Goal: Task Accomplishment & Management: Manage account settings

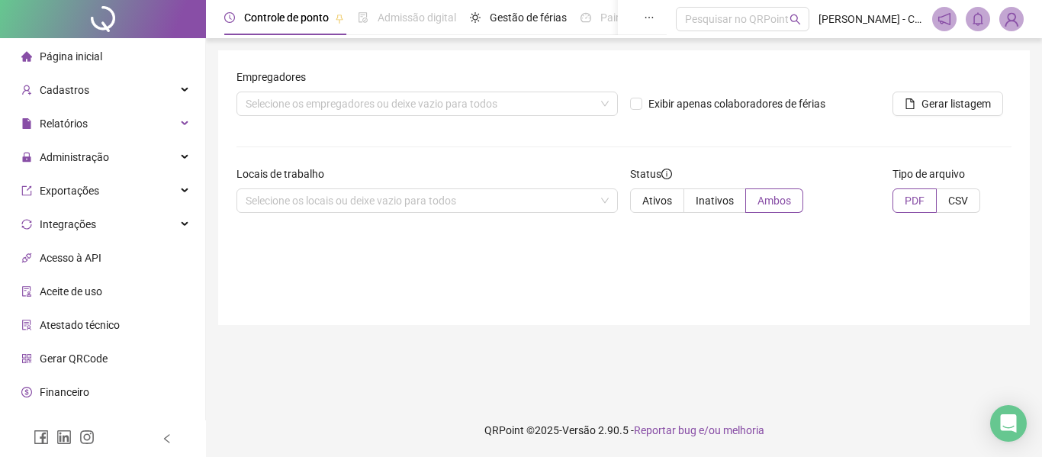
click at [79, 56] on span "Página inicial" at bounding box center [71, 56] width 63 height 12
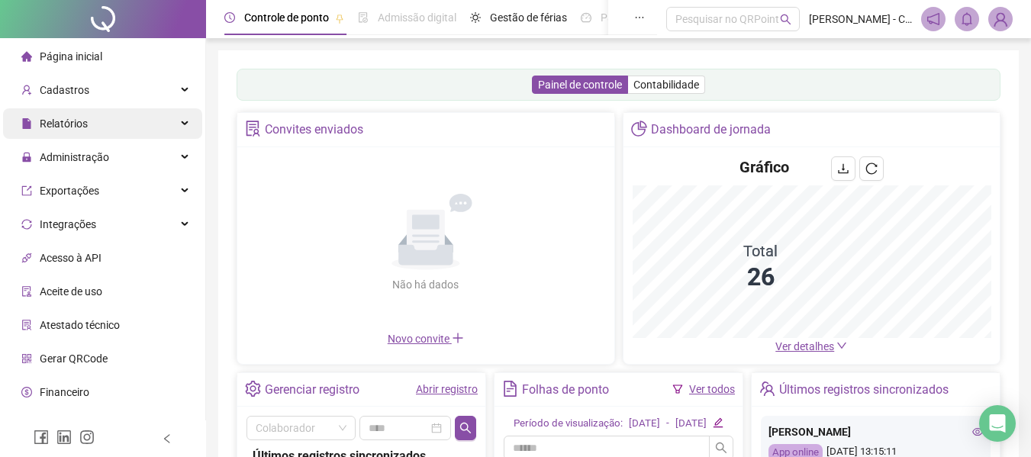
click at [136, 116] on div "Relatórios" at bounding box center [102, 123] width 199 height 31
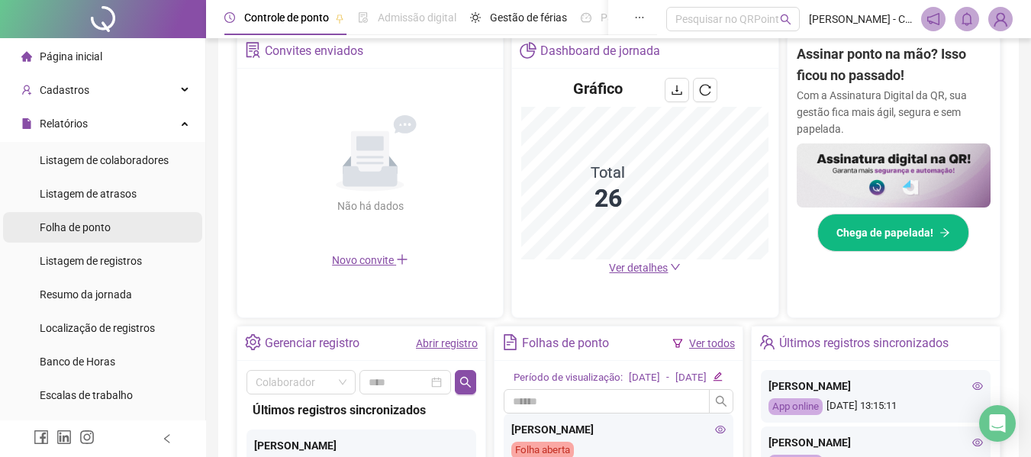
scroll to position [305, 0]
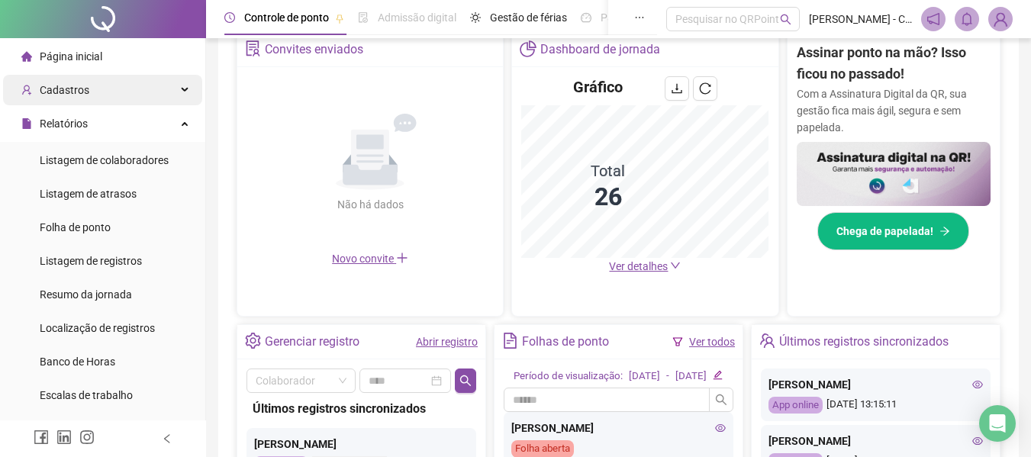
click at [158, 84] on div "Cadastros" at bounding box center [102, 90] width 199 height 31
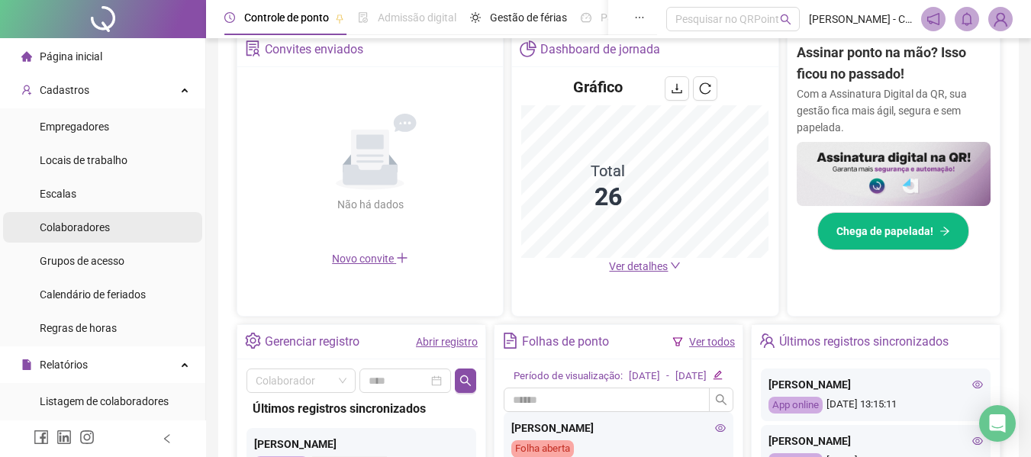
click at [87, 230] on span "Colaboradores" at bounding box center [75, 227] width 70 height 12
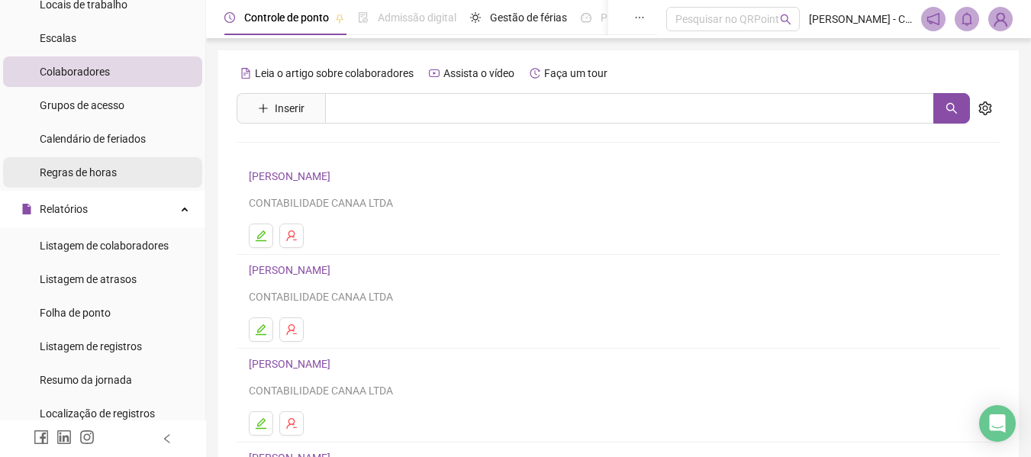
scroll to position [305, 0]
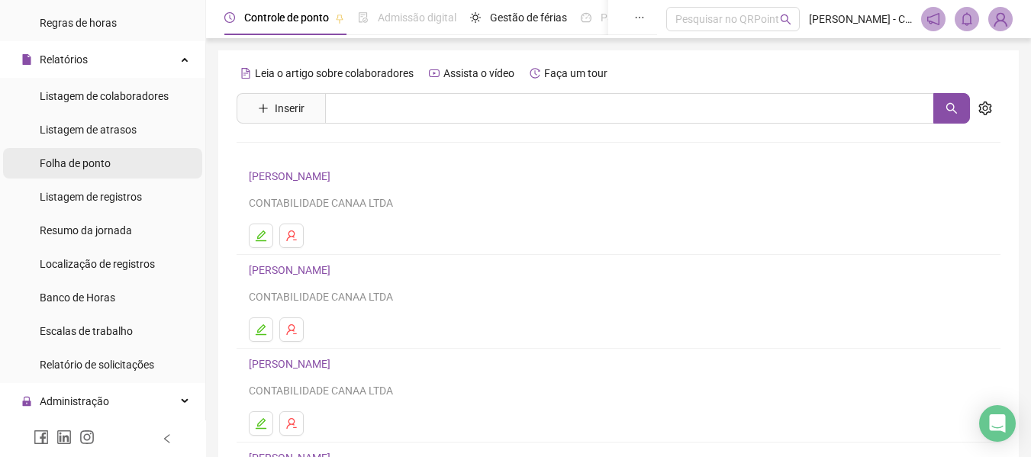
click at [85, 160] on span "Folha de ponto" at bounding box center [75, 163] width 71 height 12
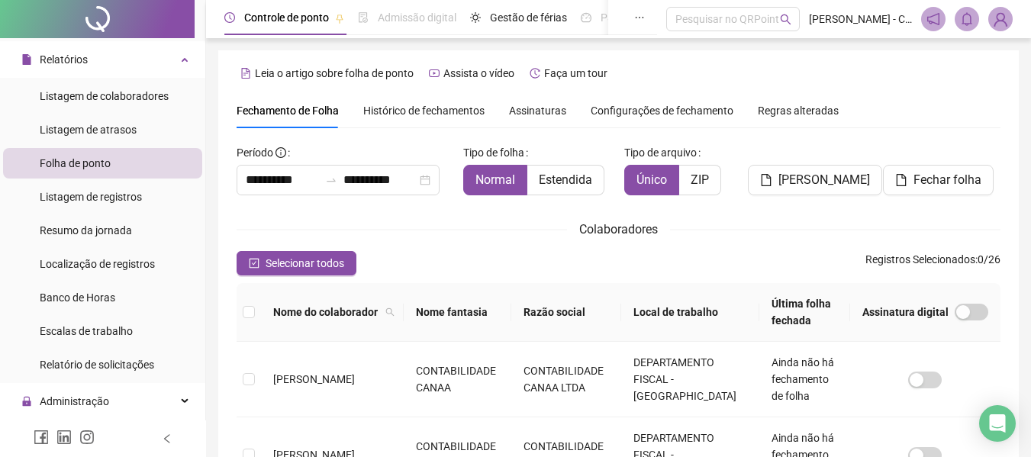
scroll to position [84, 0]
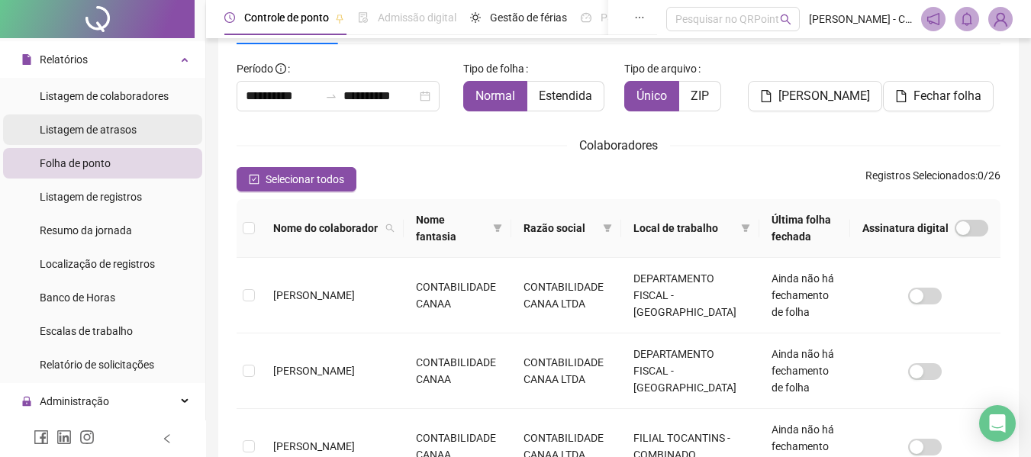
click at [95, 131] on span "Listagem de atrasos" at bounding box center [88, 130] width 97 height 12
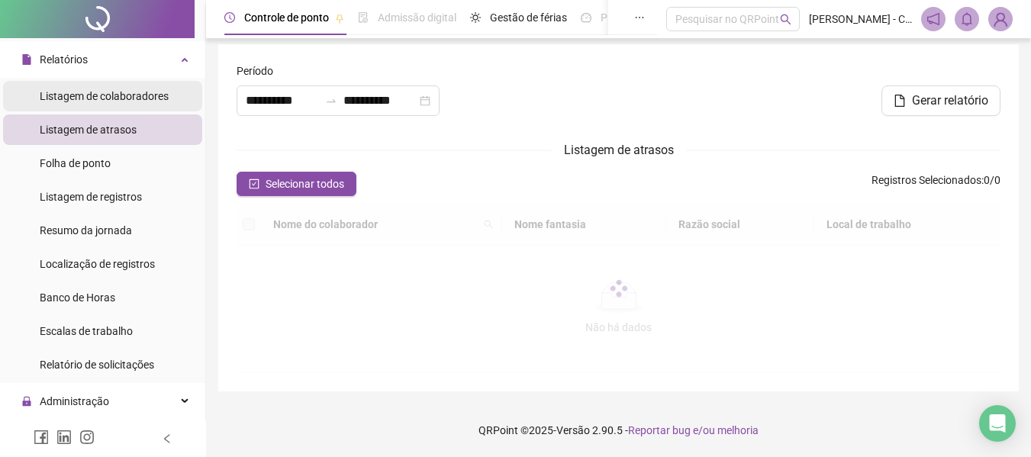
type input "**********"
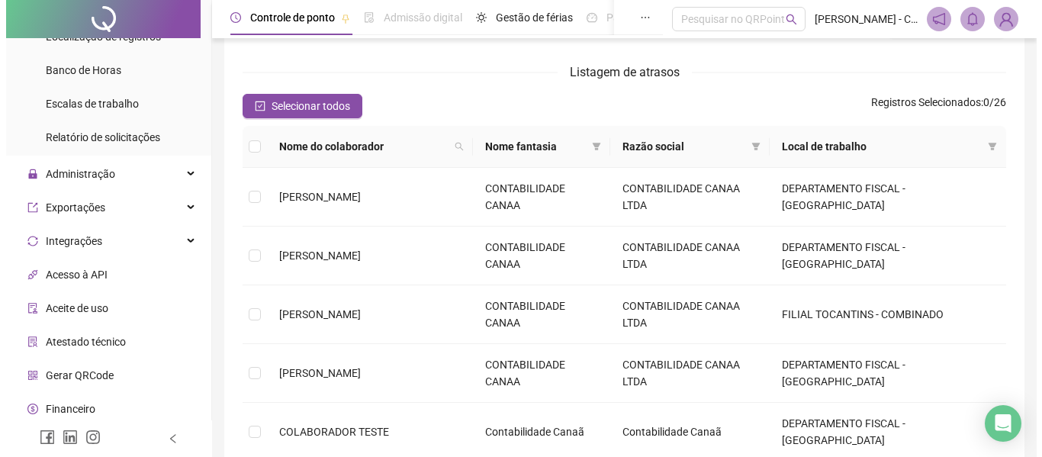
scroll to position [534, 0]
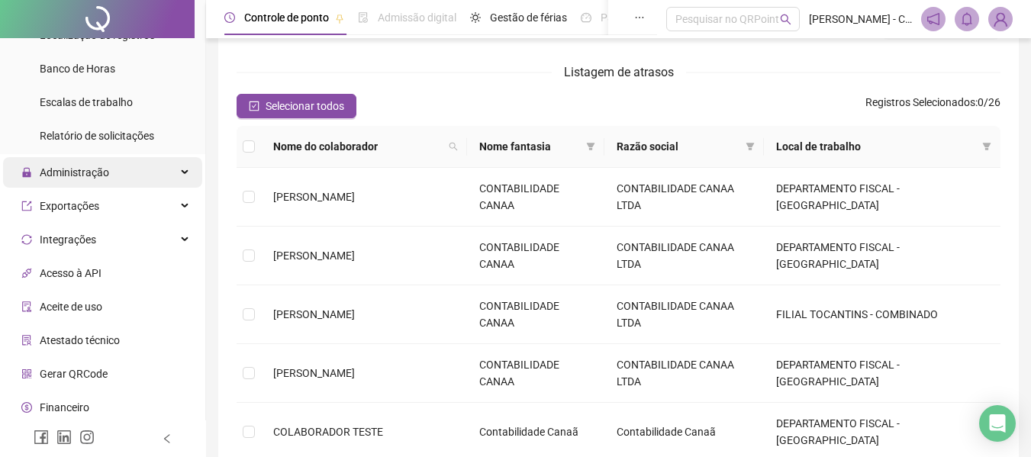
click at [137, 169] on div "Administração" at bounding box center [102, 172] width 199 height 31
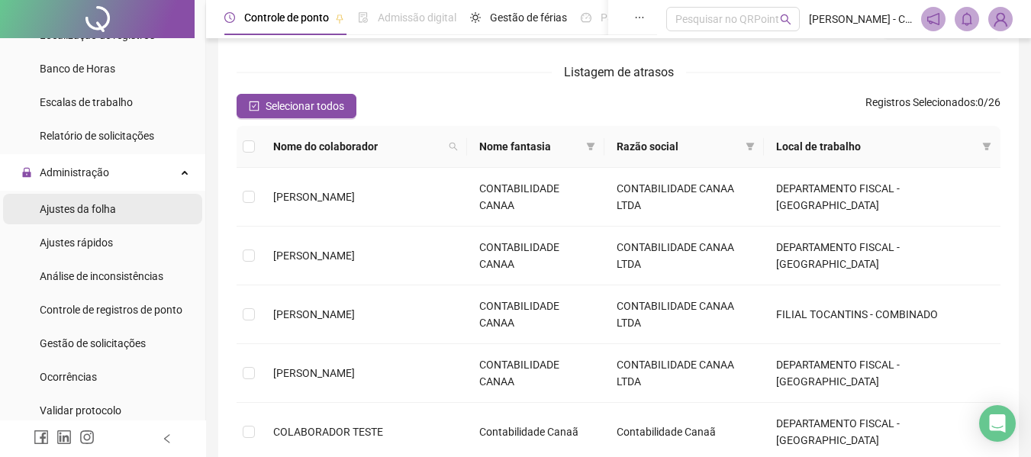
click at [104, 214] on span "Ajustes da folha" at bounding box center [78, 209] width 76 height 12
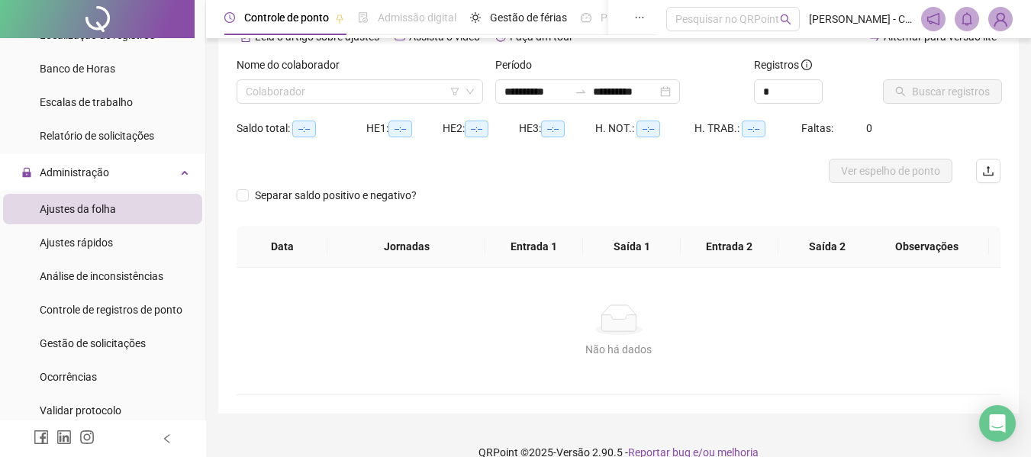
type input "**********"
click at [362, 96] on input "search" at bounding box center [353, 91] width 214 height 23
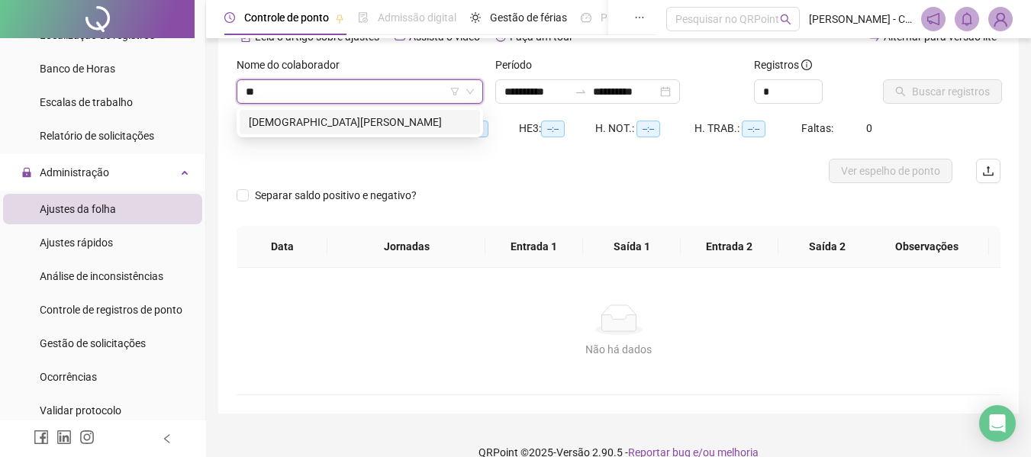
type input "***"
click at [365, 127] on div "[DEMOGRAPHIC_DATA][PERSON_NAME]" at bounding box center [360, 122] width 222 height 17
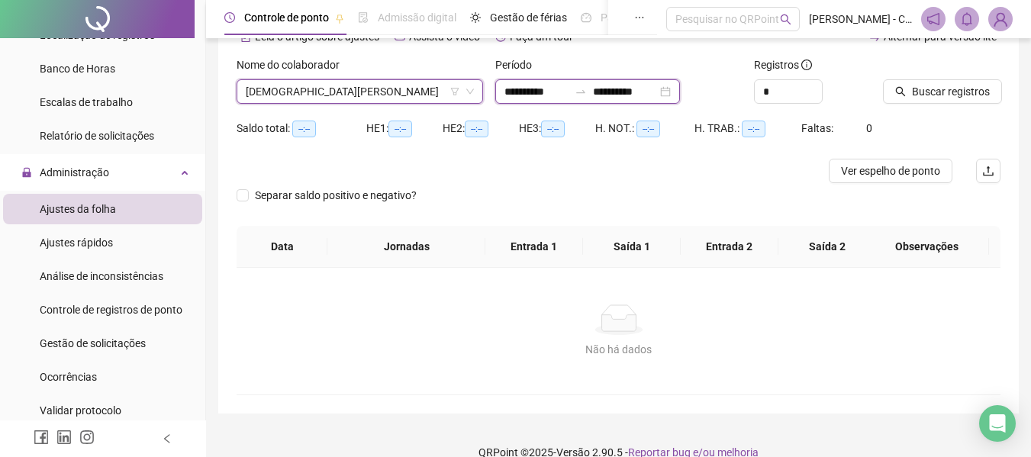
click at [537, 92] on input "**********" at bounding box center [536, 91] width 64 height 17
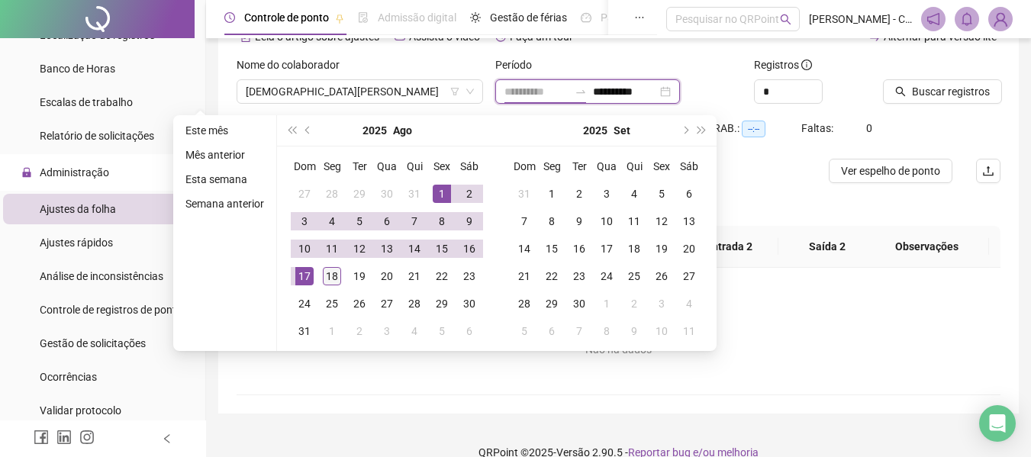
type input "**********"
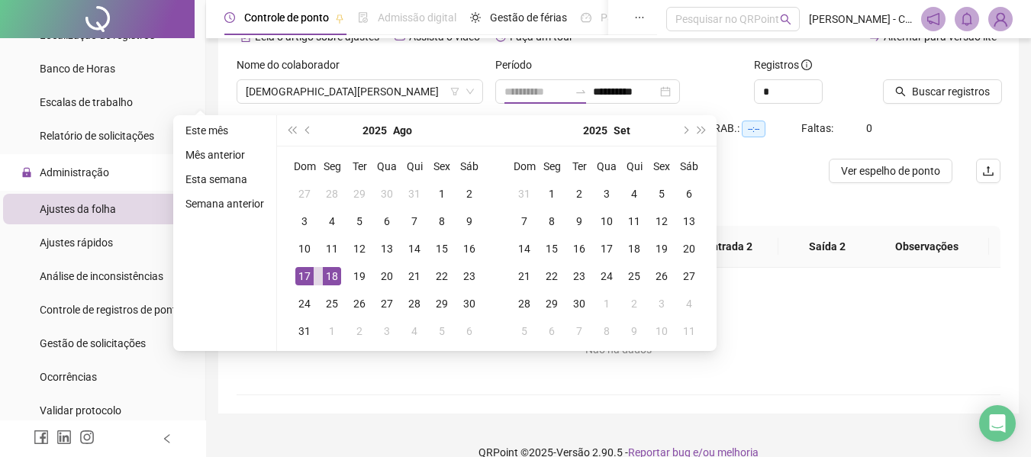
click at [330, 275] on div "18" at bounding box center [332, 276] width 18 height 18
type input "**********"
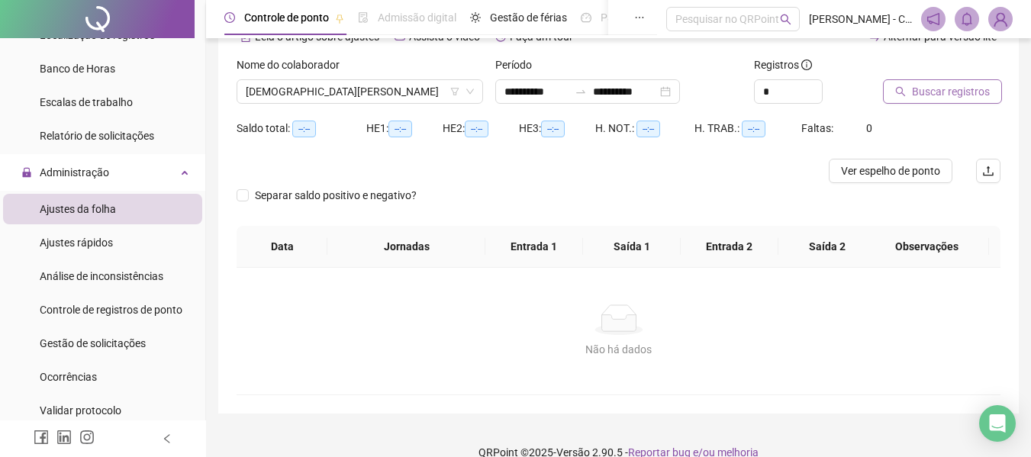
click at [973, 88] on span "Buscar registros" at bounding box center [951, 91] width 78 height 17
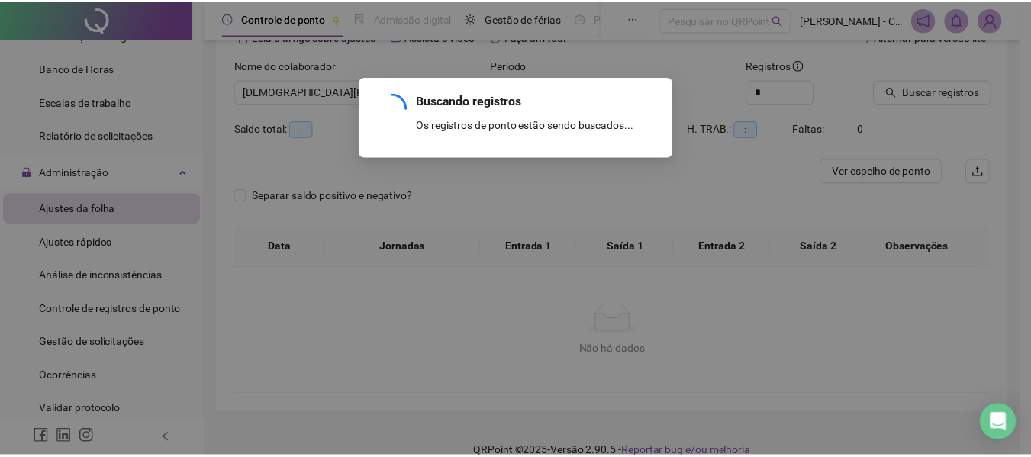
scroll to position [28, 0]
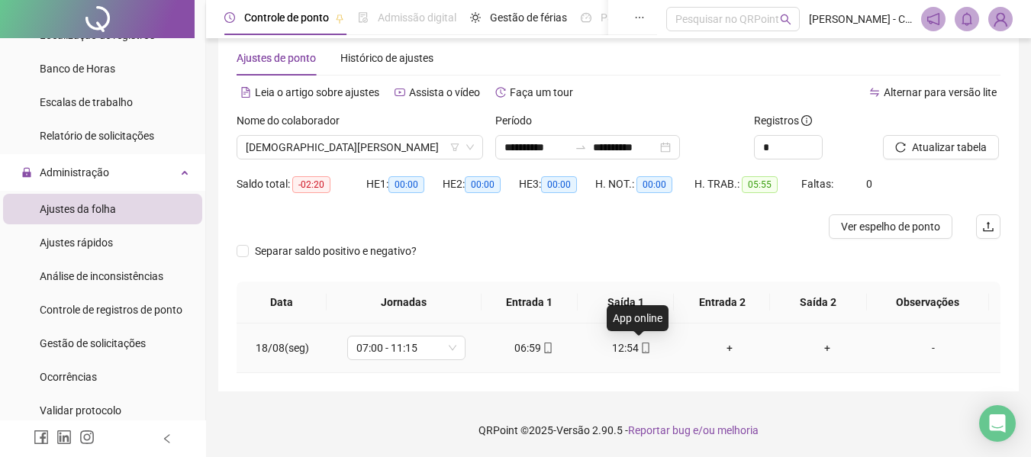
click at [640, 346] on icon "mobile" at bounding box center [645, 348] width 11 height 11
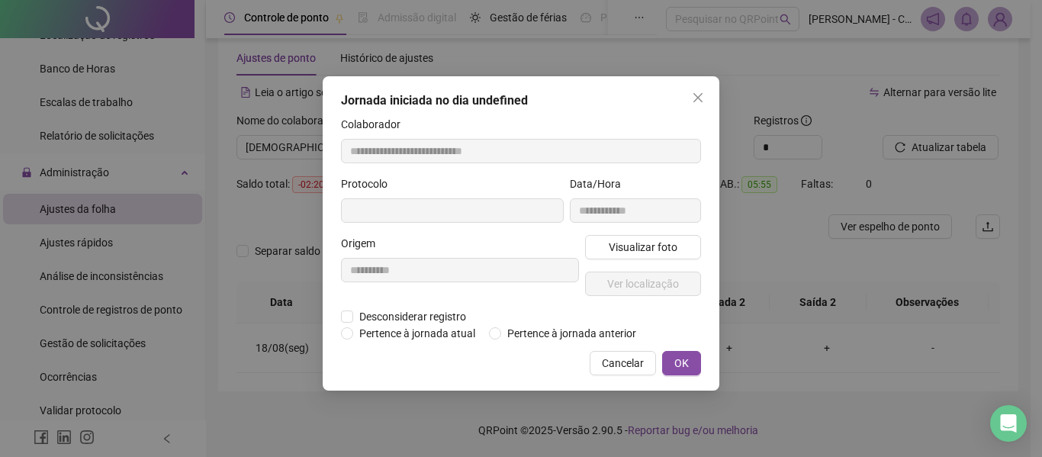
type input "**********"
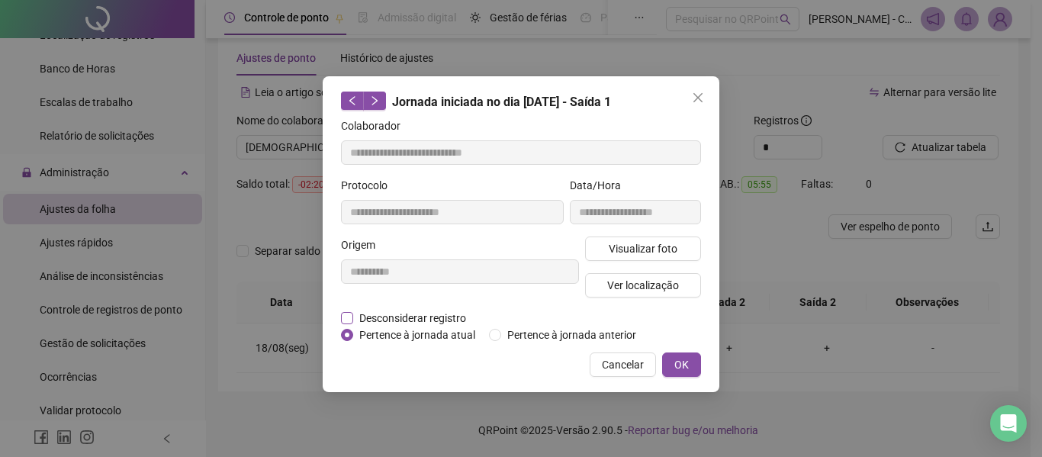
click at [416, 317] on span "Desconsiderar registro" at bounding box center [412, 318] width 119 height 17
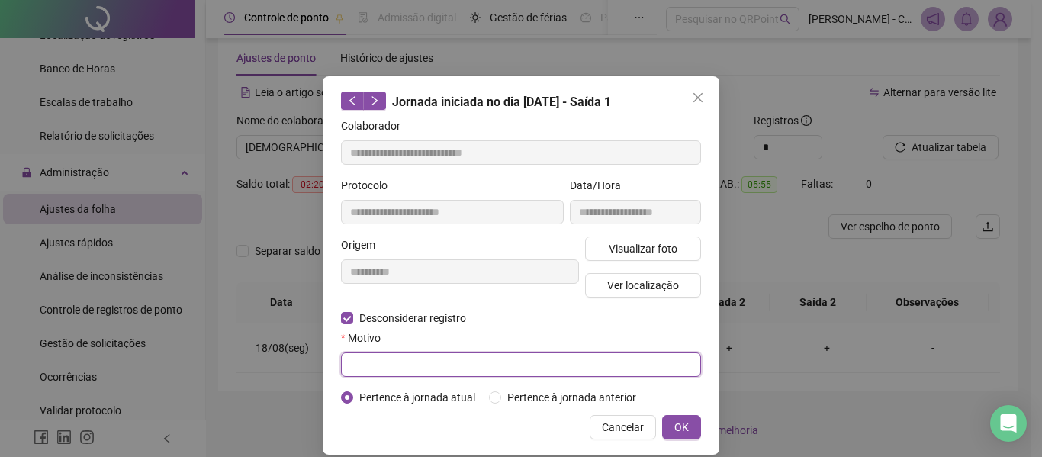
click at [550, 369] on input "text" at bounding box center [521, 364] width 360 height 24
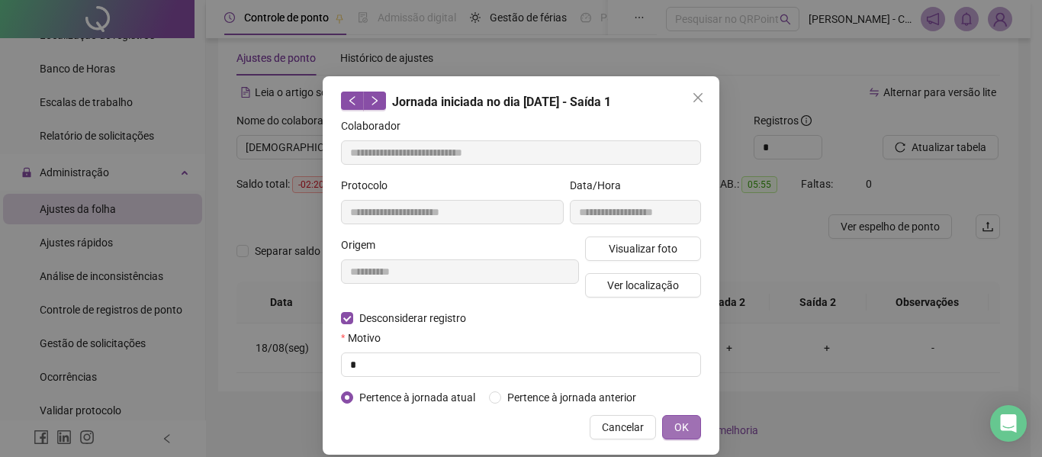
click at [674, 424] on span "OK" at bounding box center [681, 427] width 14 height 17
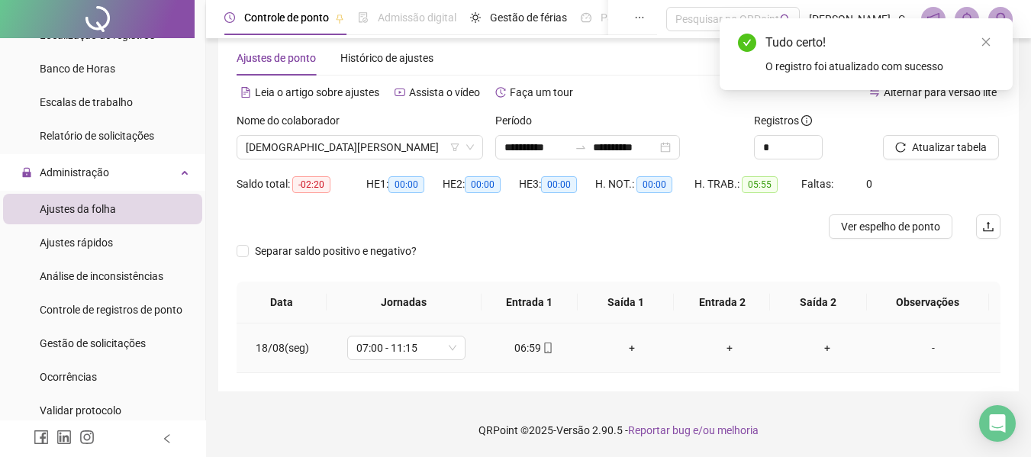
click at [629, 346] on div "+" at bounding box center [631, 348] width 73 height 17
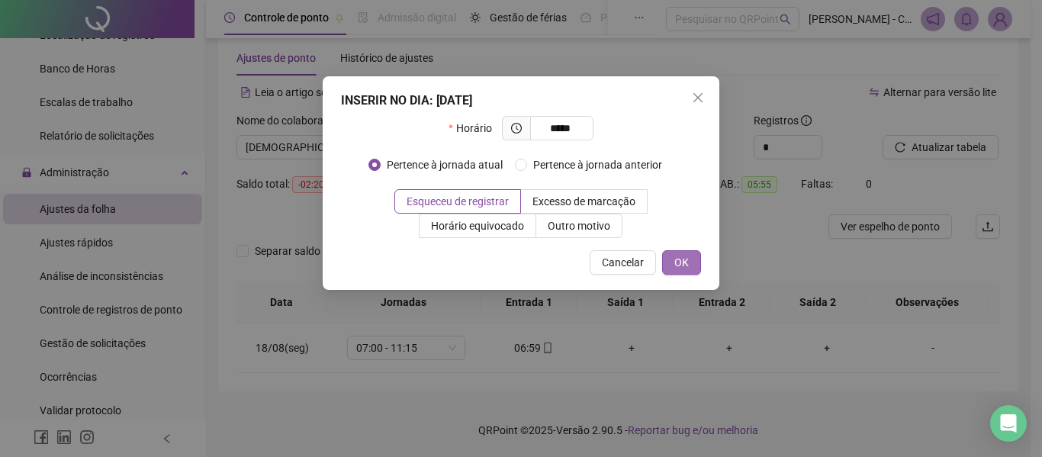
type input "*****"
click at [673, 267] on button "OK" at bounding box center [681, 262] width 39 height 24
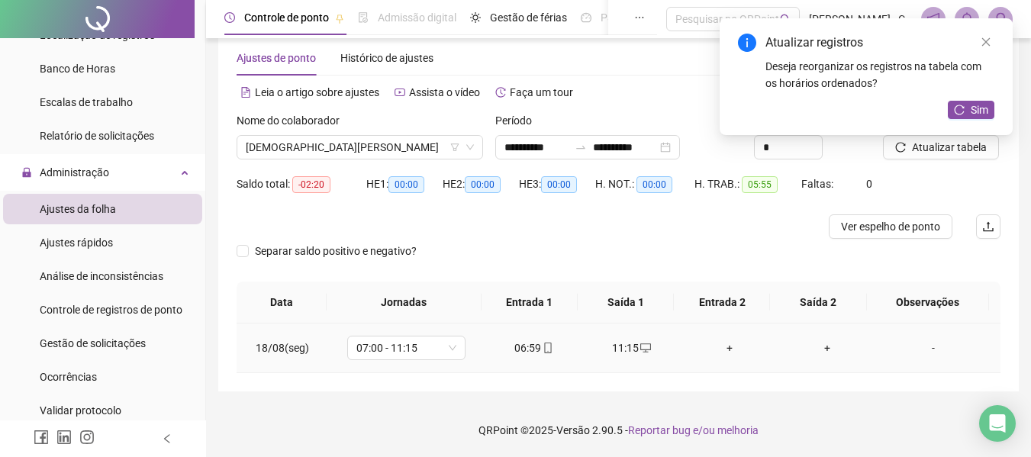
click at [726, 346] on div "+" at bounding box center [729, 348] width 73 height 17
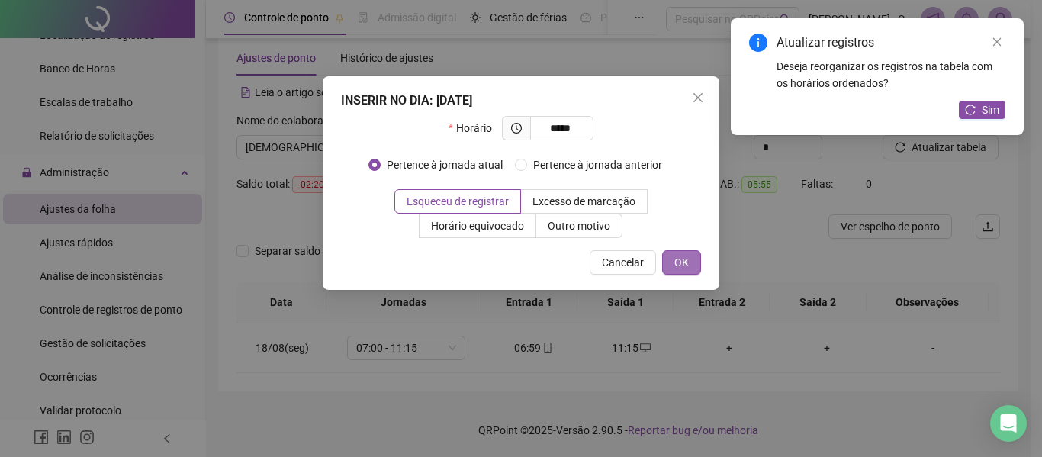
type input "*****"
click at [700, 261] on button "OK" at bounding box center [681, 262] width 39 height 24
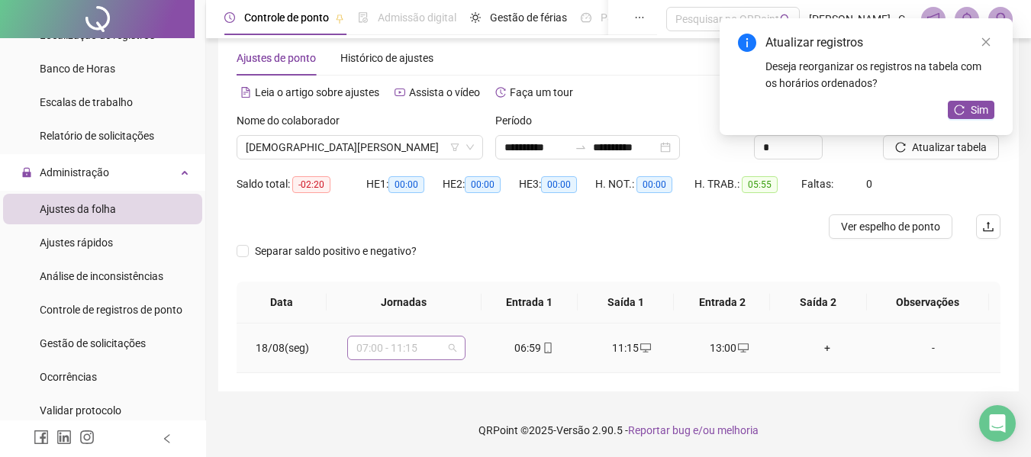
click at [439, 346] on span "07:00 - 11:15" at bounding box center [406, 347] width 100 height 23
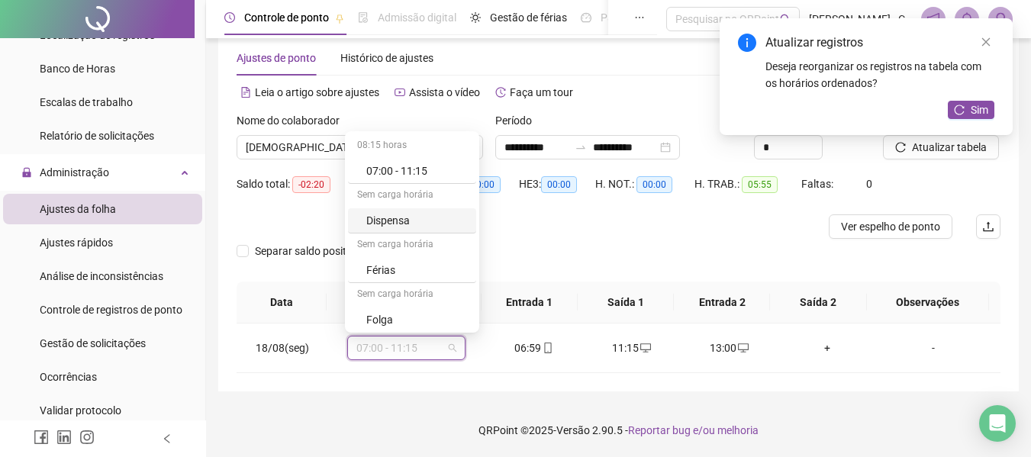
click at [524, 207] on div "HE 3: 00:00" at bounding box center [557, 193] width 76 height 43
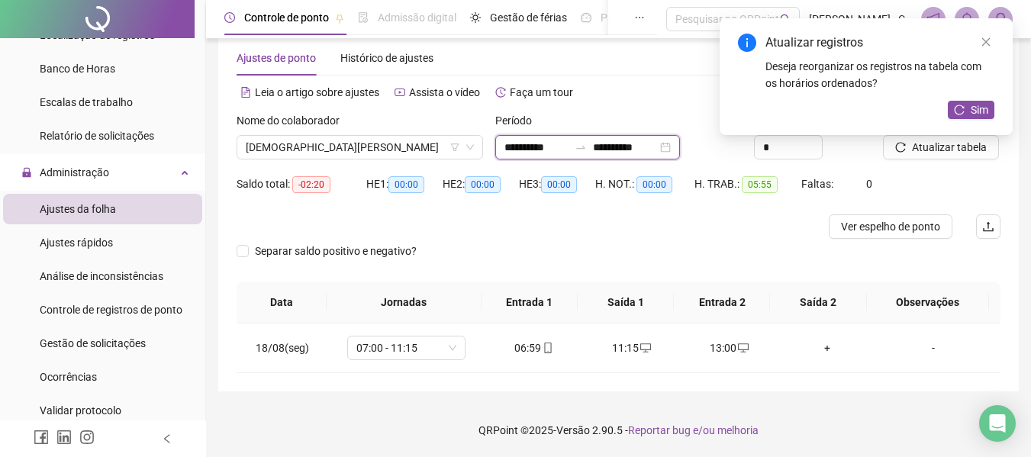
click at [567, 147] on input "**********" at bounding box center [536, 147] width 64 height 17
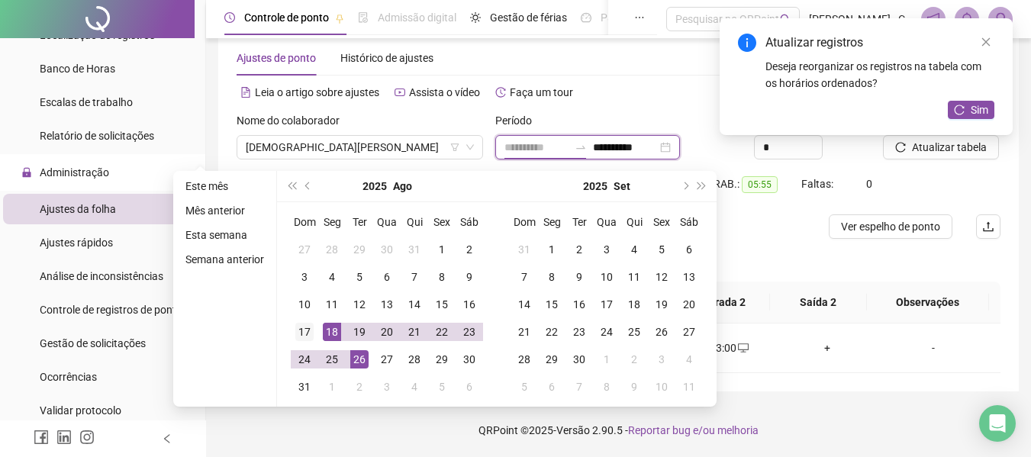
type input "**********"
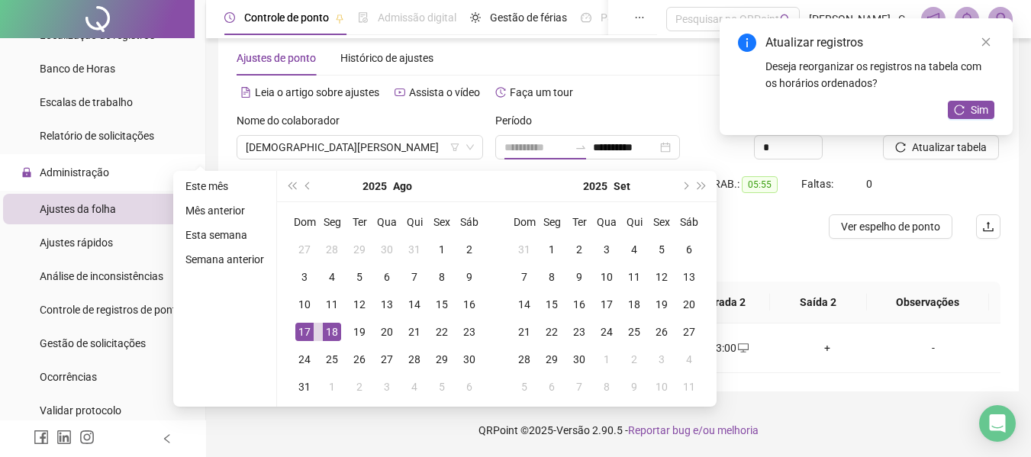
click at [291, 332] on td "17" at bounding box center [304, 331] width 27 height 27
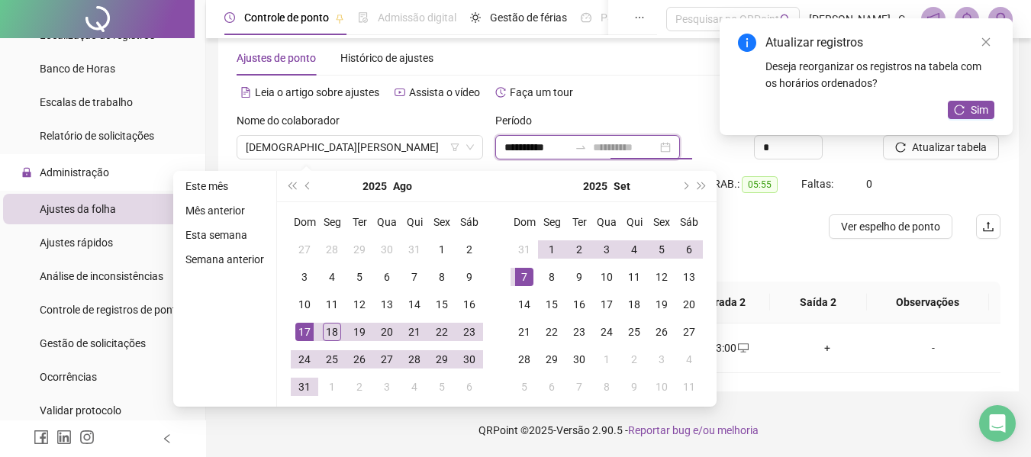
type input "**********"
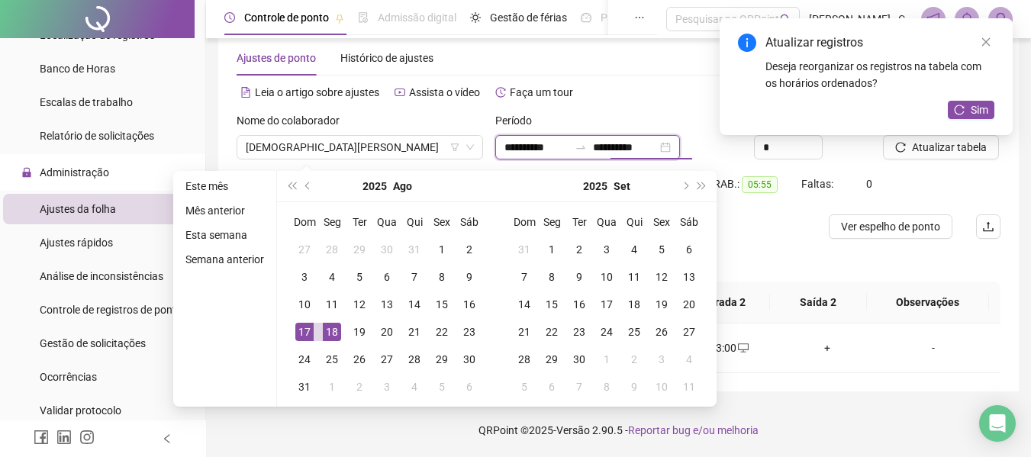
click at [540, 135] on div "**********" at bounding box center [587, 147] width 185 height 24
click at [541, 146] on input "**********" at bounding box center [536, 147] width 64 height 17
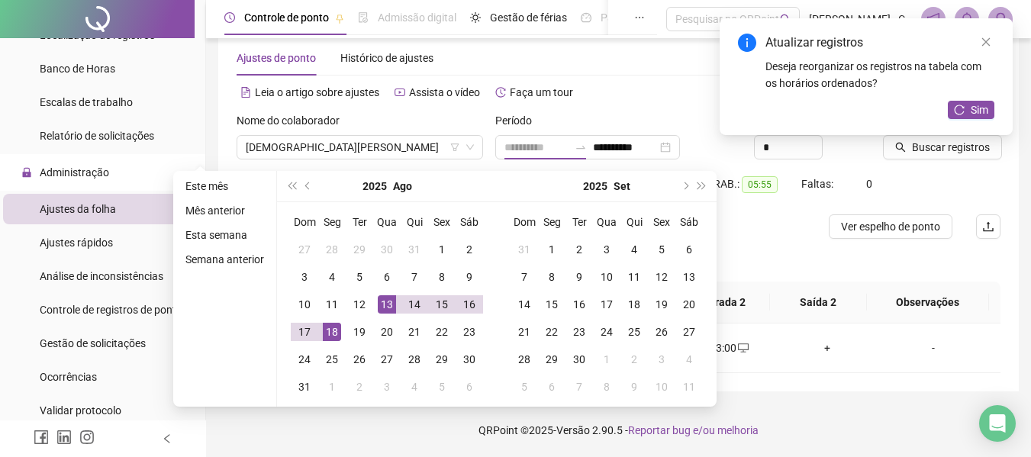
click at [385, 309] on div "13" at bounding box center [387, 304] width 18 height 18
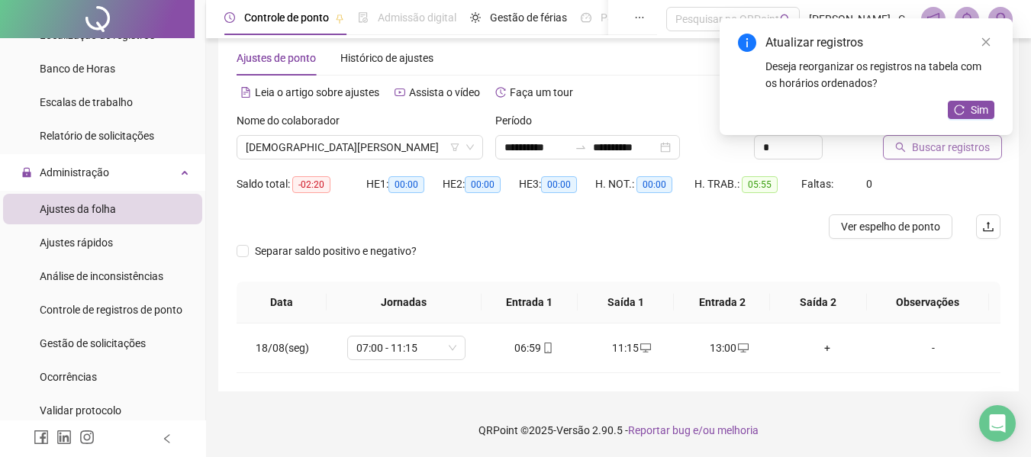
click at [919, 153] on span "Buscar registros" at bounding box center [951, 147] width 78 height 17
click at [991, 40] on link "Close" at bounding box center [985, 42] width 17 height 17
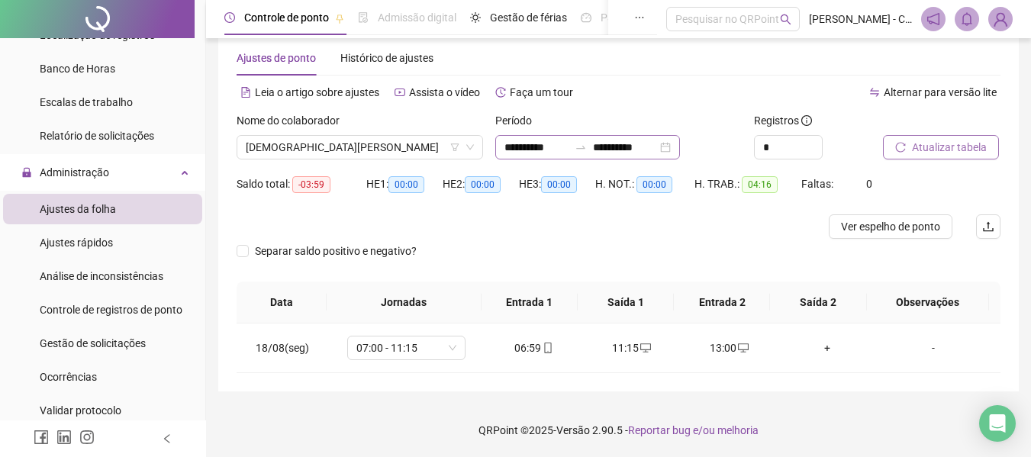
click at [587, 146] on icon "swap-right" at bounding box center [581, 147] width 12 height 12
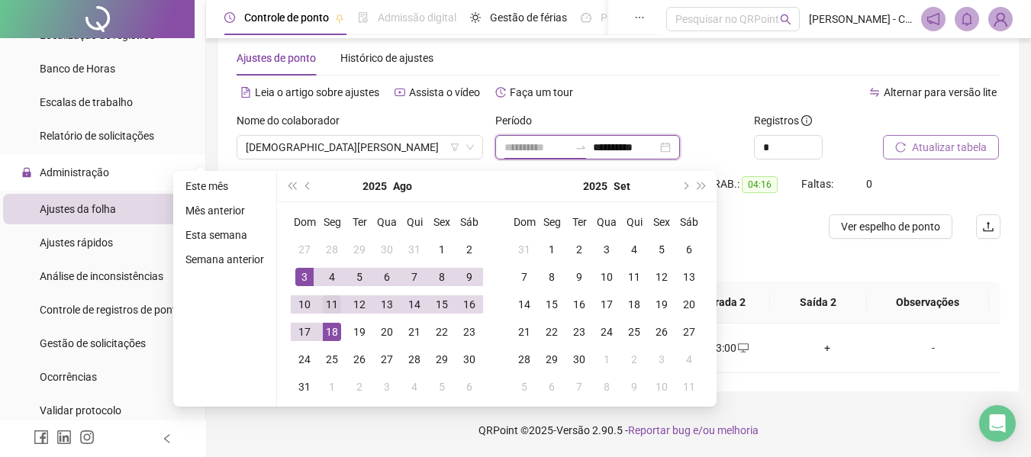
type input "**********"
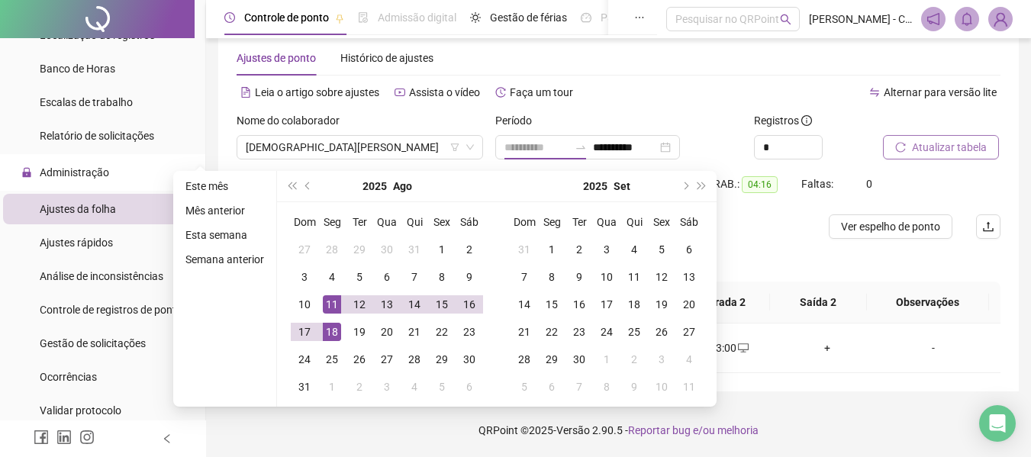
click at [322, 295] on td "11" at bounding box center [331, 304] width 27 height 27
type input "**********"
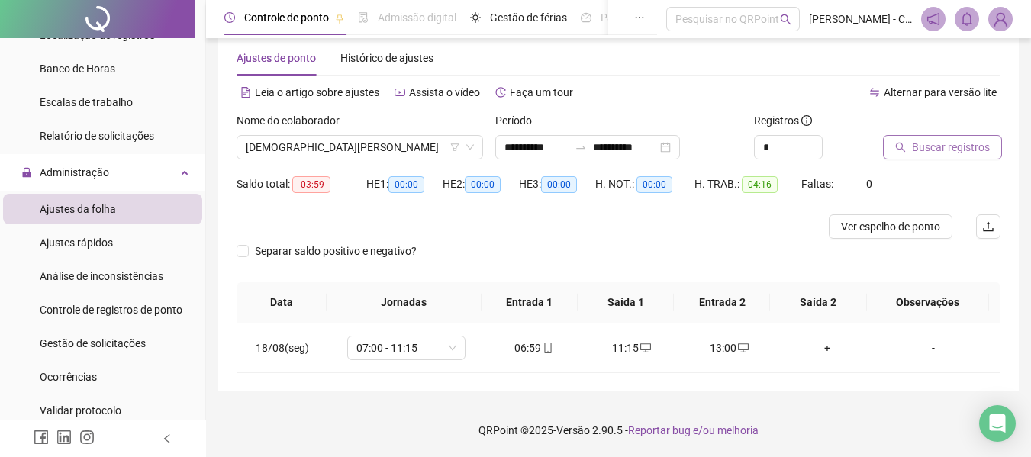
click at [952, 146] on span "Buscar registros" at bounding box center [951, 147] width 78 height 17
click at [103, 214] on span "Ajustes da folha" at bounding box center [78, 209] width 76 height 12
click at [92, 246] on span "Ajustes rápidos" at bounding box center [76, 243] width 73 height 12
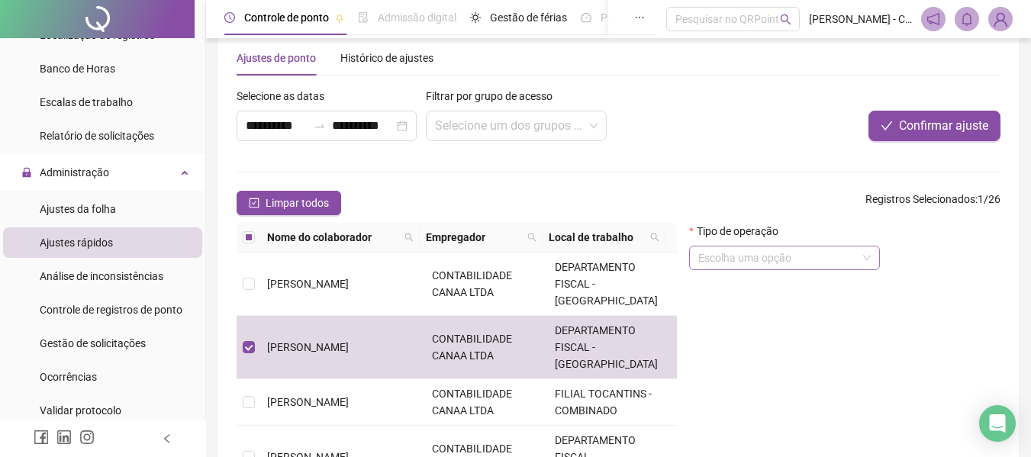
click at [860, 266] on span at bounding box center [784, 257] width 172 height 23
click at [979, 263] on div "Tipo de operação Escolha uma opção" at bounding box center [844, 253] width 311 height 60
click at [101, 215] on span "Ajustes da folha" at bounding box center [78, 209] width 76 height 12
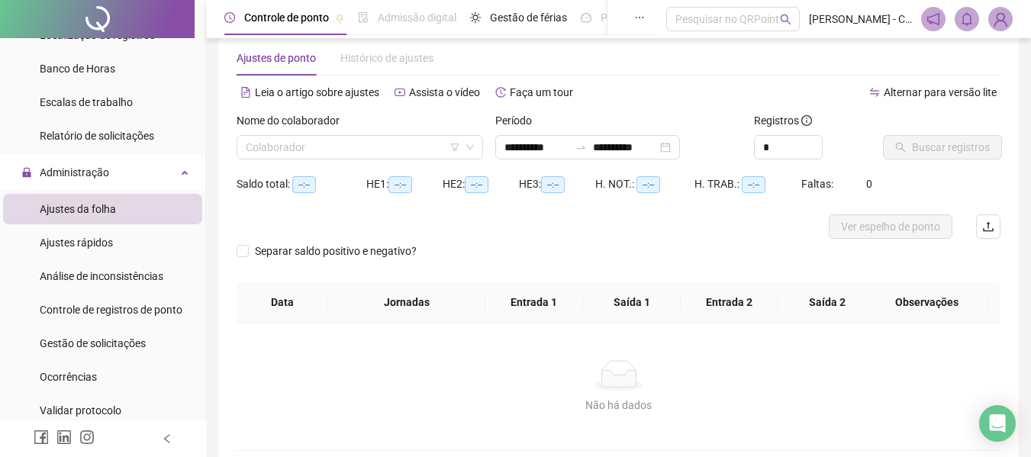
type input "**********"
click at [386, 141] on input "search" at bounding box center [353, 147] width 214 height 23
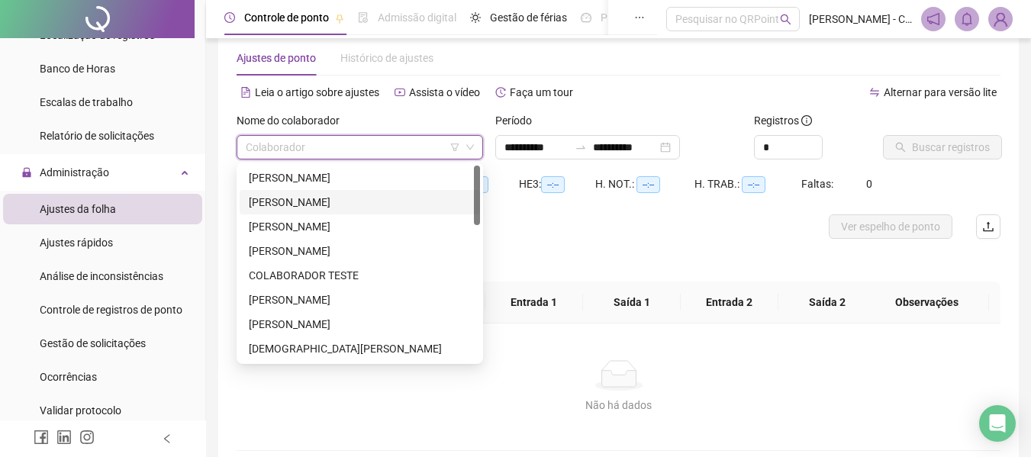
click at [362, 198] on div "[PERSON_NAME]" at bounding box center [360, 202] width 222 height 17
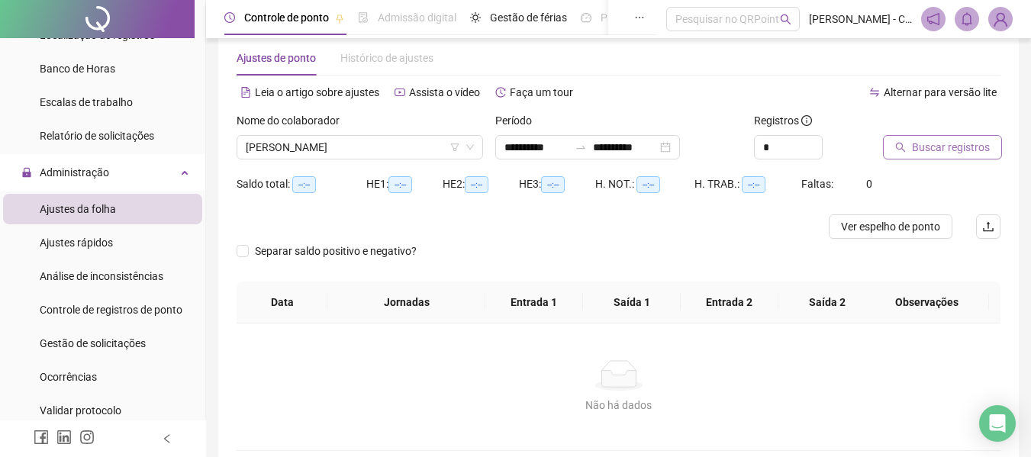
click at [928, 147] on span "Buscar registros" at bounding box center [951, 147] width 78 height 17
click at [510, 22] on span "Gestão de férias" at bounding box center [527, 17] width 77 height 12
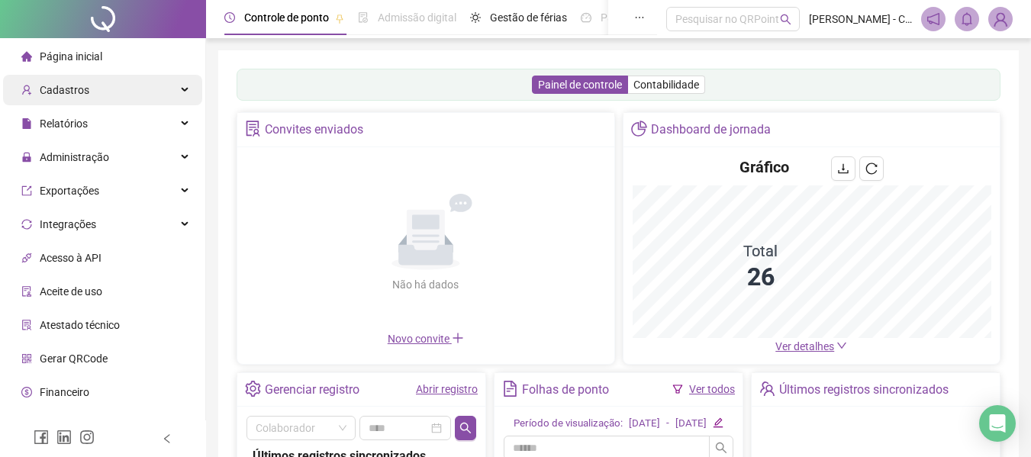
click at [111, 87] on div "Cadastros" at bounding box center [102, 90] width 199 height 31
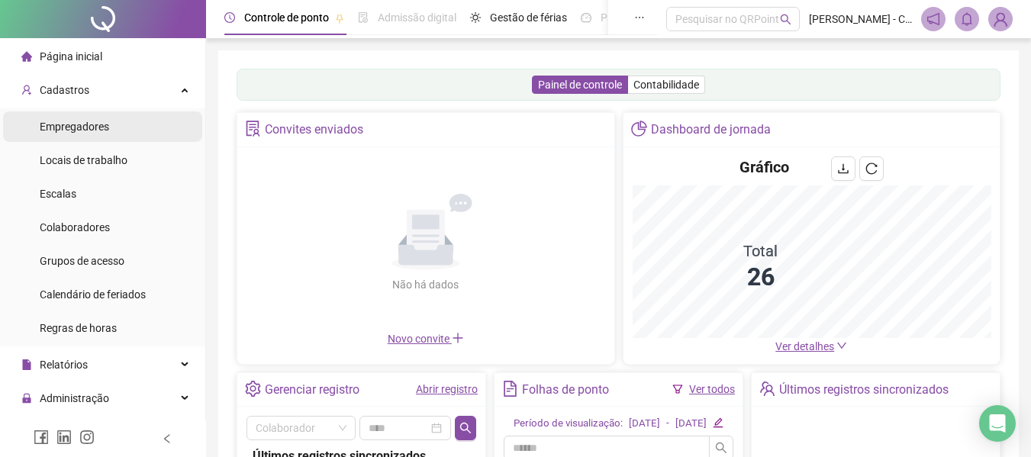
click at [95, 123] on span "Empregadores" at bounding box center [74, 127] width 69 height 12
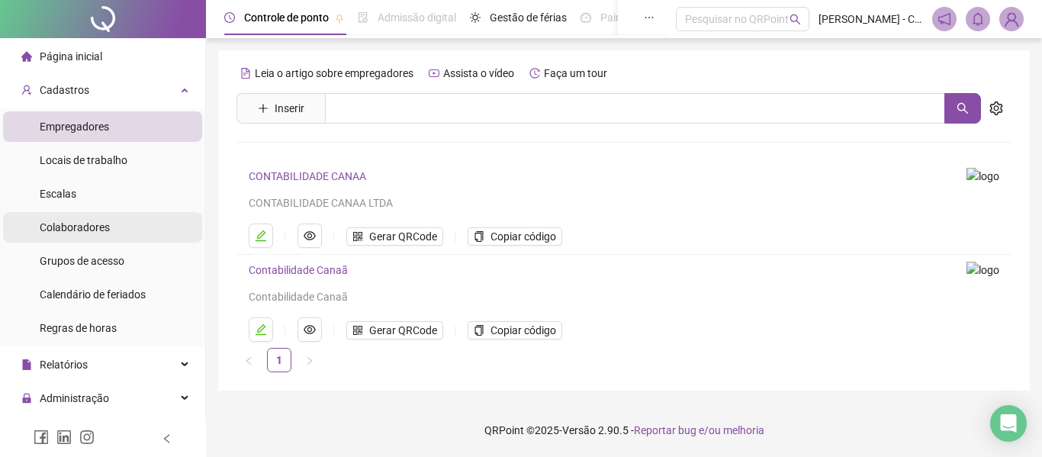
click at [80, 219] on div "Colaboradores" at bounding box center [75, 227] width 70 height 31
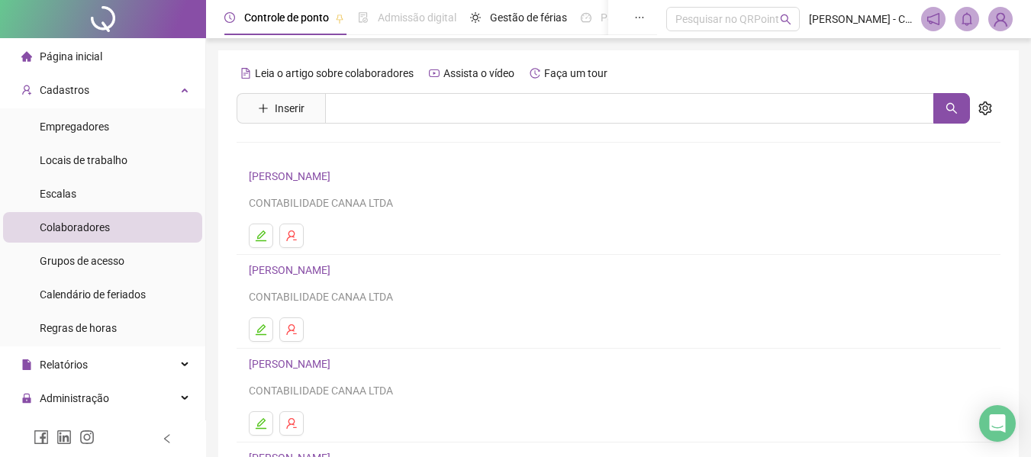
click at [335, 268] on link "[PERSON_NAME]" at bounding box center [292, 270] width 86 height 12
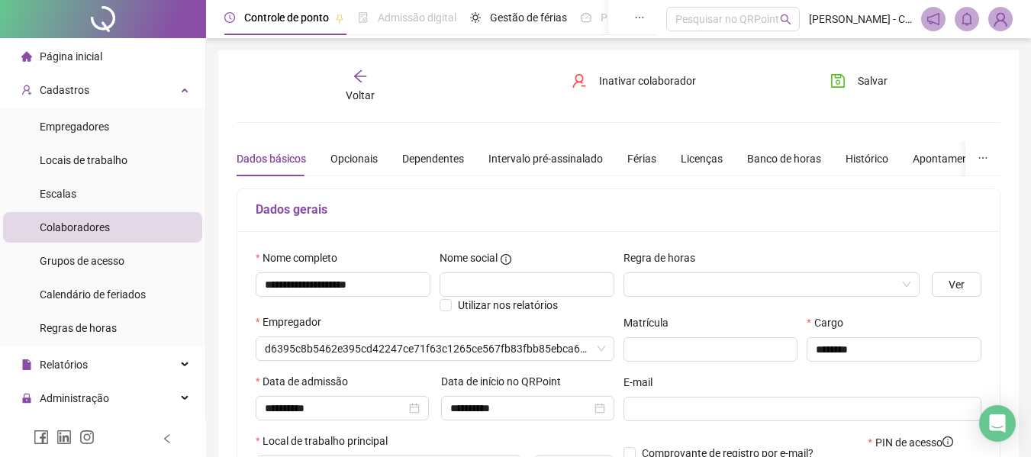
type input "**********"
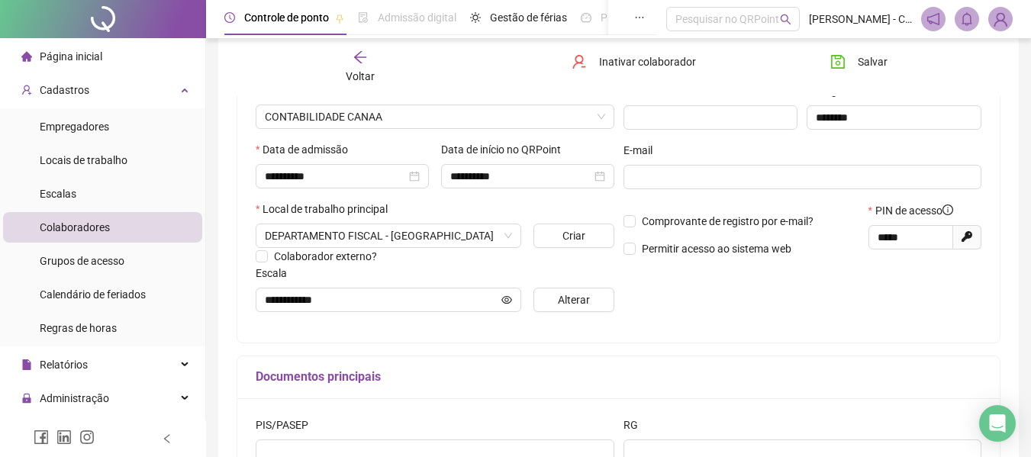
scroll to position [153, 0]
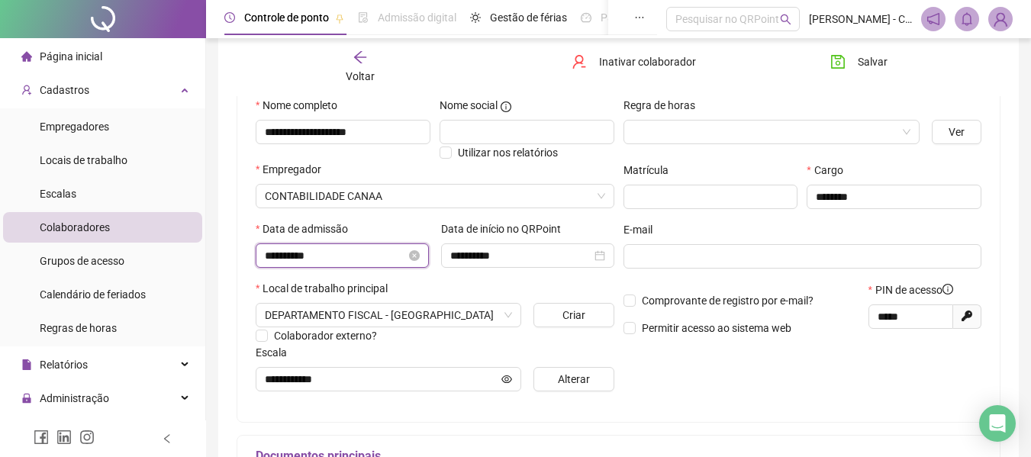
click at [343, 253] on input "**********" at bounding box center [335, 255] width 141 height 17
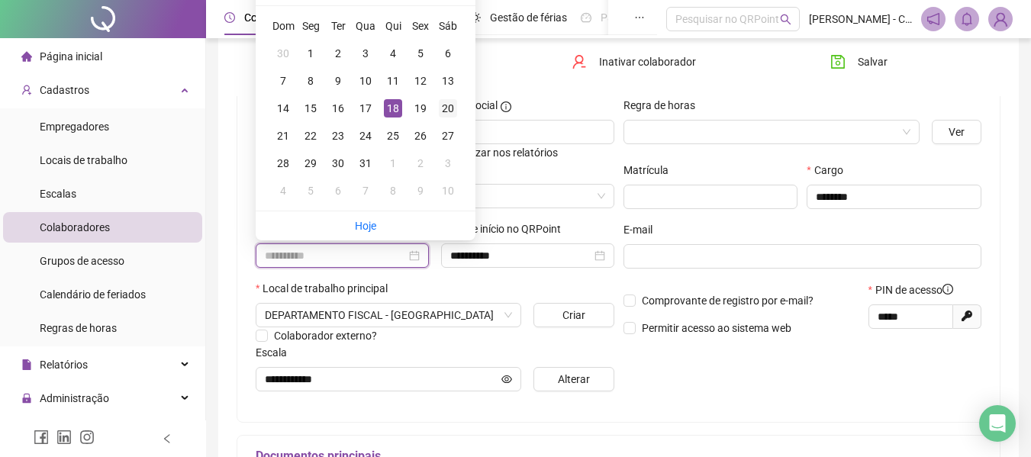
scroll to position [76, 0]
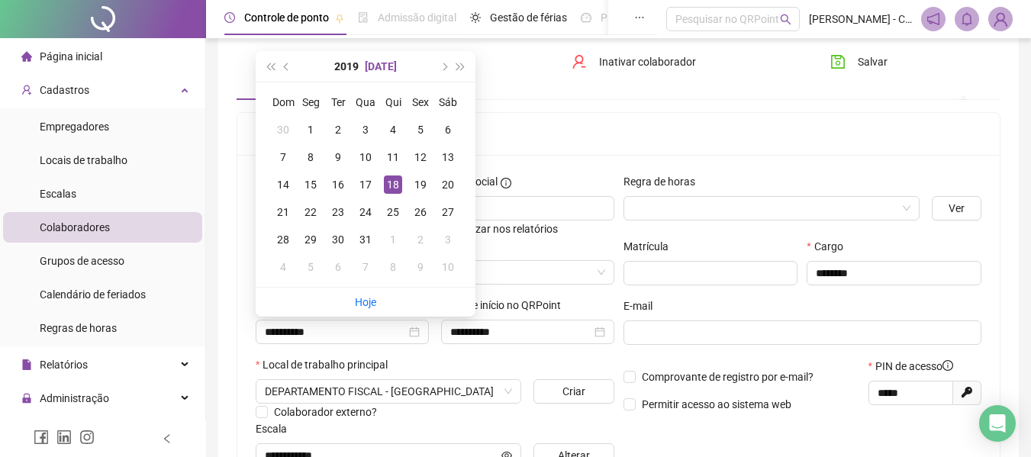
click at [375, 67] on button "[DATE]" at bounding box center [381, 66] width 32 height 31
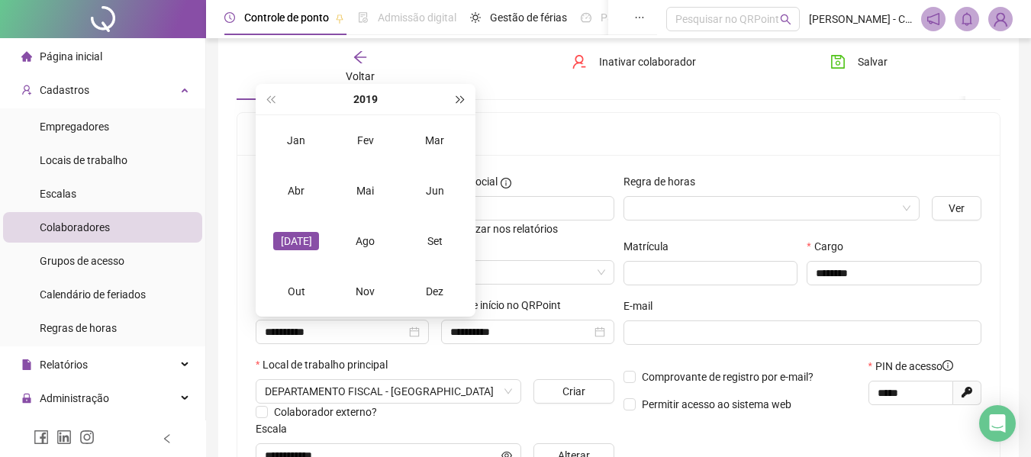
click at [457, 101] on span "super-next-year" at bounding box center [461, 99] width 8 height 8
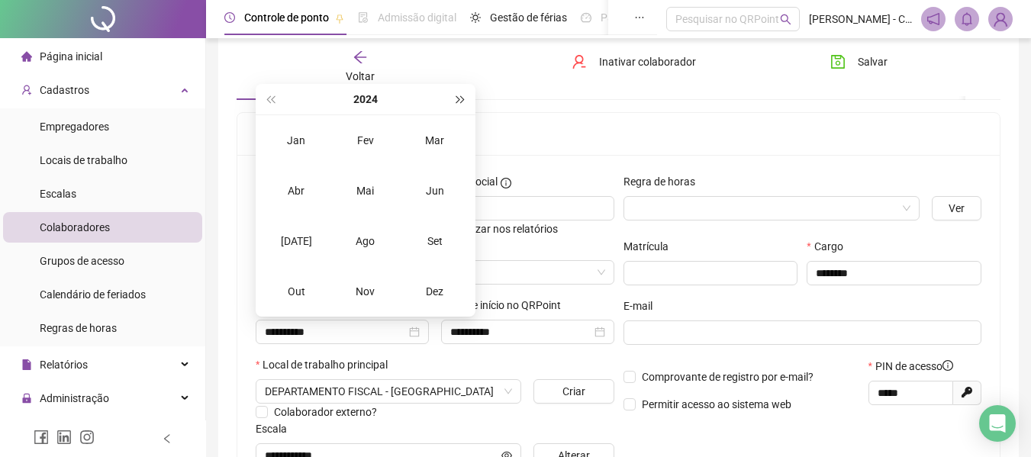
click at [457, 101] on span "super-next-year" at bounding box center [461, 99] width 8 height 8
click at [359, 233] on div "Ago" at bounding box center [366, 241] width 46 height 18
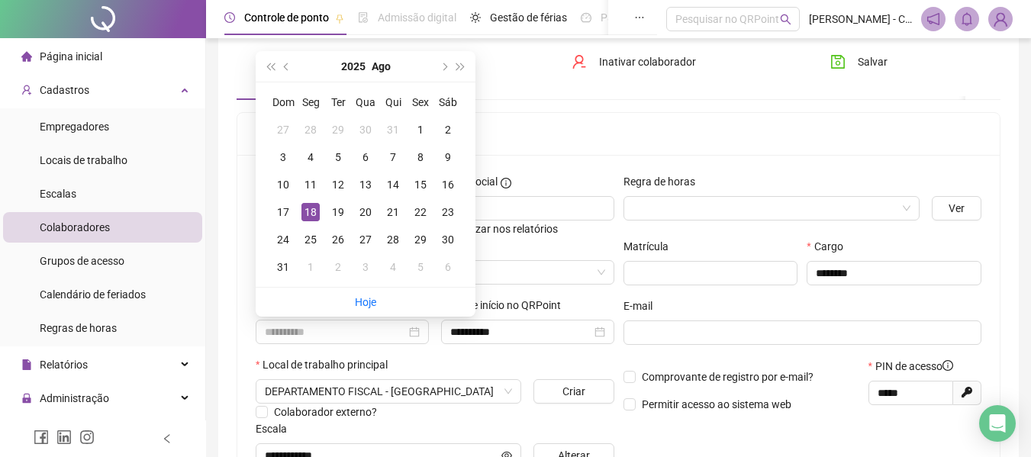
type input "**********"
click at [312, 208] on div "18" at bounding box center [310, 212] width 18 height 18
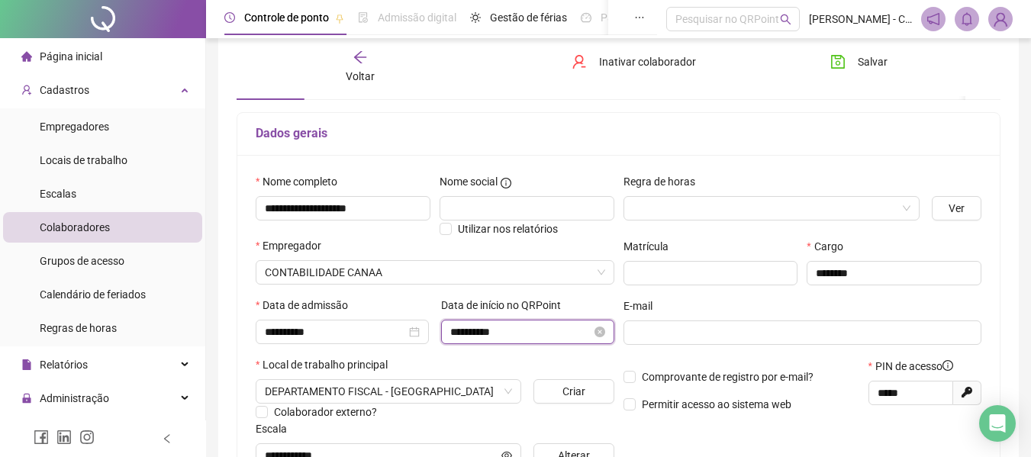
click at [530, 332] on input "**********" at bounding box center [520, 331] width 141 height 17
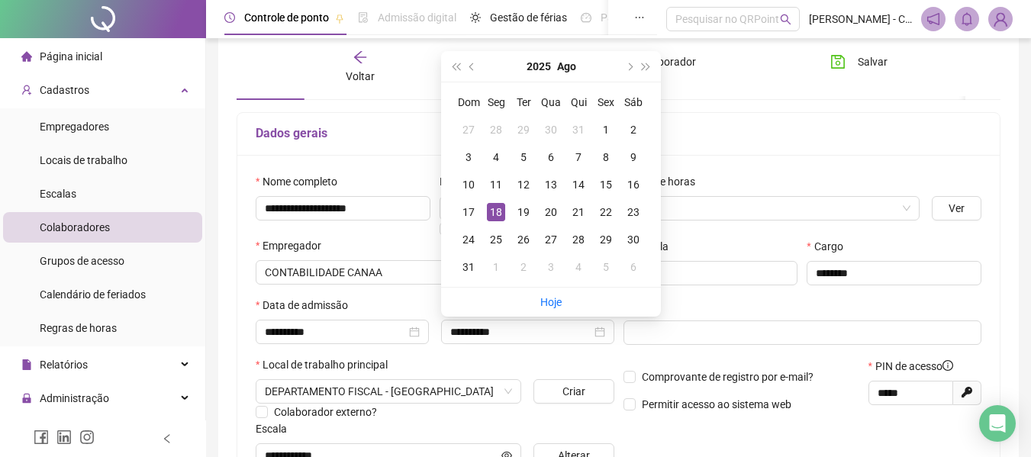
click at [624, 356] on div at bounding box center [802, 351] width 359 height 12
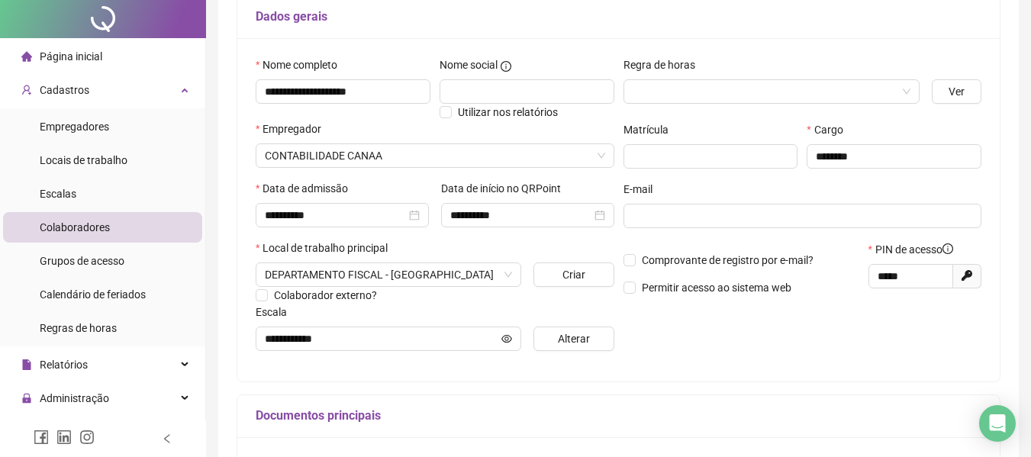
scroll to position [0, 0]
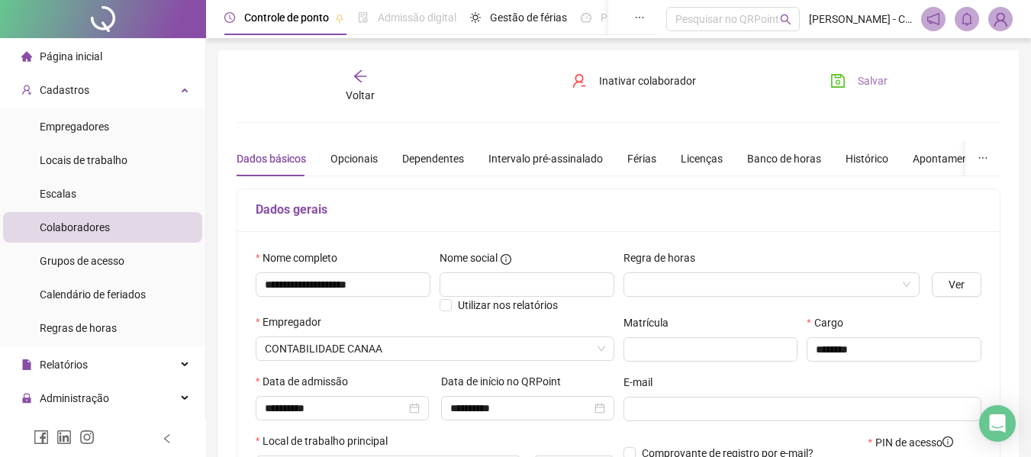
click at [862, 85] on span "Salvar" at bounding box center [873, 80] width 30 height 17
click at [847, 89] on button "Salvar" at bounding box center [859, 81] width 80 height 24
click at [361, 159] on div "Opcionais" at bounding box center [353, 158] width 47 height 17
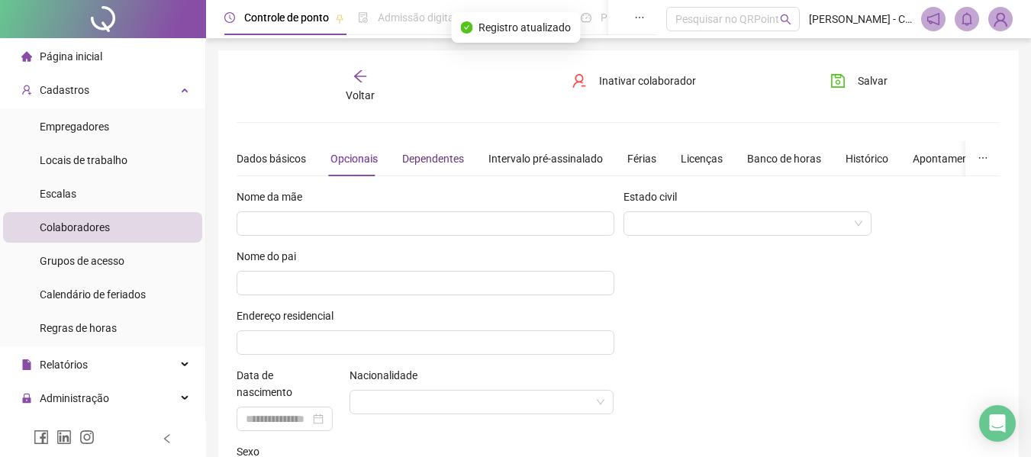
click at [435, 159] on div "Dependentes" at bounding box center [433, 158] width 62 height 17
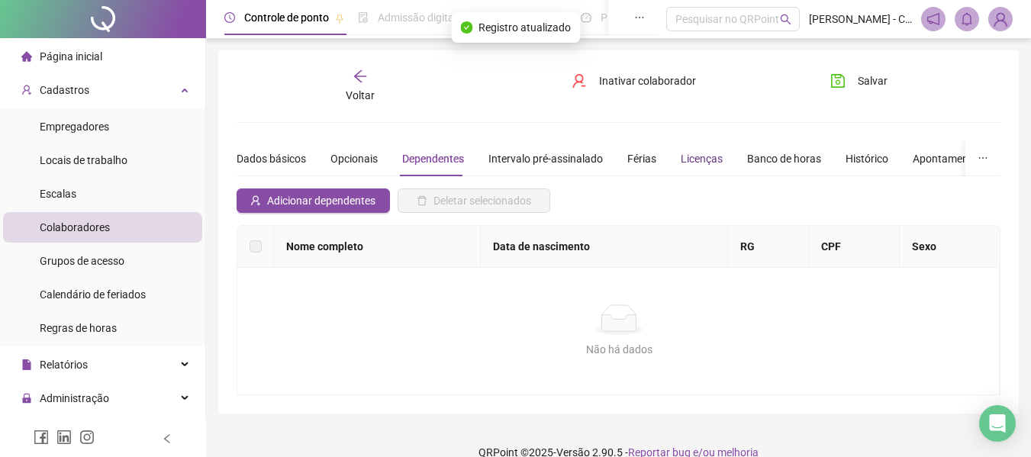
click at [695, 153] on div "Licenças" at bounding box center [702, 158] width 42 height 17
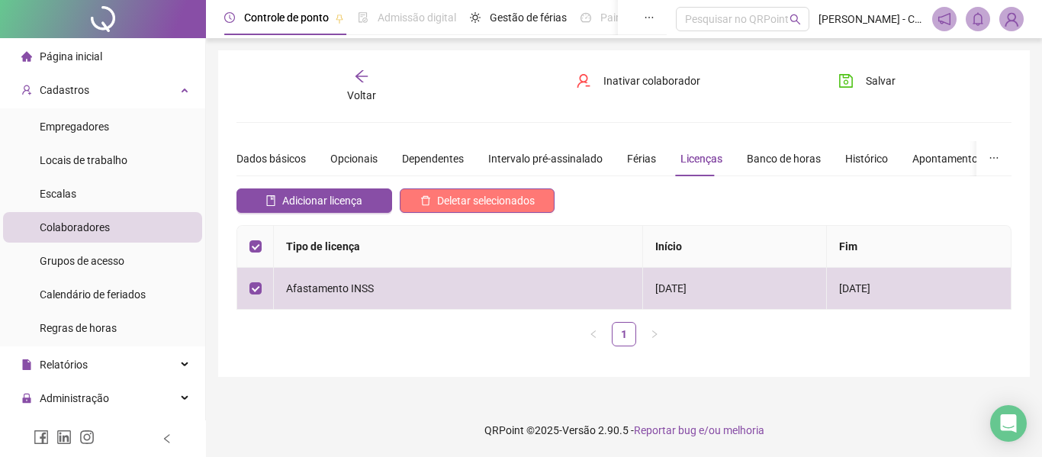
click at [448, 201] on span "Deletar selecionados" at bounding box center [486, 200] width 98 height 17
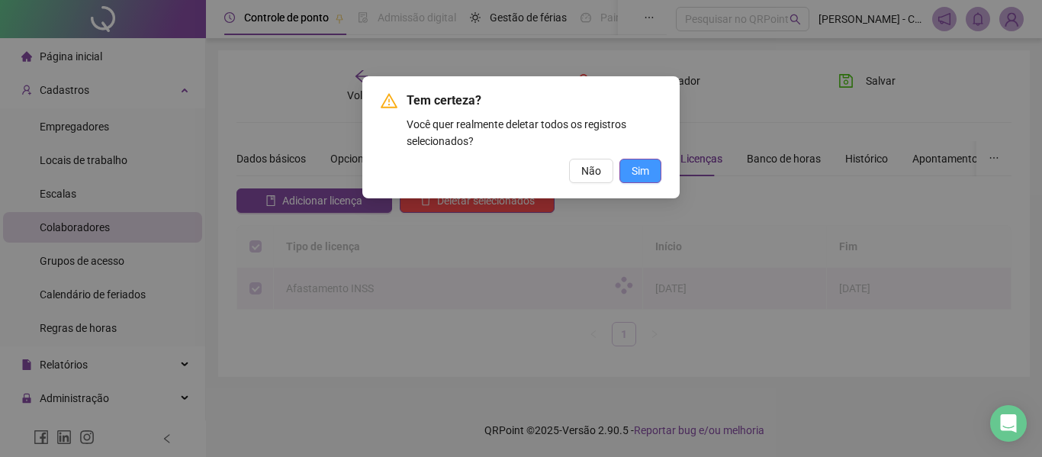
click at [639, 175] on span "Sim" at bounding box center [641, 171] width 18 height 17
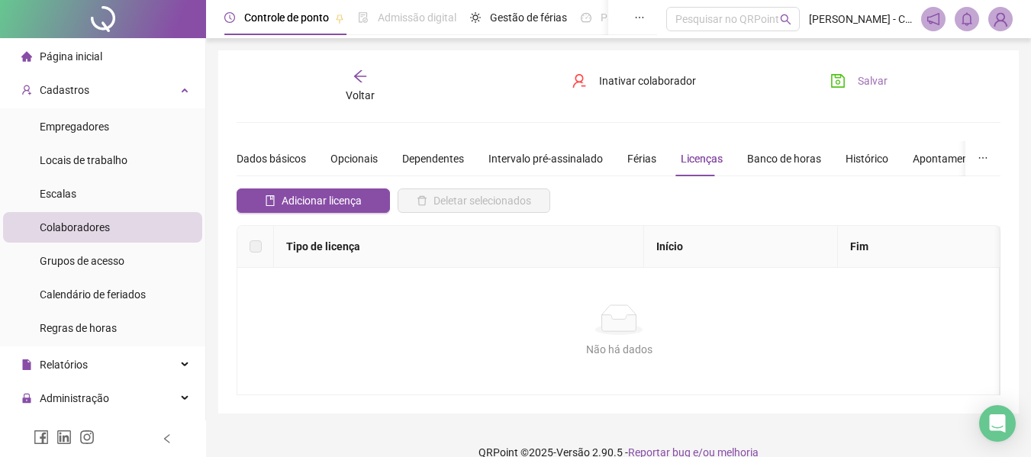
click at [890, 81] on button "Salvar" at bounding box center [859, 81] width 80 height 24
click at [365, 76] on icon "arrow-left" at bounding box center [359, 76] width 15 height 15
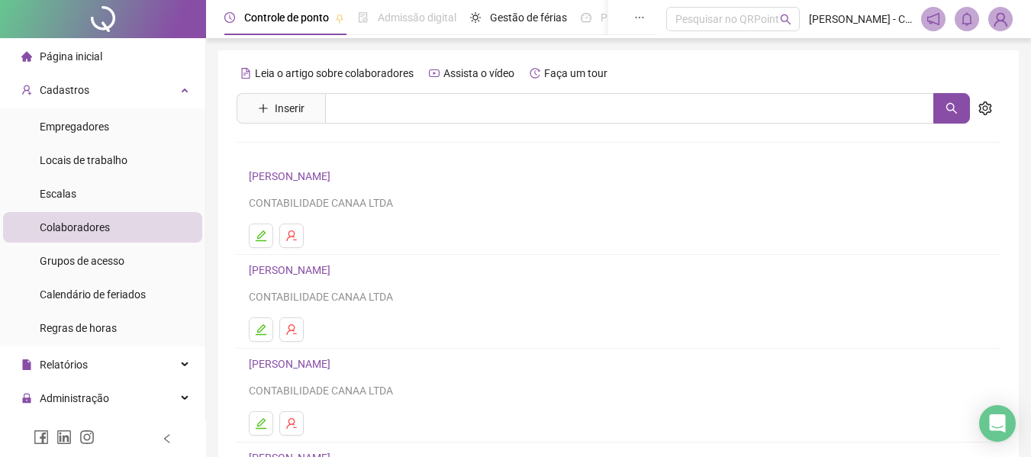
click at [335, 269] on link "[PERSON_NAME]" at bounding box center [292, 270] width 86 height 12
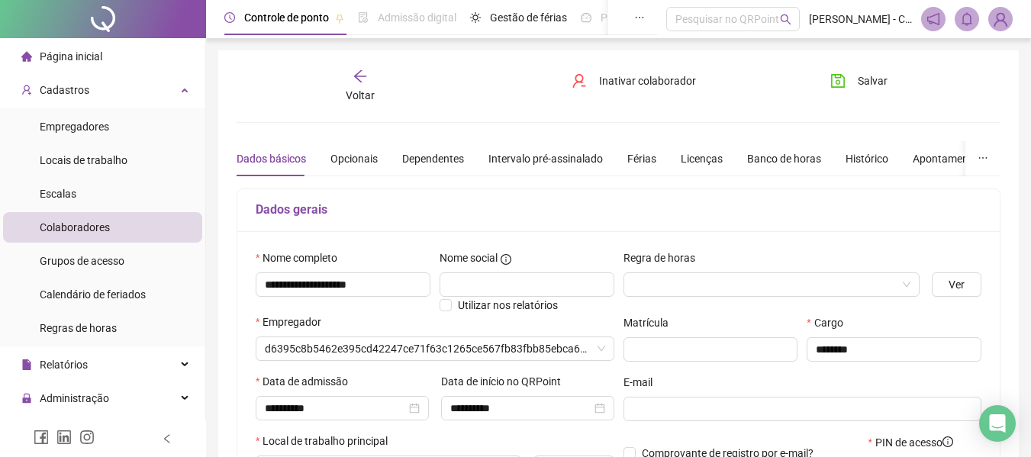
type input "**********"
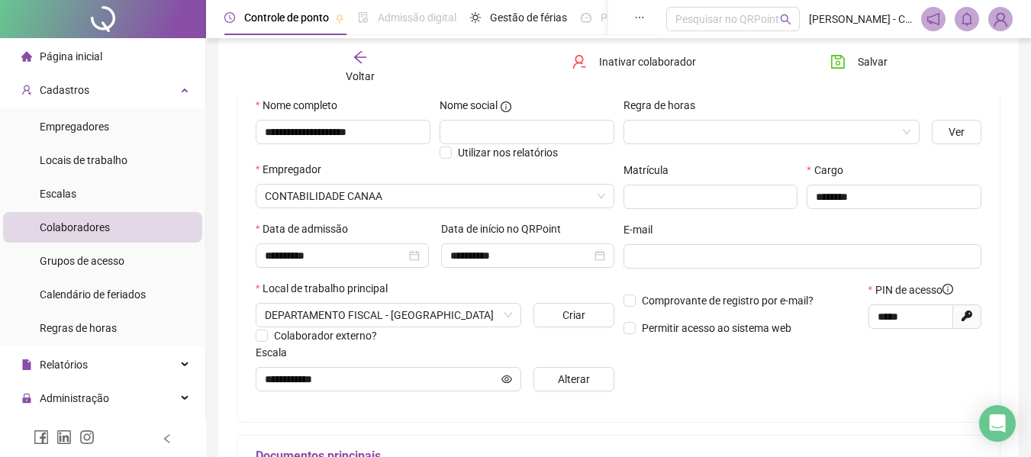
click at [92, 52] on span "Página inicial" at bounding box center [71, 56] width 63 height 12
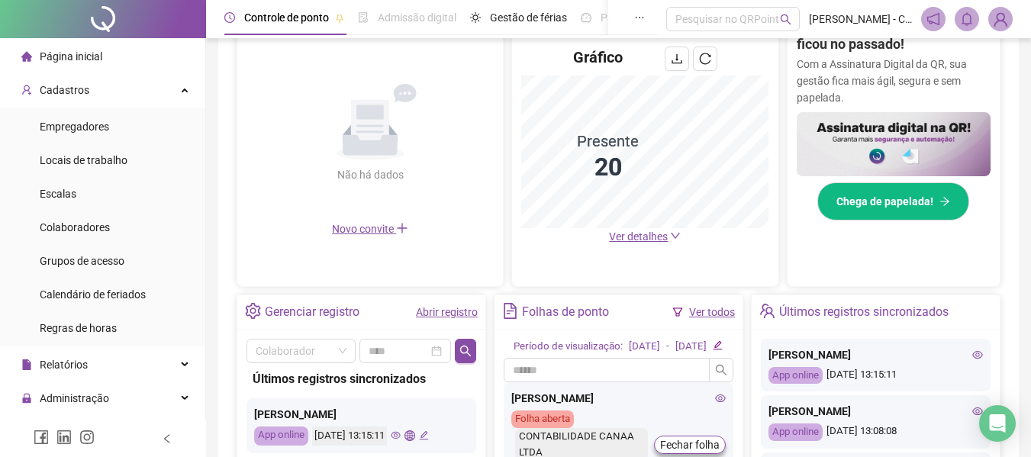
scroll to position [301, 0]
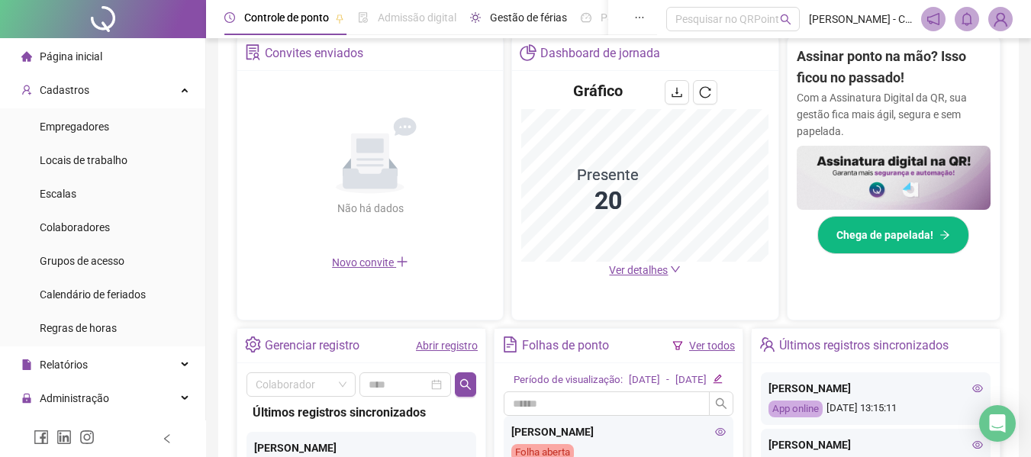
click at [524, 13] on span "Gestão de férias" at bounding box center [528, 17] width 77 height 12
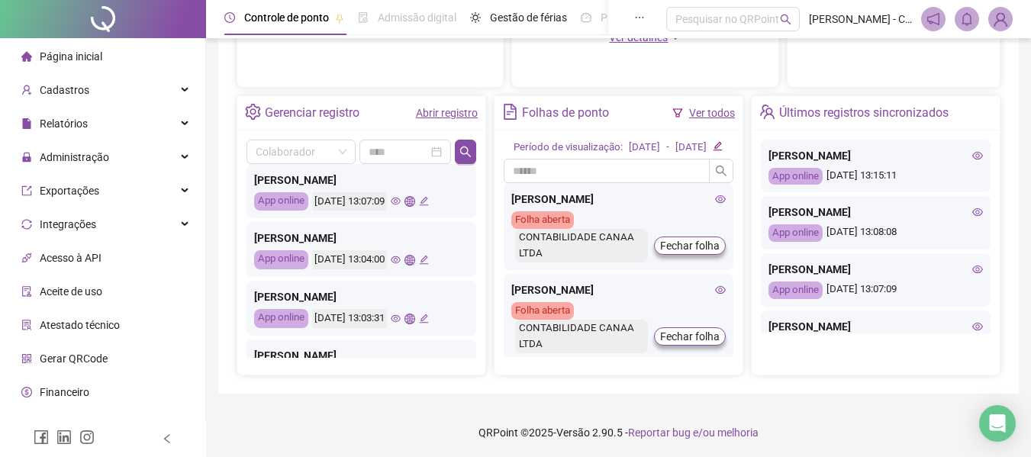
scroll to position [229, 0]
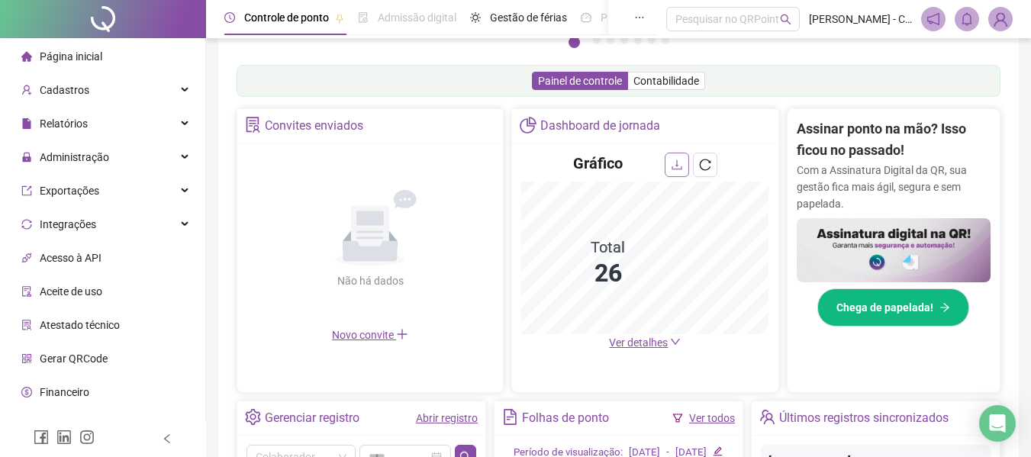
click at [679, 170] on icon "download" at bounding box center [677, 165] width 12 height 12
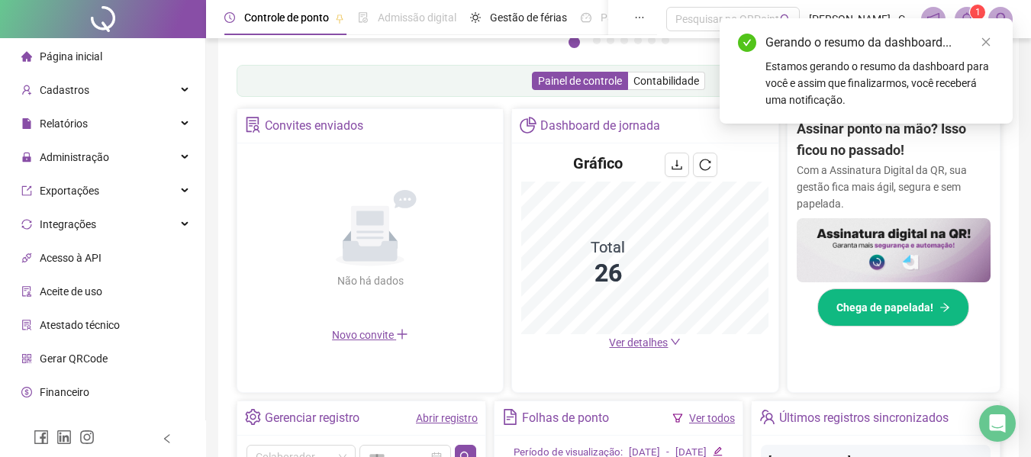
click at [836, 75] on div "Estamos gerando o resumo da dashboard para você e assim que finalizarmos, você …" at bounding box center [879, 83] width 229 height 50
click at [983, 38] on icon "close" at bounding box center [985, 42] width 11 height 11
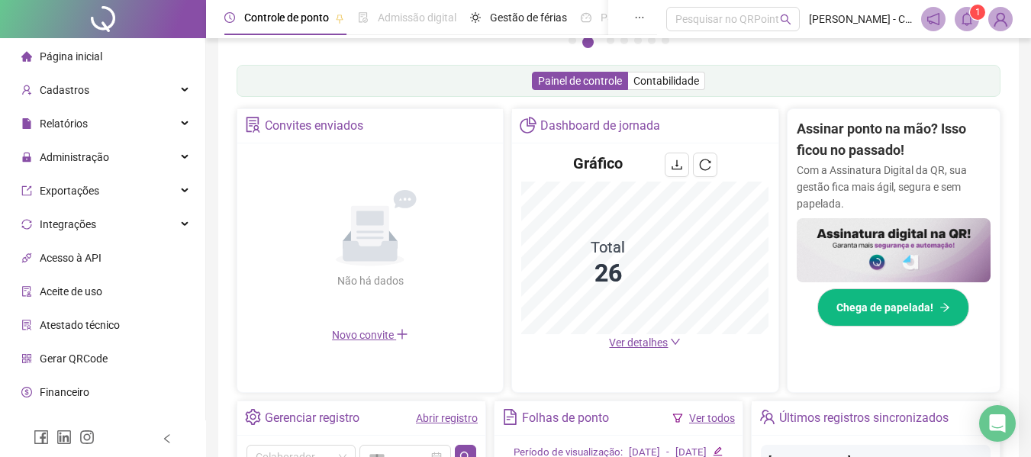
click at [972, 18] on sup "1" at bounding box center [977, 12] width 15 height 15
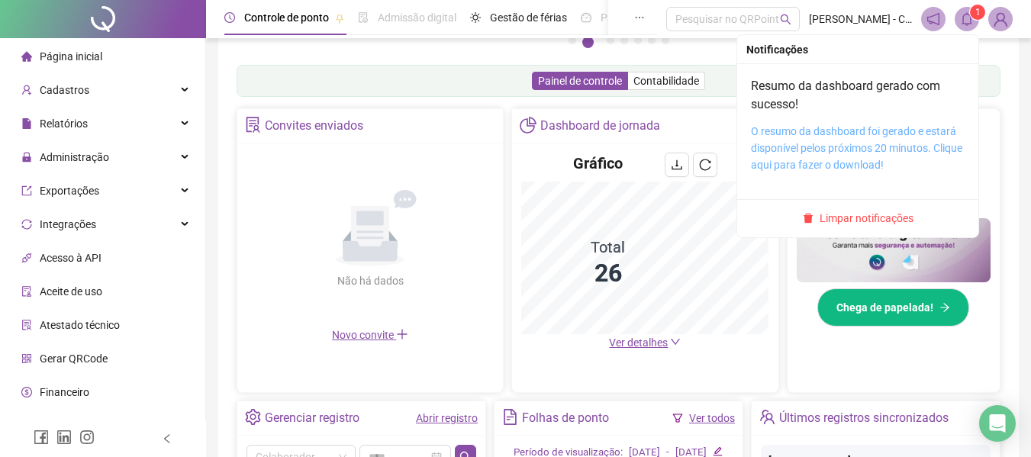
click at [825, 148] on link "O resumo da dashboard foi gerado e estará disponível pelos próximos 20 minutos.…" at bounding box center [856, 148] width 211 height 46
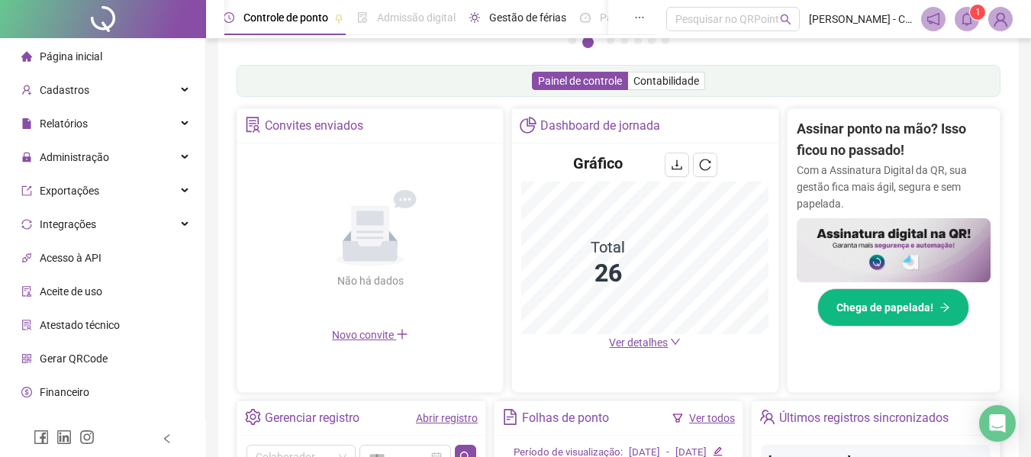
click at [505, 22] on span "Gestão de férias" at bounding box center [527, 17] width 77 height 12
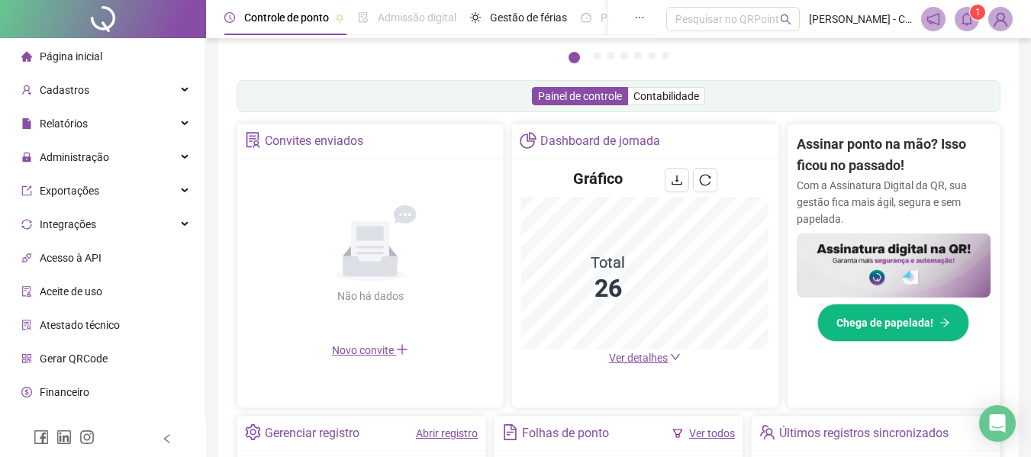
scroll to position [229, 0]
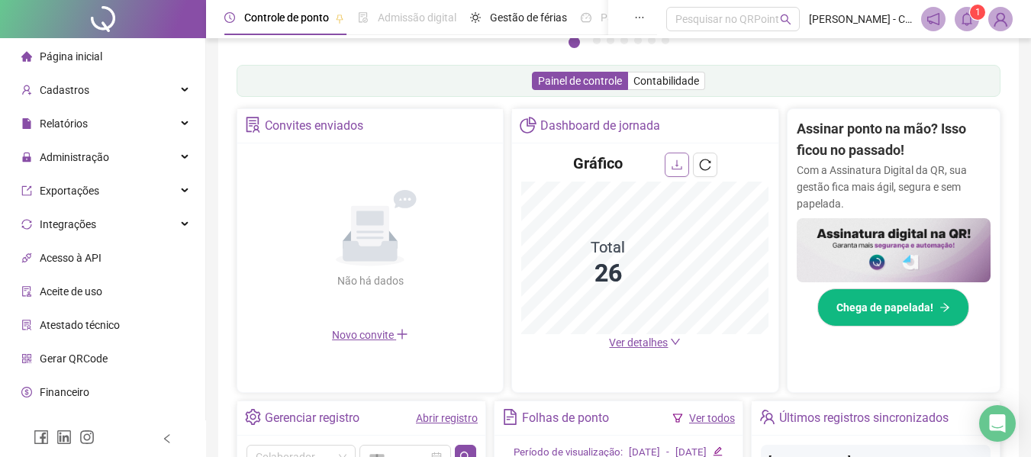
click at [680, 166] on icon "download" at bounding box center [677, 165] width 12 height 12
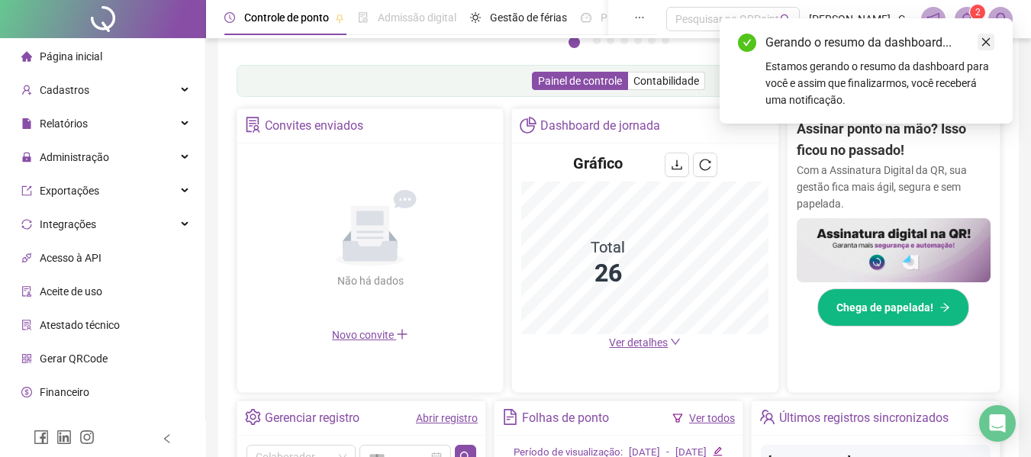
click at [981, 40] on icon "close" at bounding box center [985, 42] width 11 height 11
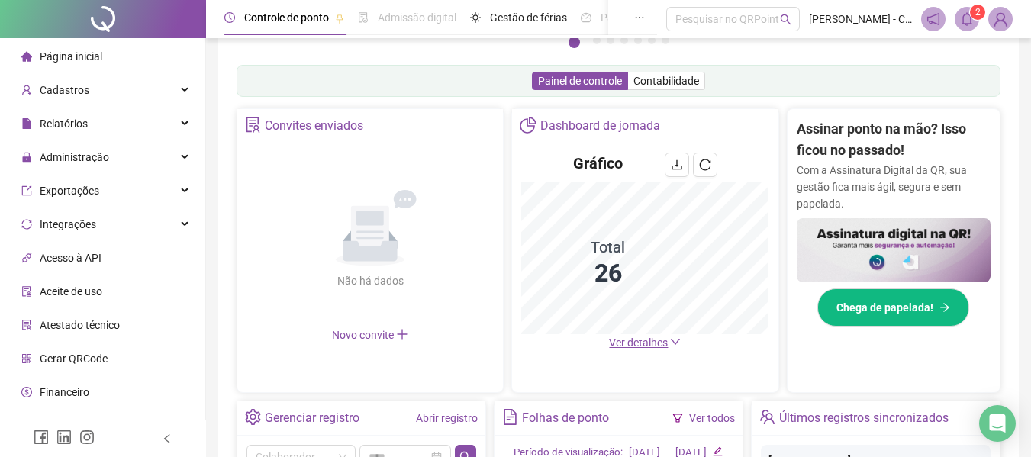
click at [974, 19] on sup "2" at bounding box center [977, 12] width 15 height 15
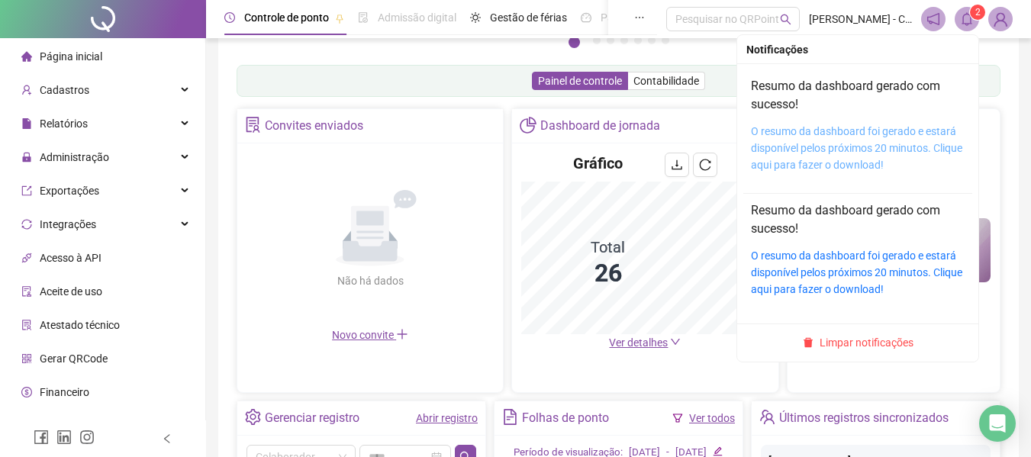
click at [848, 141] on link "O resumo da dashboard foi gerado e estará disponível pelos próximos 20 minutos.…" at bounding box center [856, 148] width 211 height 46
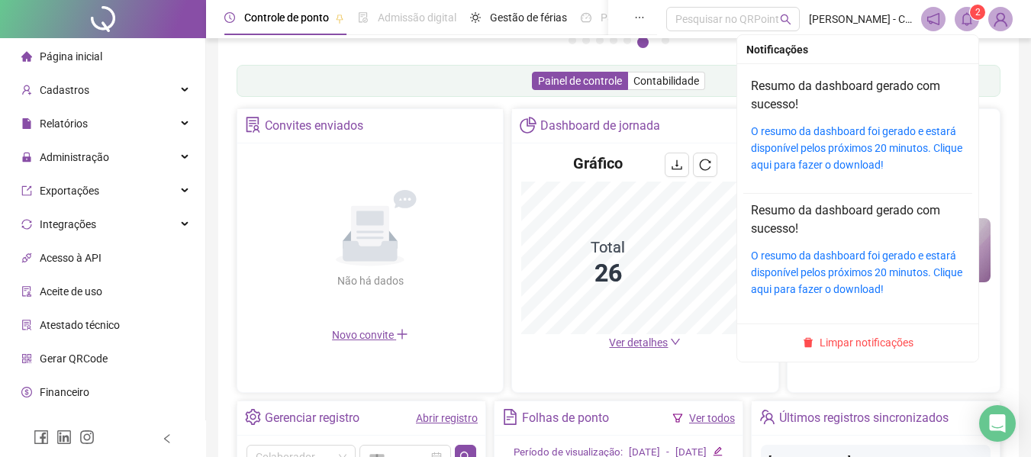
click at [967, 13] on icon "bell" at bounding box center [967, 19] width 14 height 14
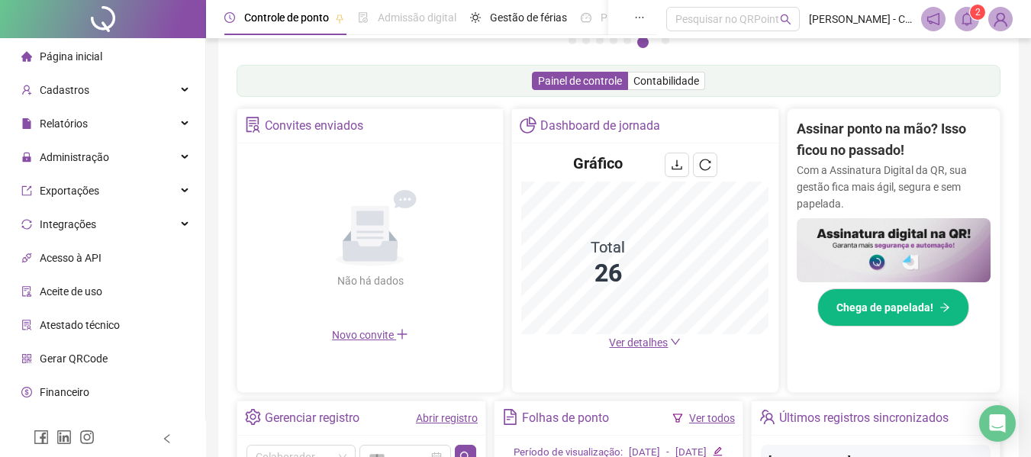
click at [972, 9] on sup "2" at bounding box center [977, 12] width 15 height 15
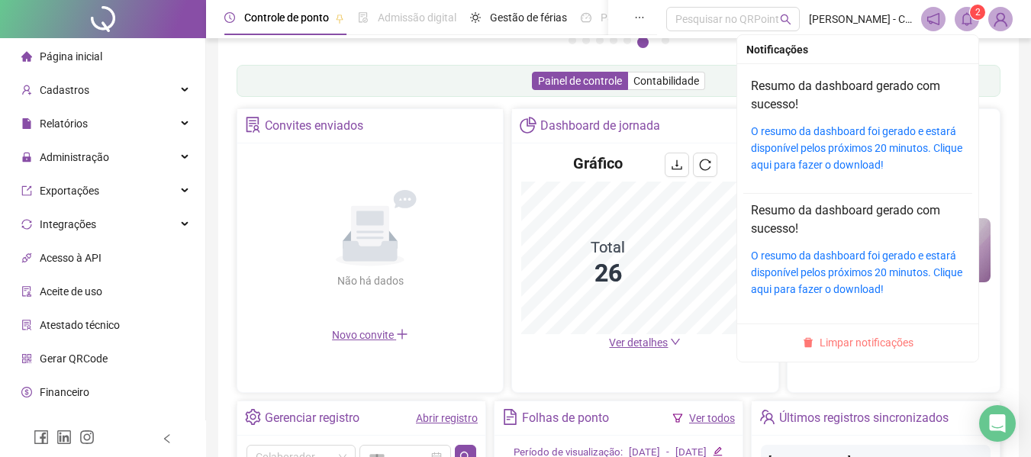
click at [864, 336] on span "Limpar notificações" at bounding box center [866, 342] width 94 height 17
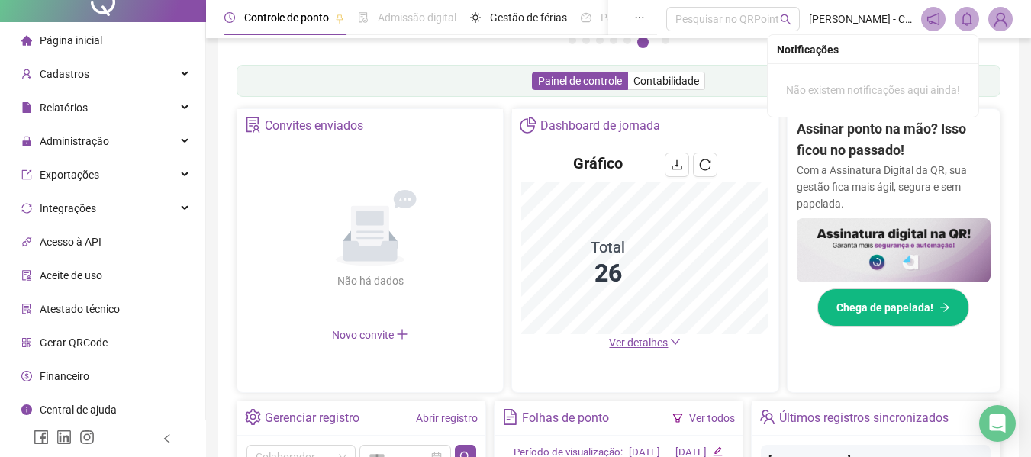
scroll to position [21, 0]
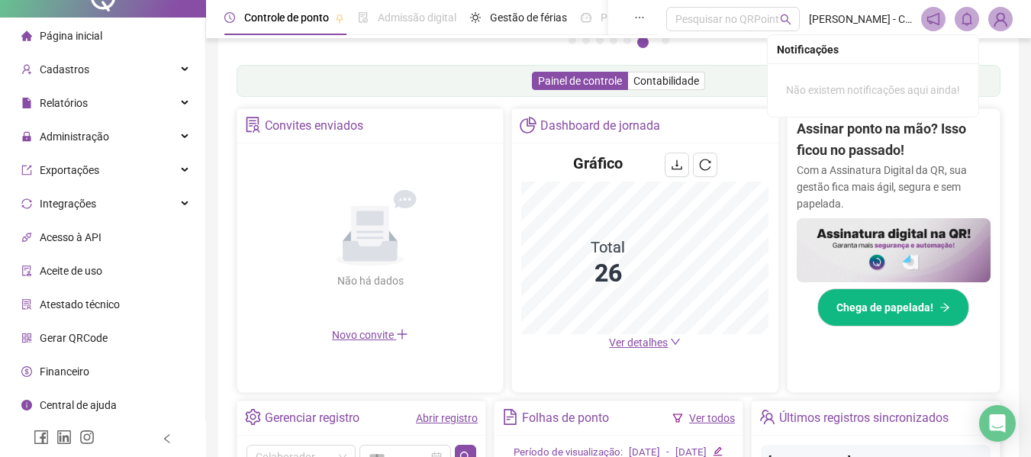
click at [89, 298] on span "Atestado técnico" at bounding box center [80, 304] width 80 height 12
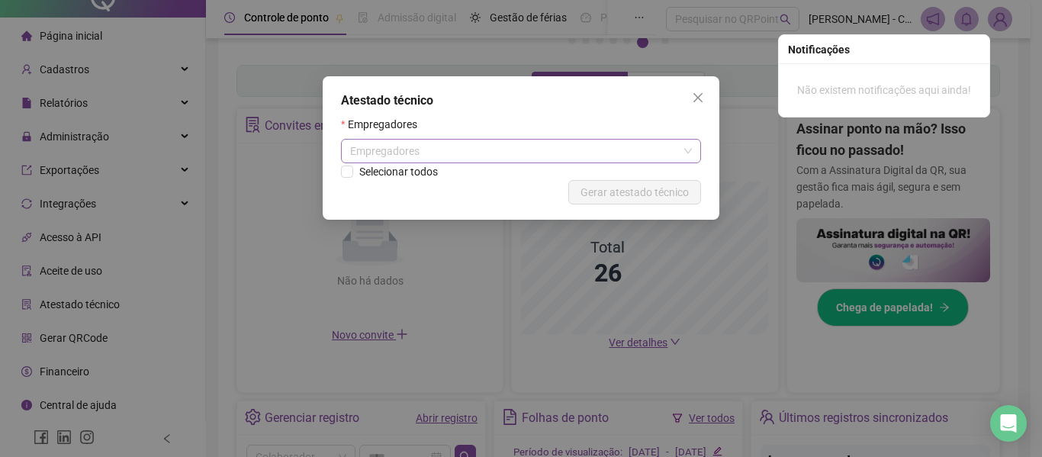
click at [465, 144] on div "Empregadores" at bounding box center [521, 151] width 360 height 24
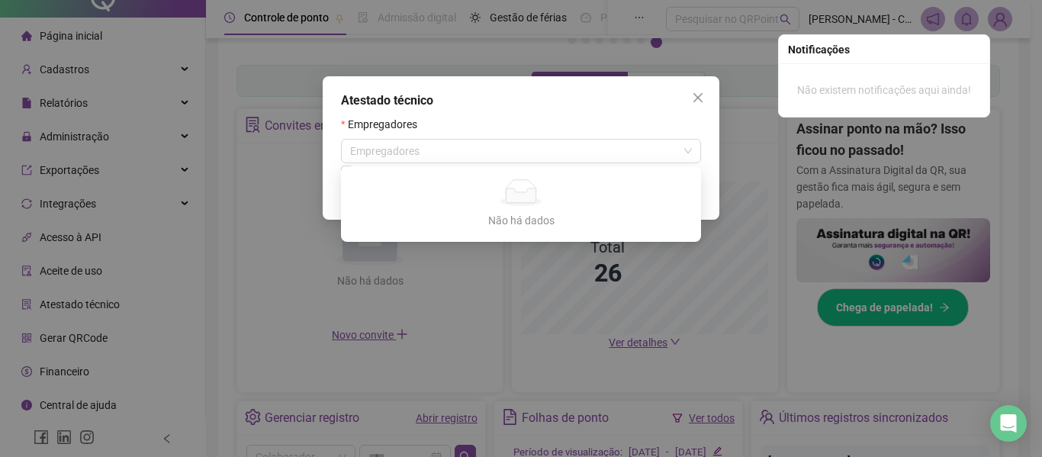
click at [525, 111] on div "Atestado técnico Empregadores Empregadores Selecionar todos Cancelar Gerar ates…" at bounding box center [521, 147] width 397 height 143
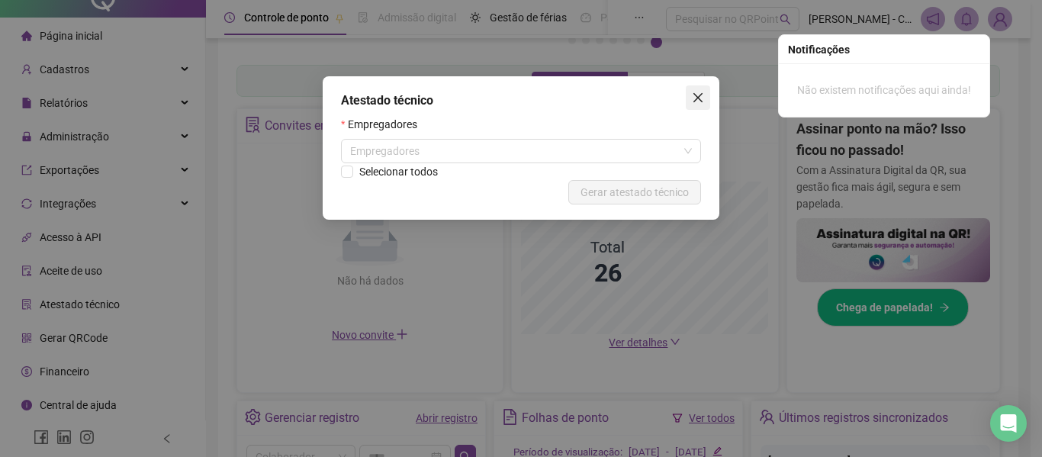
click at [707, 99] on span "Close" at bounding box center [698, 98] width 24 height 12
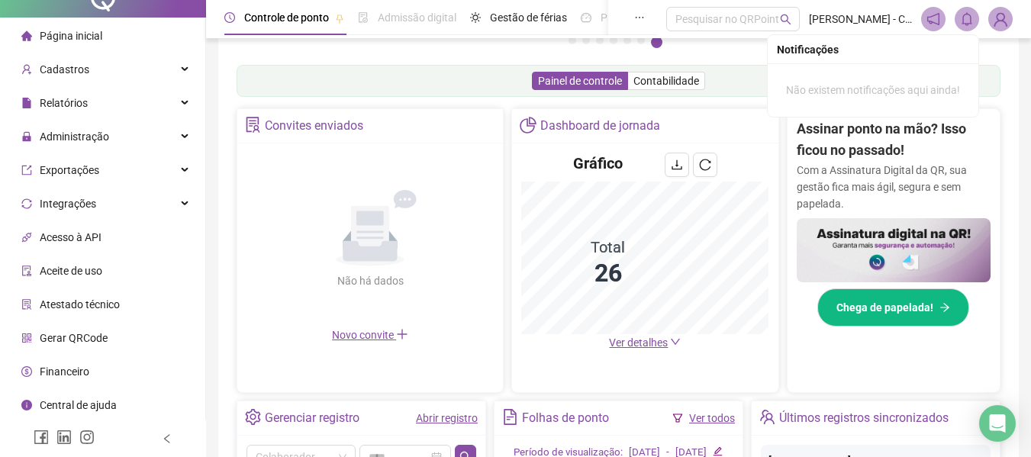
click at [89, 240] on span "Acesso à API" at bounding box center [71, 237] width 62 height 12
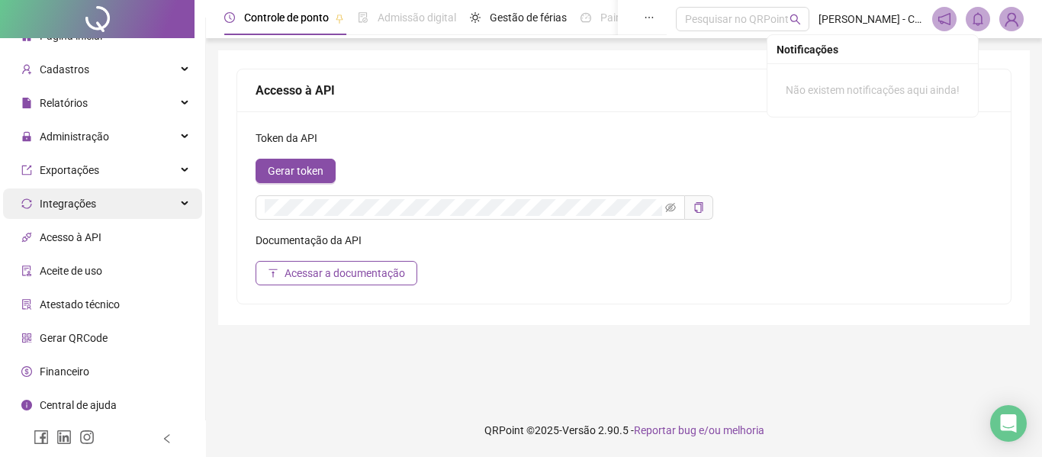
click at [73, 206] on span "Integrações" at bounding box center [68, 204] width 56 height 12
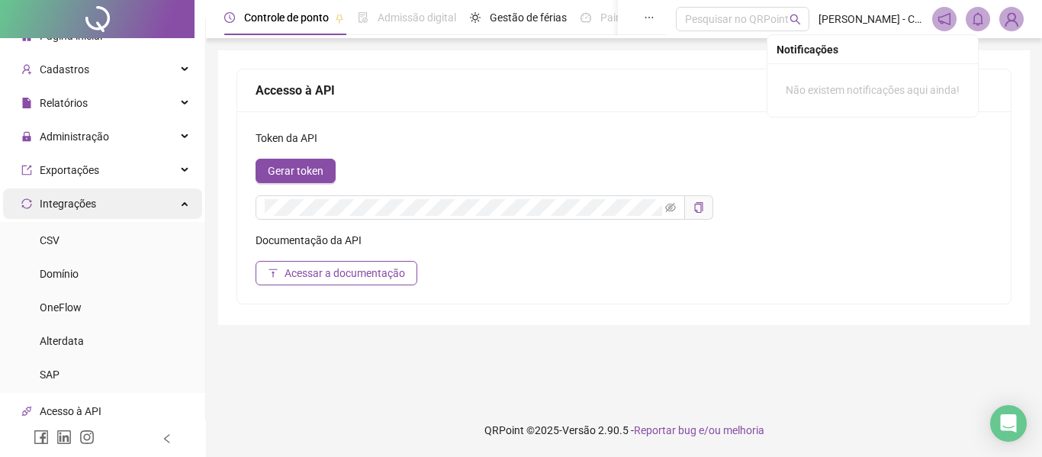
click at [84, 202] on span "Integrações" at bounding box center [68, 204] width 56 height 12
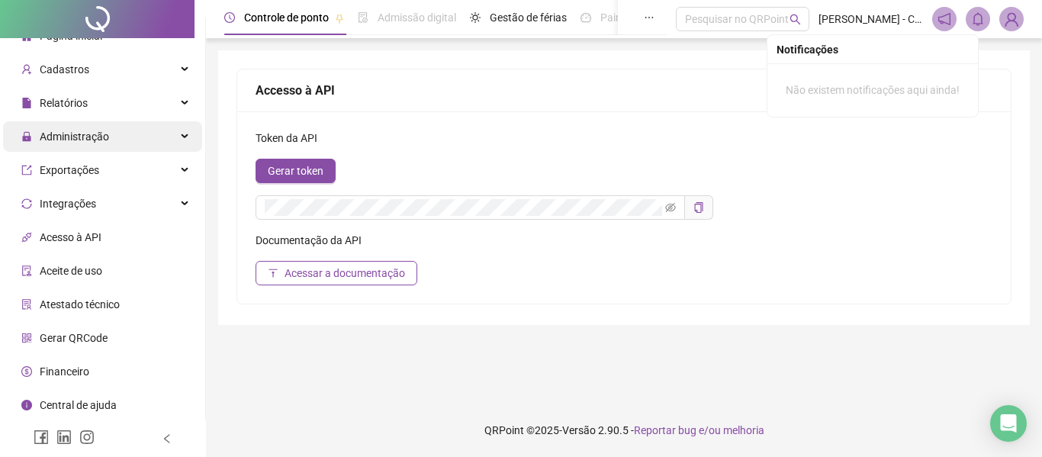
click at [88, 146] on span "Administração" at bounding box center [65, 136] width 88 height 31
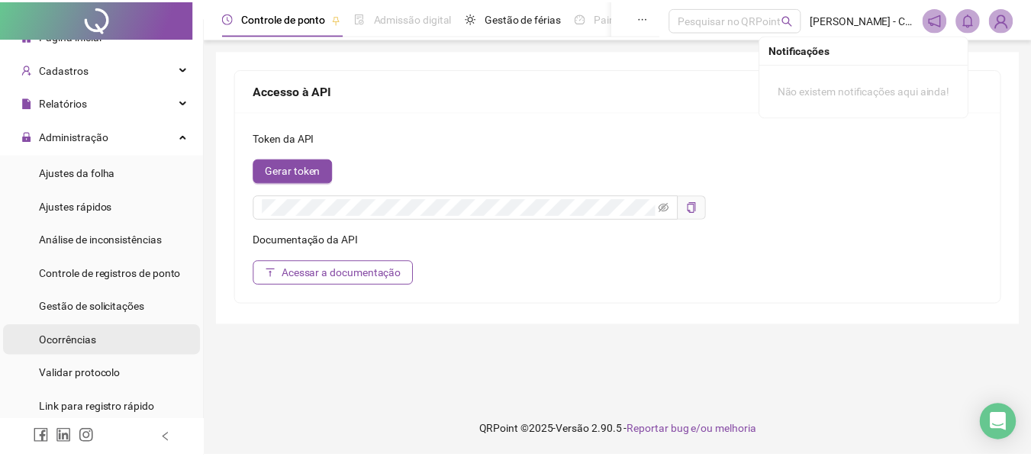
scroll to position [97, 0]
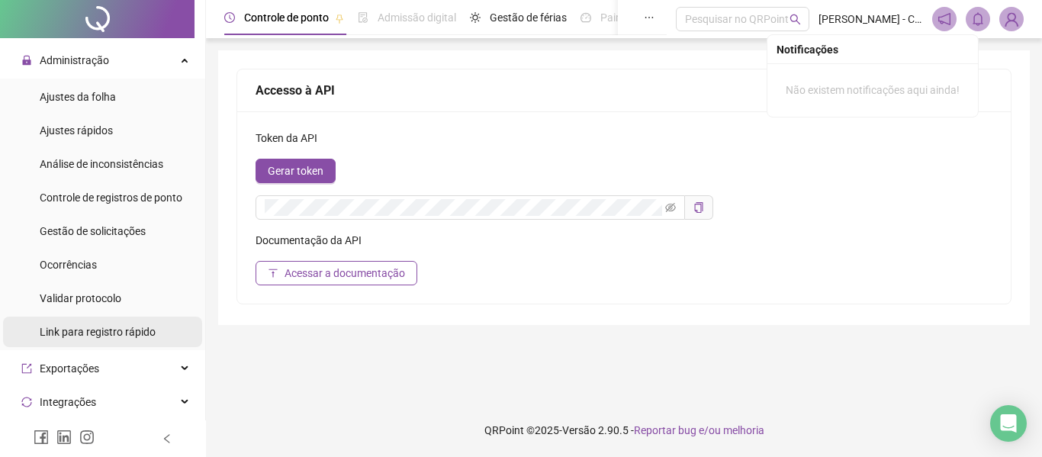
click at [80, 326] on span "Link para registro rápido" at bounding box center [98, 332] width 116 height 12
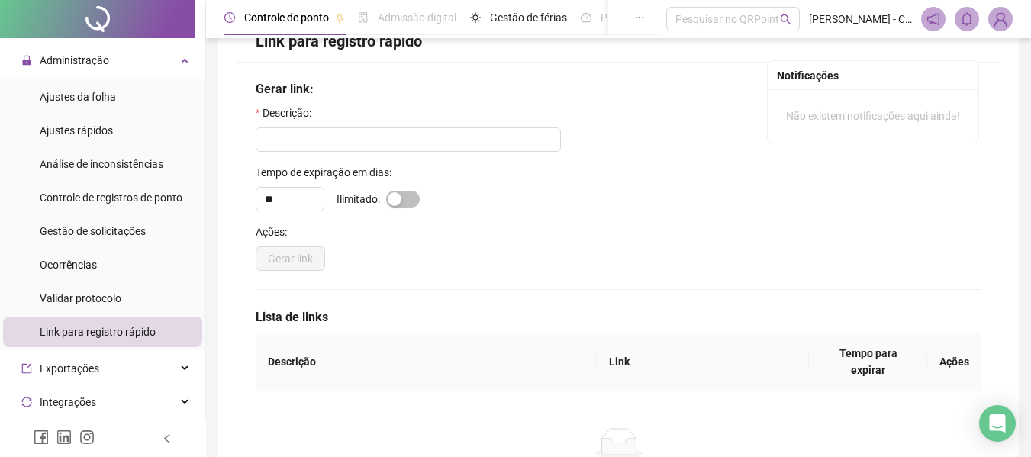
scroll to position [76, 0]
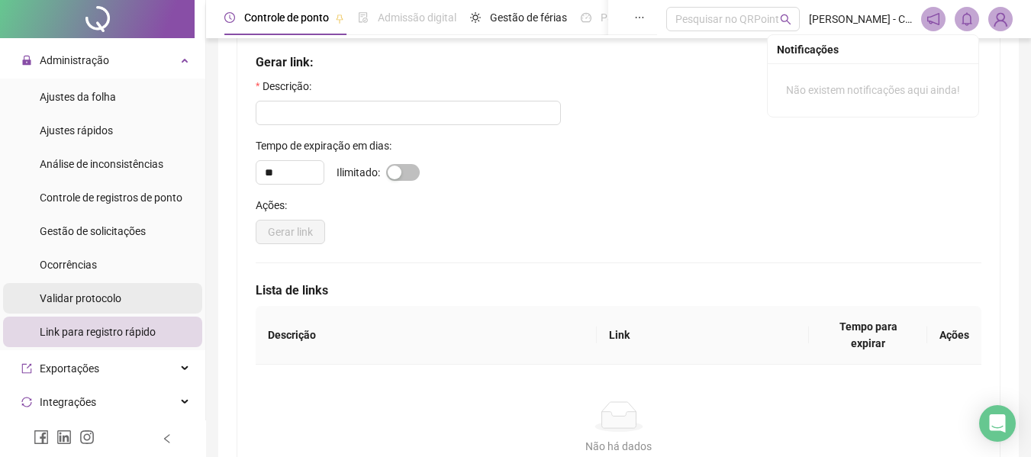
click at [96, 303] on span "Validar protocolo" at bounding box center [81, 298] width 82 height 12
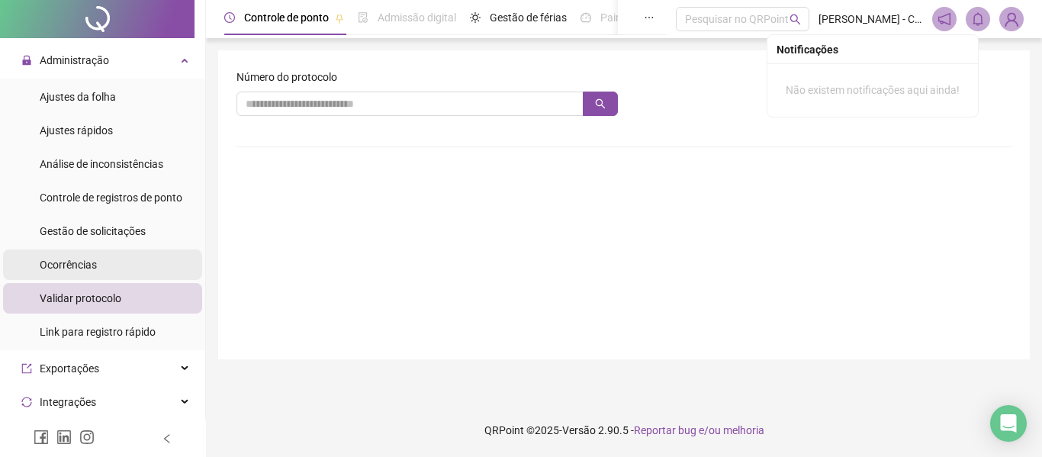
click at [89, 259] on span "Ocorrências" at bounding box center [68, 265] width 57 height 12
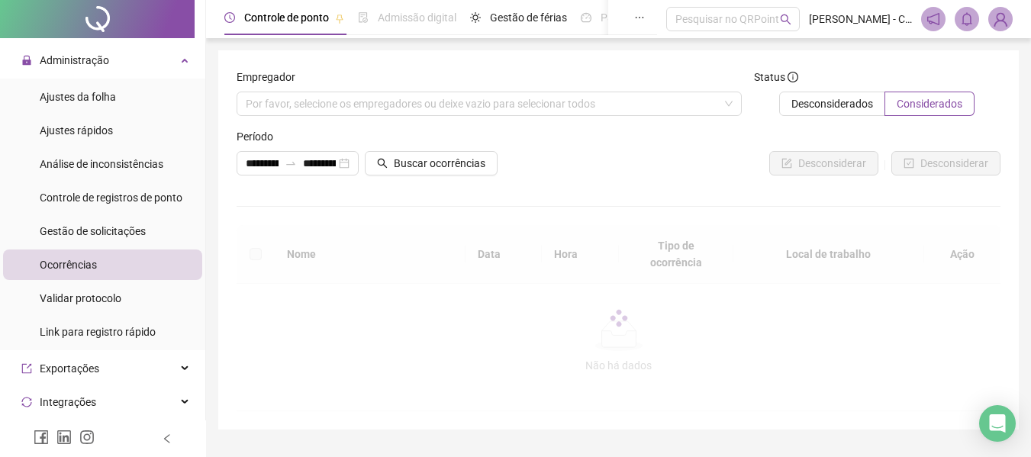
click at [1012, 53] on div "**********" at bounding box center [618, 239] width 800 height 379
click at [507, 107] on div "Por favor, selecione os empregadores ou deixe vazio para selecionar todos" at bounding box center [489, 104] width 505 height 24
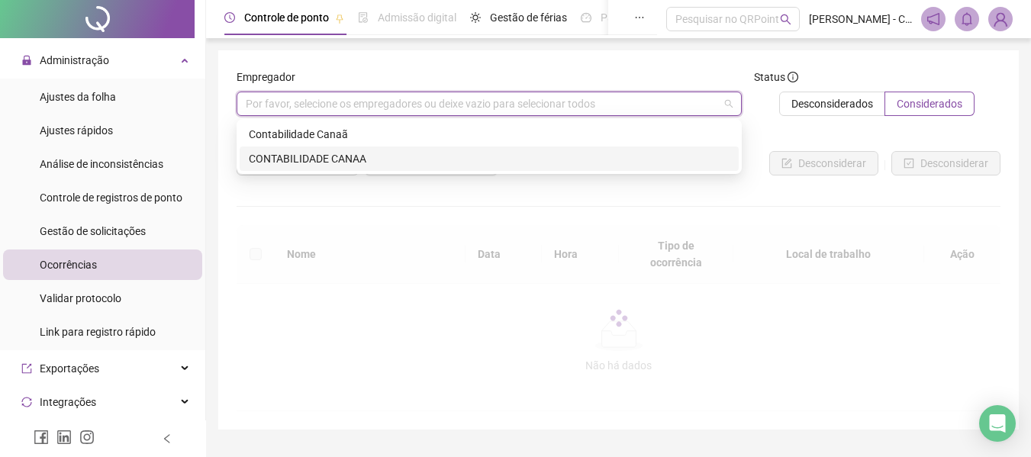
click at [313, 169] on div "CONTABILIDADE CANAA" at bounding box center [489, 158] width 499 height 24
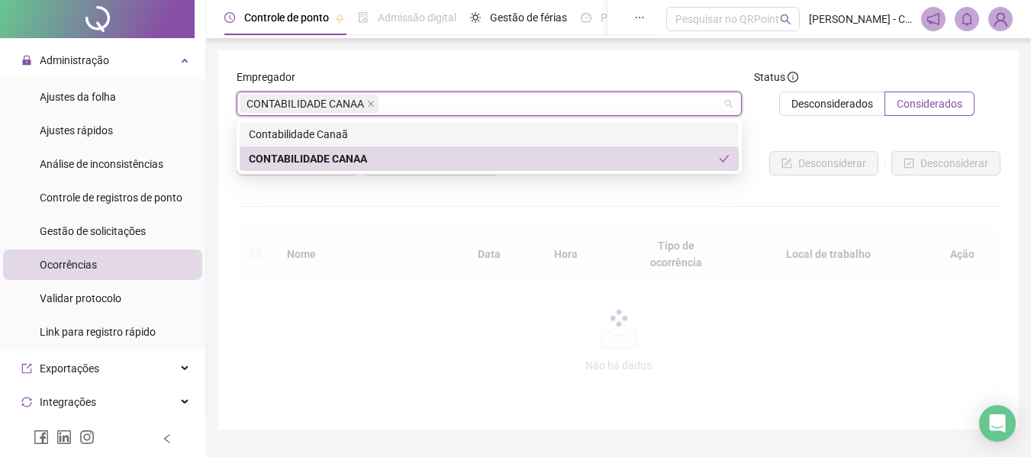
click at [769, 134] on div at bounding box center [746, 139] width 507 height 23
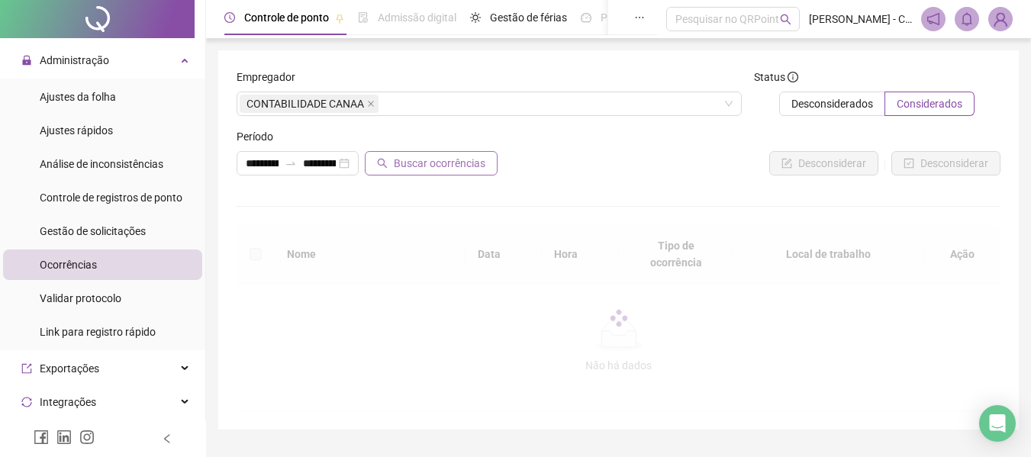
click at [436, 163] on span "Buscar ocorrências" at bounding box center [440, 163] width 92 height 17
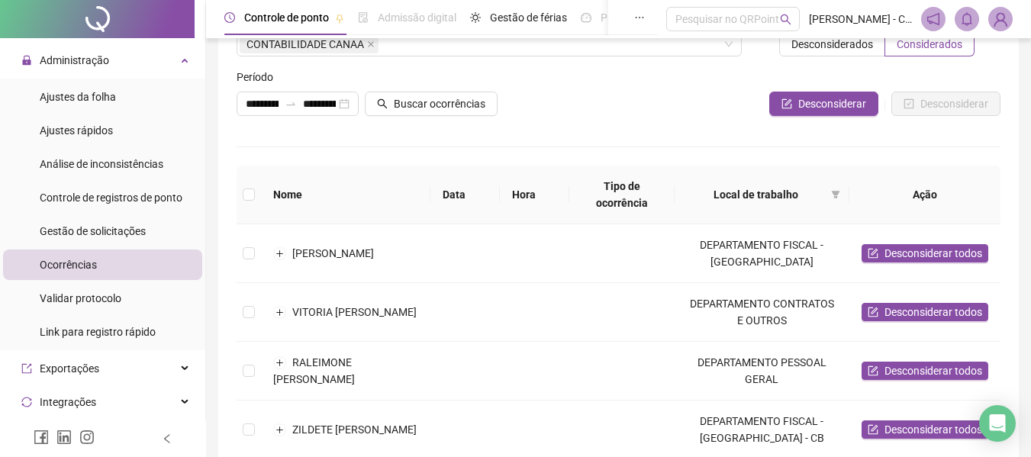
scroll to position [76, 0]
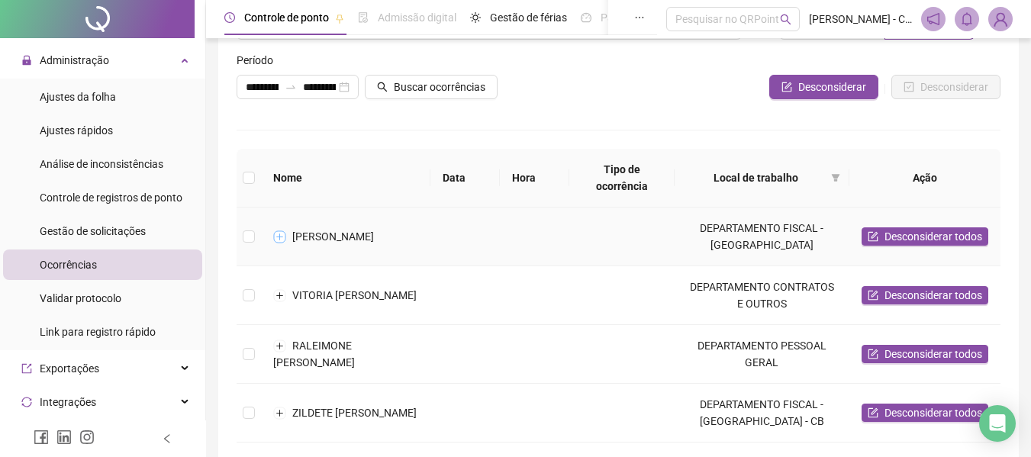
click at [281, 230] on button "Expandir linha" at bounding box center [280, 236] width 12 height 12
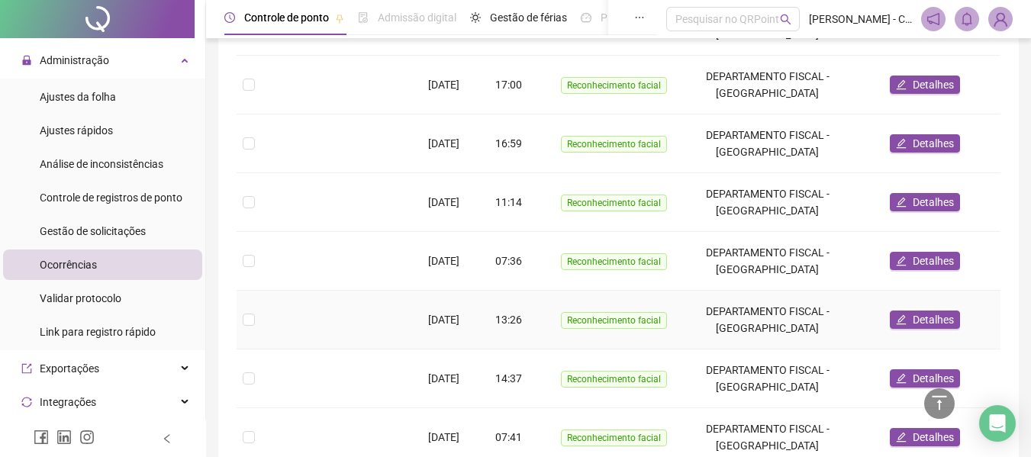
scroll to position [153, 0]
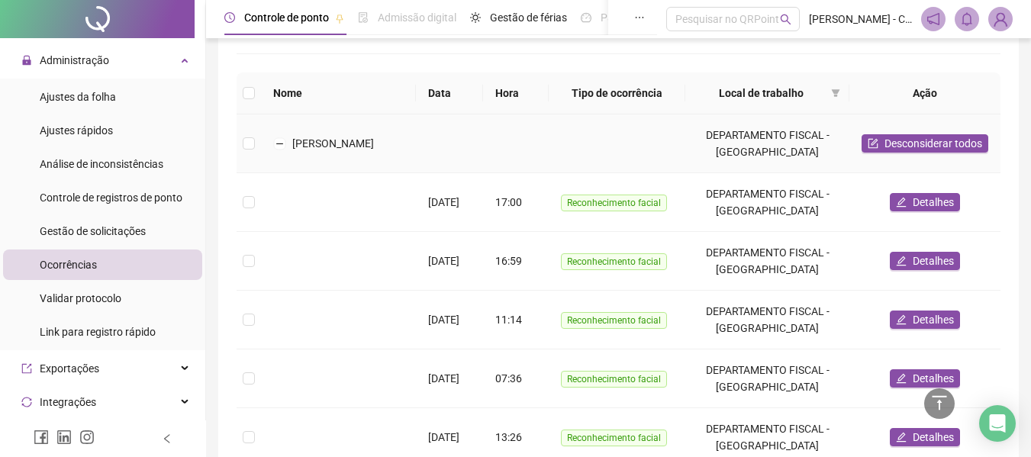
click at [256, 146] on td at bounding box center [249, 143] width 24 height 59
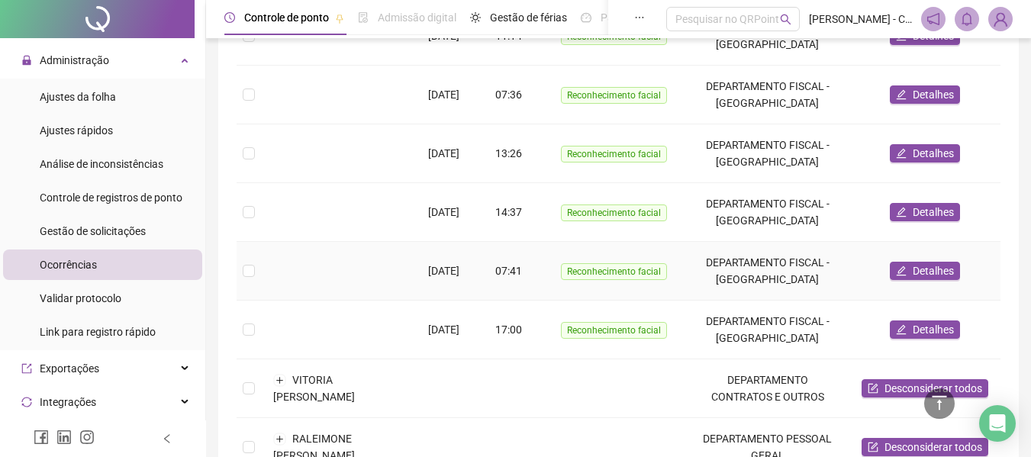
scroll to position [229, 0]
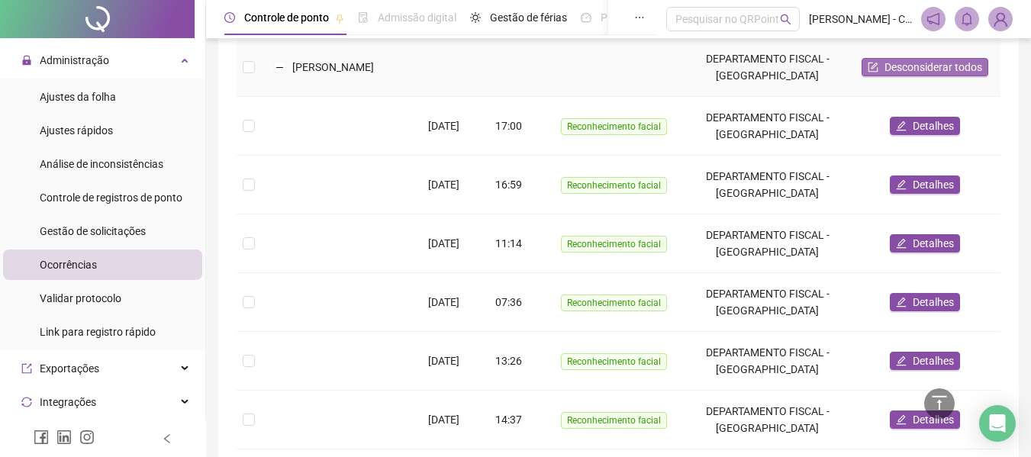
click at [884, 72] on button "Desconsiderar todos" at bounding box center [924, 67] width 127 height 18
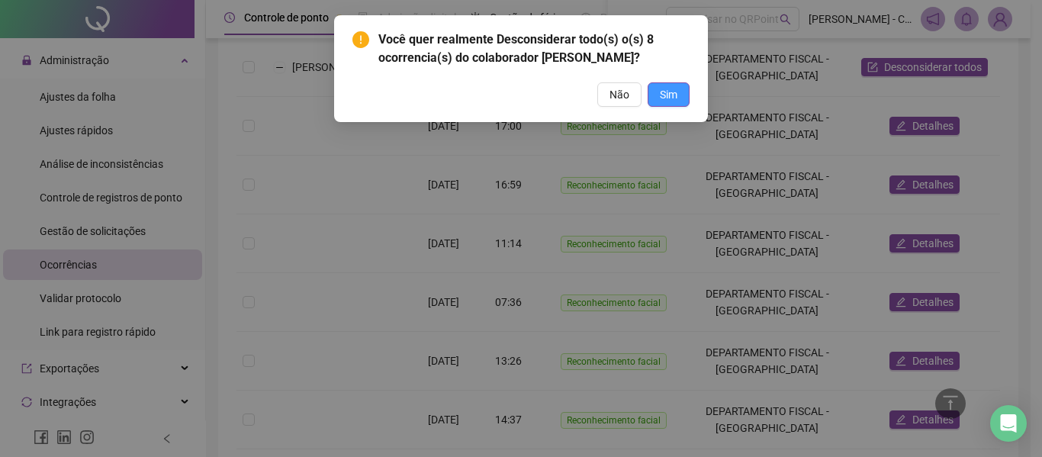
click at [684, 107] on button "Sim" at bounding box center [669, 94] width 42 height 24
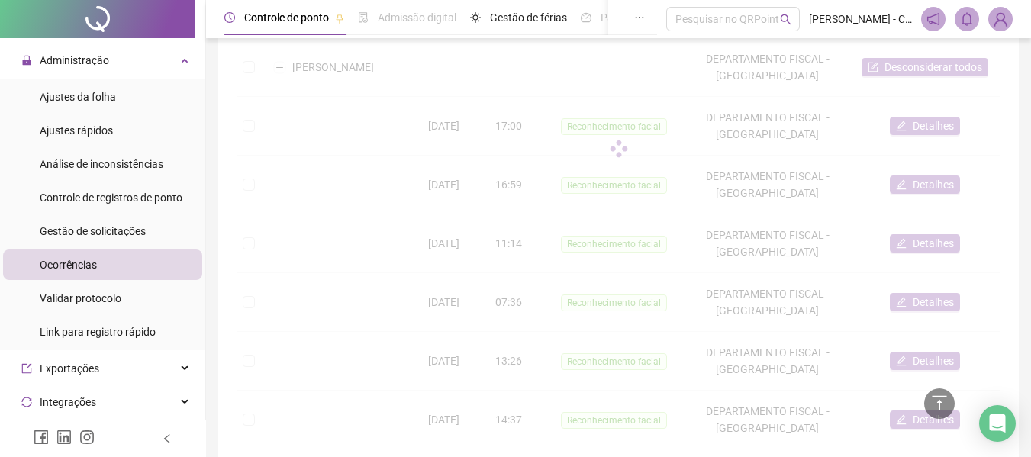
scroll to position [38, 0]
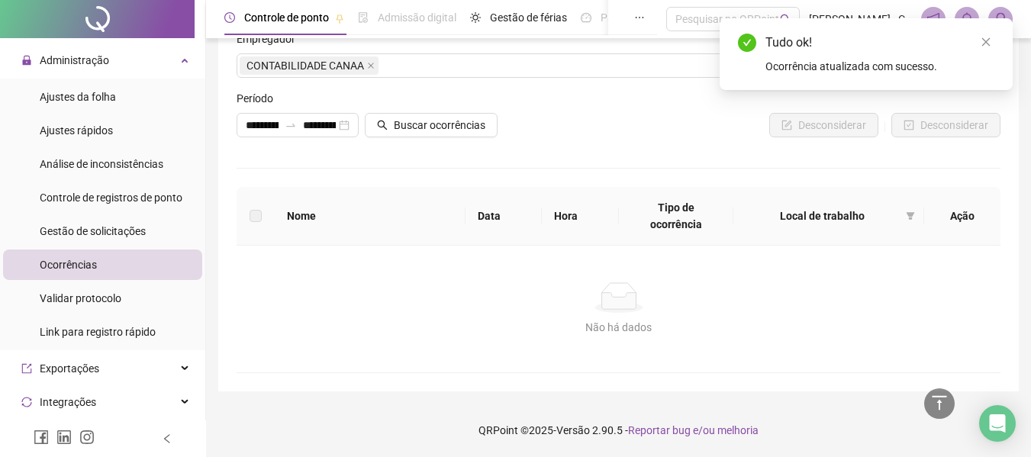
click at [973, 47] on div "Tudo ok!" at bounding box center [879, 43] width 229 height 18
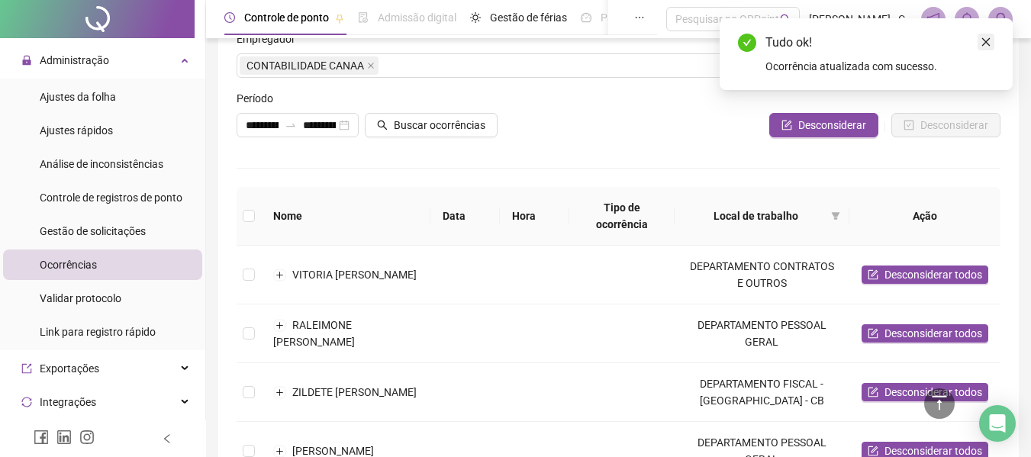
scroll to position [229, 0]
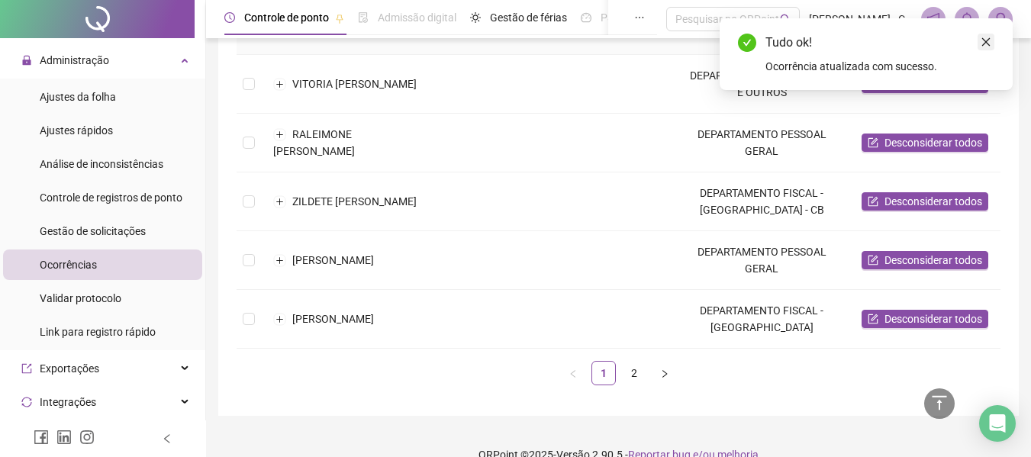
click at [991, 42] on link "Close" at bounding box center [985, 42] width 17 height 17
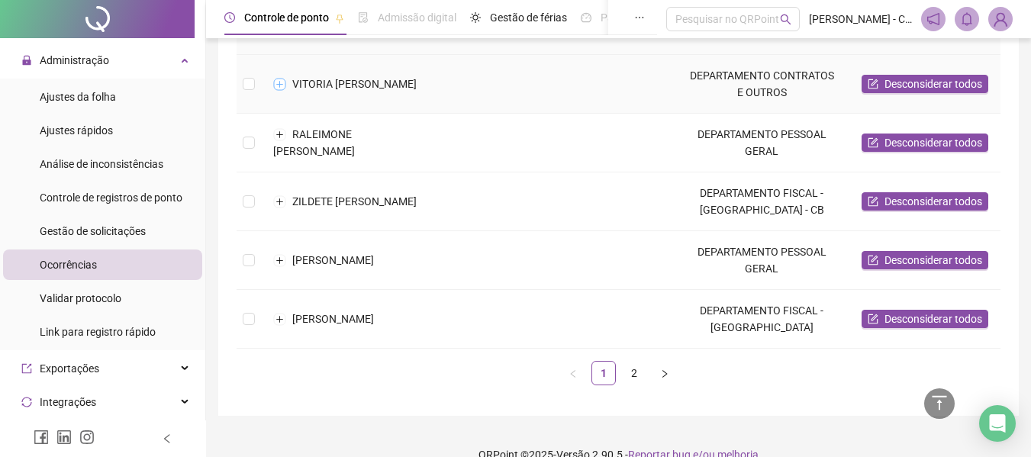
click at [279, 78] on button "Expandir linha" at bounding box center [280, 84] width 12 height 12
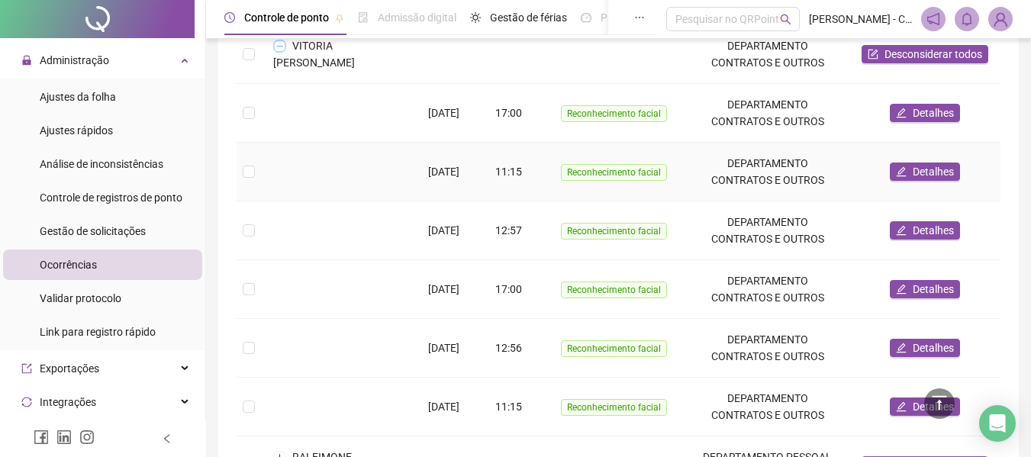
scroll to position [589, 0]
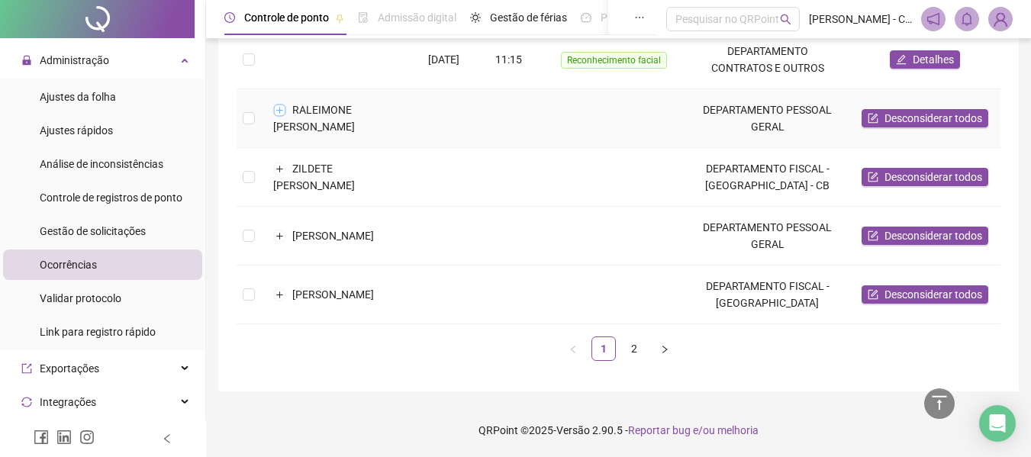
click at [276, 109] on button "Expandir linha" at bounding box center [280, 110] width 12 height 12
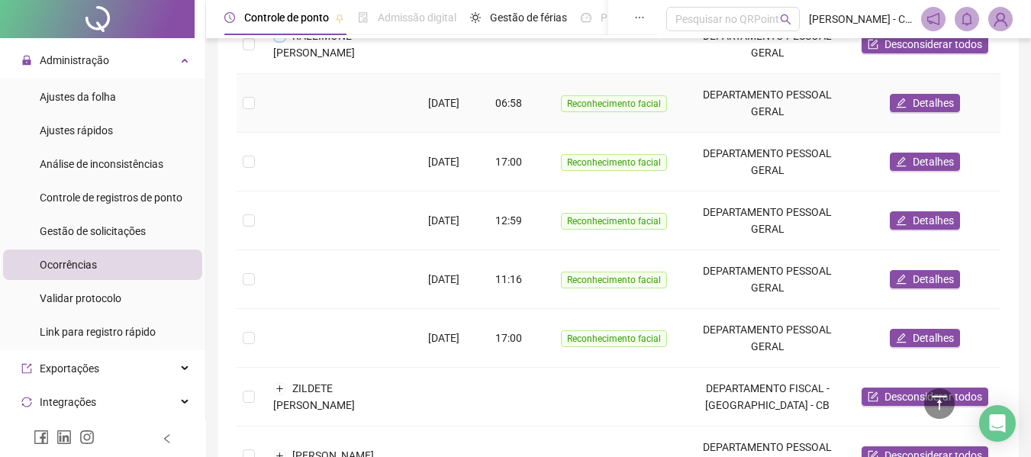
scroll to position [818, 0]
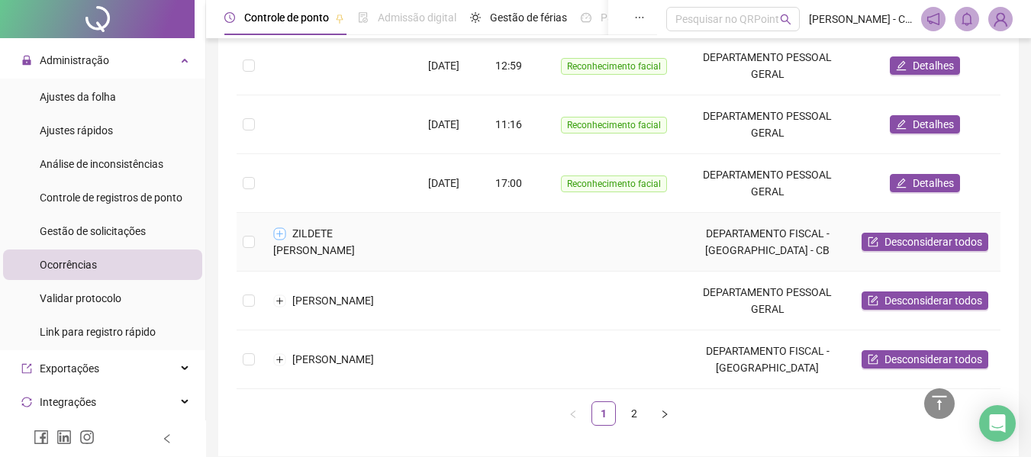
click at [275, 233] on button "Expandir linha" at bounding box center [280, 233] width 12 height 12
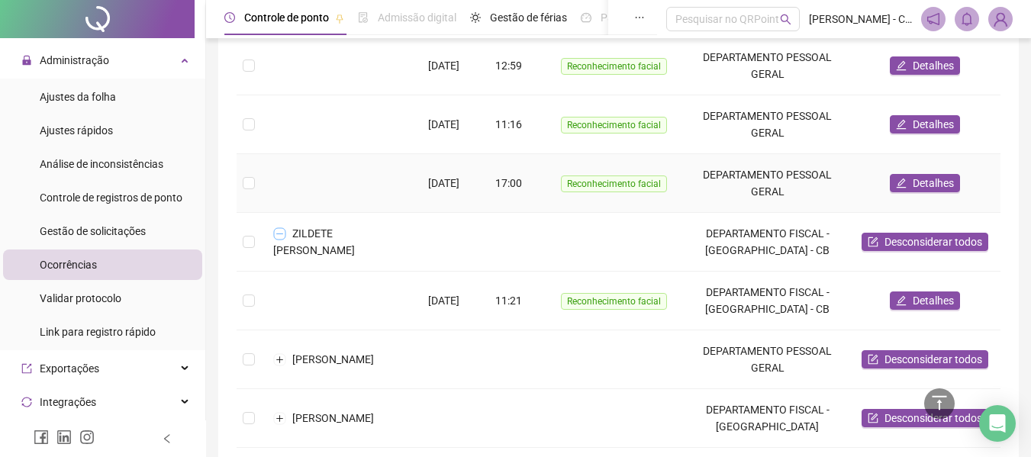
scroll to position [942, 0]
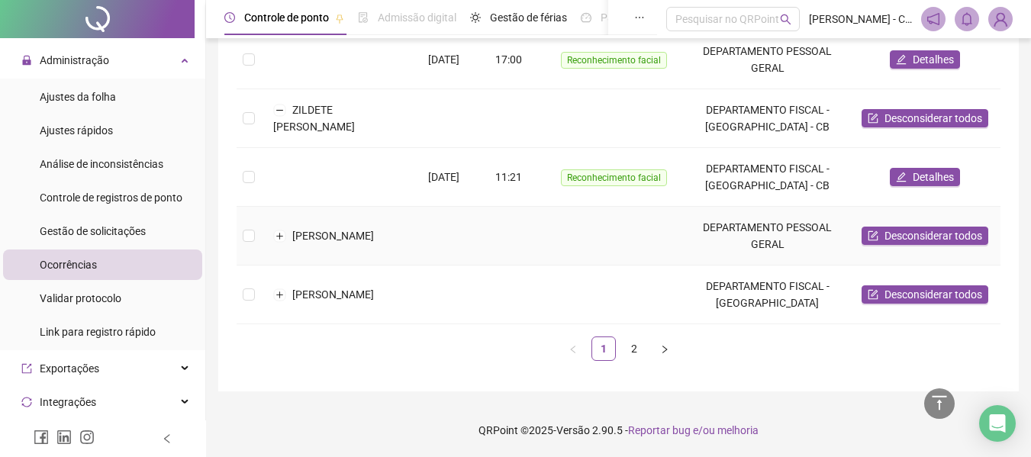
click at [275, 236] on td "[PERSON_NAME]" at bounding box center [338, 236] width 155 height 59
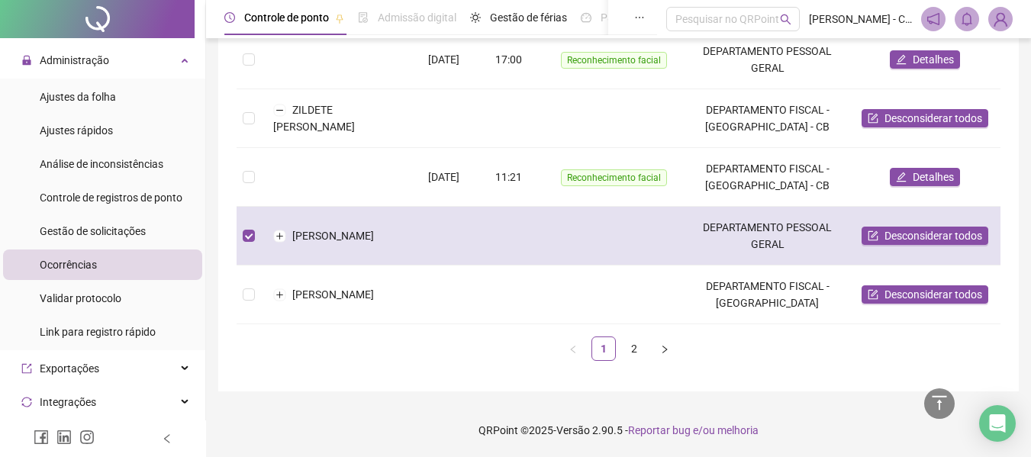
click at [287, 230] on td "[PERSON_NAME]" at bounding box center [338, 236] width 155 height 59
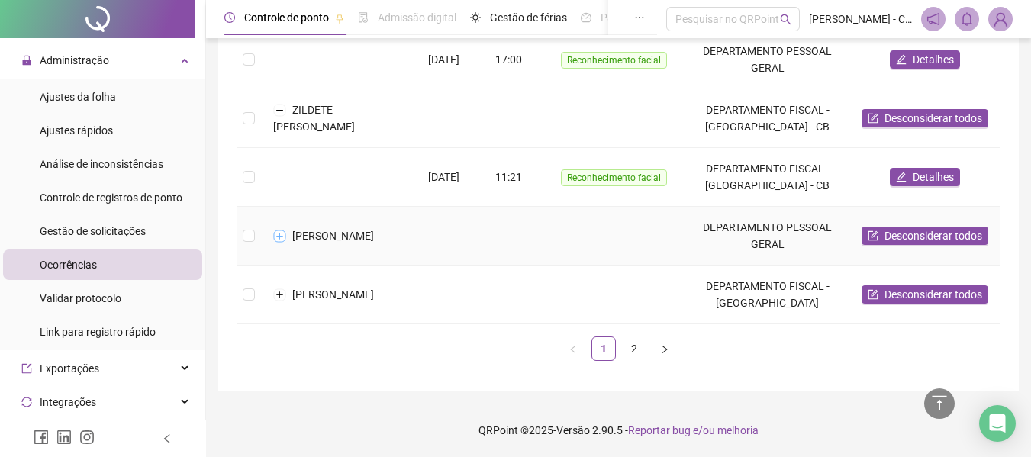
click at [283, 230] on button "Expandir linha" at bounding box center [280, 236] width 12 height 12
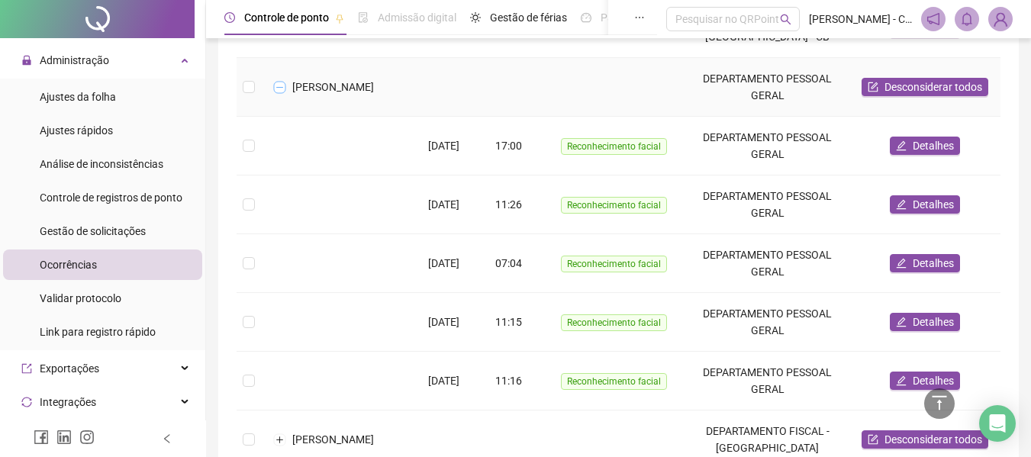
scroll to position [1235, 0]
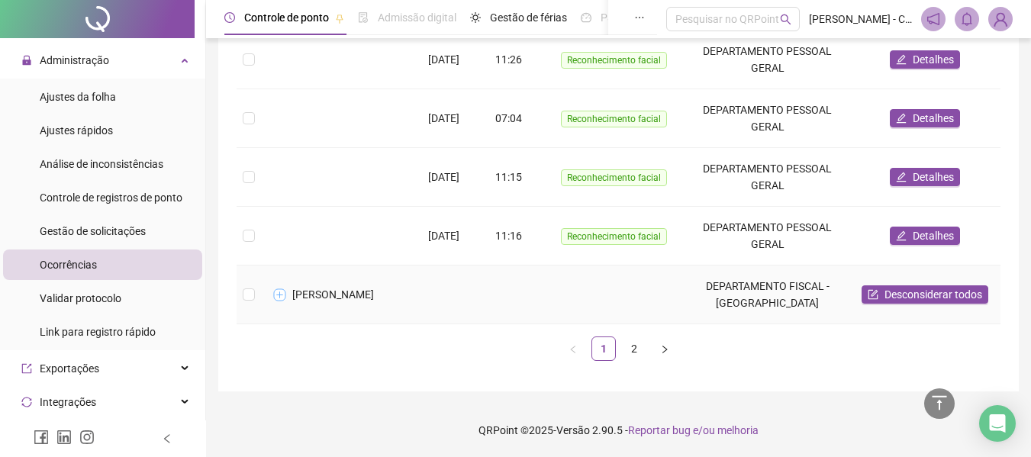
click at [282, 288] on button "Expandir linha" at bounding box center [280, 294] width 12 height 12
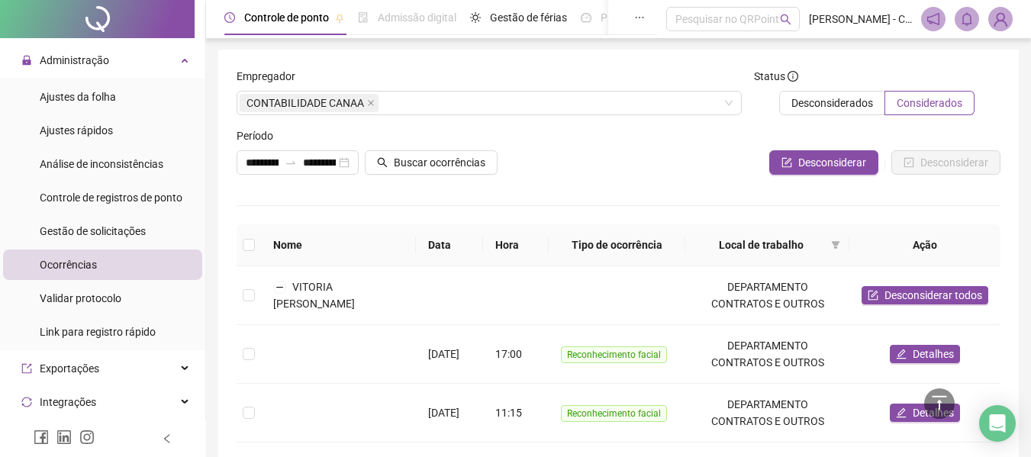
scroll to position [0, 0]
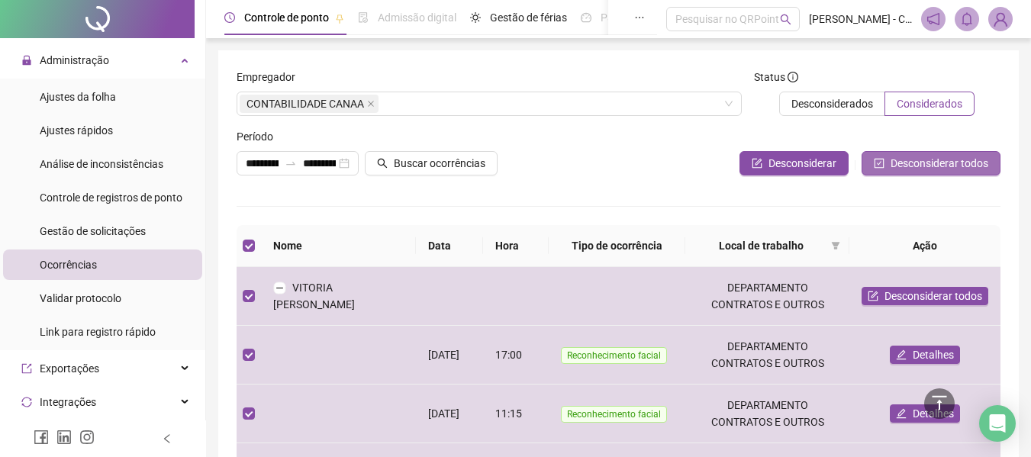
click at [894, 157] on span "Desconsiderar todos" at bounding box center [939, 163] width 98 height 17
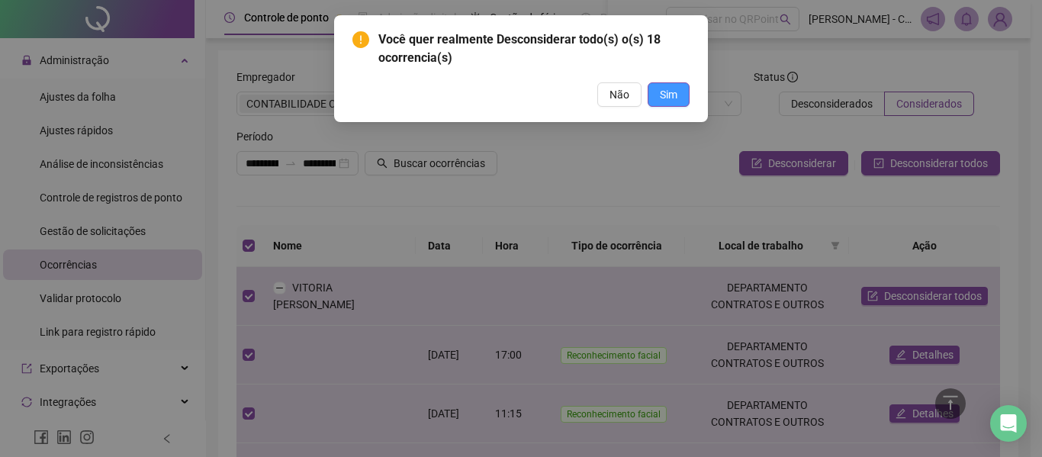
click at [669, 97] on span "Sim" at bounding box center [669, 94] width 18 height 17
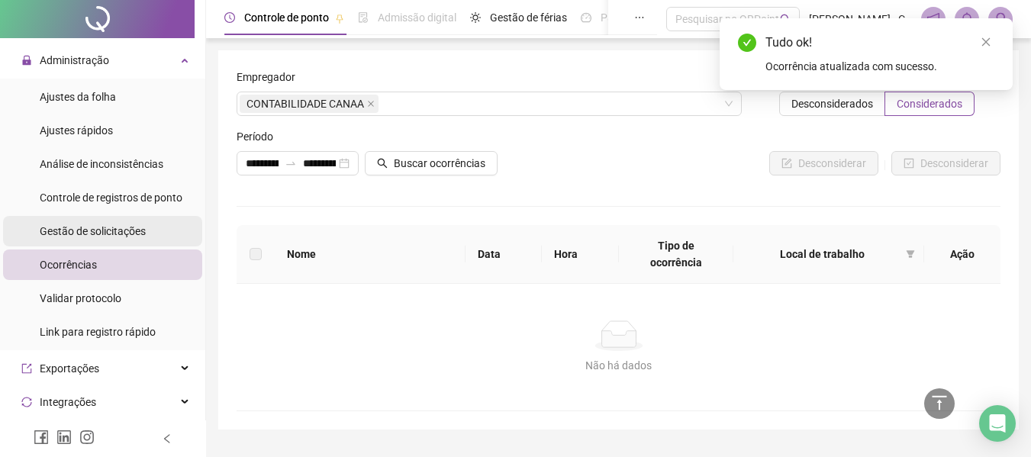
click at [95, 225] on span "Gestão de solicitações" at bounding box center [93, 231] width 106 height 12
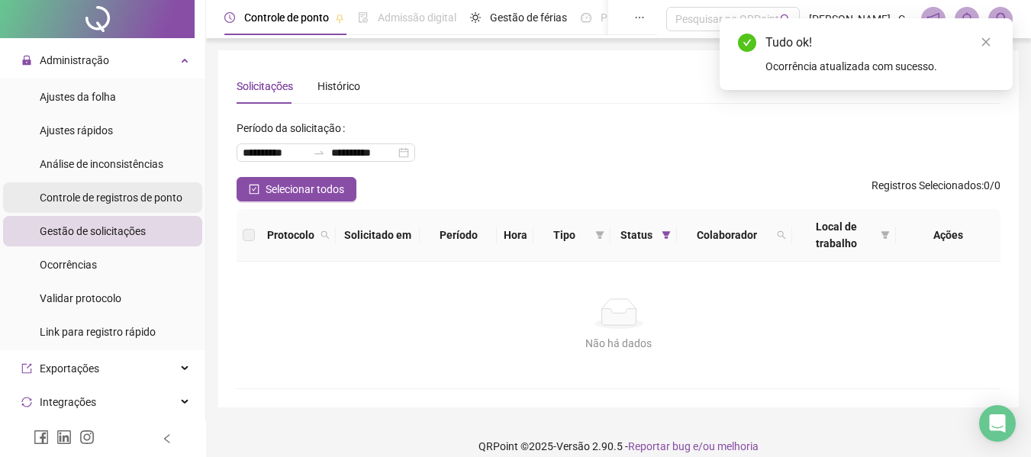
click at [104, 192] on span "Controle de registros de ponto" at bounding box center [111, 198] width 143 height 12
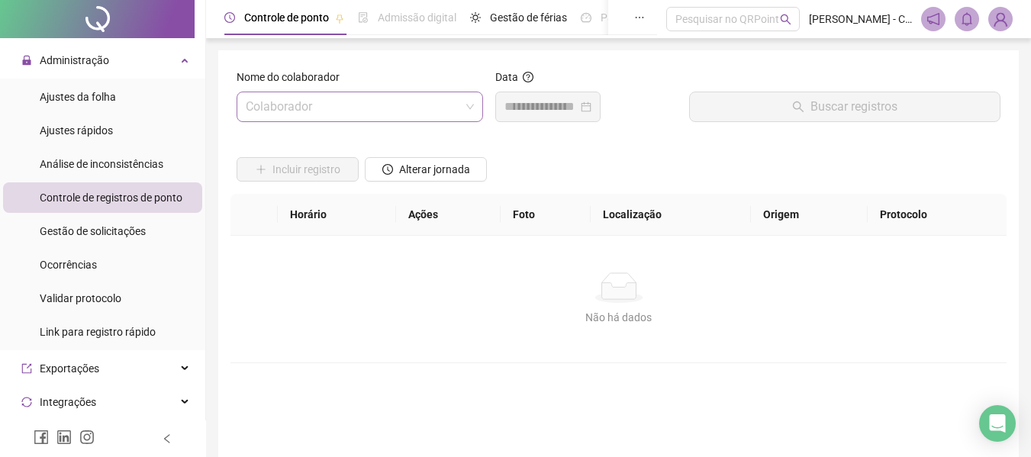
click at [394, 111] on input "search" at bounding box center [353, 106] width 214 height 29
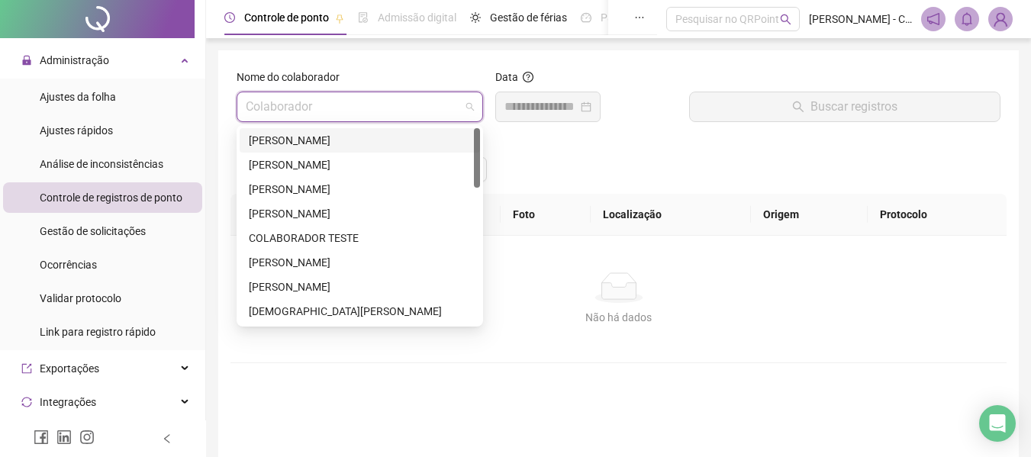
click at [514, 138] on div "Incluir registro Alterar jornada" at bounding box center [618, 164] width 770 height 60
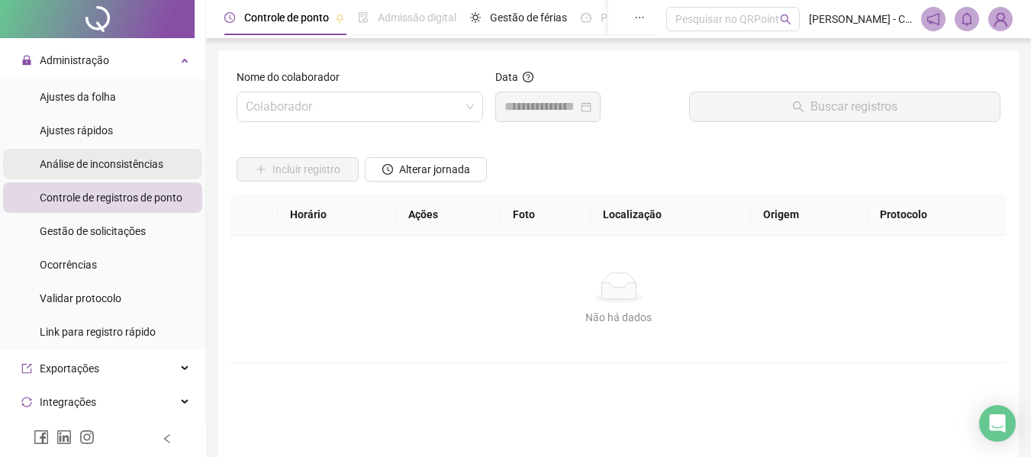
click at [106, 158] on span "Análise de inconsistências" at bounding box center [102, 164] width 124 height 12
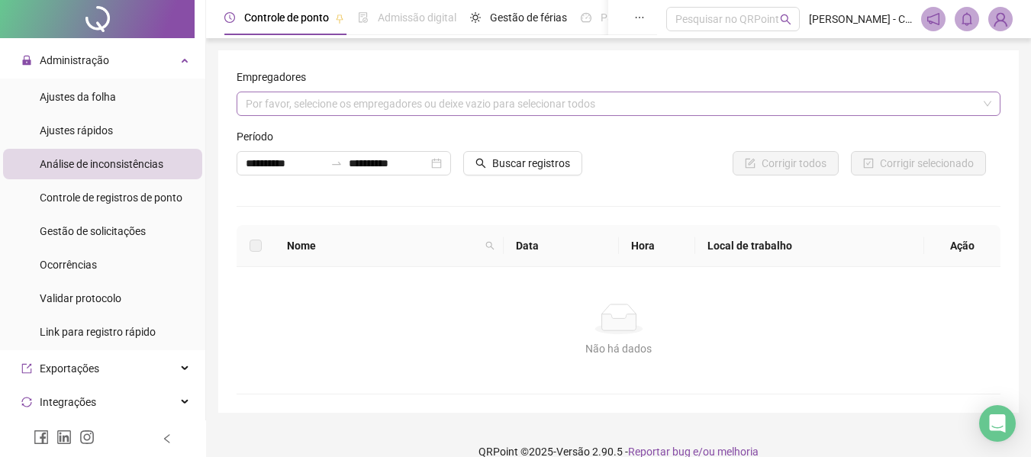
click at [461, 98] on div "Por favor, selecione os empregadores ou deixe vazio para selecionar todos" at bounding box center [619, 104] width 764 height 24
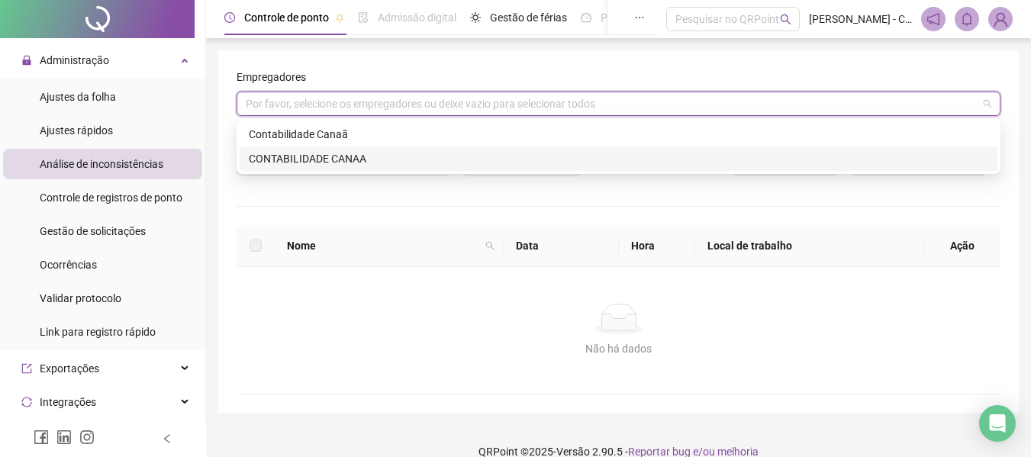
click at [340, 152] on div "CONTABILIDADE CANAA" at bounding box center [618, 158] width 739 height 17
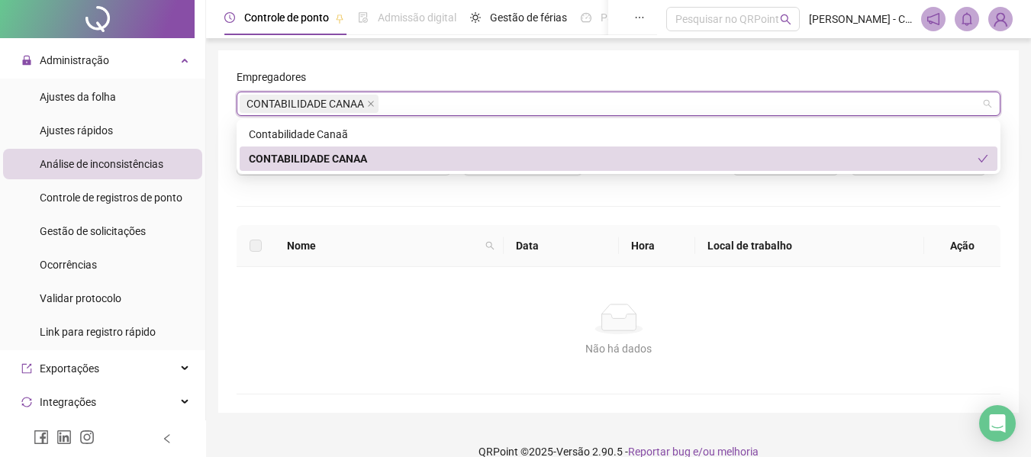
click at [410, 185] on div "**********" at bounding box center [343, 158] width 227 height 60
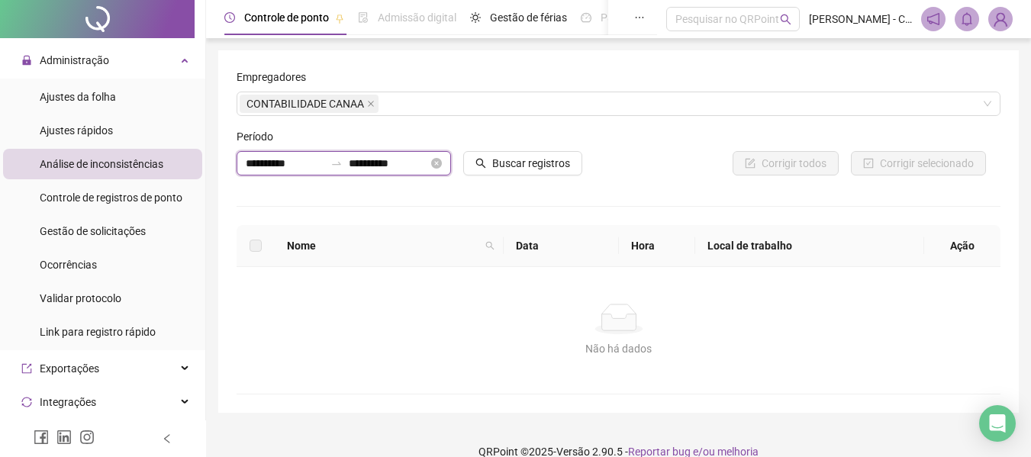
click at [415, 166] on input "**********" at bounding box center [388, 163] width 79 height 17
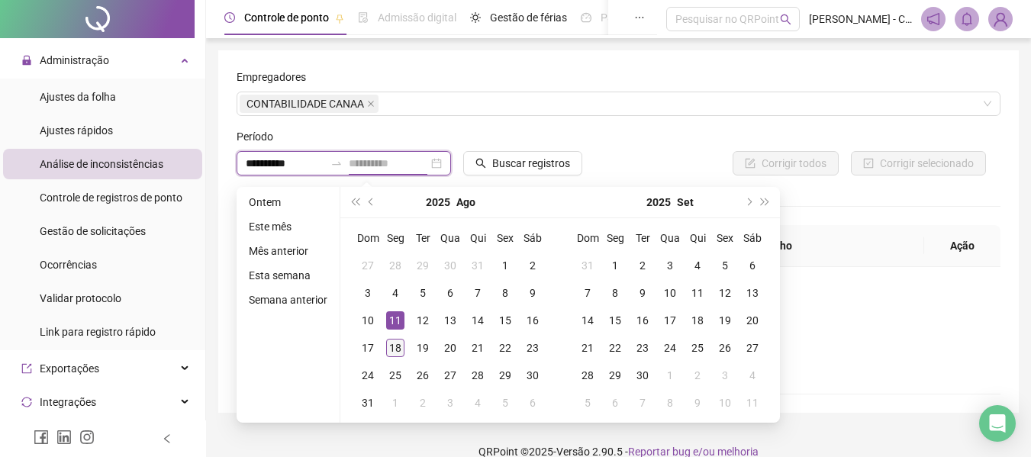
type input "**********"
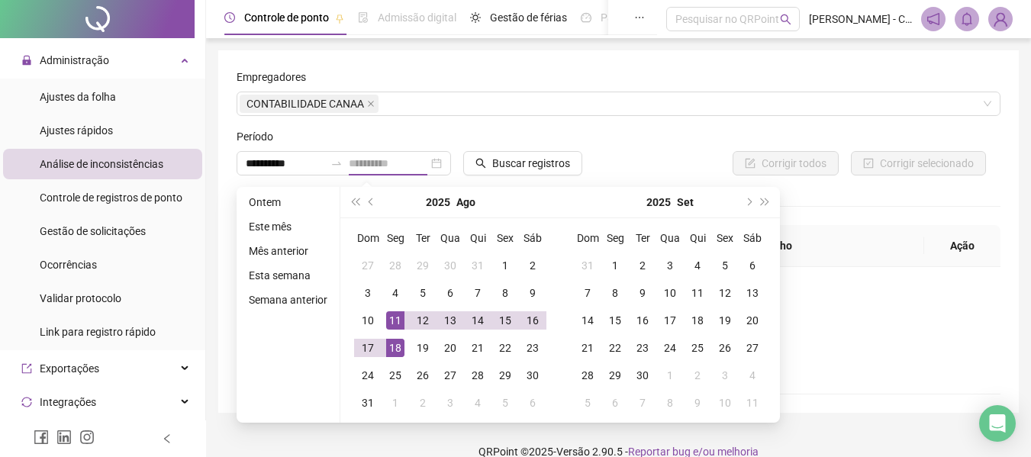
click at [392, 342] on div "18" at bounding box center [395, 348] width 18 height 18
click at [393, 321] on div "11" at bounding box center [395, 320] width 18 height 18
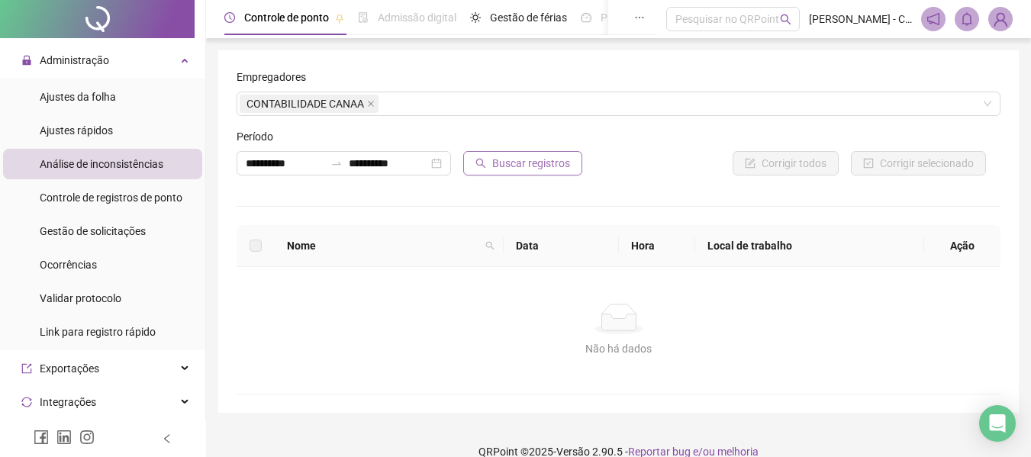
click at [517, 163] on span "Buscar registros" at bounding box center [531, 163] width 78 height 17
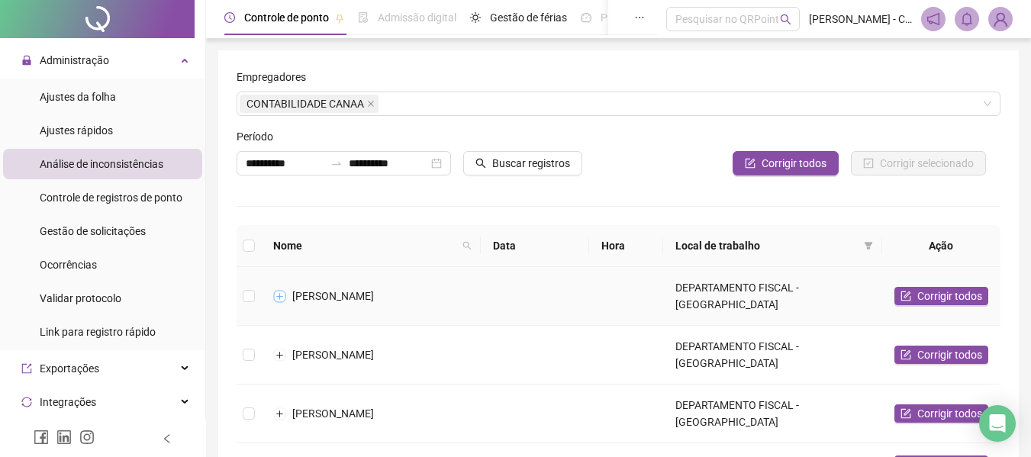
click at [282, 290] on button "Expandir linha" at bounding box center [280, 296] width 12 height 12
click at [495, 346] on div "[DATE]" at bounding box center [535, 354] width 84 height 17
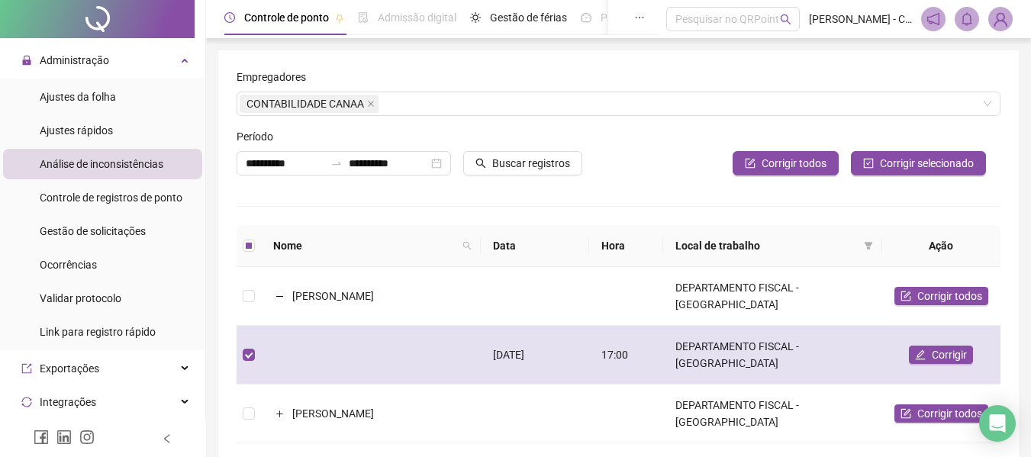
click at [495, 346] on div "[DATE]" at bounding box center [535, 354] width 84 height 17
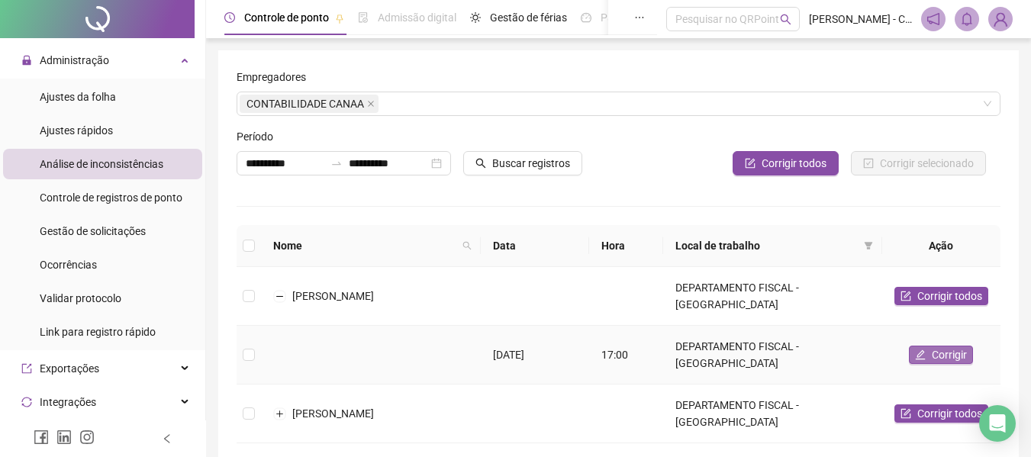
click at [948, 346] on span "Corrigir" at bounding box center [949, 354] width 35 height 17
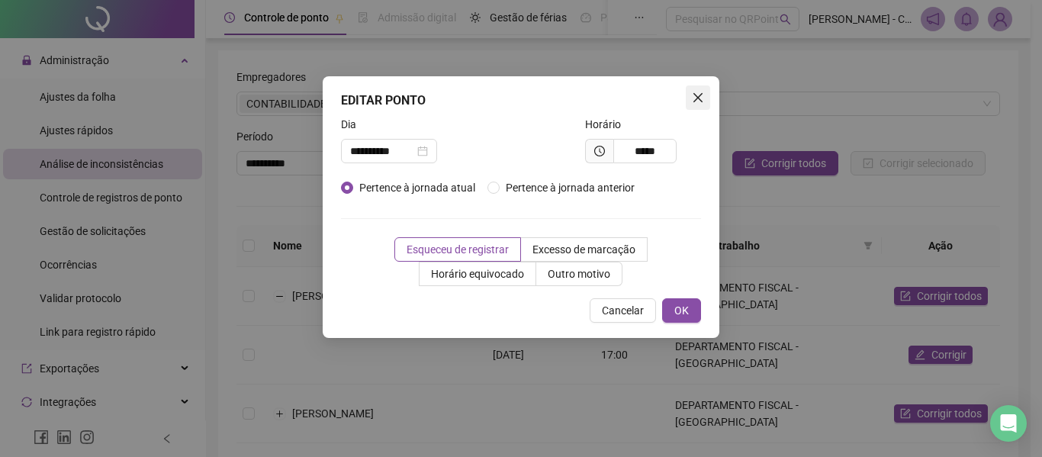
click at [688, 95] on span "Close" at bounding box center [698, 98] width 24 height 12
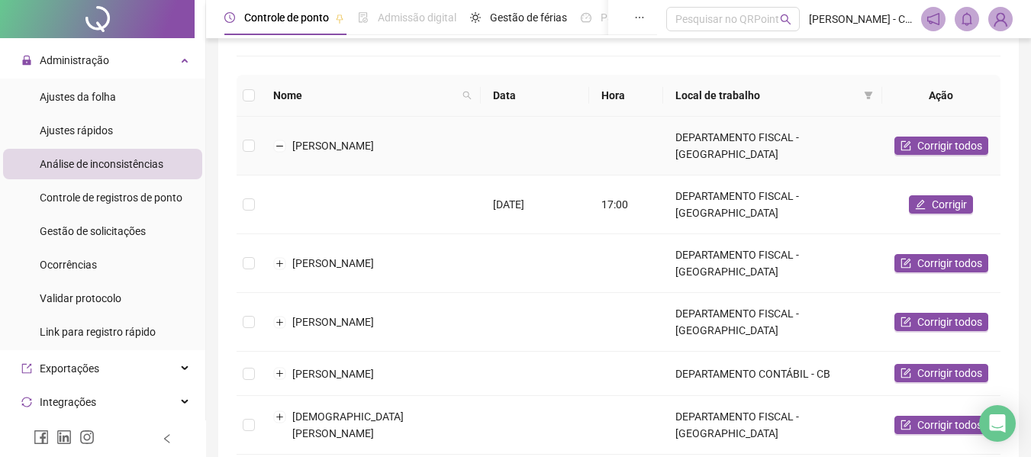
scroll to position [153, 0]
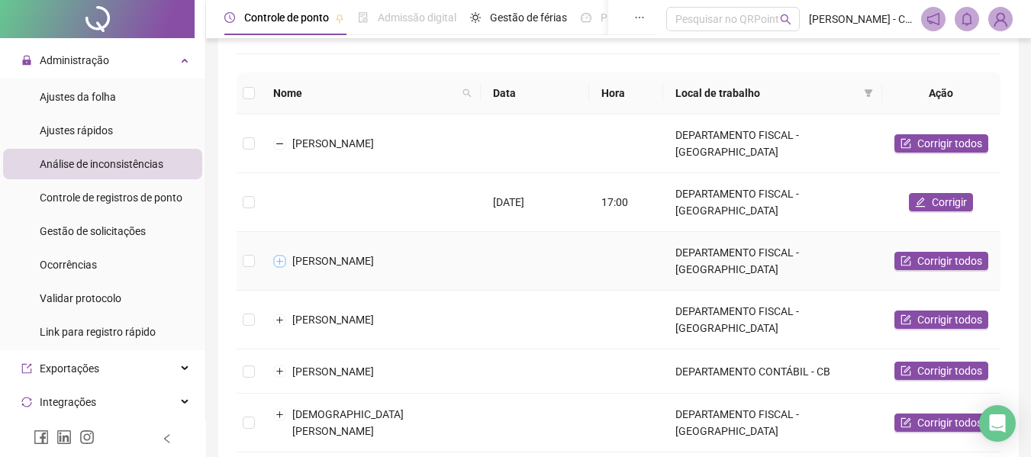
click at [277, 255] on button "Expandir linha" at bounding box center [280, 261] width 12 height 12
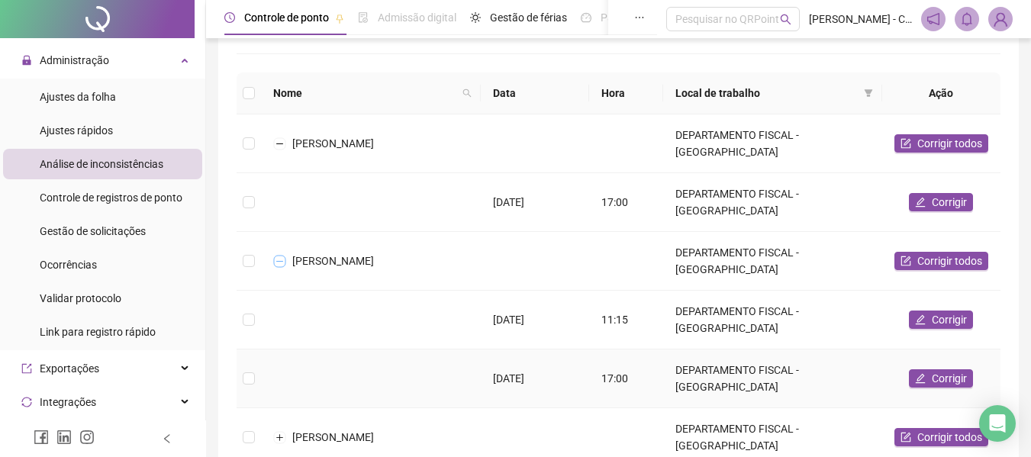
scroll to position [229, 0]
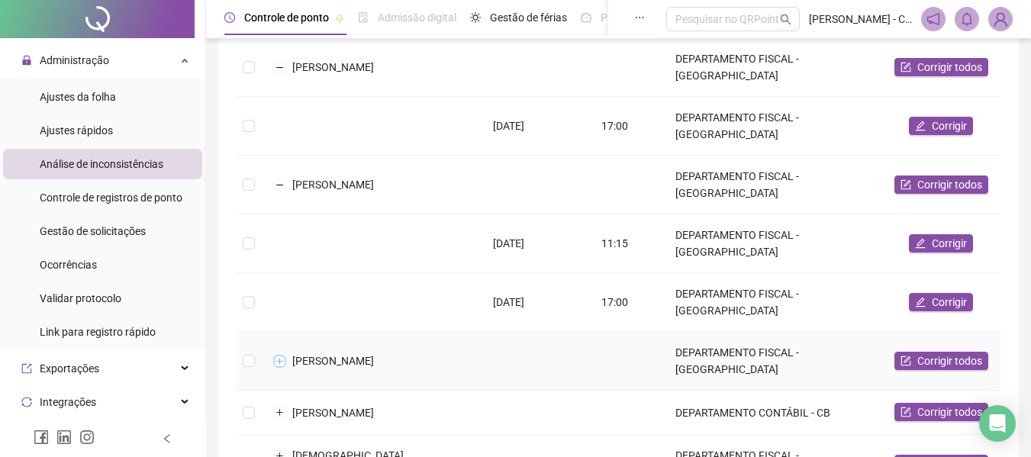
click at [278, 355] on button "Expandir linha" at bounding box center [280, 361] width 12 height 12
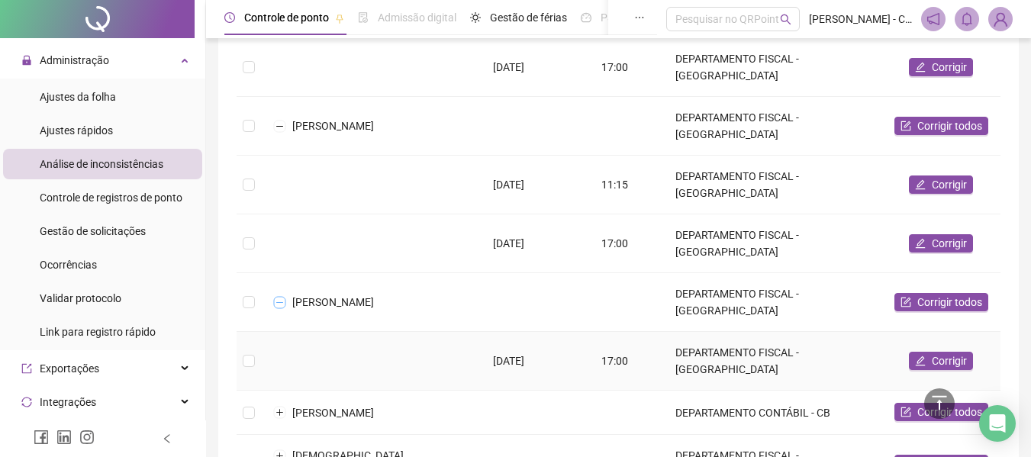
scroll to position [305, 0]
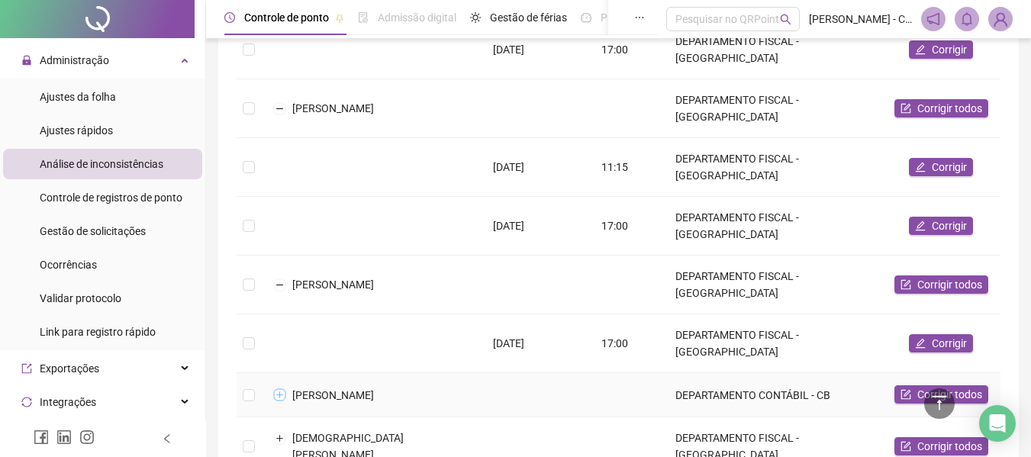
click at [281, 389] on button "Expandir linha" at bounding box center [280, 395] width 12 height 12
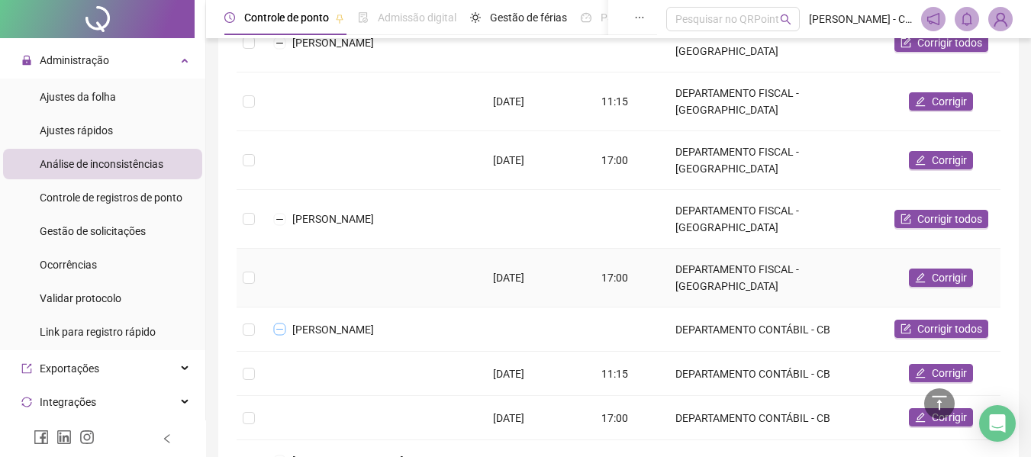
scroll to position [444, 0]
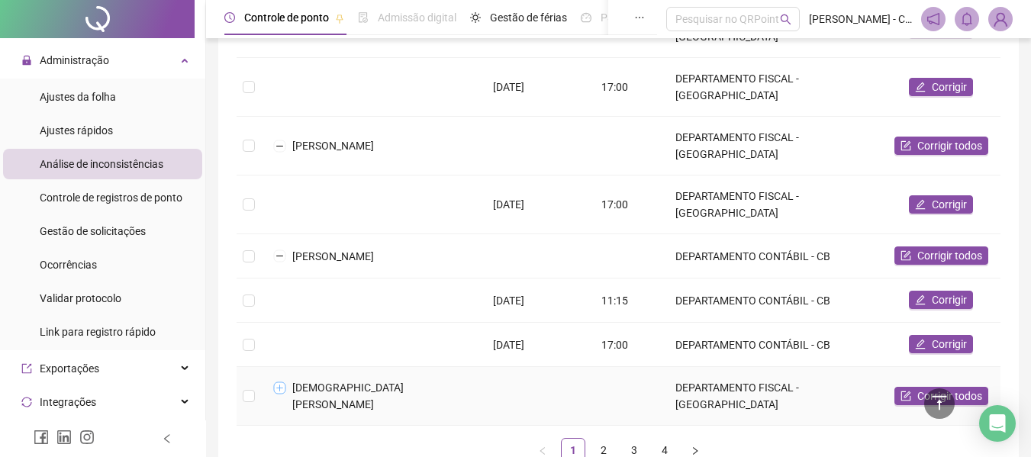
click at [283, 381] on button "Expandir linha" at bounding box center [280, 387] width 12 height 12
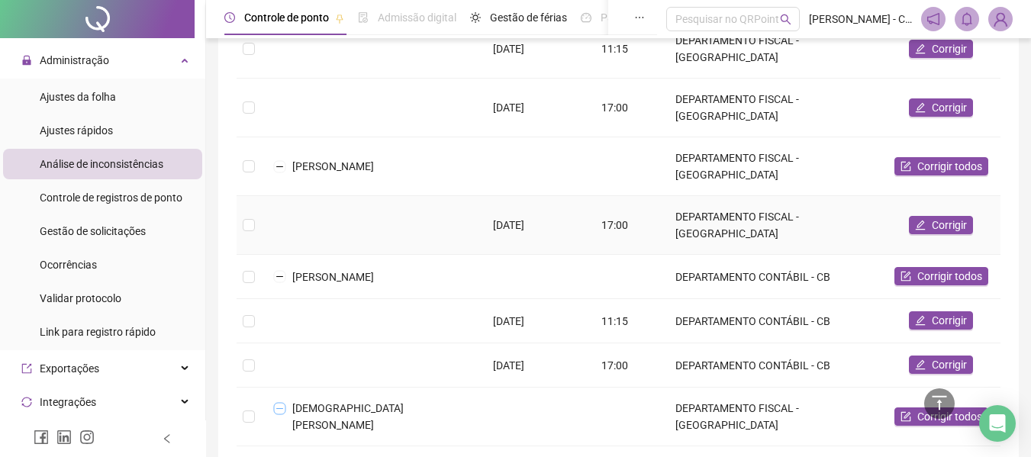
scroll to position [488, 0]
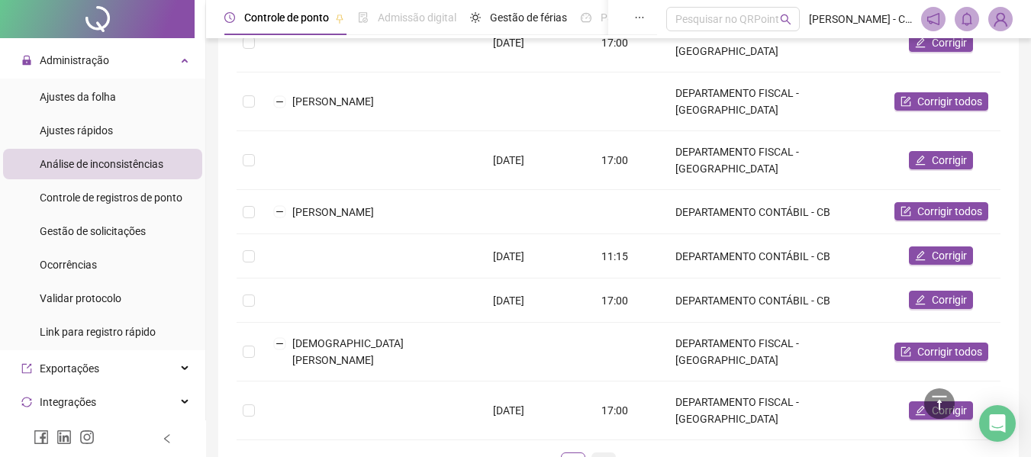
click at [597, 453] on link "2" at bounding box center [603, 464] width 23 height 23
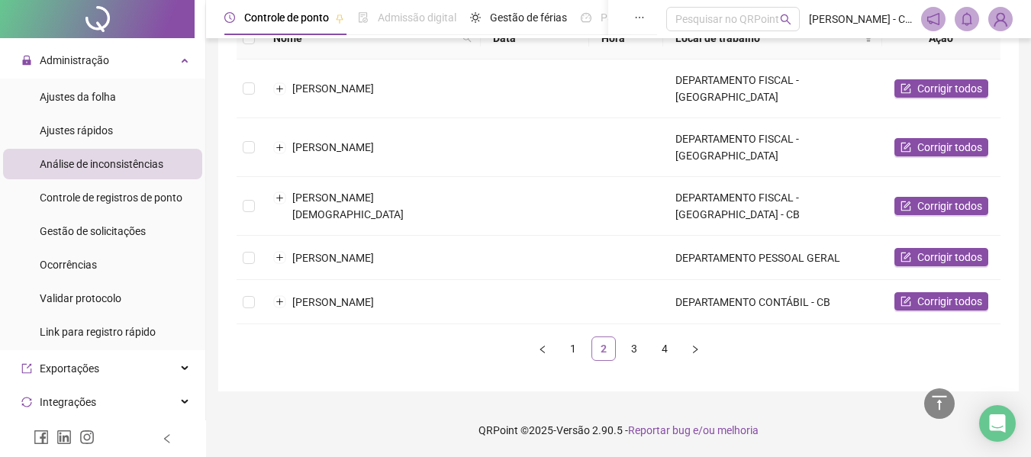
scroll to position [193, 0]
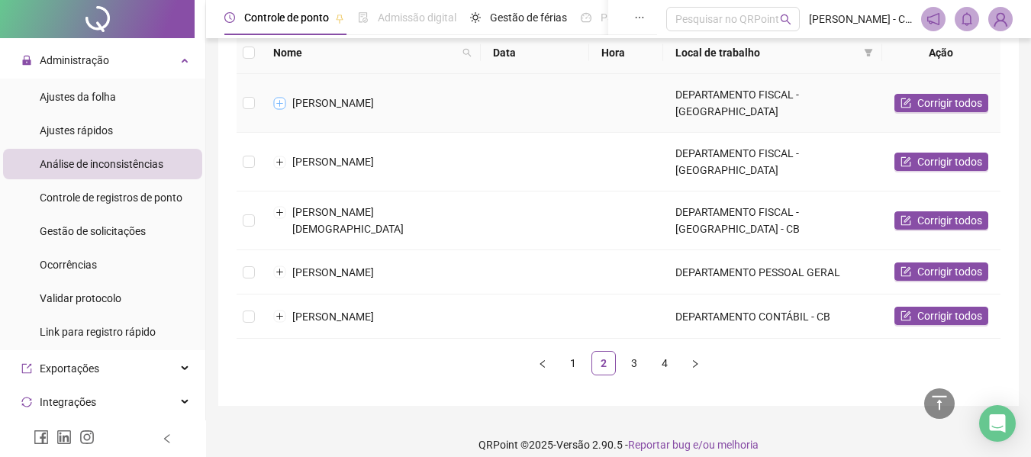
click at [283, 97] on button "Expandir linha" at bounding box center [280, 103] width 12 height 12
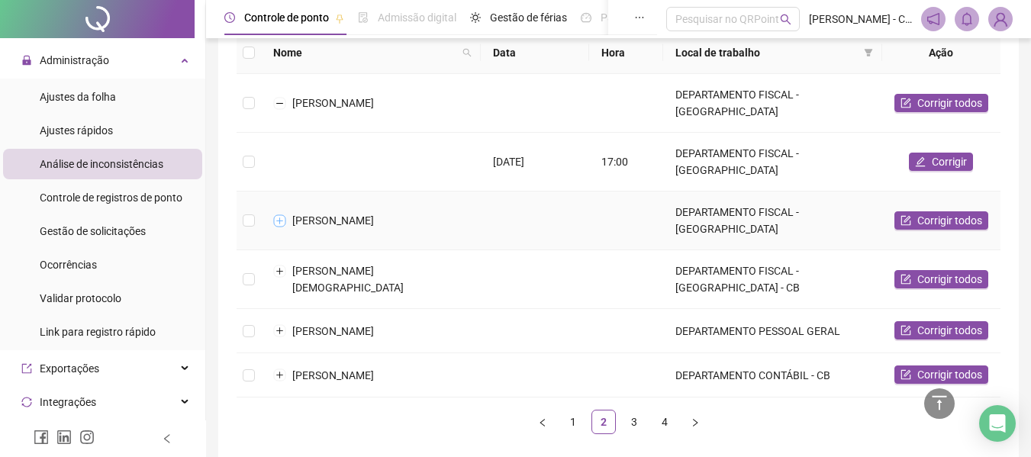
click at [285, 214] on button "Expandir linha" at bounding box center [280, 220] width 12 height 12
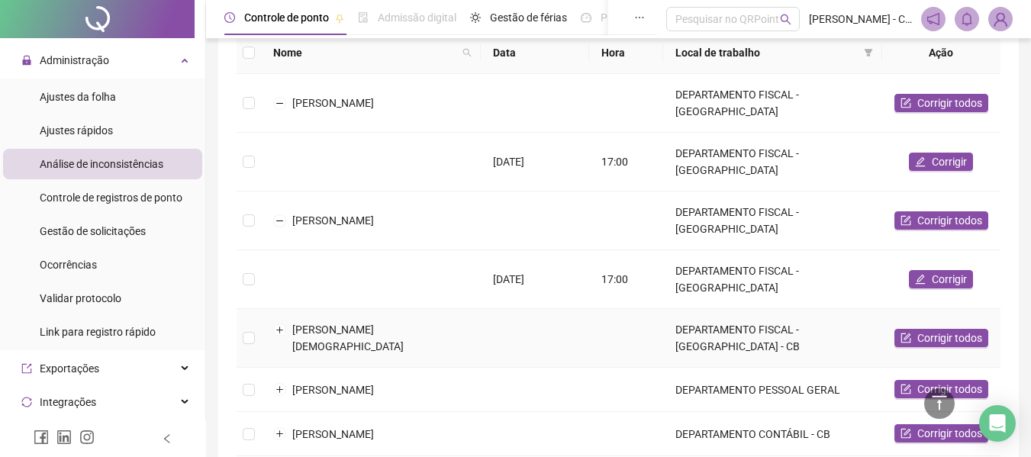
click at [284, 309] on td "[PERSON_NAME][DEMOGRAPHIC_DATA]" at bounding box center [371, 338] width 220 height 59
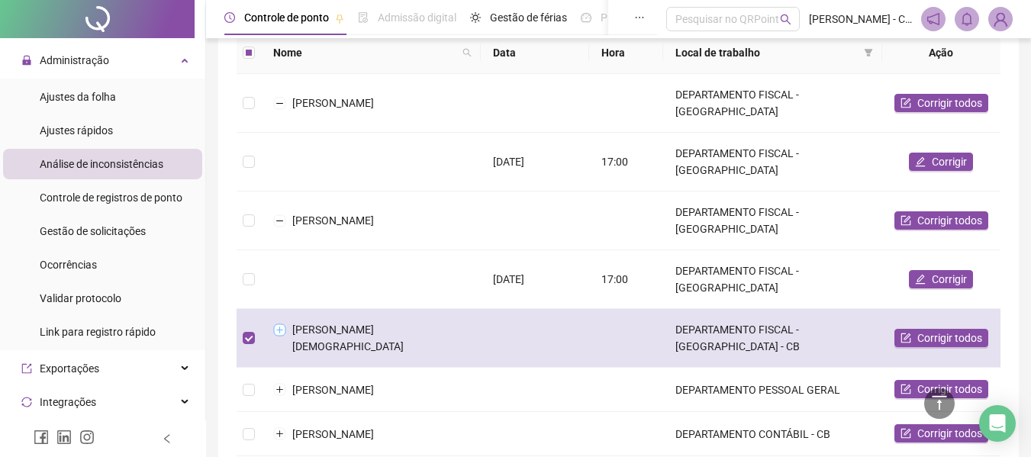
click at [278, 323] on button "Expandir linha" at bounding box center [280, 329] width 12 height 12
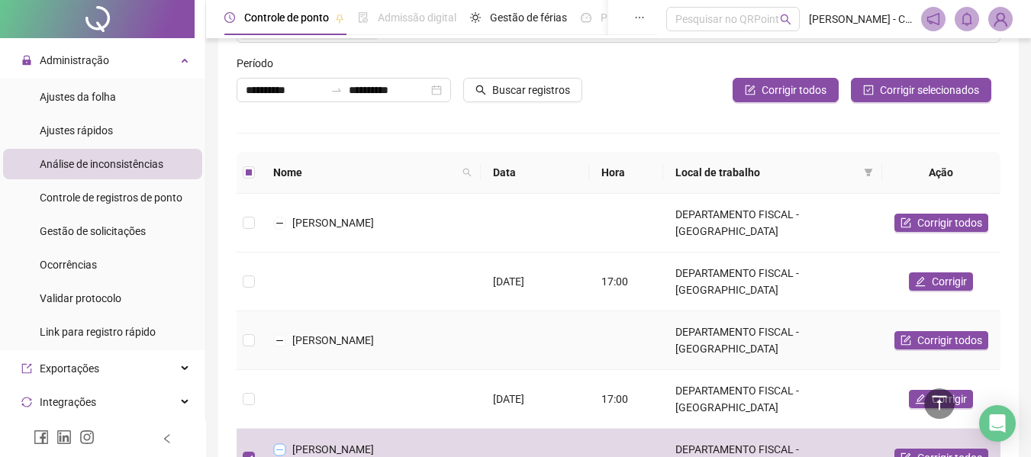
scroll to position [0, 0]
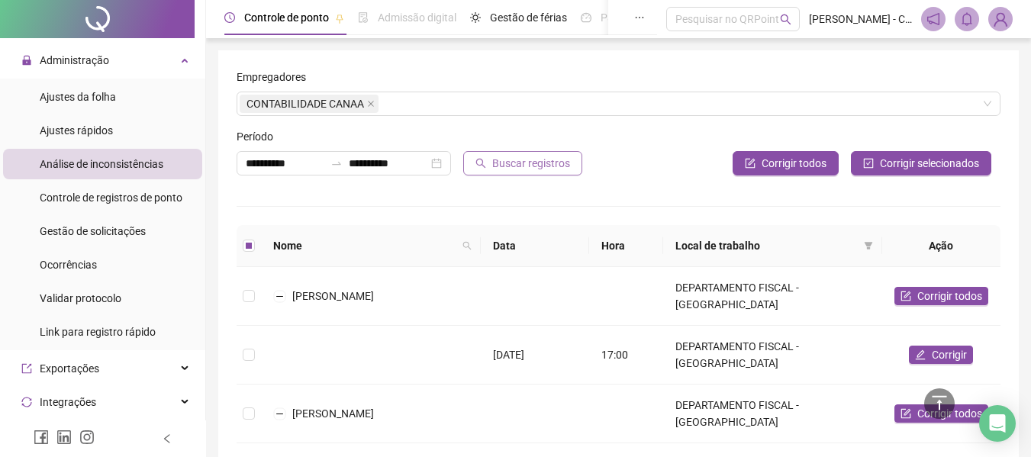
click at [510, 154] on button "Buscar registros" at bounding box center [522, 163] width 119 height 24
click at [244, 252] on label at bounding box center [249, 245] width 12 height 17
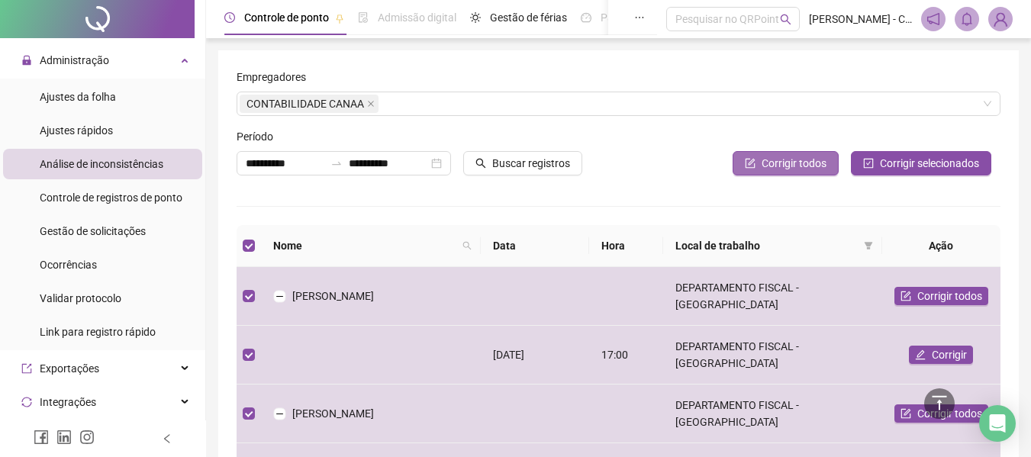
click at [783, 162] on span "Corrigir todos" at bounding box center [793, 163] width 65 height 17
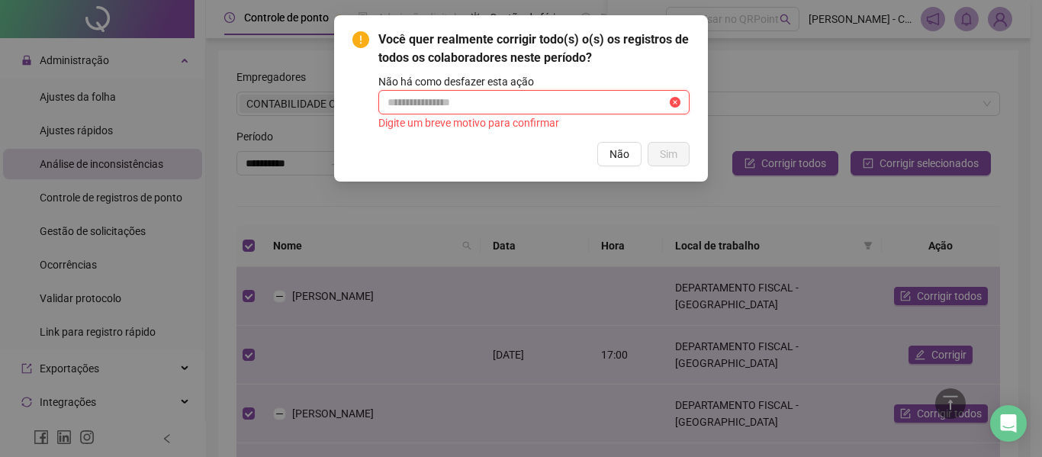
click at [490, 105] on input "text" at bounding box center [527, 102] width 279 height 17
click at [624, 163] on button "Não" at bounding box center [619, 154] width 44 height 24
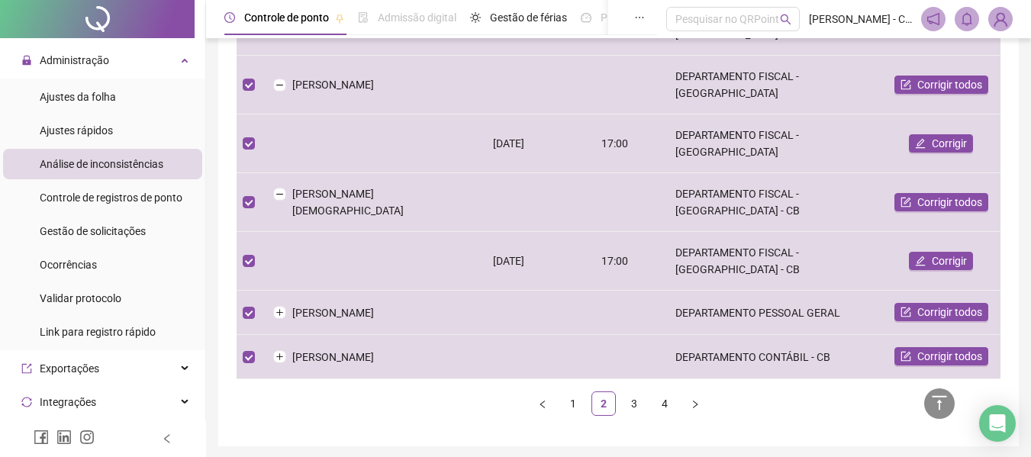
scroll to position [340, 0]
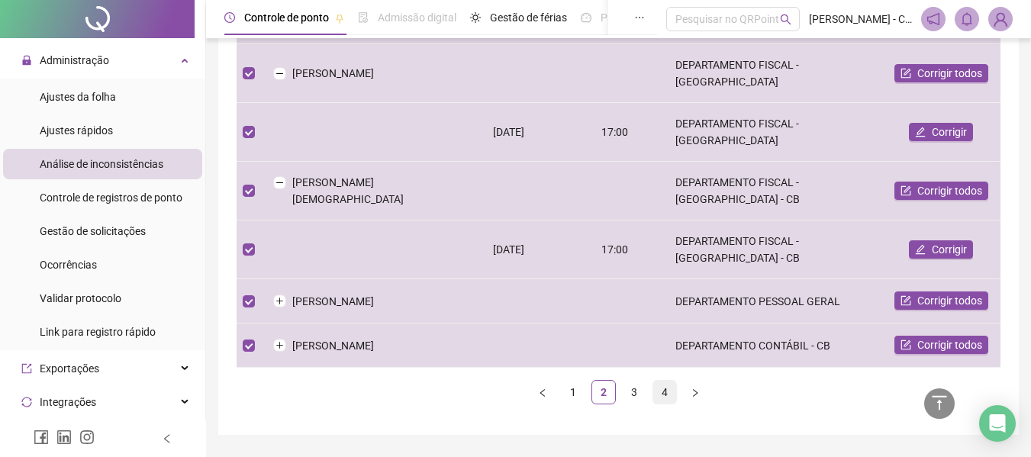
click at [669, 381] on link "4" at bounding box center [664, 392] width 23 height 23
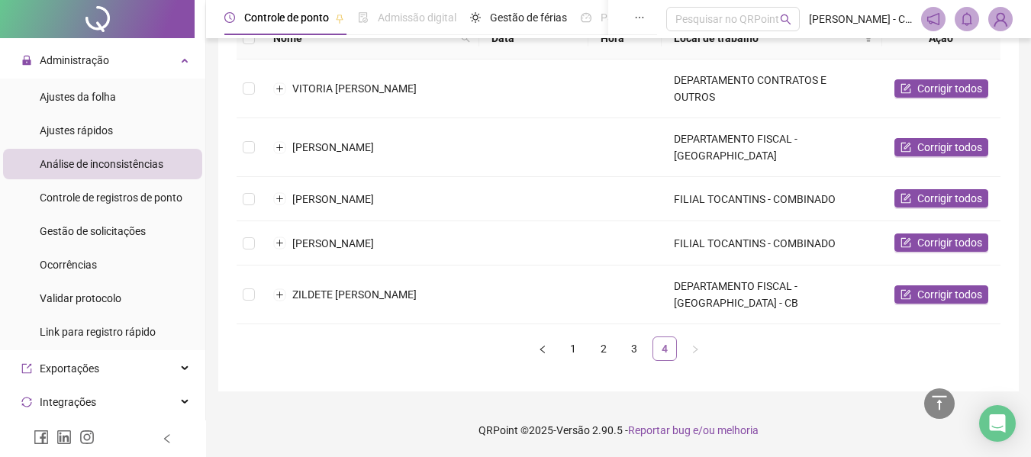
scroll to position [208, 0]
click at [641, 346] on link "3" at bounding box center [634, 348] width 23 height 23
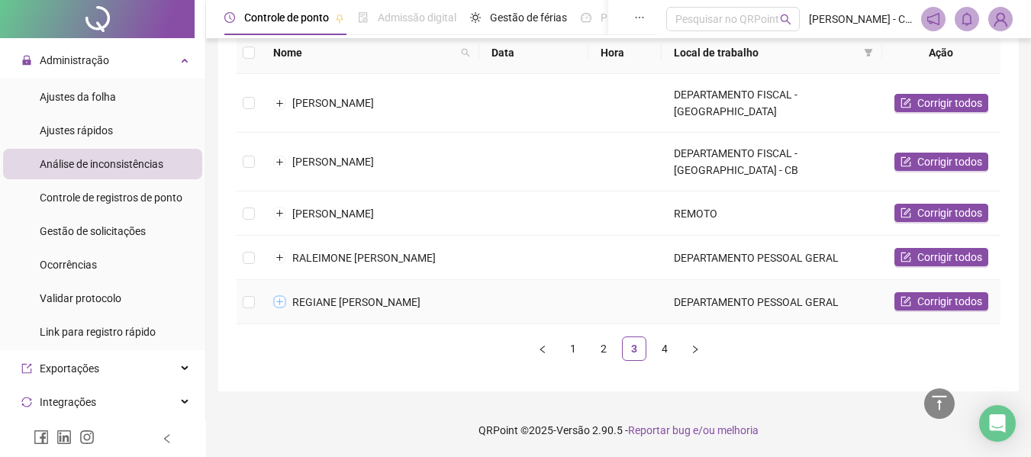
click at [285, 296] on button "Expandir linha" at bounding box center [280, 302] width 12 height 12
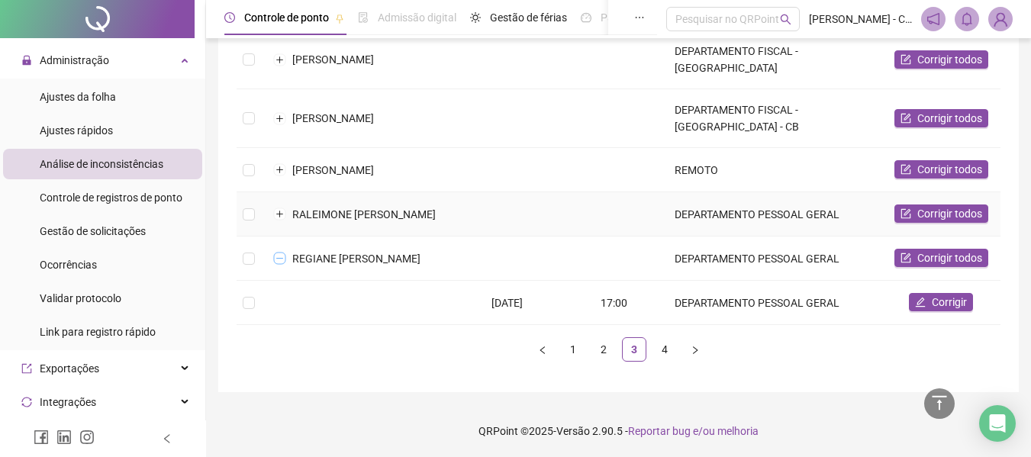
scroll to position [252, 0]
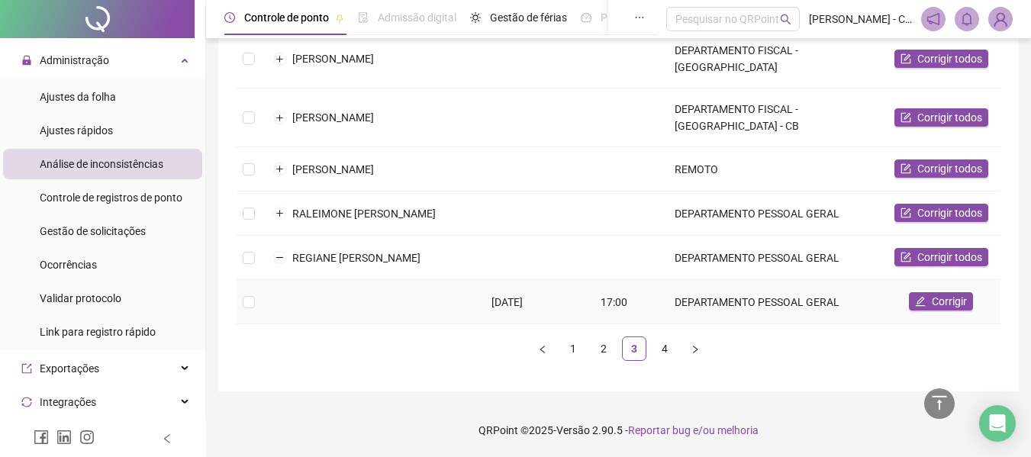
click at [517, 298] on div "[DATE]" at bounding box center [533, 302] width 85 height 17
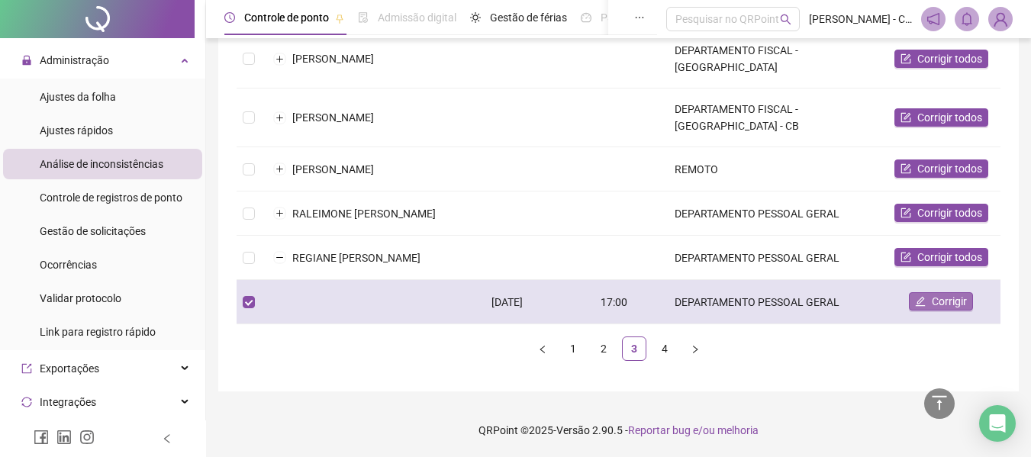
click at [956, 298] on span "Corrigir" at bounding box center [949, 301] width 35 height 17
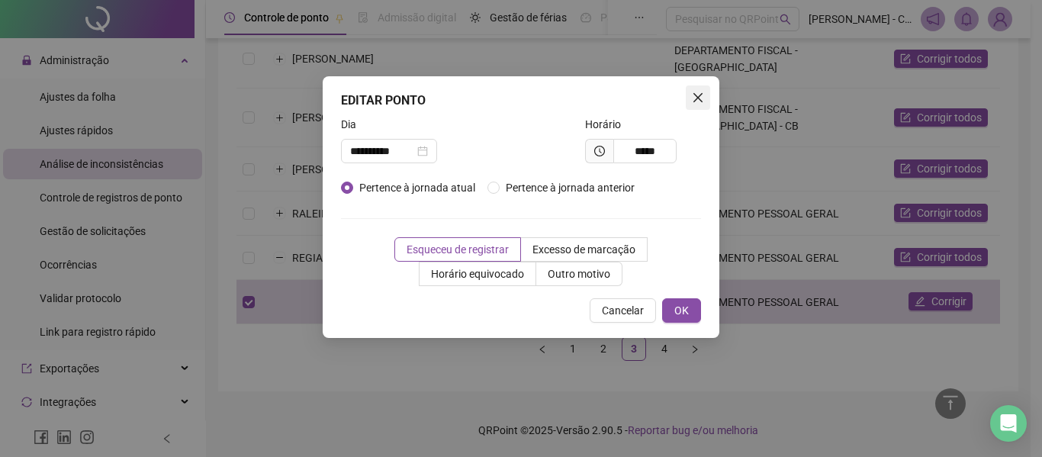
click at [697, 106] on button "Close" at bounding box center [698, 97] width 24 height 24
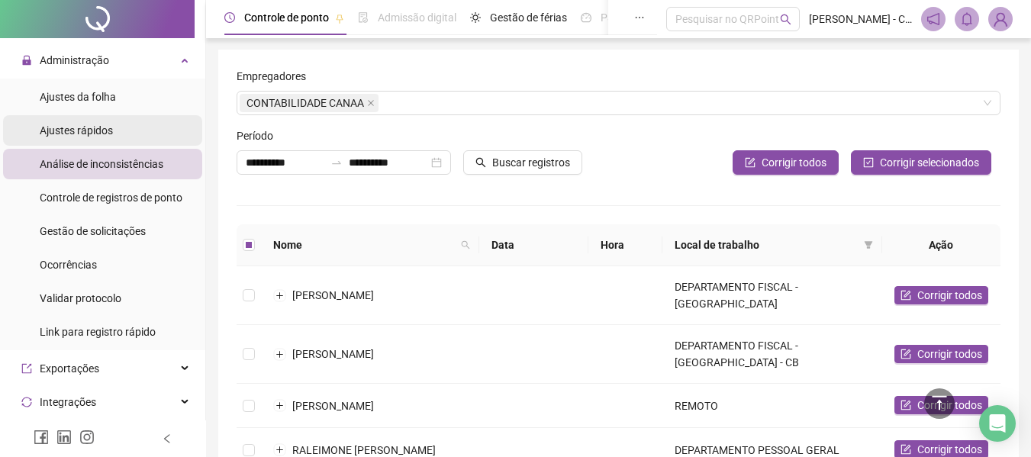
scroll to position [0, 0]
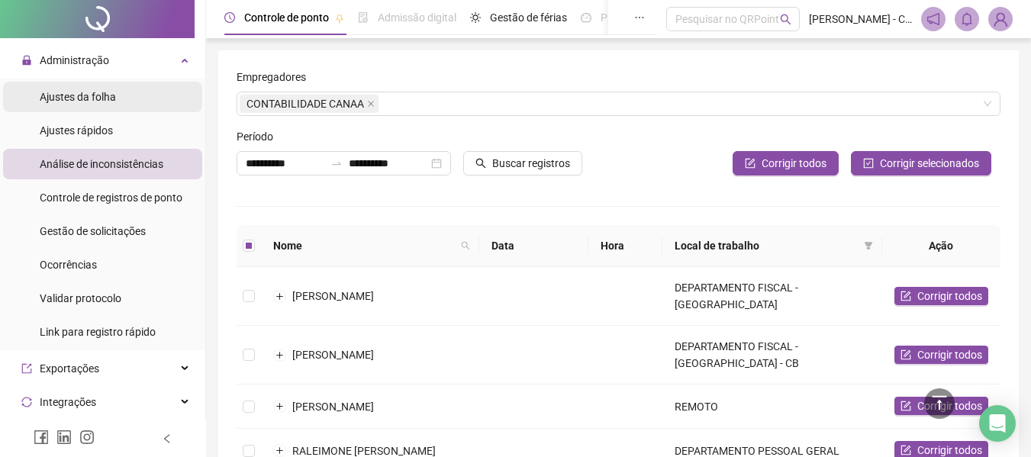
click at [95, 95] on span "Ajustes da folha" at bounding box center [78, 97] width 76 height 12
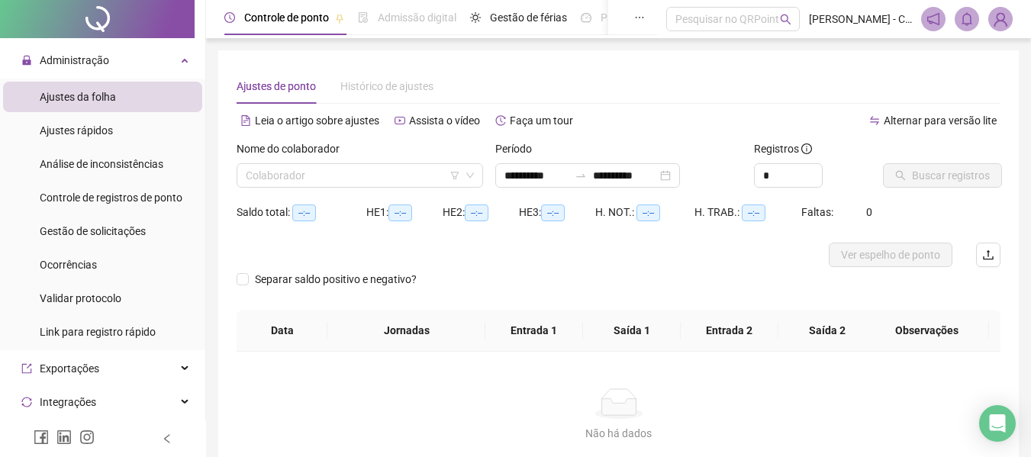
type input "**********"
click at [429, 171] on input "search" at bounding box center [353, 175] width 214 height 23
click at [401, 101] on div "Histórico de ajustes" at bounding box center [386, 86] width 93 height 35
click at [390, 179] on input "search" at bounding box center [353, 175] width 214 height 23
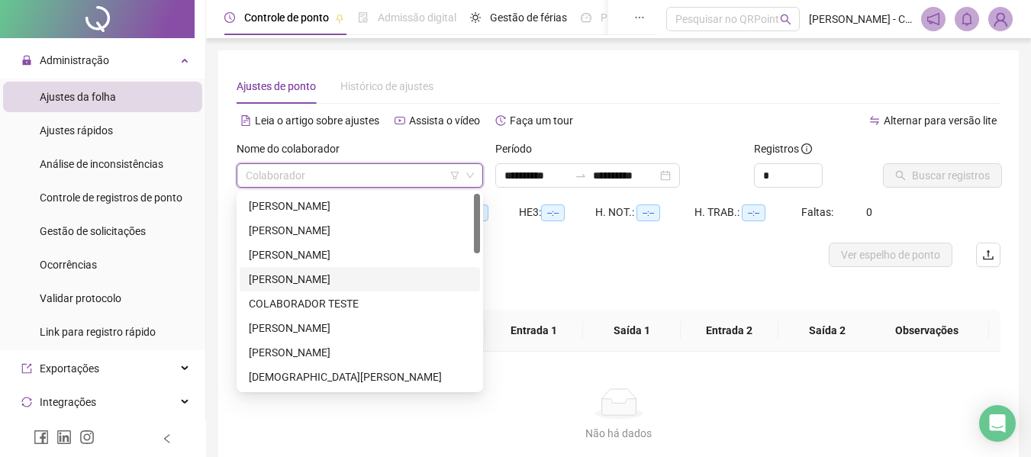
click at [366, 274] on div "[PERSON_NAME]" at bounding box center [360, 279] width 222 height 17
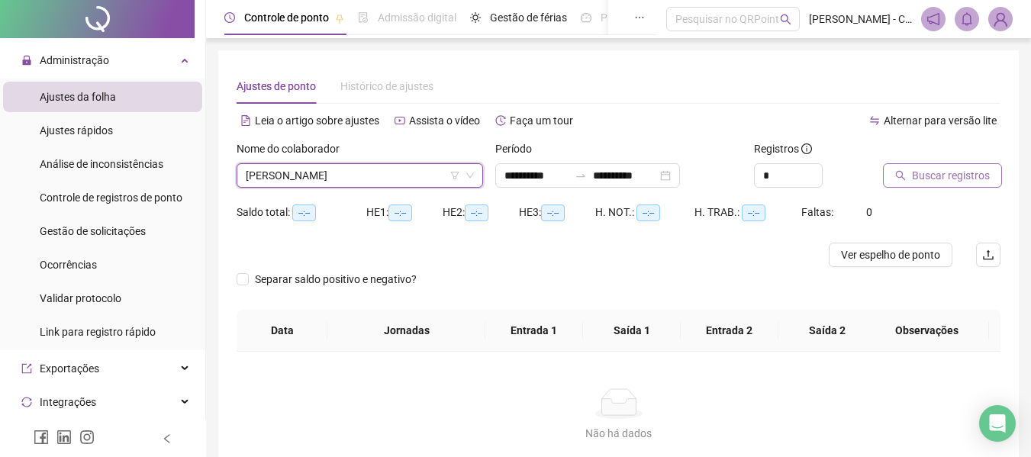
click at [920, 183] on span "Buscar registros" at bounding box center [951, 175] width 78 height 17
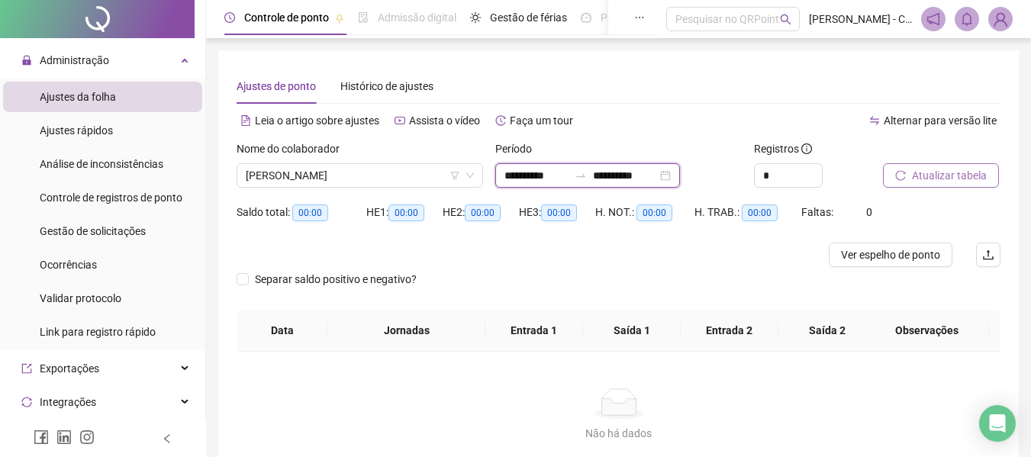
click at [565, 177] on input "**********" at bounding box center [536, 175] width 64 height 17
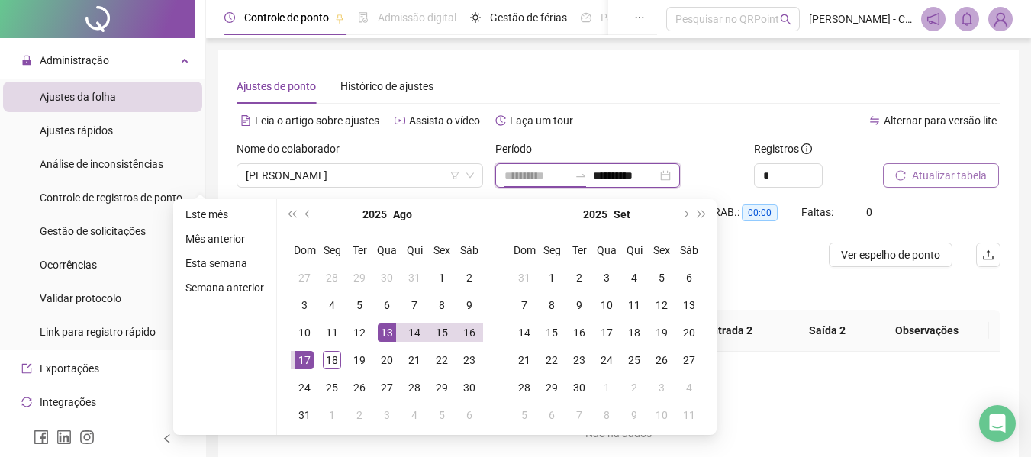
type input "**********"
click at [393, 335] on div "13" at bounding box center [387, 332] width 18 height 18
type input "**********"
click at [327, 364] on div "18" at bounding box center [332, 360] width 18 height 18
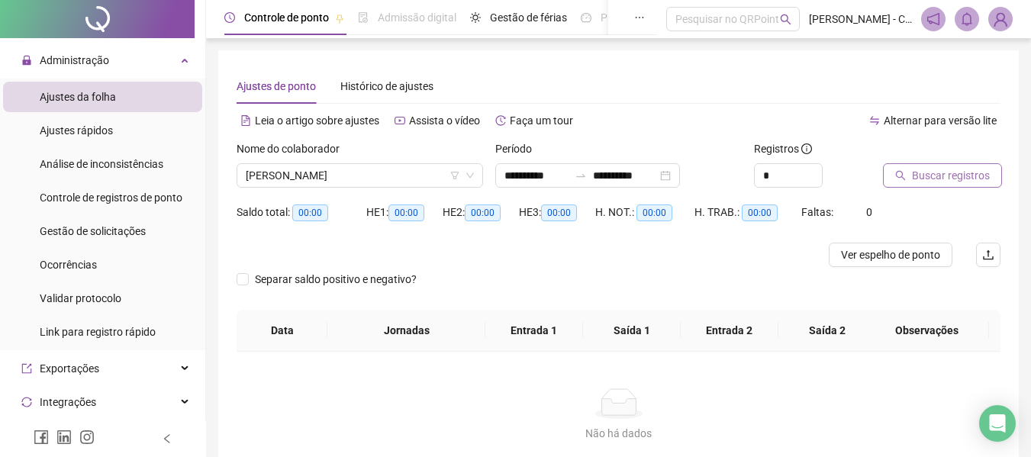
click at [927, 178] on span "Buscar registros" at bounding box center [951, 175] width 78 height 17
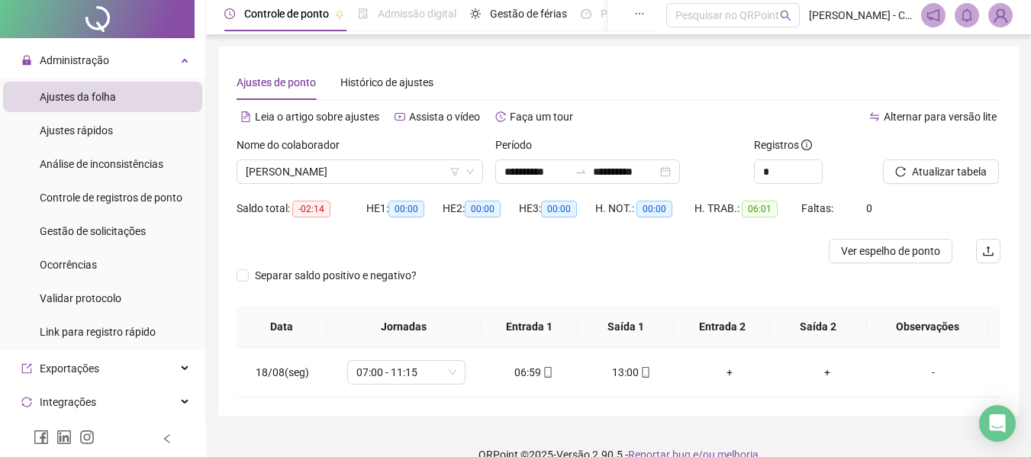
scroll to position [28, 0]
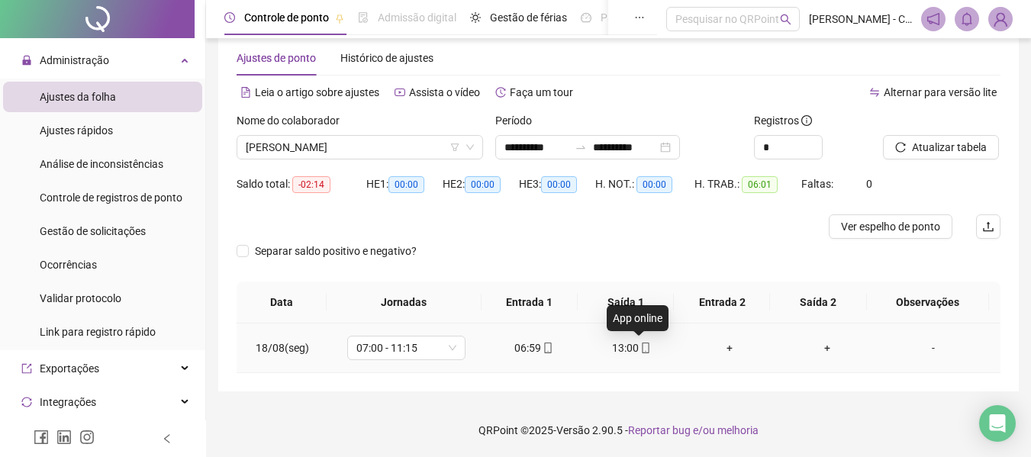
click at [640, 346] on icon "mobile" at bounding box center [645, 348] width 11 height 11
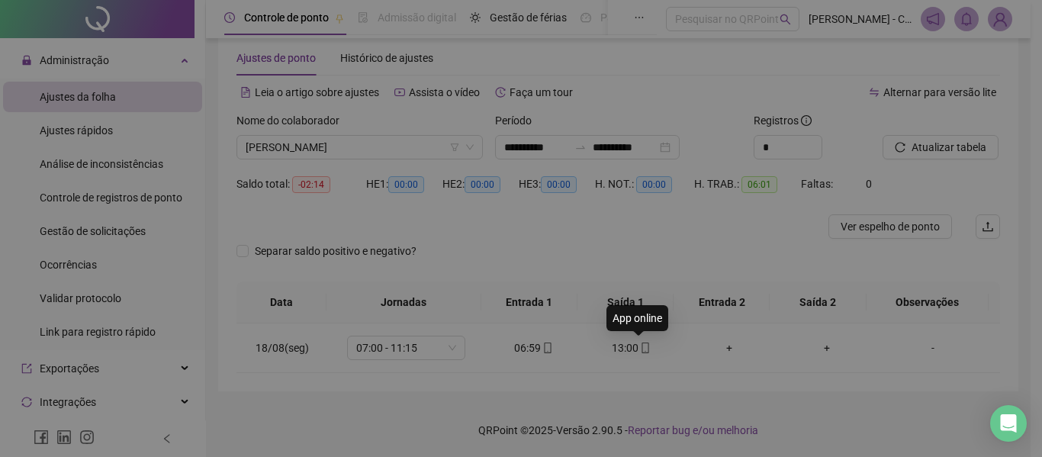
type input "**********"
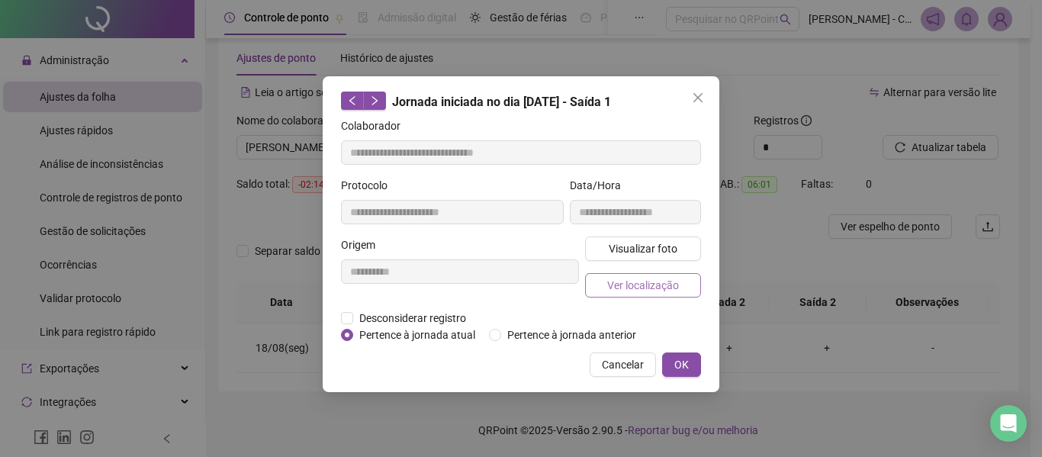
click at [639, 283] on span "Ver localização" at bounding box center [643, 285] width 72 height 17
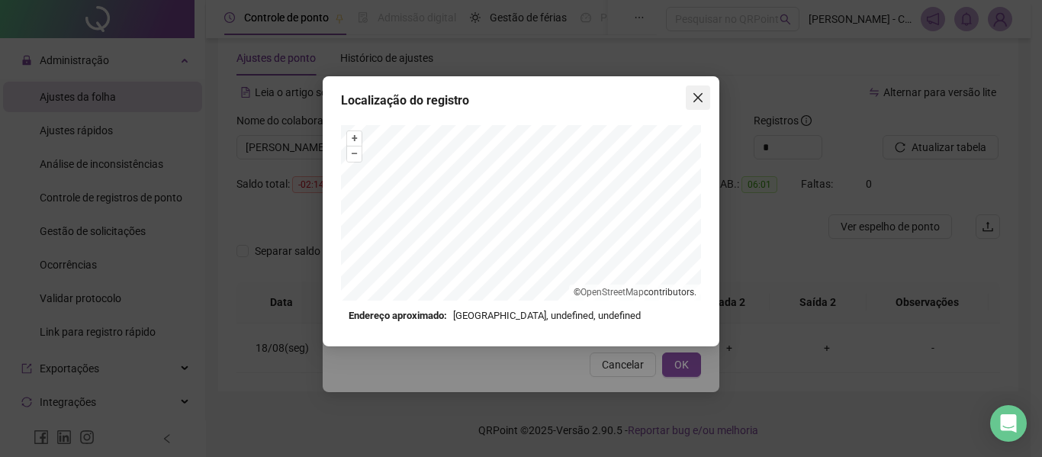
click at [702, 92] on icon "close" at bounding box center [698, 98] width 12 height 12
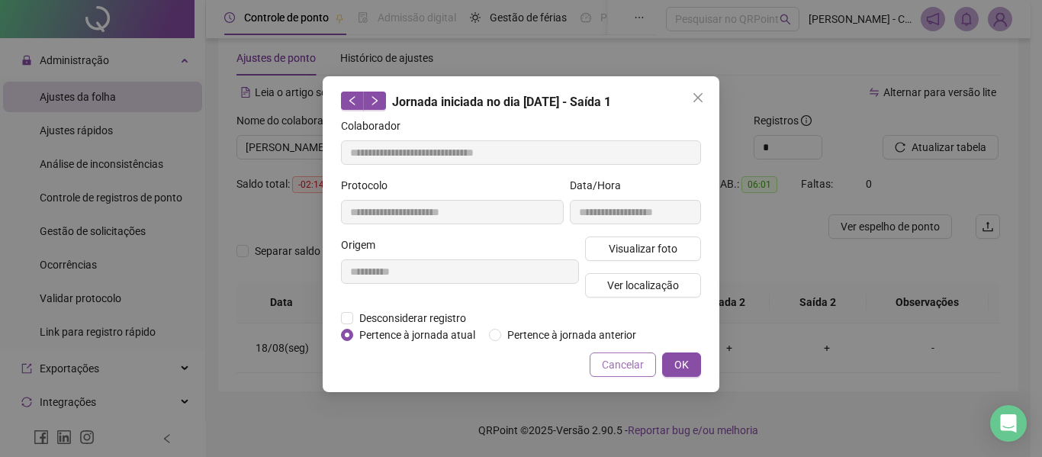
click at [626, 362] on span "Cancelar" at bounding box center [623, 364] width 42 height 17
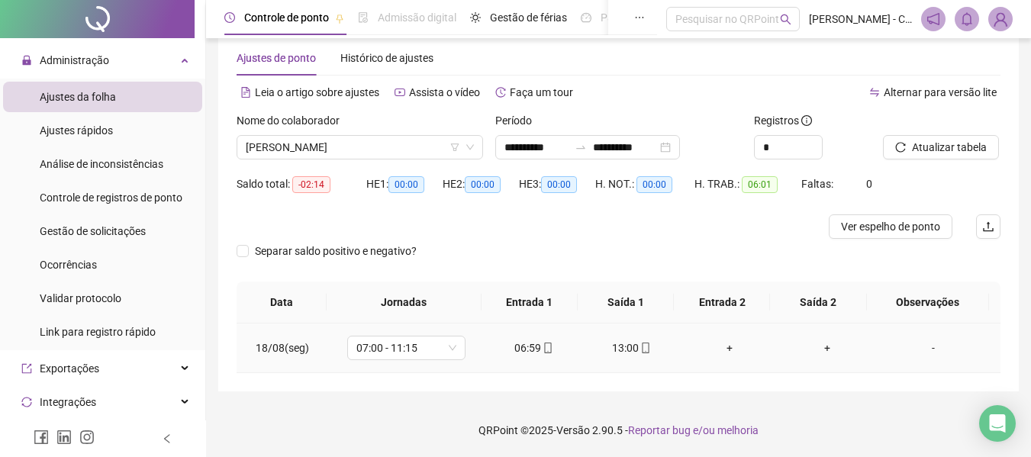
click at [726, 345] on div "+" at bounding box center [729, 348] width 73 height 17
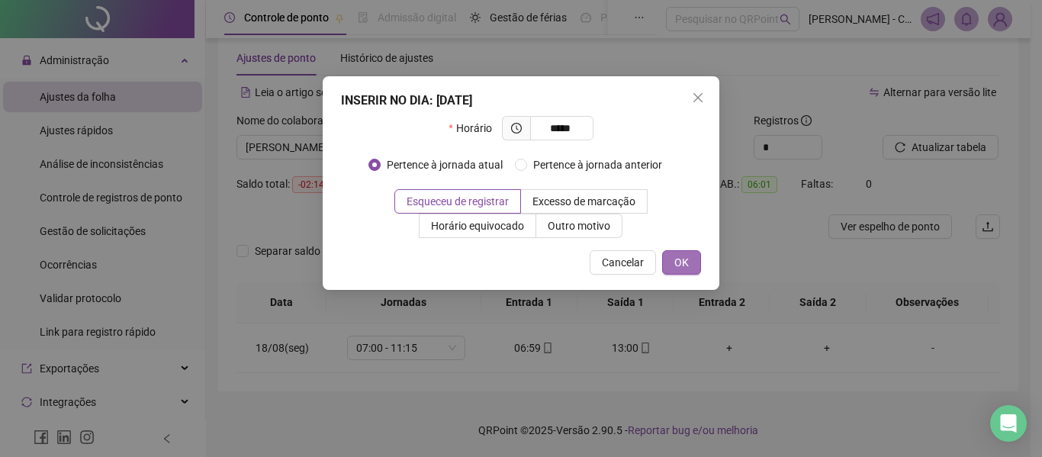
type input "*****"
click at [690, 265] on button "OK" at bounding box center [681, 262] width 39 height 24
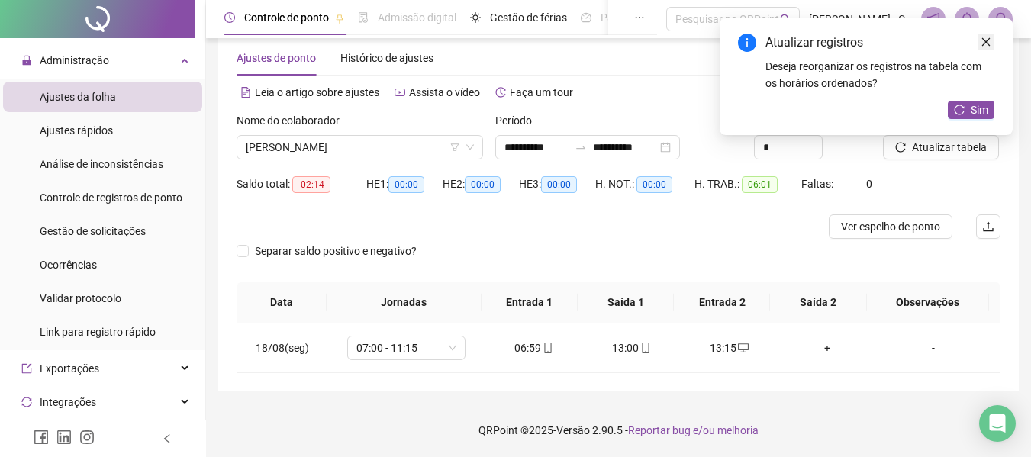
click at [984, 46] on icon "close" at bounding box center [985, 42] width 11 height 11
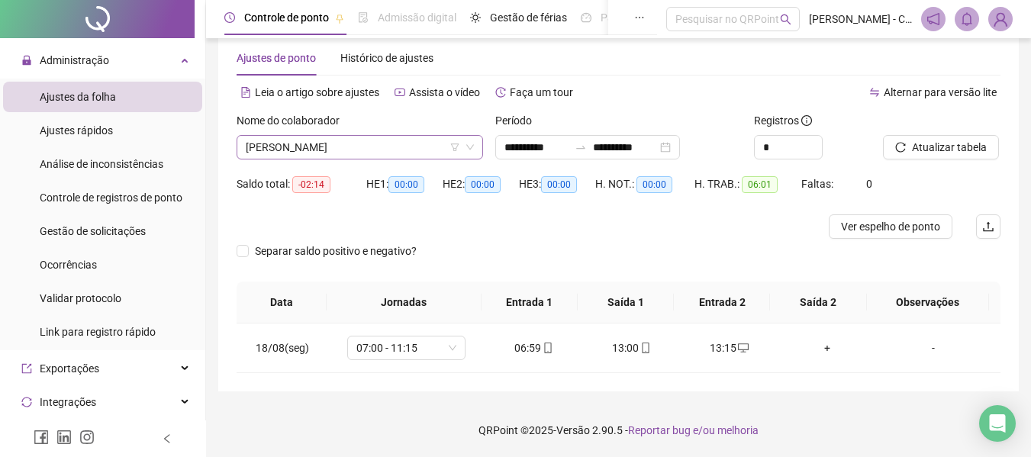
click at [404, 147] on span "[PERSON_NAME]" at bounding box center [360, 147] width 228 height 23
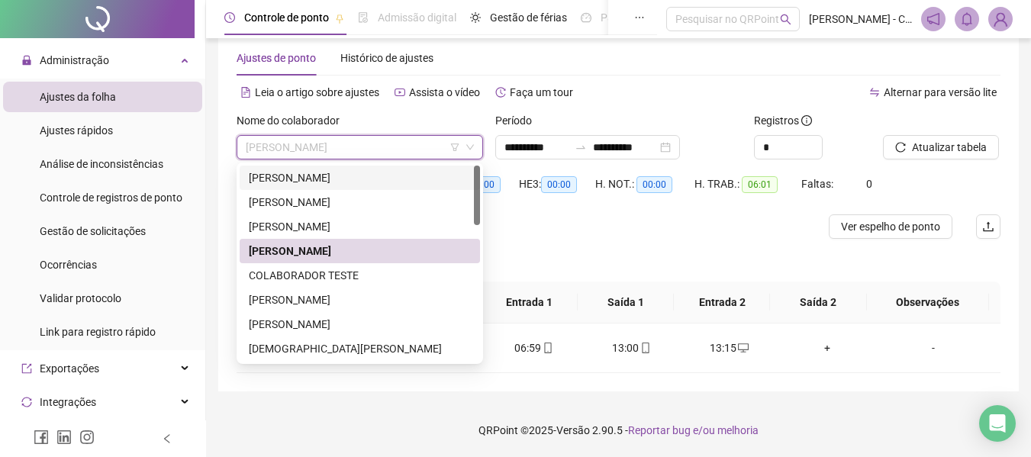
click at [356, 177] on div "[PERSON_NAME]" at bounding box center [360, 177] width 222 height 17
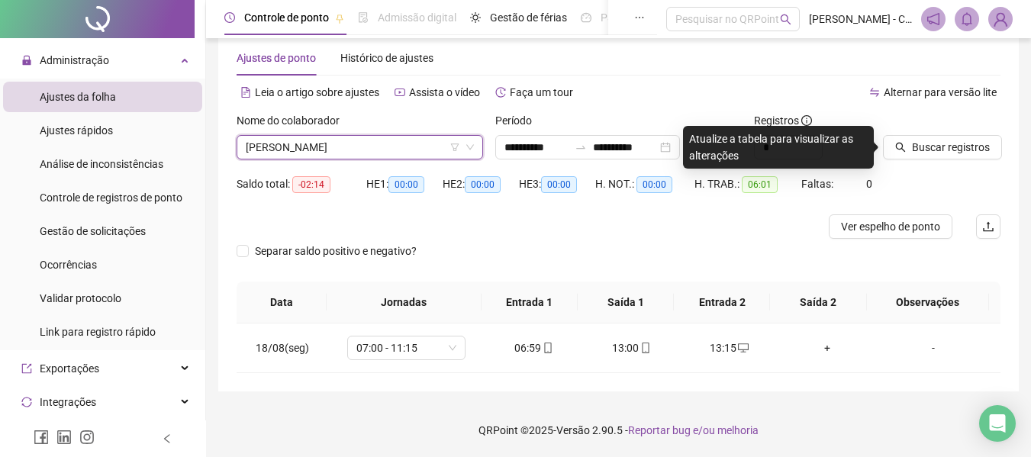
click at [875, 154] on div "Registros *" at bounding box center [813, 142] width 130 height 60
click at [934, 144] on span "Buscar registros" at bounding box center [951, 147] width 78 height 17
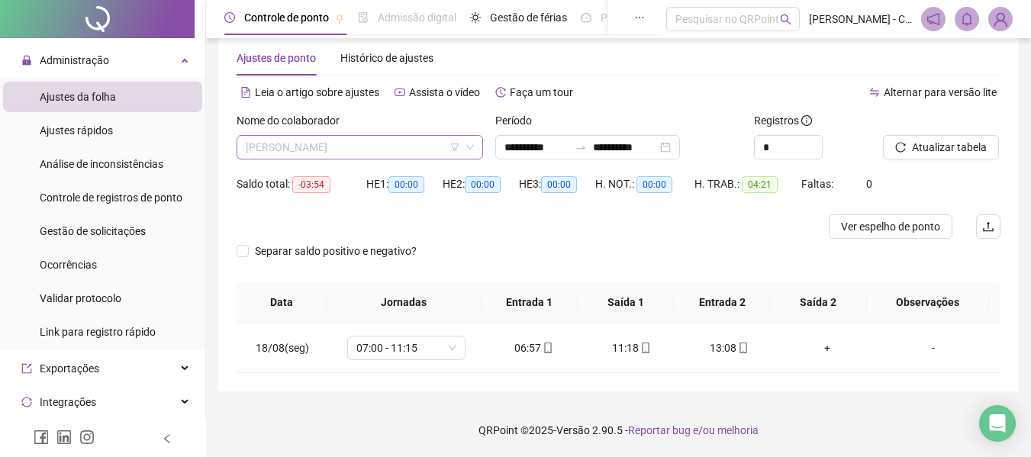
click at [387, 154] on span "[PERSON_NAME]" at bounding box center [360, 147] width 228 height 23
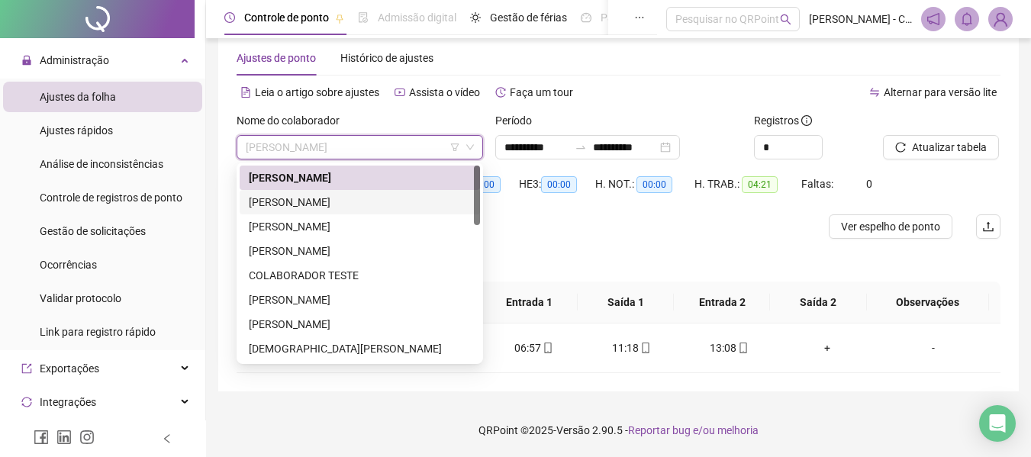
click at [344, 199] on div "[PERSON_NAME]" at bounding box center [360, 202] width 222 height 17
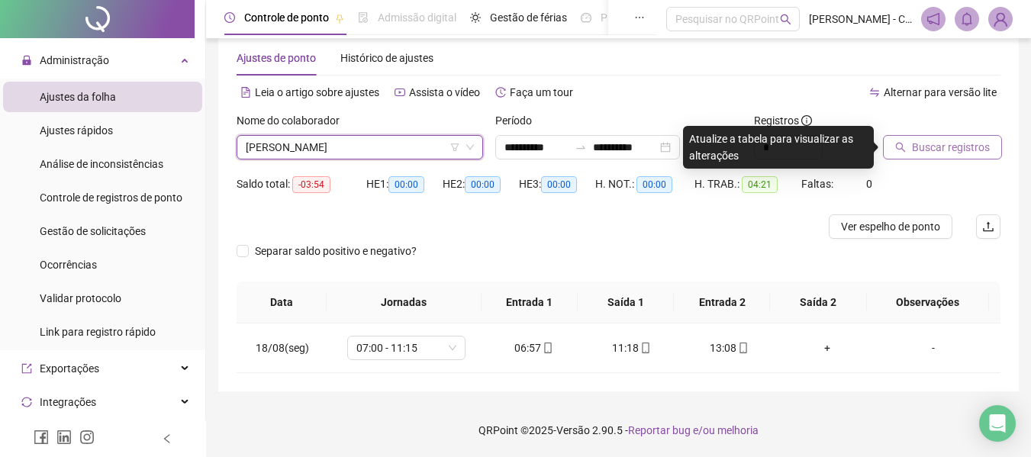
click at [944, 150] on span "Buscar registros" at bounding box center [951, 147] width 78 height 17
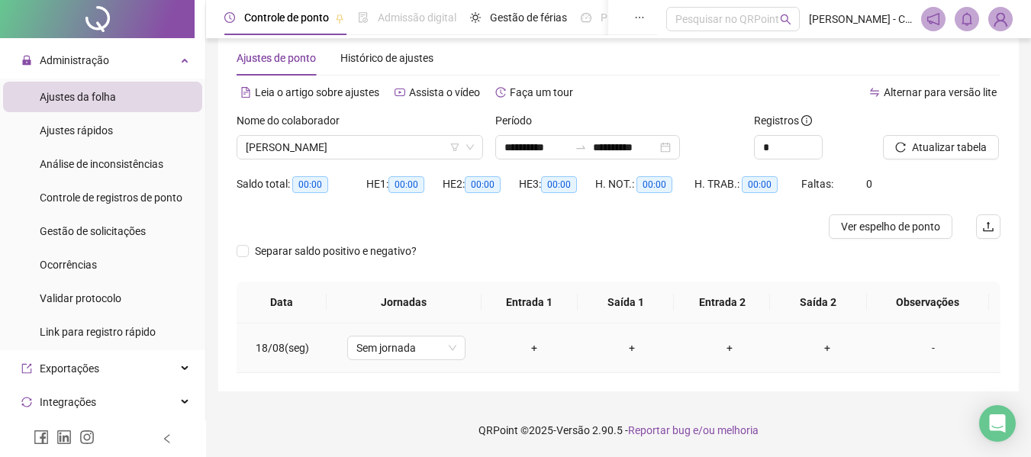
click at [528, 350] on div "+" at bounding box center [533, 348] width 73 height 17
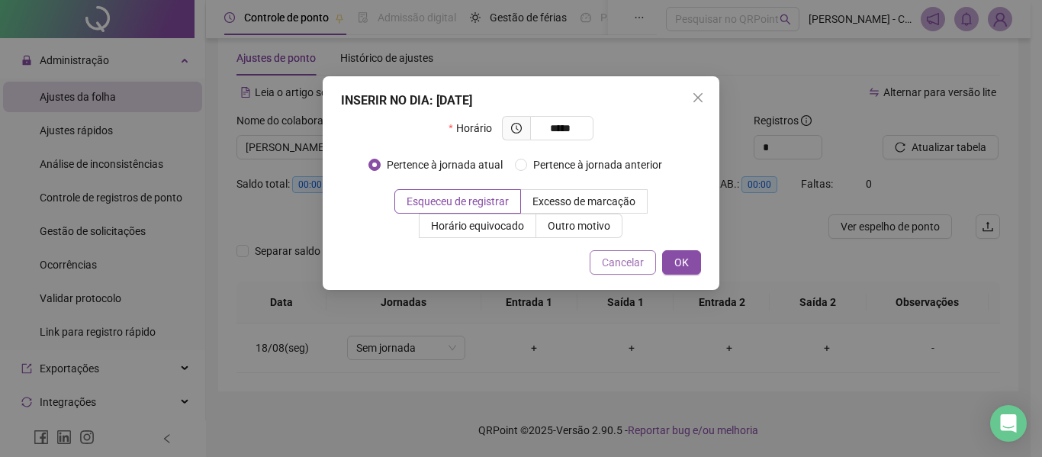
type input "*****"
click at [636, 263] on span "Cancelar" at bounding box center [623, 262] width 42 height 17
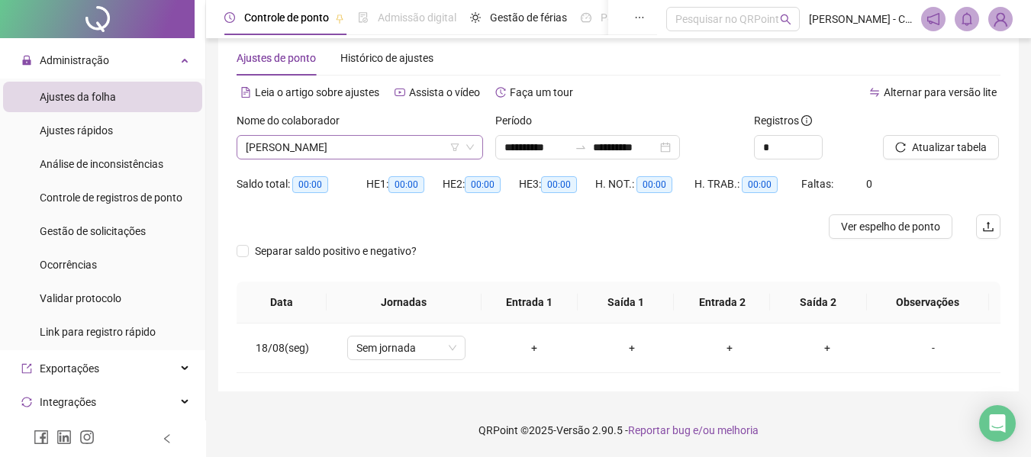
click at [371, 152] on span "[PERSON_NAME]" at bounding box center [360, 147] width 228 height 23
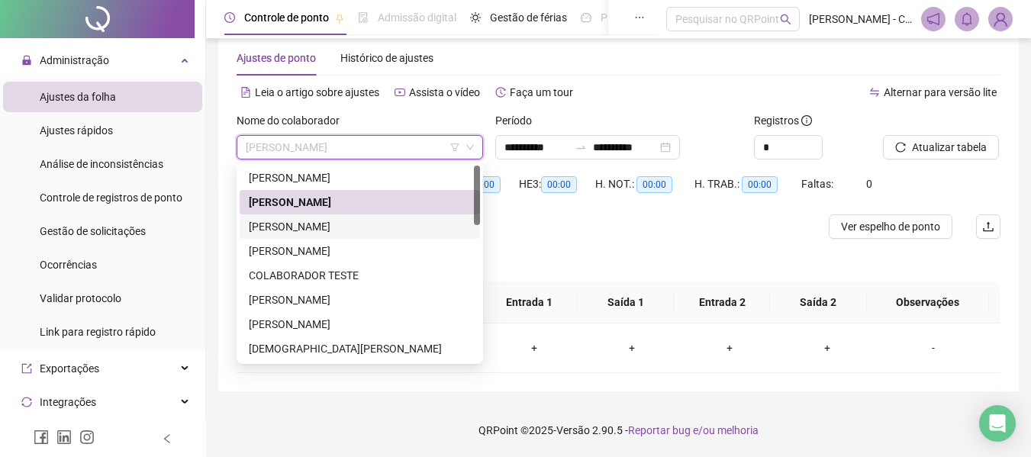
click at [333, 224] on div "[PERSON_NAME]" at bounding box center [360, 226] width 222 height 17
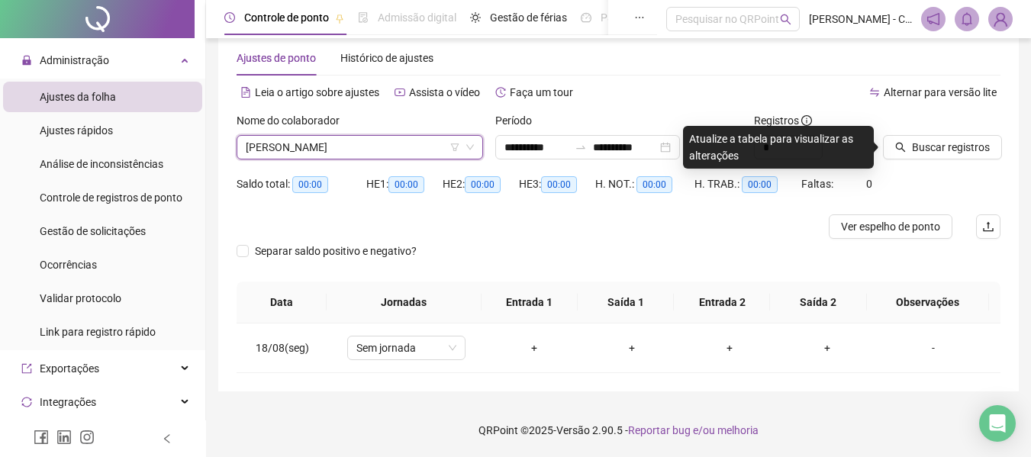
click at [414, 151] on span "[PERSON_NAME]" at bounding box center [360, 147] width 228 height 23
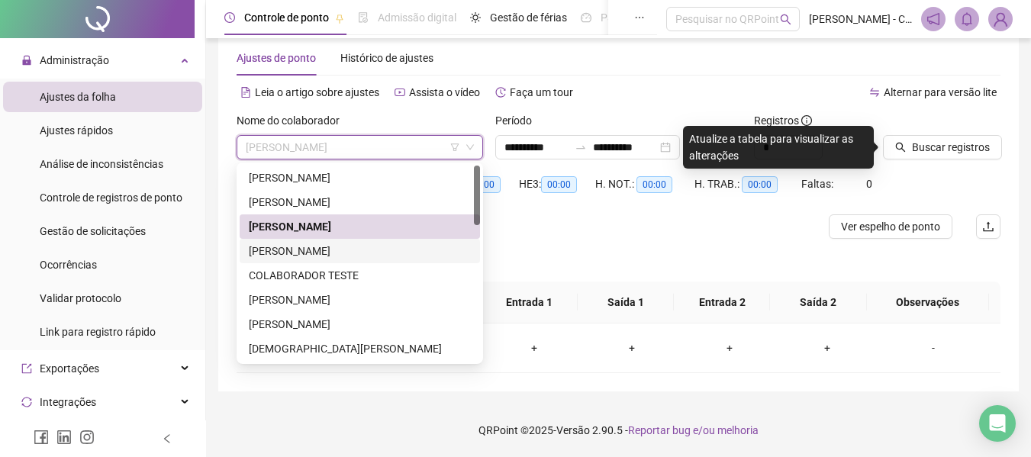
click at [329, 246] on div "[PERSON_NAME]" at bounding box center [360, 251] width 222 height 17
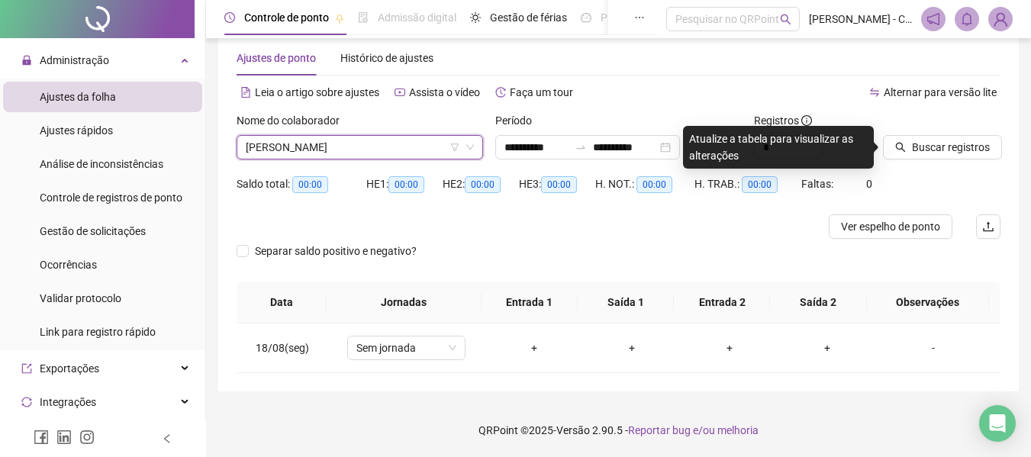
click at [401, 137] on span "[PERSON_NAME]" at bounding box center [360, 147] width 228 height 23
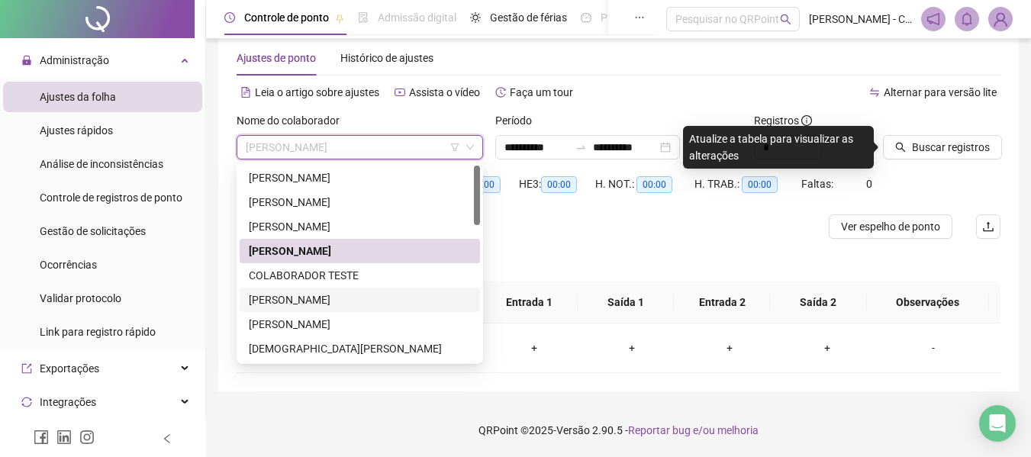
click at [338, 292] on div "[PERSON_NAME]" at bounding box center [360, 299] width 222 height 17
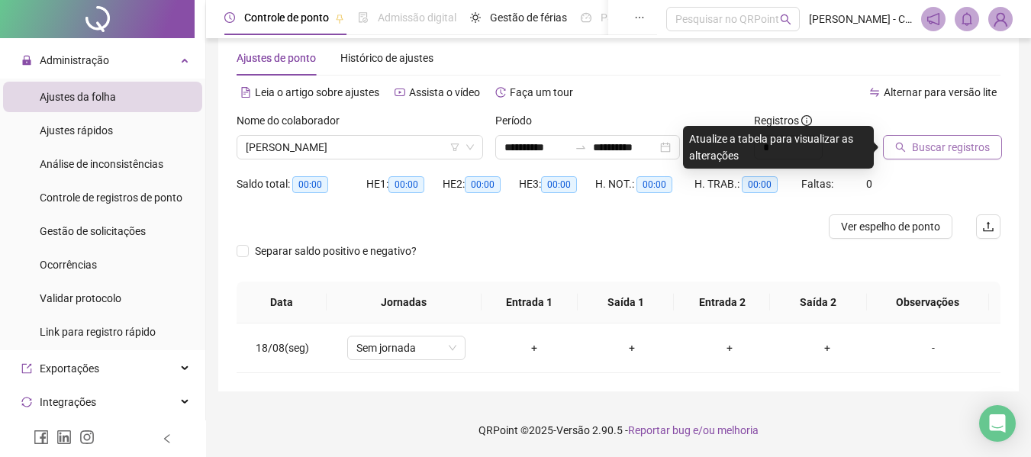
click at [968, 156] on button "Buscar registros" at bounding box center [942, 147] width 119 height 24
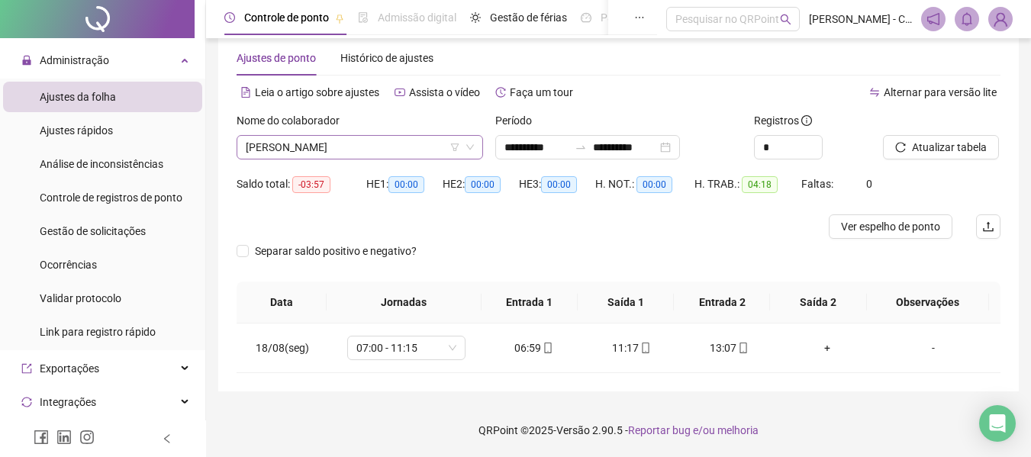
click at [378, 146] on span "[PERSON_NAME]" at bounding box center [360, 147] width 228 height 23
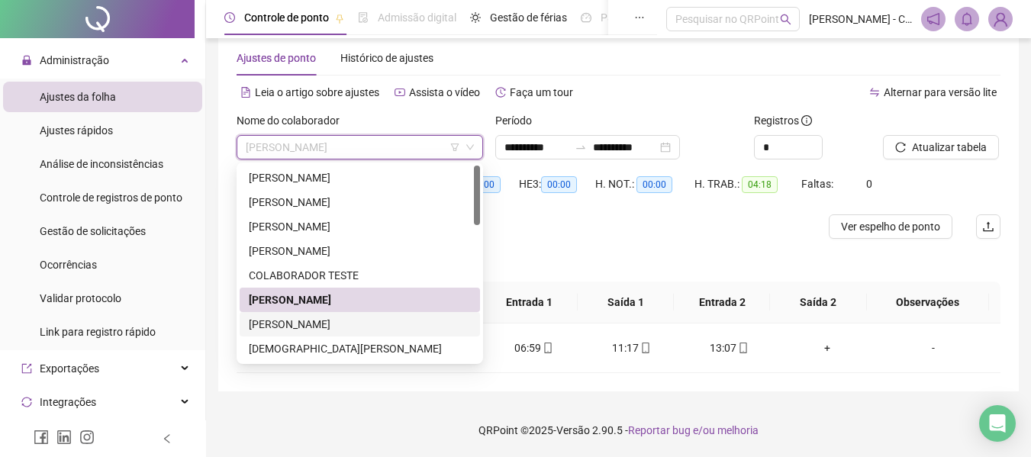
click at [360, 323] on div "[PERSON_NAME]" at bounding box center [360, 324] width 222 height 17
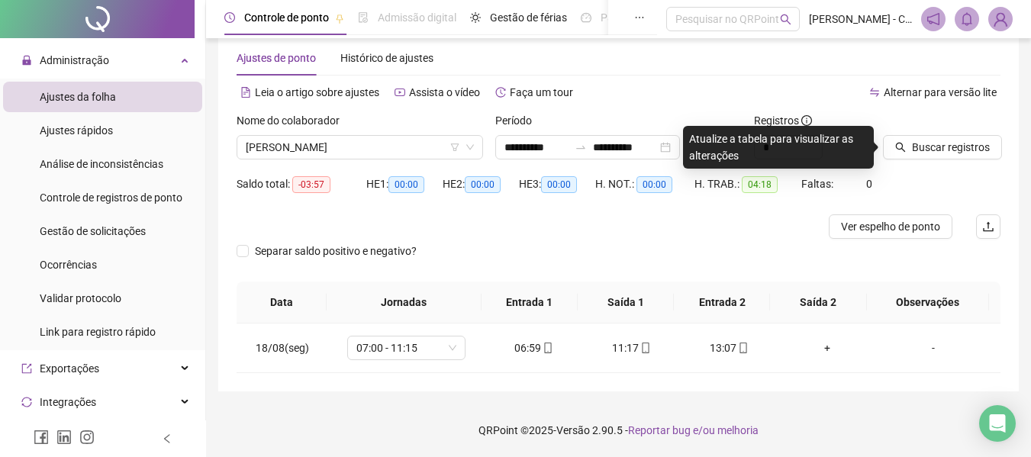
click at [934, 134] on div at bounding box center [922, 123] width 79 height 23
click at [929, 155] on span "Buscar registros" at bounding box center [951, 147] width 78 height 17
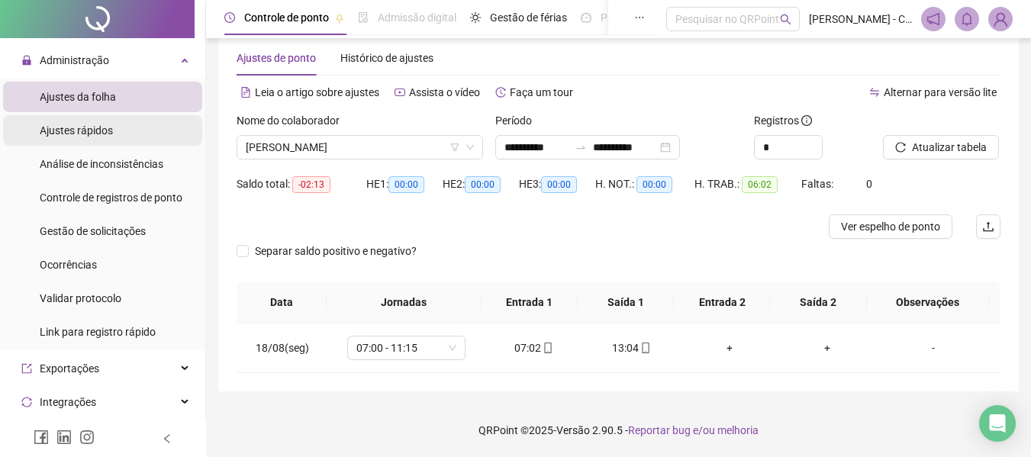
click at [89, 132] on span "Ajustes rápidos" at bounding box center [76, 130] width 73 height 12
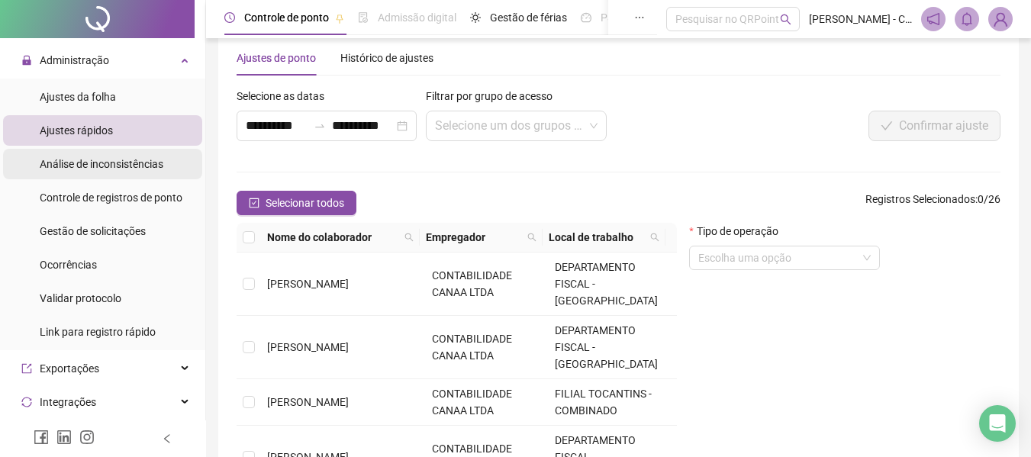
click at [121, 174] on div "Análise de inconsistências" at bounding box center [102, 164] width 124 height 31
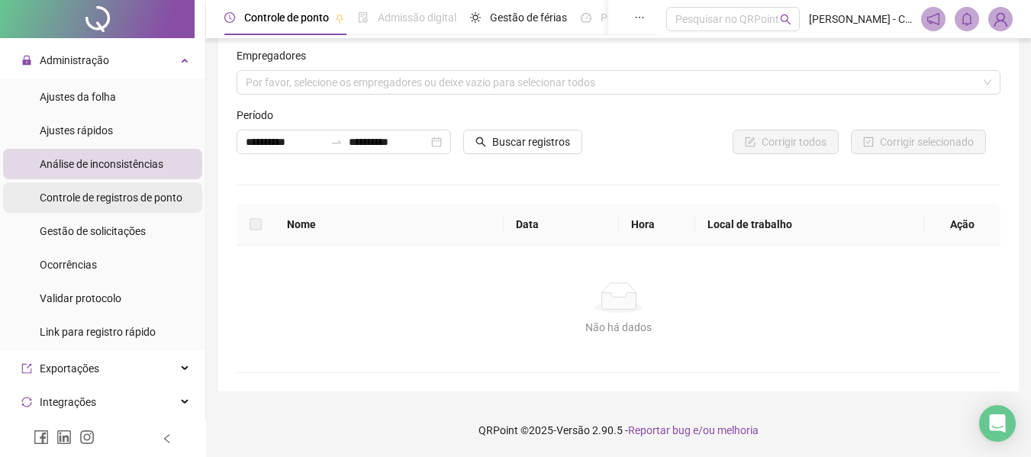
scroll to position [21, 0]
click at [121, 195] on span "Controle de registros de ponto" at bounding box center [111, 198] width 143 height 12
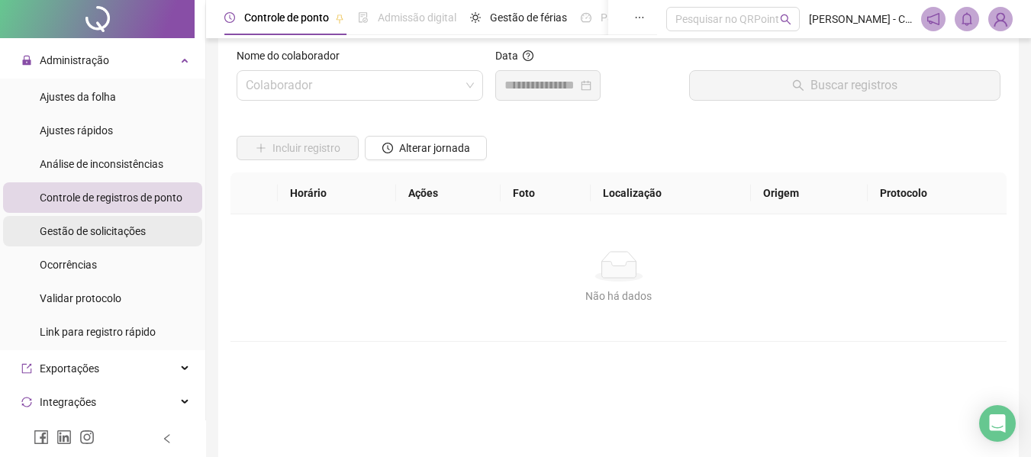
click at [113, 232] on span "Gestão de solicitações" at bounding box center [93, 231] width 106 height 12
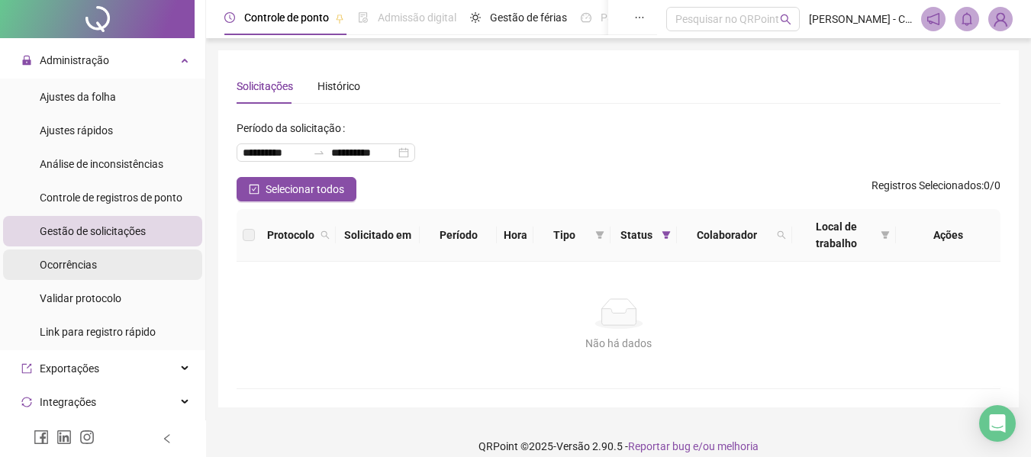
click at [80, 267] on span "Ocorrências" at bounding box center [68, 265] width 57 height 12
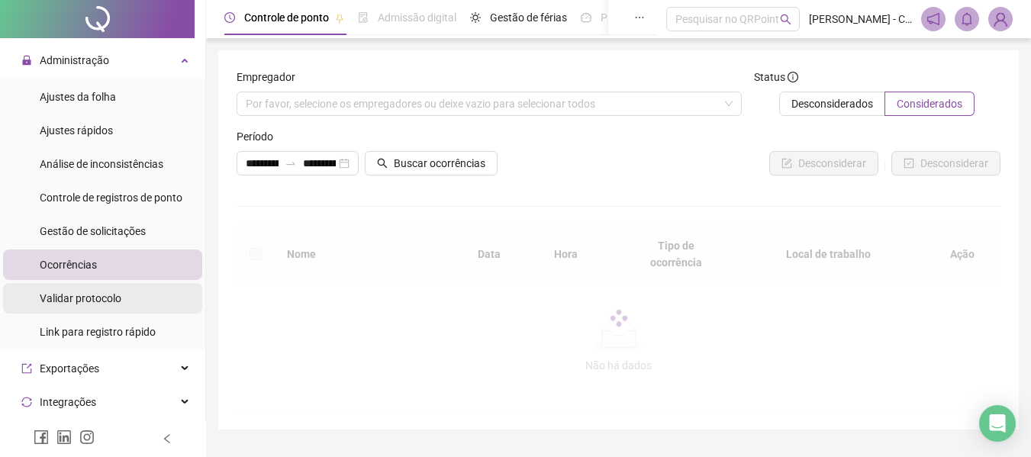
click at [106, 283] on div "Validar protocolo" at bounding box center [81, 298] width 82 height 31
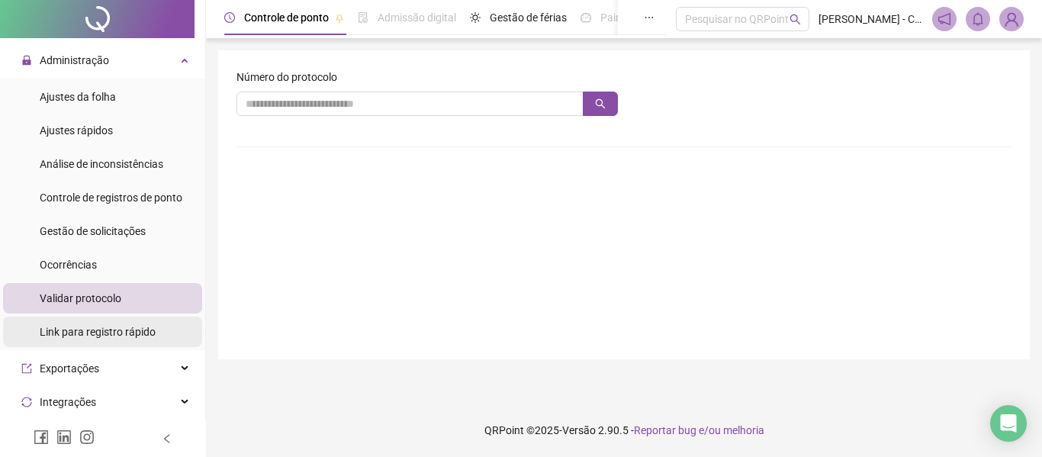
click at [115, 331] on span "Link para registro rápido" at bounding box center [98, 332] width 116 height 12
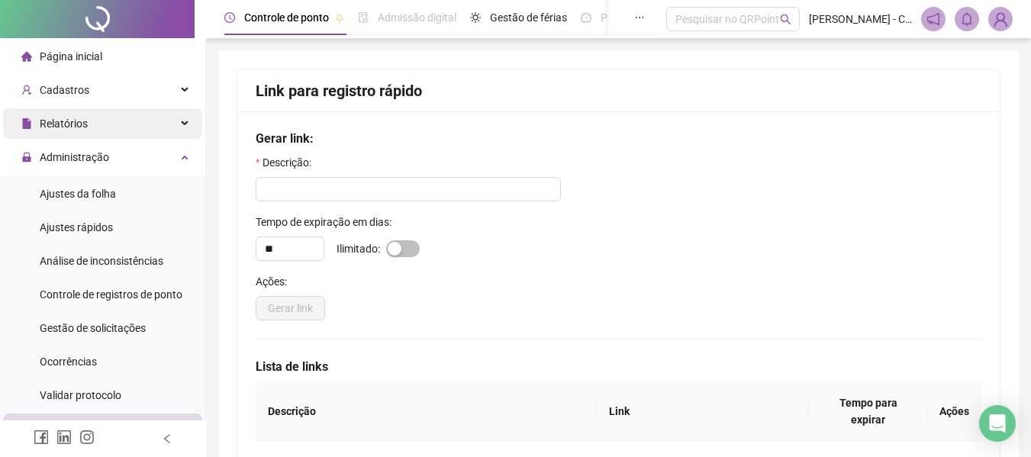
click at [170, 131] on div "Relatórios" at bounding box center [102, 123] width 199 height 31
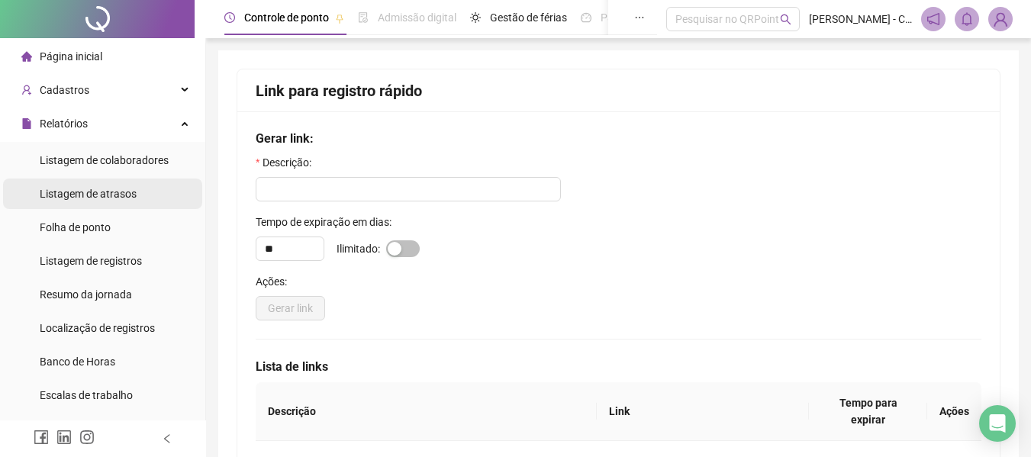
click at [122, 188] on span "Listagem de atrasos" at bounding box center [88, 194] width 97 height 12
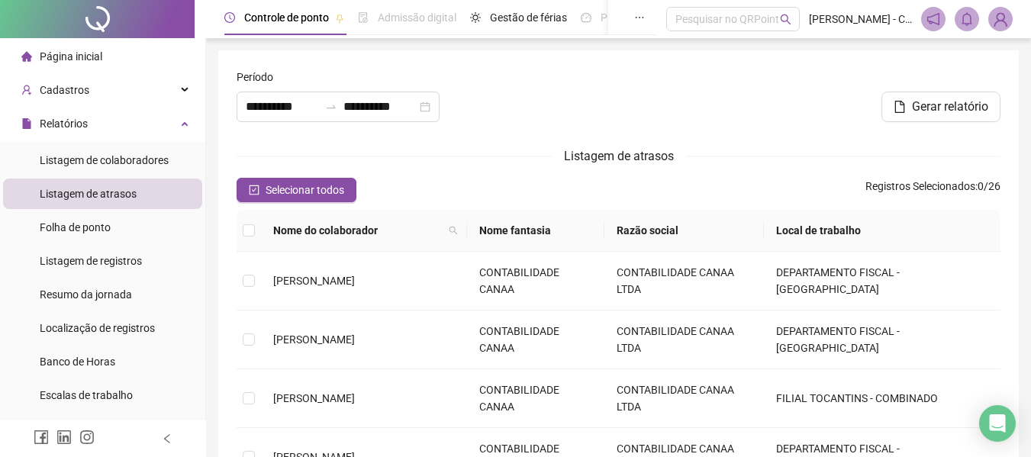
type input "**********"
click at [97, 234] on div "Folha de ponto" at bounding box center [75, 227] width 71 height 31
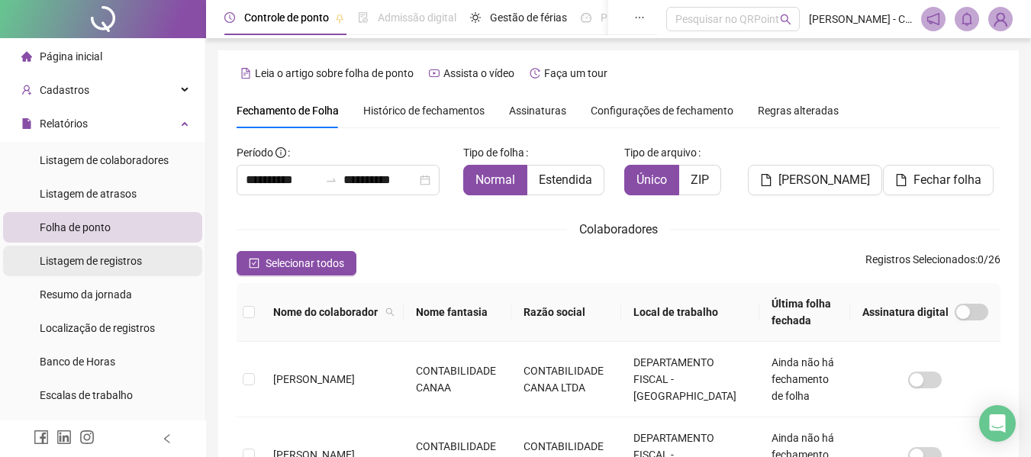
scroll to position [84, 0]
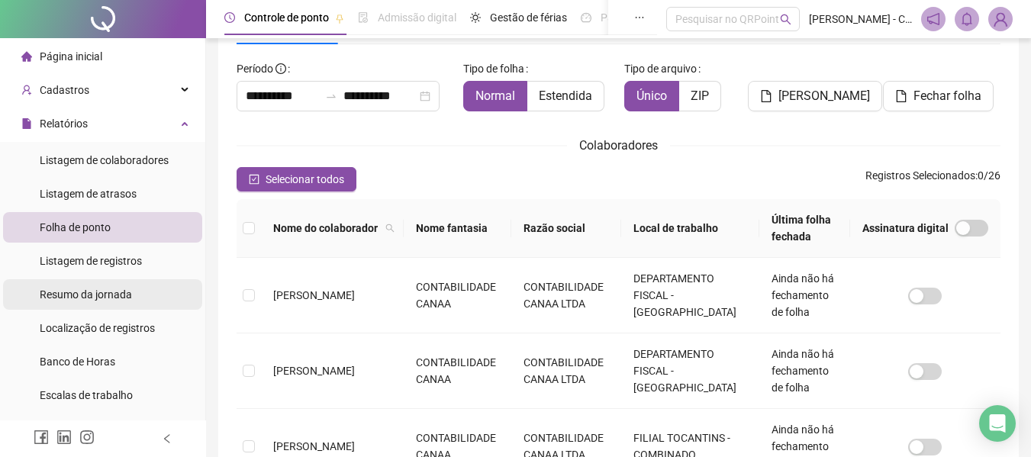
click at [104, 301] on span "Resumo da jornada" at bounding box center [86, 294] width 92 height 12
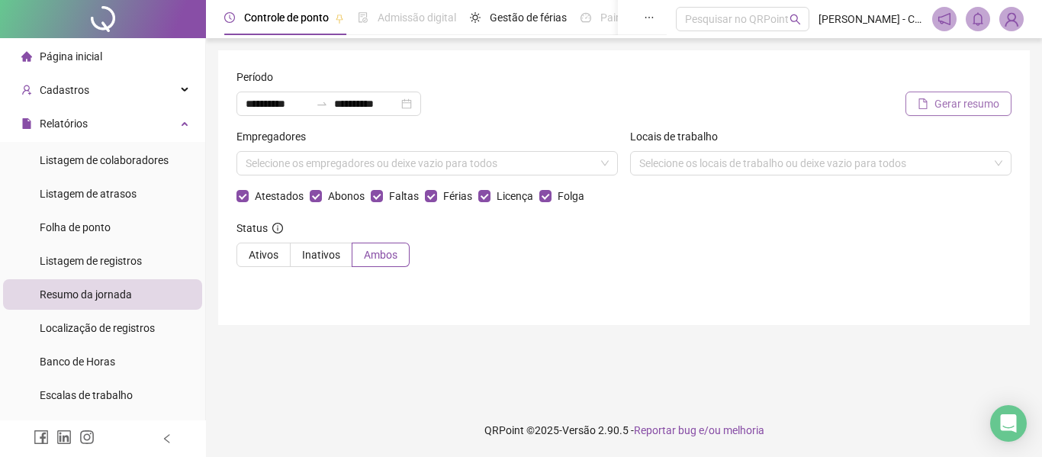
click at [951, 109] on span "Gerar resumo" at bounding box center [967, 103] width 65 height 17
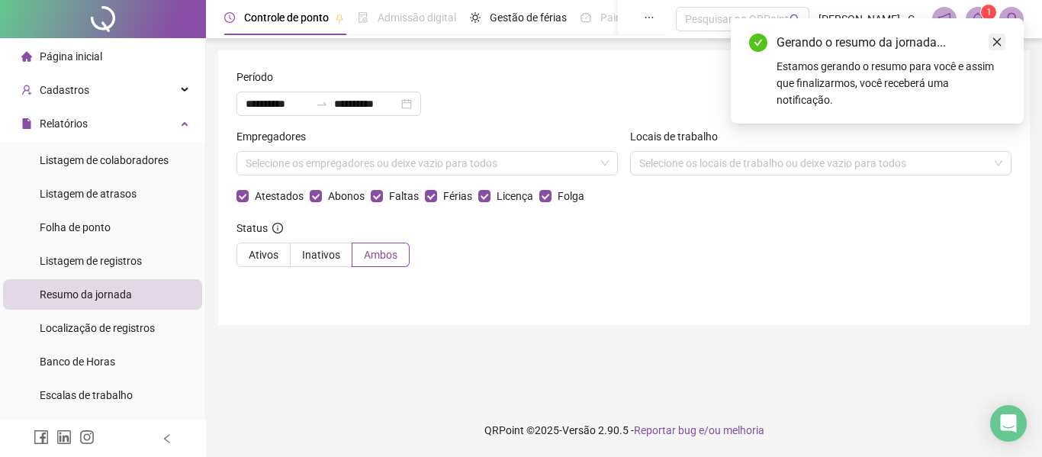
click at [997, 41] on icon "close" at bounding box center [997, 42] width 11 height 11
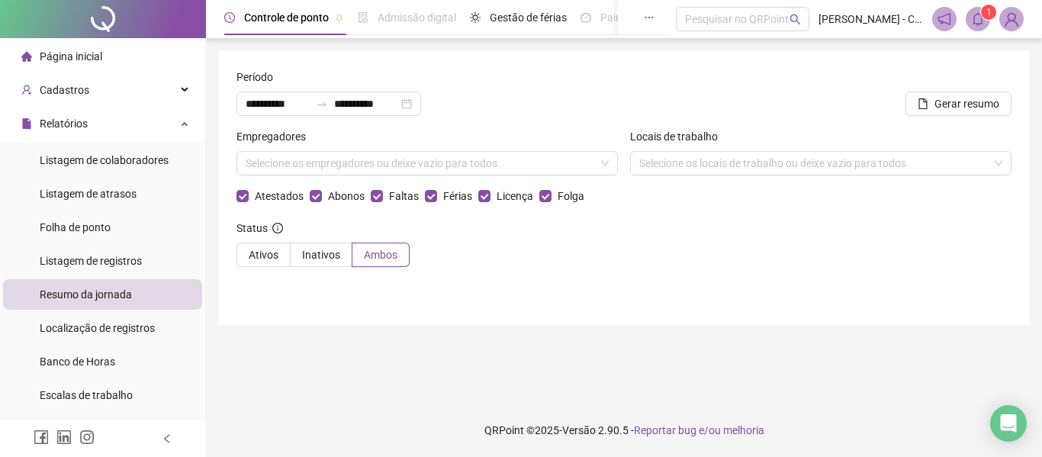
click at [981, 16] on icon "bell" at bounding box center [978, 19] width 11 height 14
click at [975, 21] on icon "bell" at bounding box center [978, 19] width 14 height 14
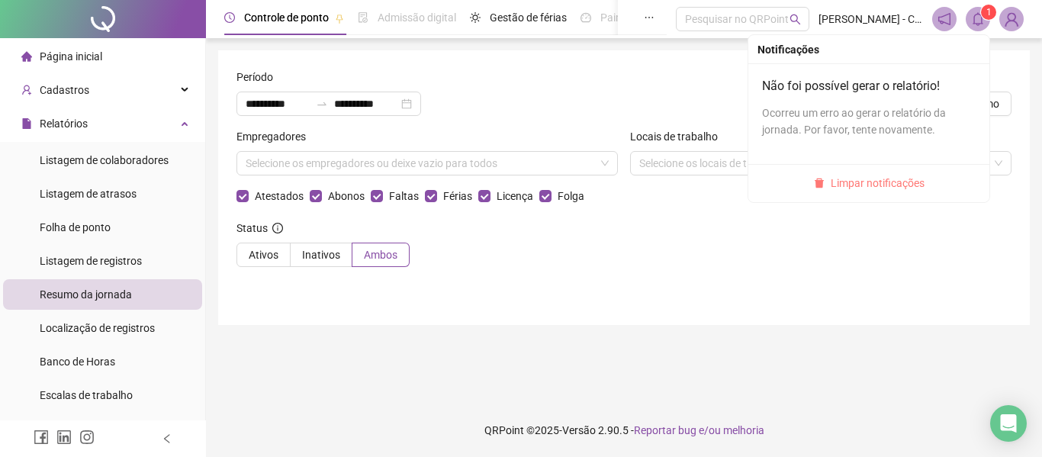
click at [879, 176] on span "Limpar notificações" at bounding box center [878, 183] width 94 height 17
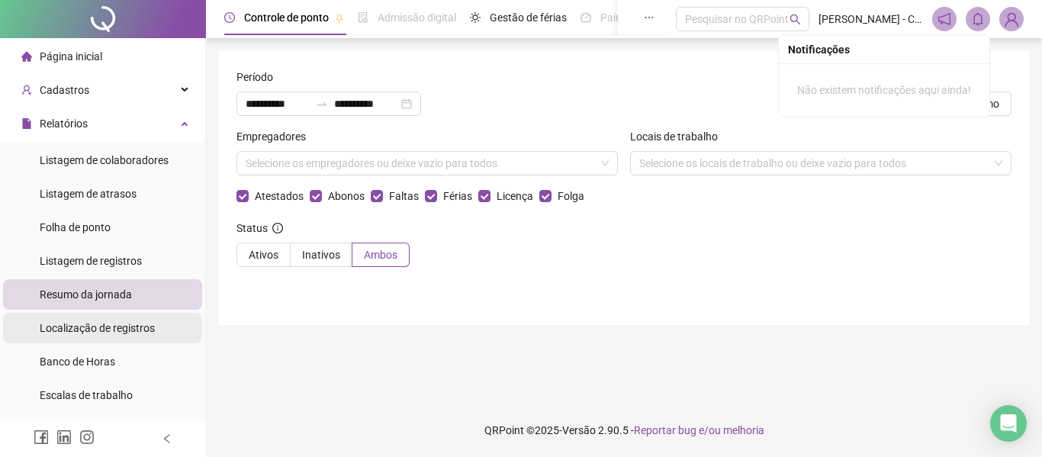
click at [100, 330] on span "Localização de registros" at bounding box center [97, 328] width 115 height 12
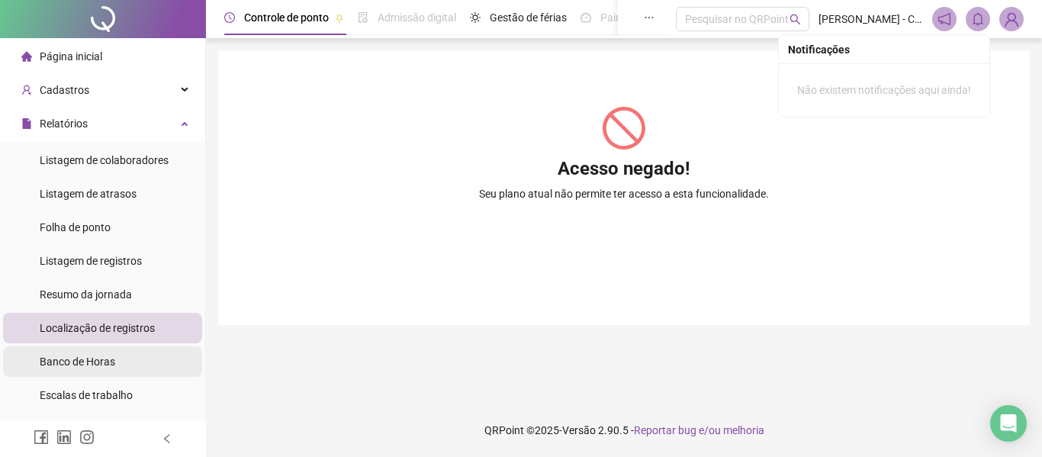
click at [85, 356] on span "Banco de Horas" at bounding box center [78, 362] width 76 height 12
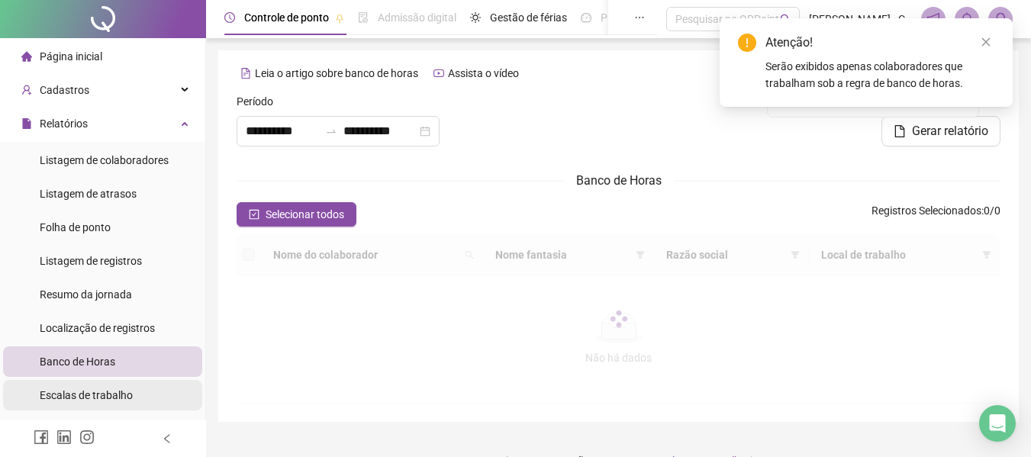
type input "**********"
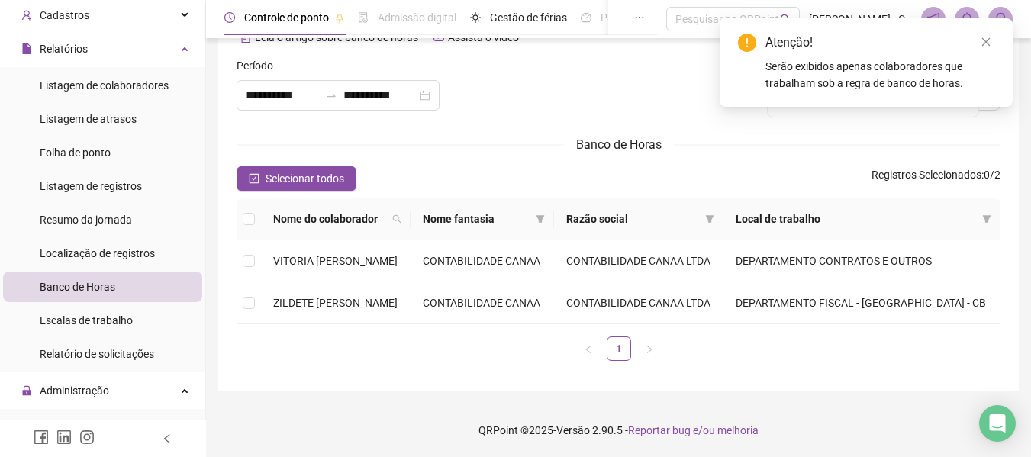
scroll to position [153, 0]
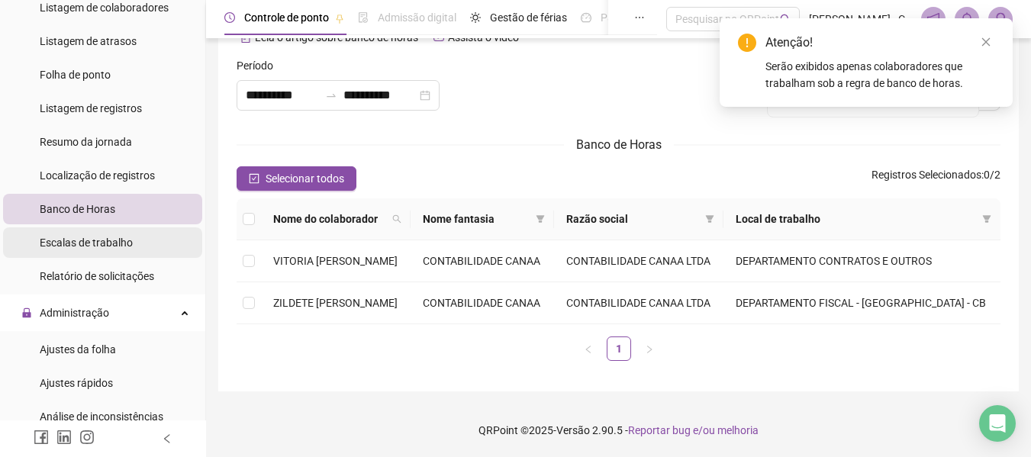
click at [89, 246] on span "Escalas de trabalho" at bounding box center [86, 243] width 93 height 12
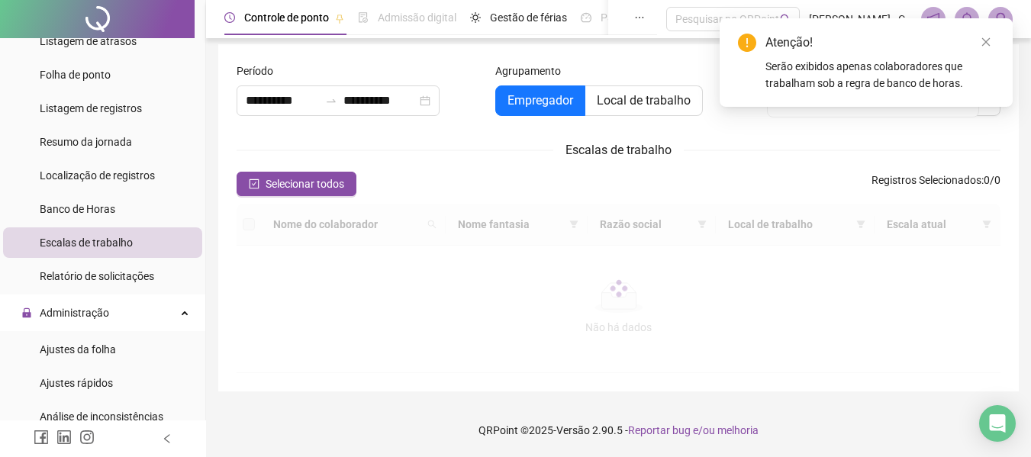
scroll to position [6, 0]
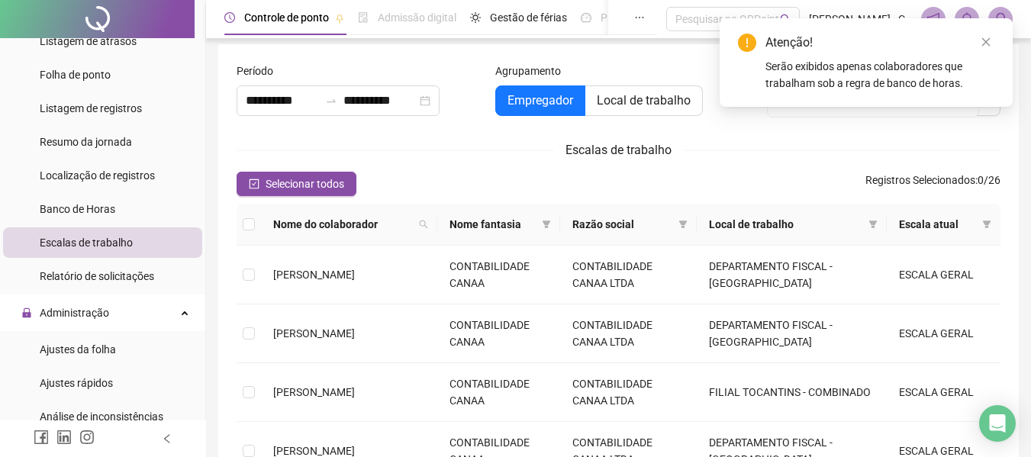
type input "**********"
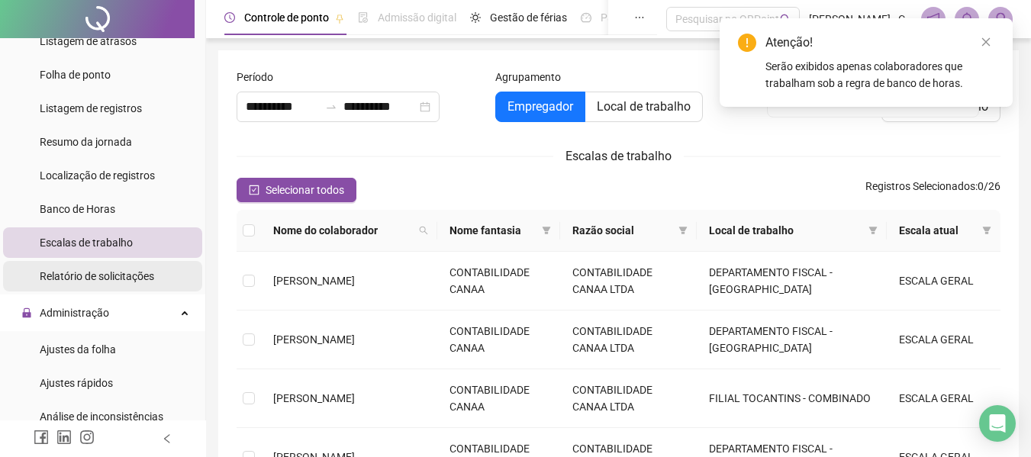
click at [83, 266] on div "Relatório de solicitações" at bounding box center [97, 276] width 114 height 31
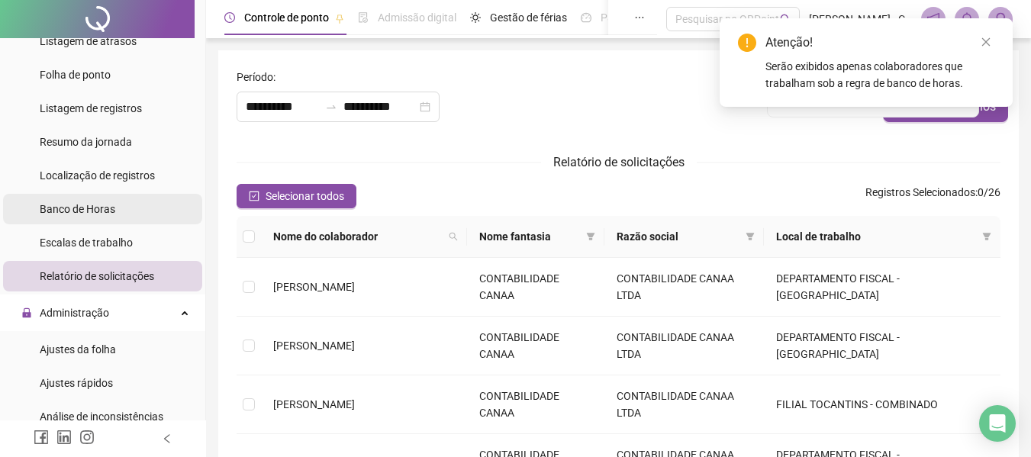
type input "**********"
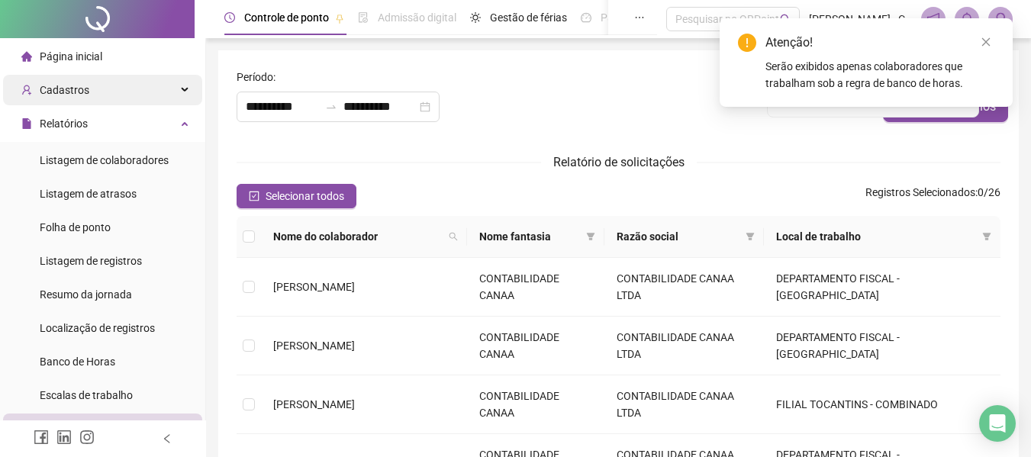
click at [160, 85] on div "Cadastros" at bounding box center [102, 90] width 199 height 31
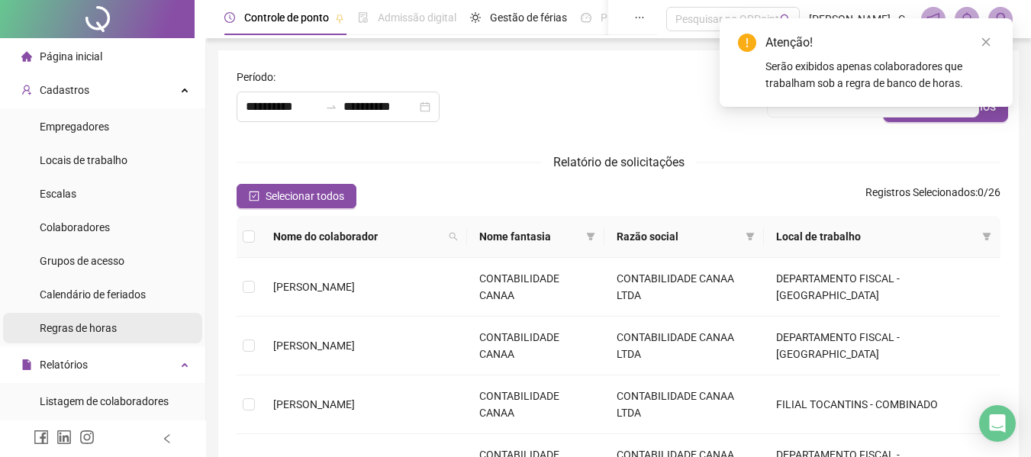
click at [82, 333] on span "Regras de horas" at bounding box center [78, 328] width 77 height 12
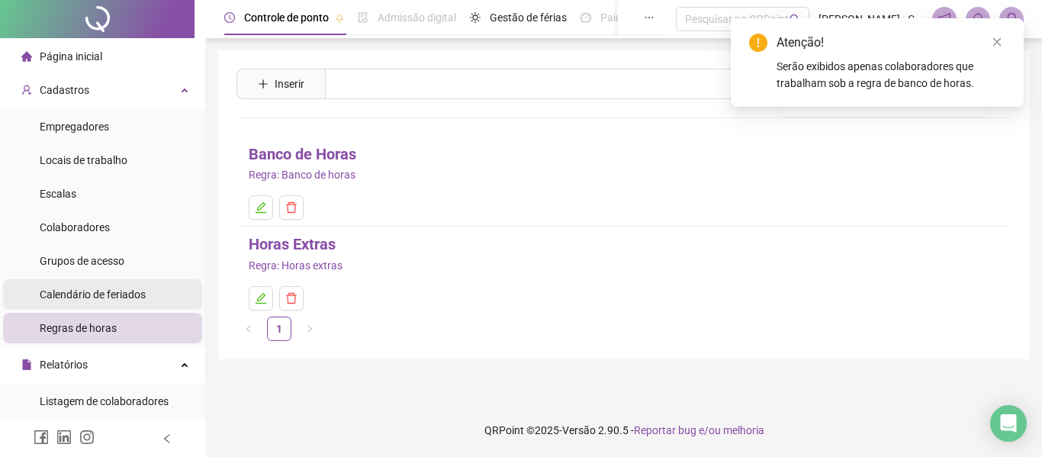
click at [112, 292] on span "Calendário de feriados" at bounding box center [93, 294] width 106 height 12
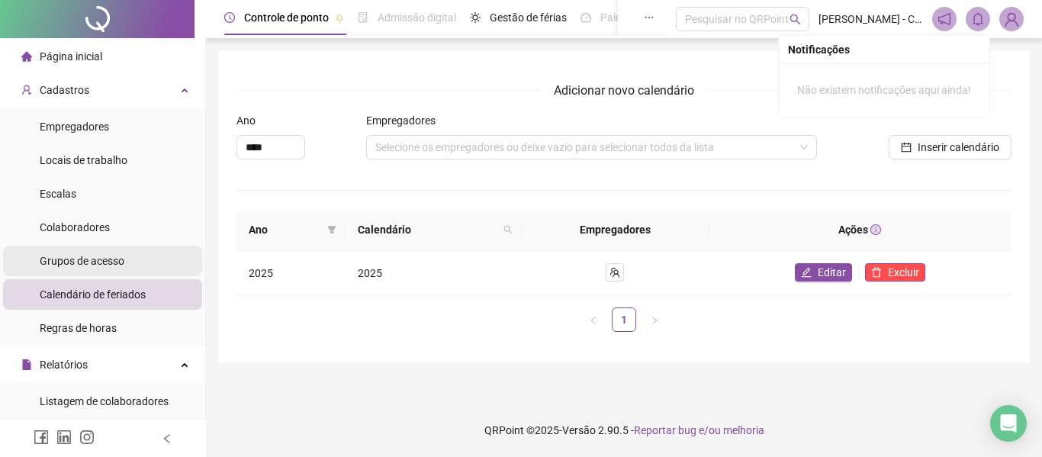
click at [79, 264] on span "Grupos de acesso" at bounding box center [82, 261] width 85 height 12
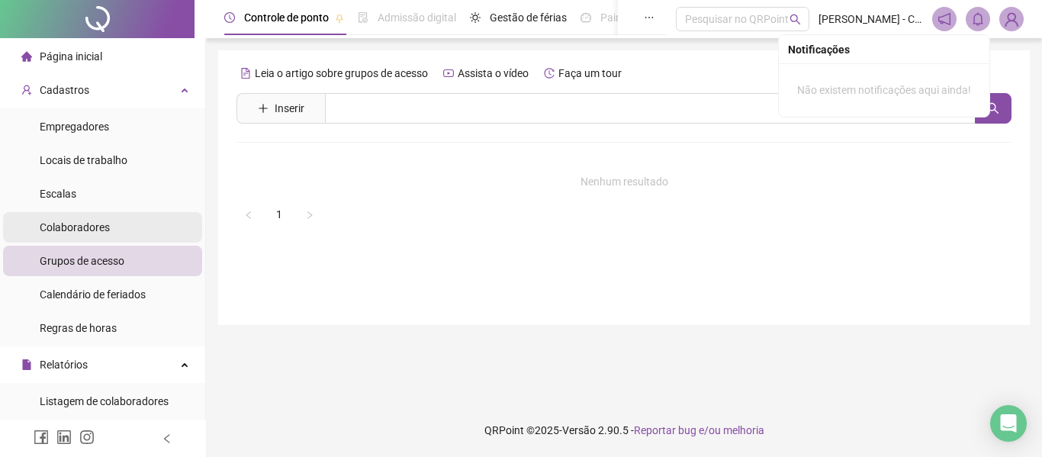
click at [100, 221] on span "Colaboradores" at bounding box center [75, 227] width 70 height 12
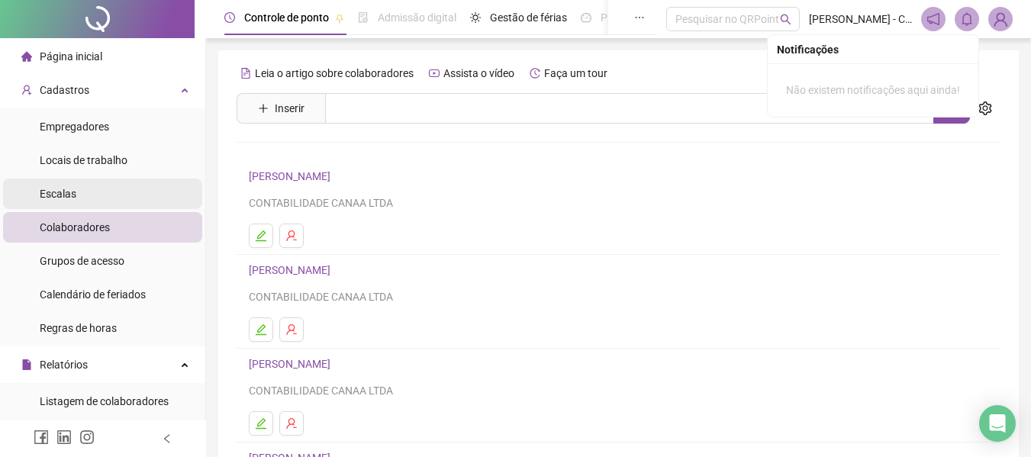
click at [72, 192] on span "Escalas" at bounding box center [58, 194] width 37 height 12
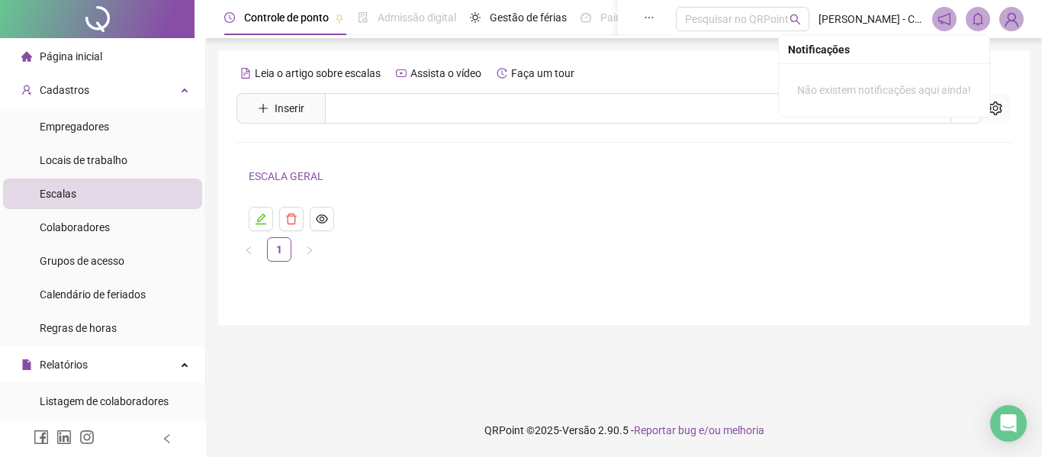
click at [288, 178] on link "ESCALA GERAL" at bounding box center [286, 176] width 75 height 12
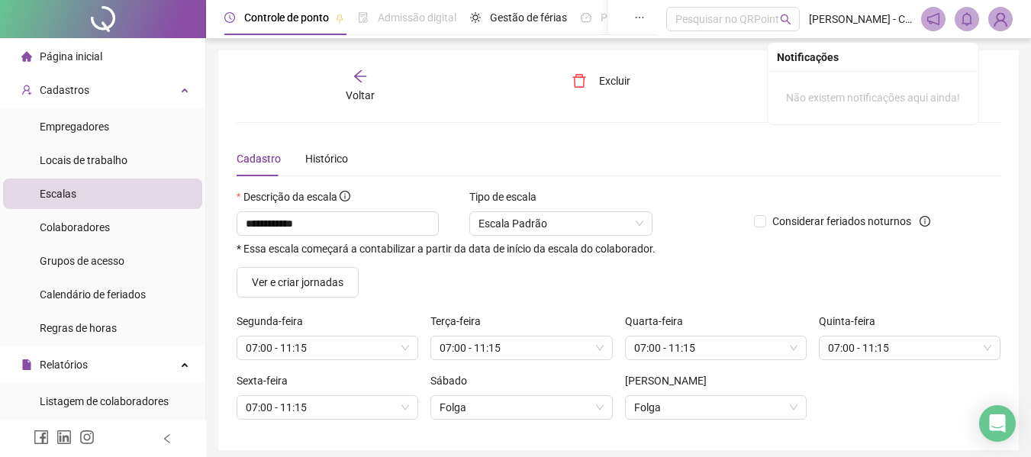
scroll to position [59, 0]
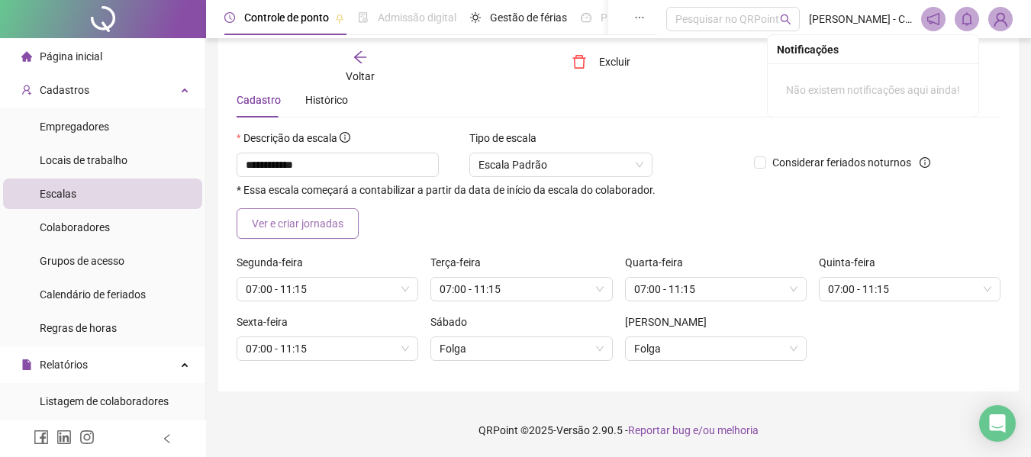
click at [321, 224] on span "Ver e criar jornadas" at bounding box center [298, 223] width 92 height 17
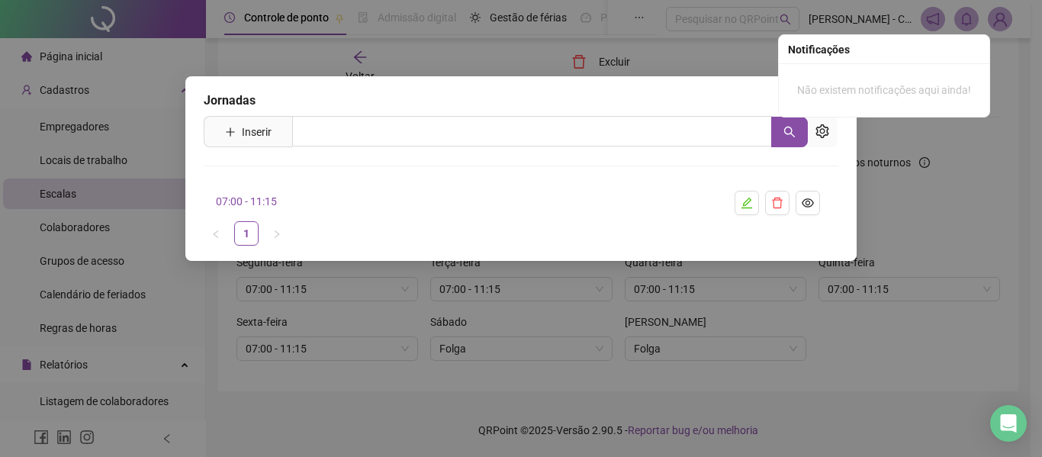
click at [261, 206] on link "07:00 - 11:15" at bounding box center [246, 201] width 61 height 12
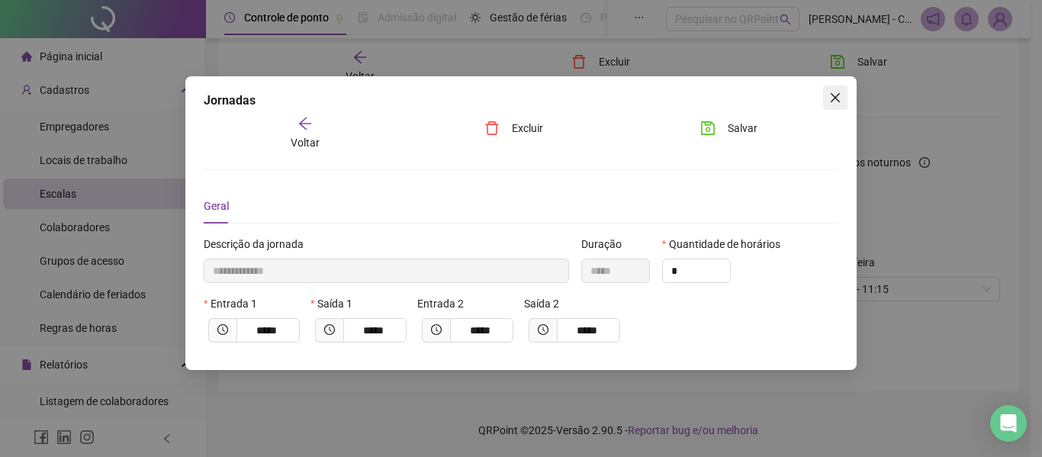
click at [829, 101] on span "Close" at bounding box center [835, 98] width 24 height 12
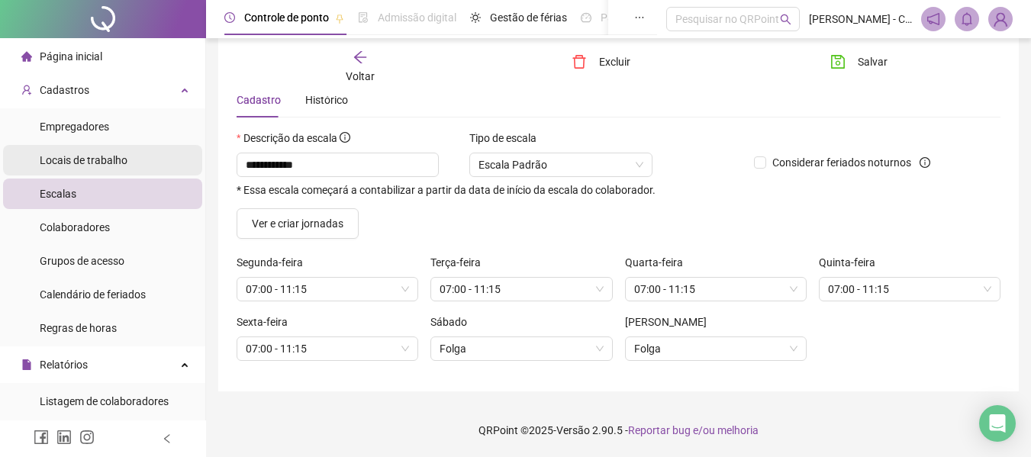
click at [95, 166] on span "Locais de trabalho" at bounding box center [84, 160] width 88 height 12
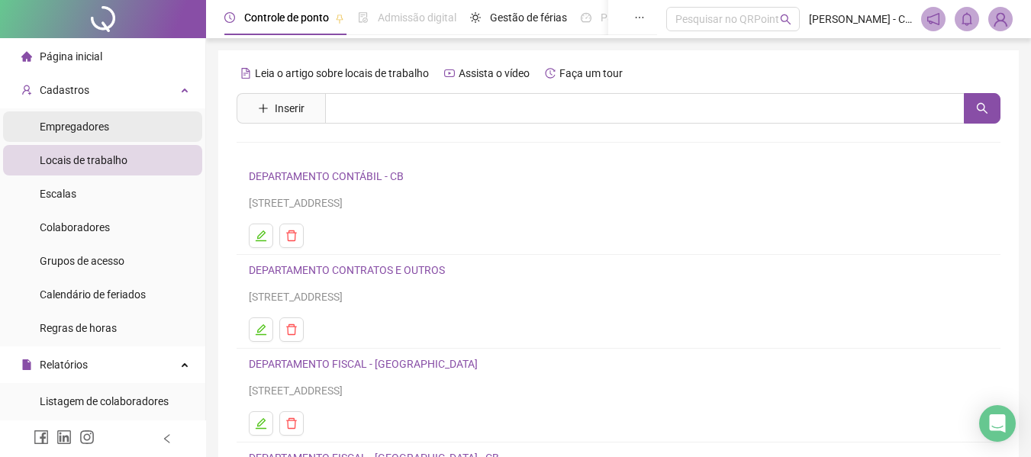
click at [93, 124] on span "Empregadores" at bounding box center [74, 127] width 69 height 12
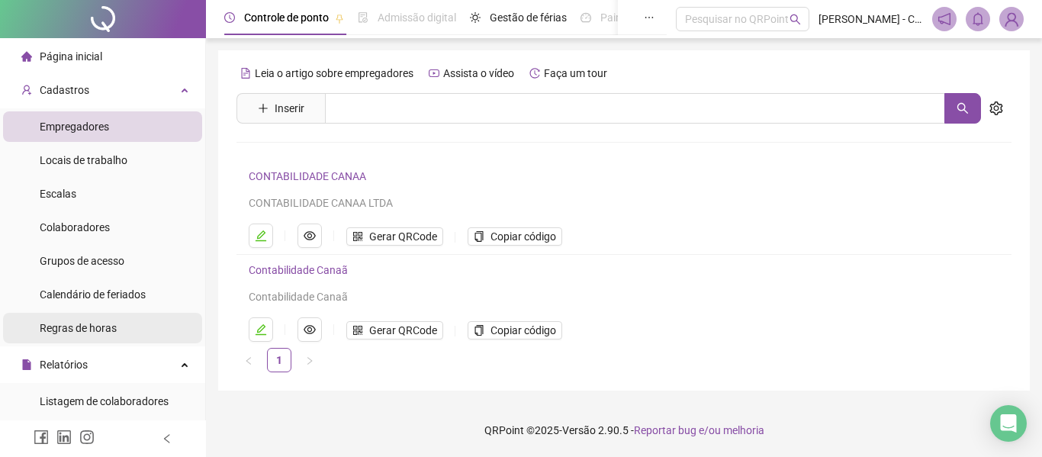
click at [85, 326] on span "Regras de horas" at bounding box center [78, 328] width 77 height 12
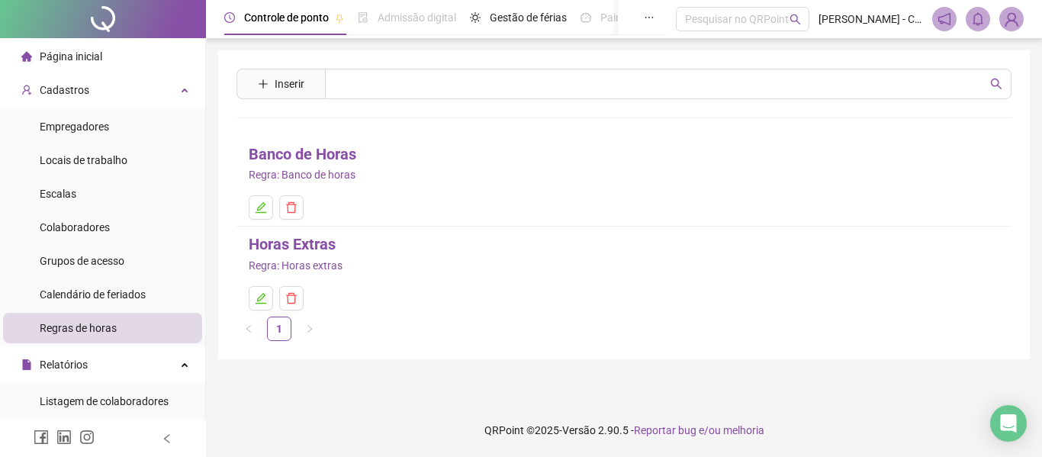
click at [328, 158] on link "Banco de Horas" at bounding box center [303, 155] width 108 height 24
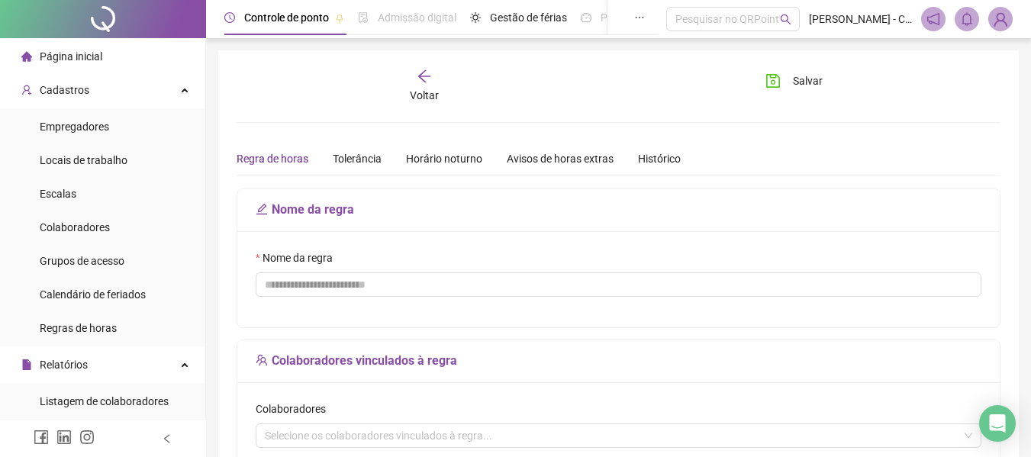
type input "**********"
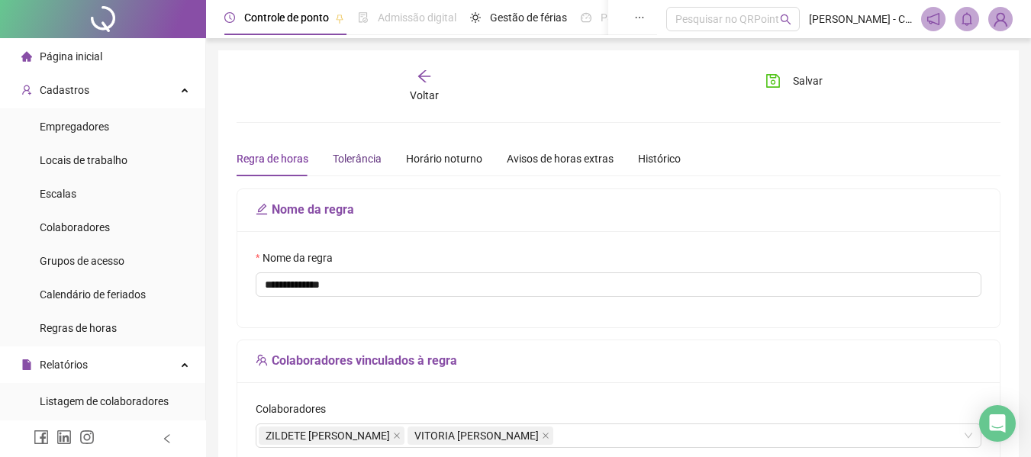
click at [351, 166] on div "Tolerância" at bounding box center [357, 158] width 49 height 17
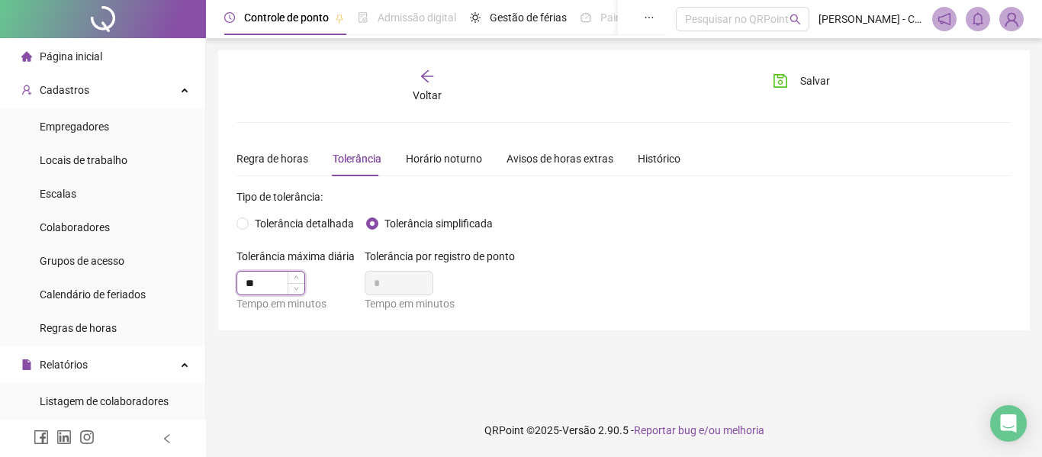
click at [293, 279] on span "Increase Value" at bounding box center [296, 277] width 17 height 11
type input "**"
click at [293, 292] on span "Decrease Value" at bounding box center [296, 288] width 17 height 14
click at [809, 78] on span "Salvar" at bounding box center [815, 80] width 30 height 17
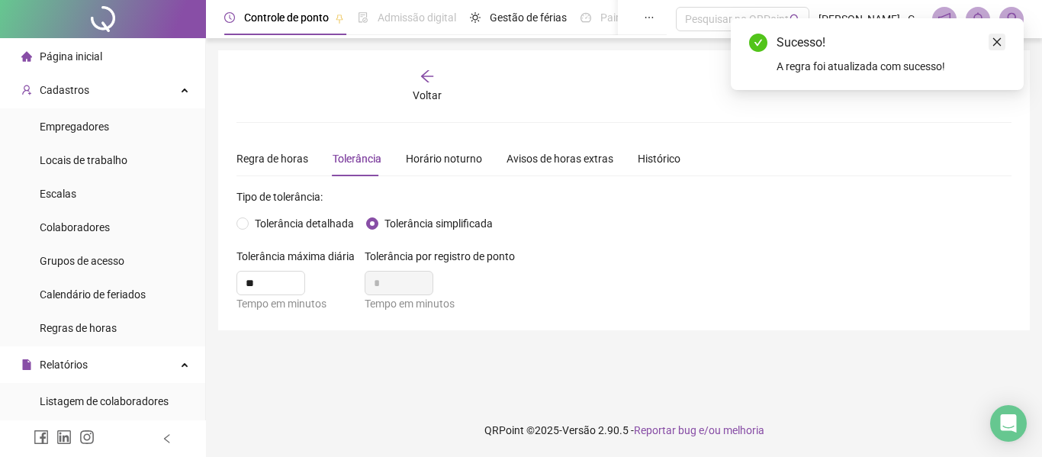
click at [997, 40] on icon "close" at bounding box center [997, 42] width 11 height 11
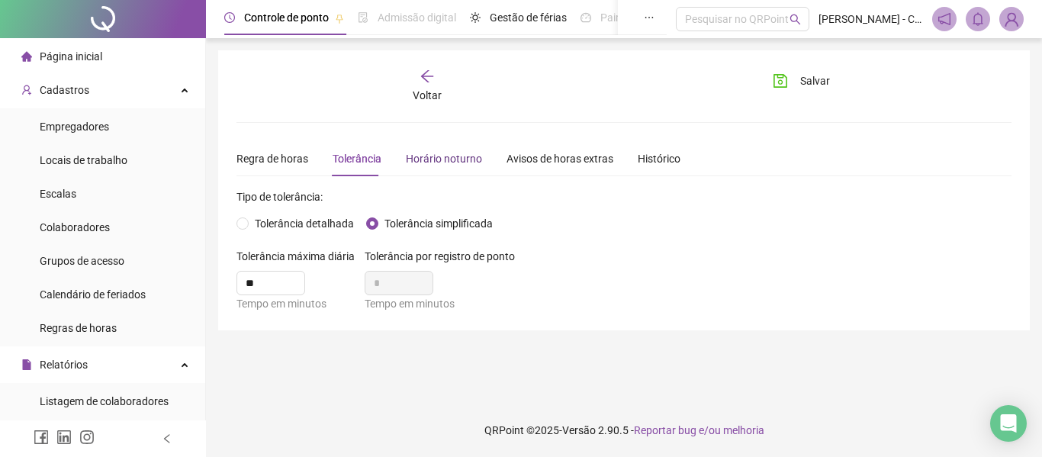
click at [441, 163] on div "Horário noturno" at bounding box center [444, 158] width 76 height 17
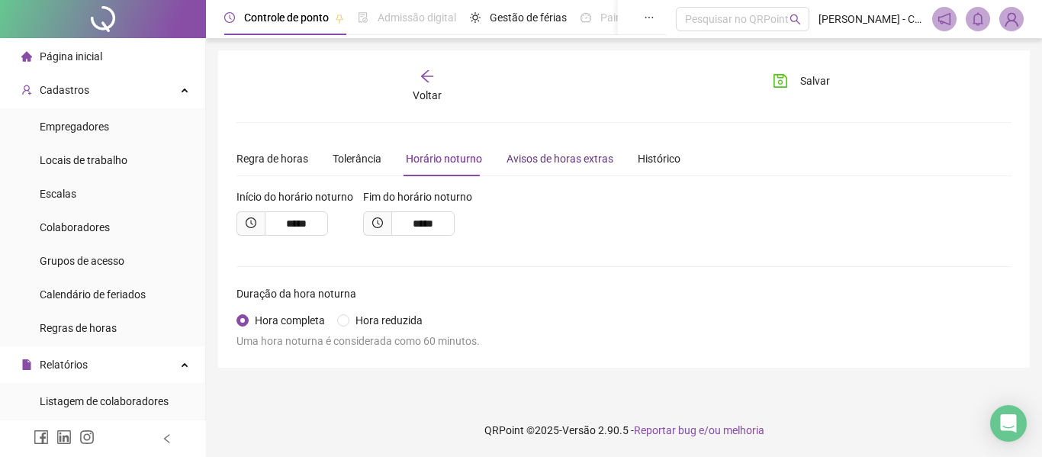
click at [552, 156] on div "Avisos de horas extras" at bounding box center [560, 158] width 107 height 17
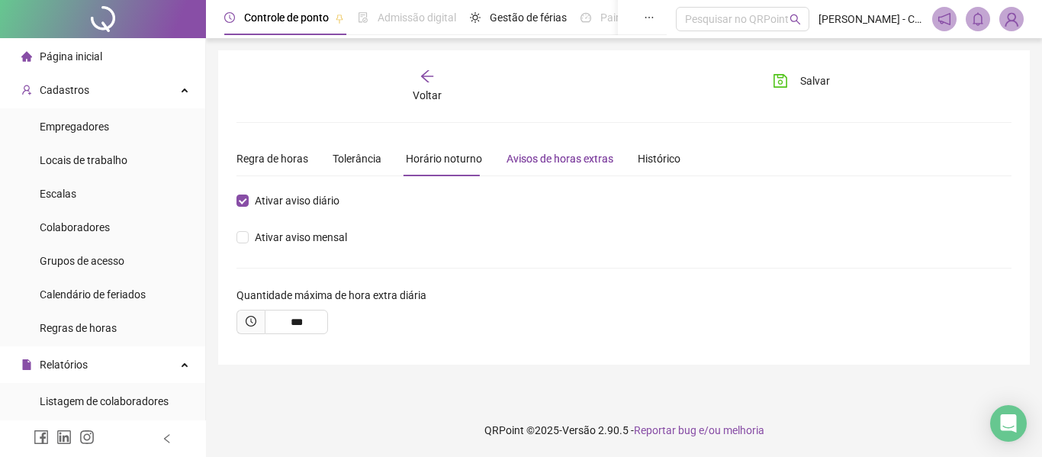
type input "*****"
click at [657, 161] on div "Histórico" at bounding box center [659, 158] width 43 height 17
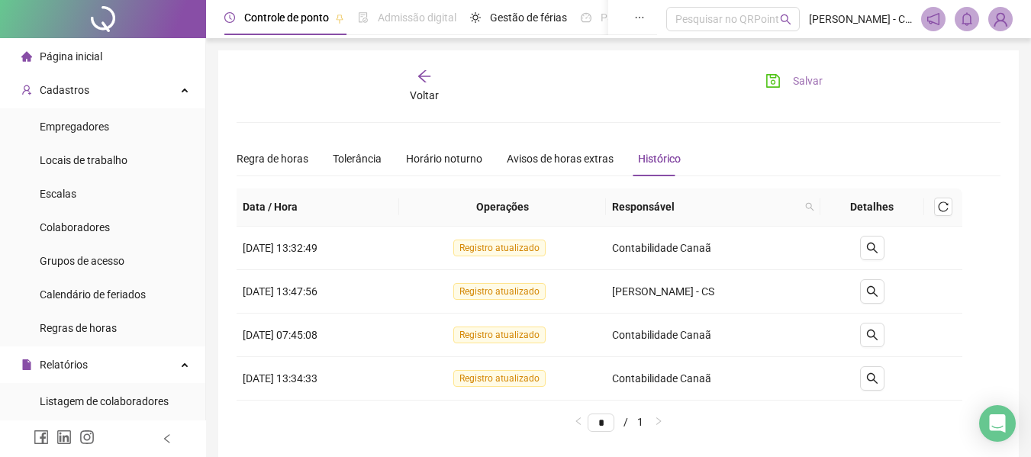
click at [803, 80] on span "Salvar" at bounding box center [808, 80] width 30 height 17
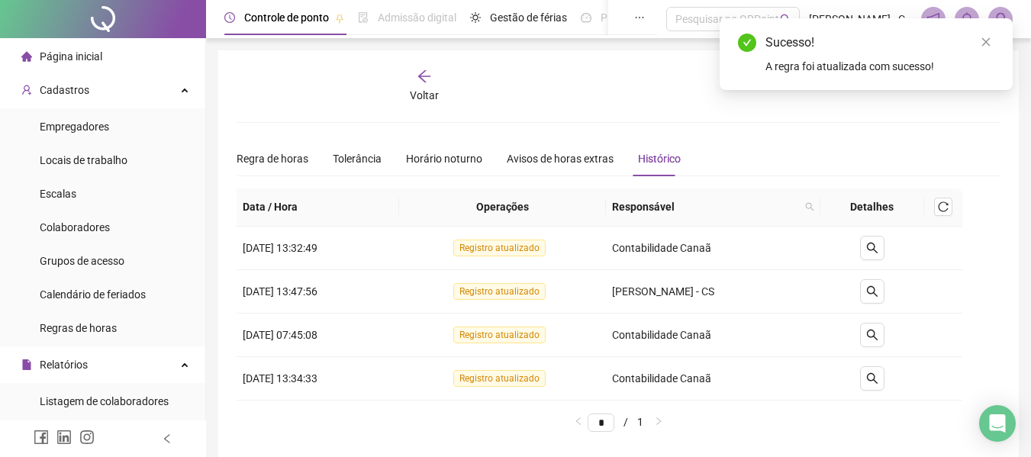
click at [72, 68] on div "Página inicial" at bounding box center [61, 56] width 81 height 31
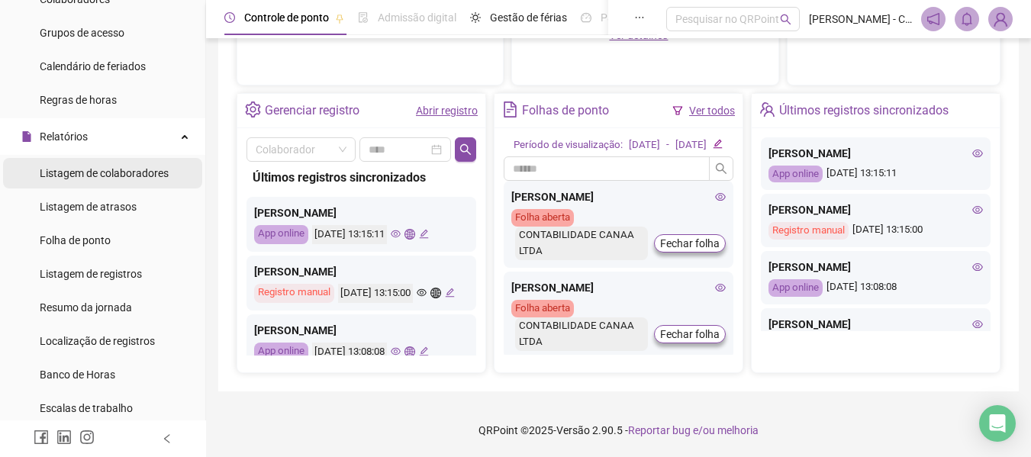
scroll to position [229, 0]
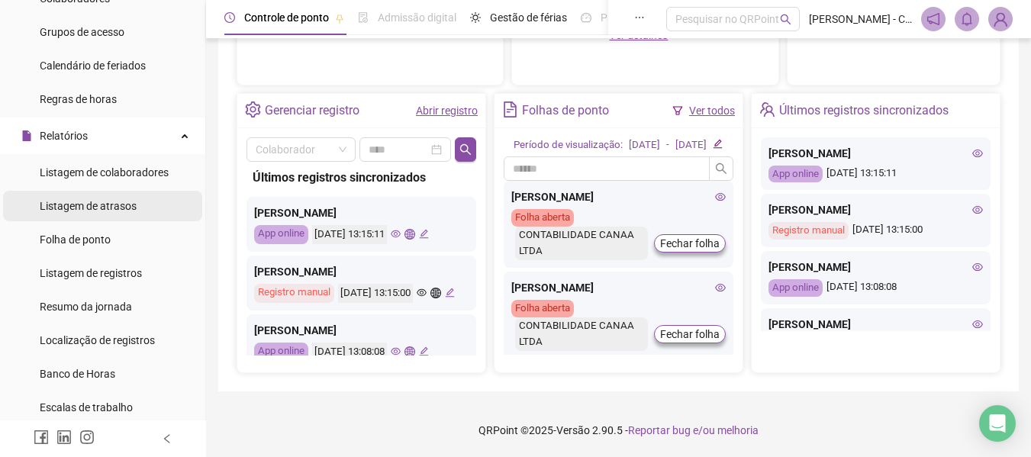
click at [134, 211] on li "Listagem de atrasos" at bounding box center [102, 206] width 199 height 31
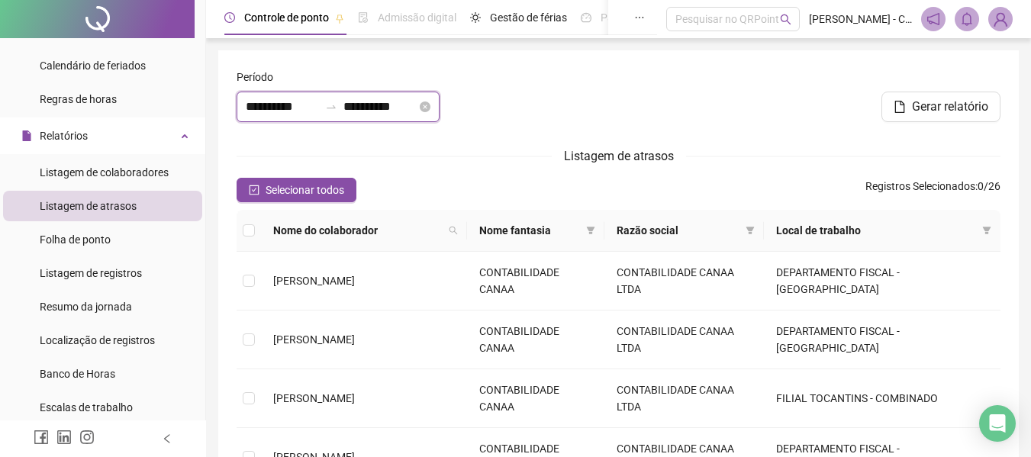
click at [417, 110] on input "**********" at bounding box center [379, 107] width 73 height 18
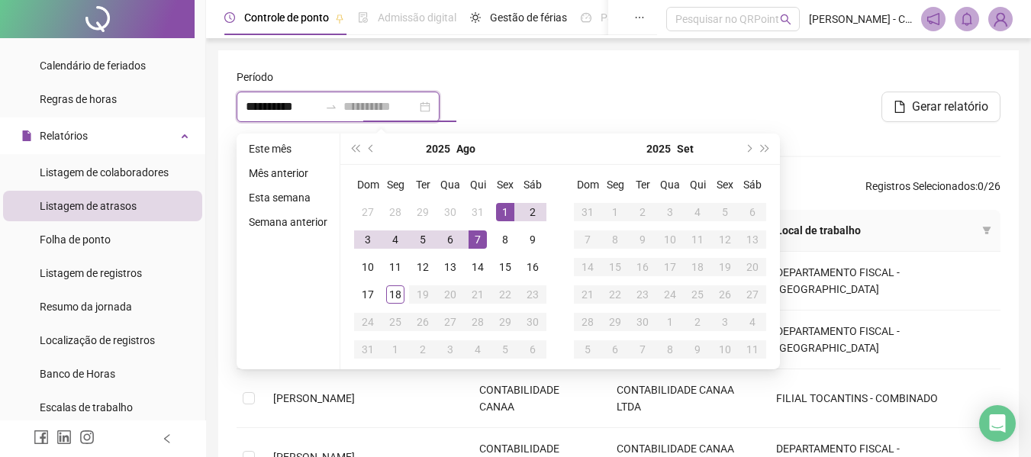
type input "**********"
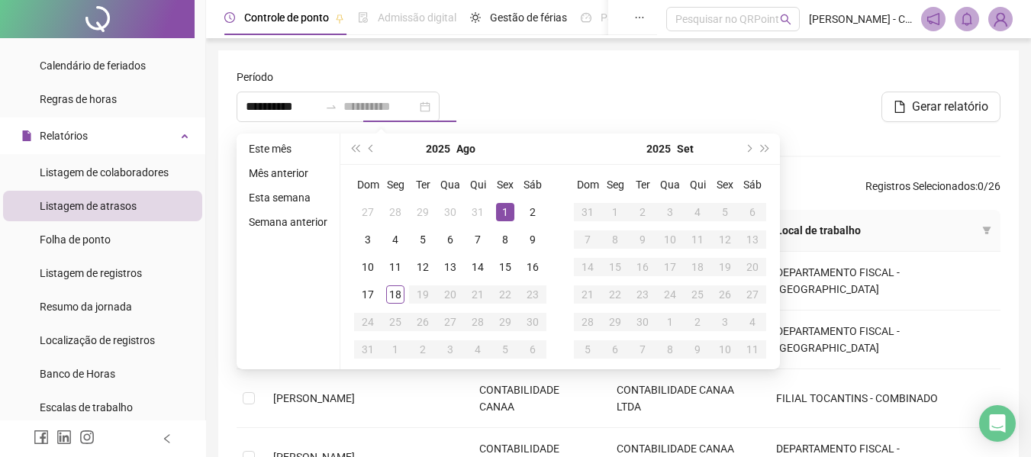
click at [500, 209] on div "1" at bounding box center [505, 212] width 18 height 18
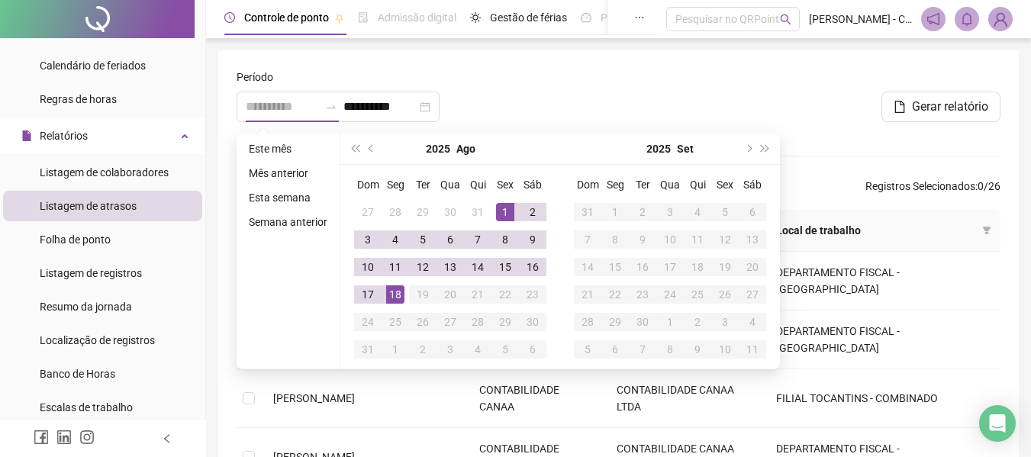
click at [398, 297] on div "18" at bounding box center [395, 294] width 18 height 18
type input "**********"
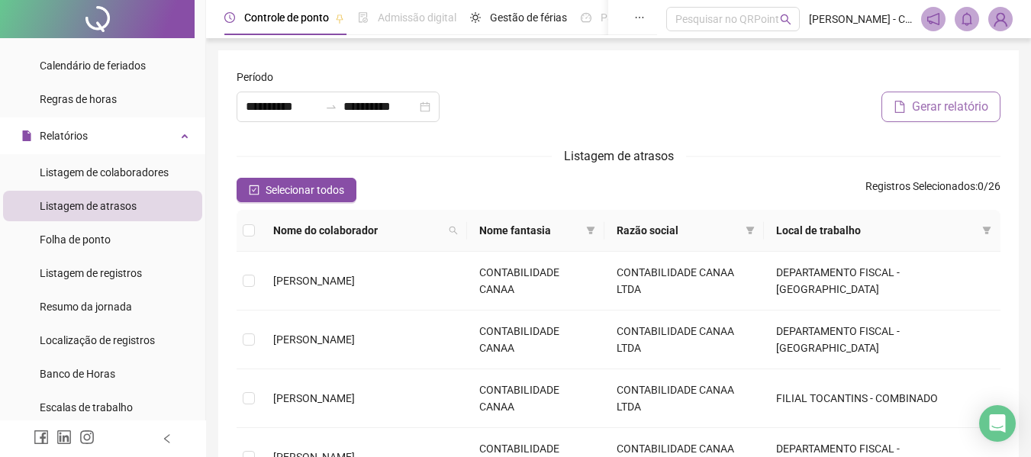
click at [941, 110] on span "Gerar relatório" at bounding box center [950, 107] width 76 height 18
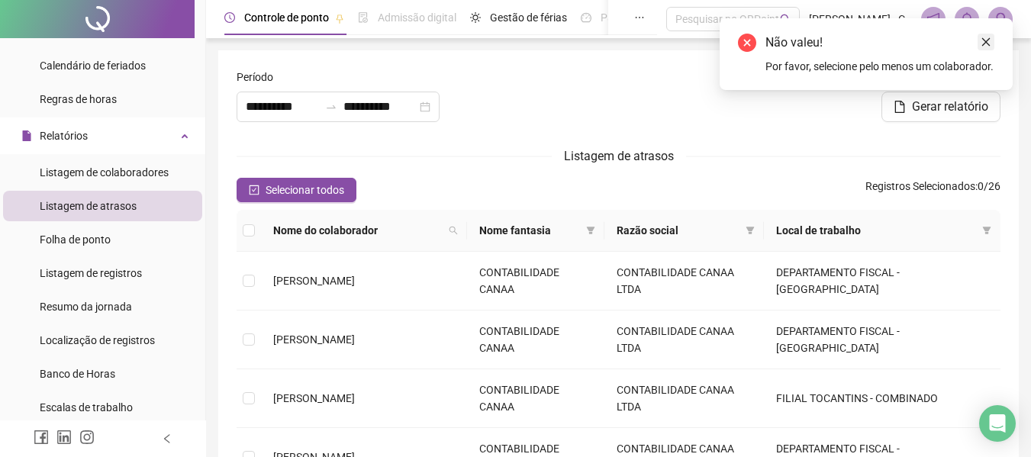
click at [980, 40] on icon "close" at bounding box center [985, 42] width 11 height 11
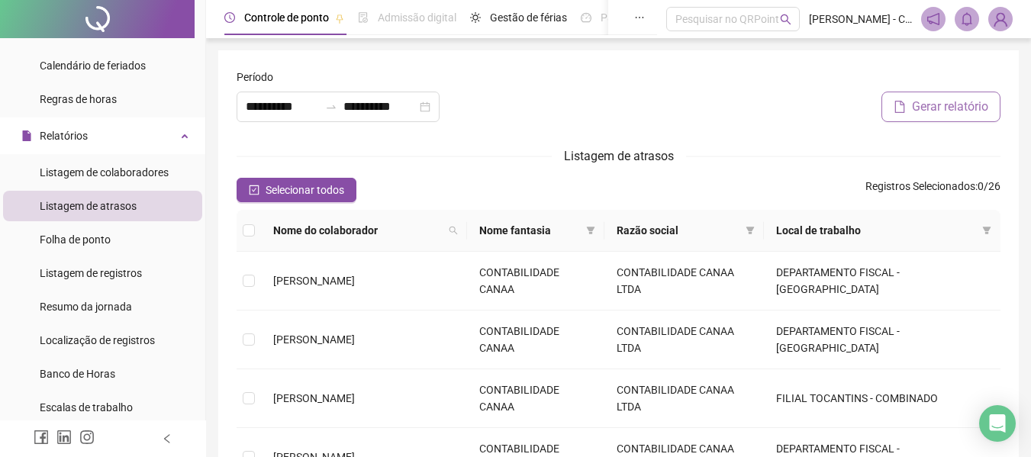
click at [919, 109] on span "Gerar relatório" at bounding box center [950, 107] width 76 height 18
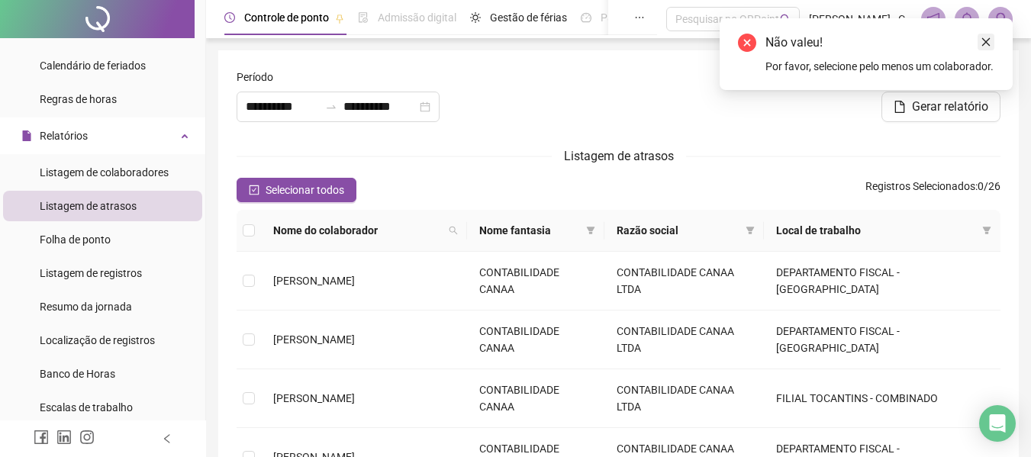
click at [987, 40] on icon "close" at bounding box center [986, 42] width 8 height 8
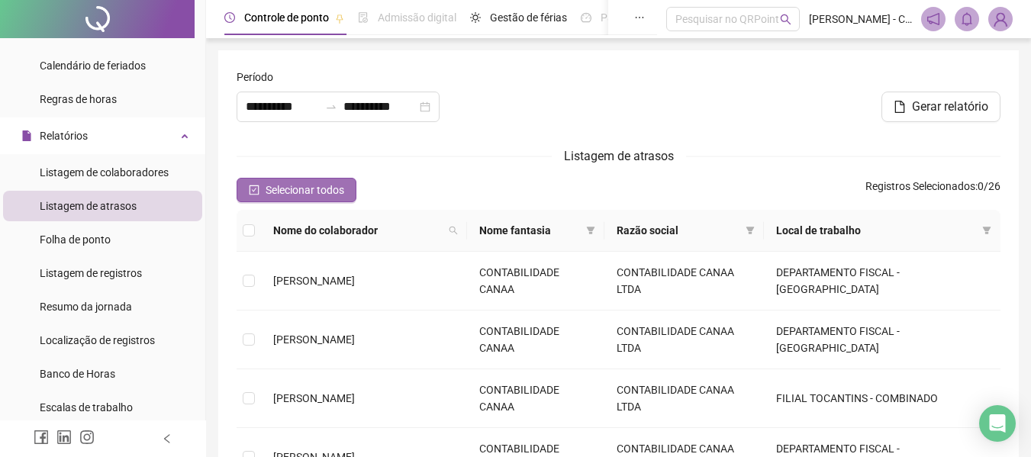
click at [268, 196] on span "Selecionar todos" at bounding box center [305, 190] width 79 height 17
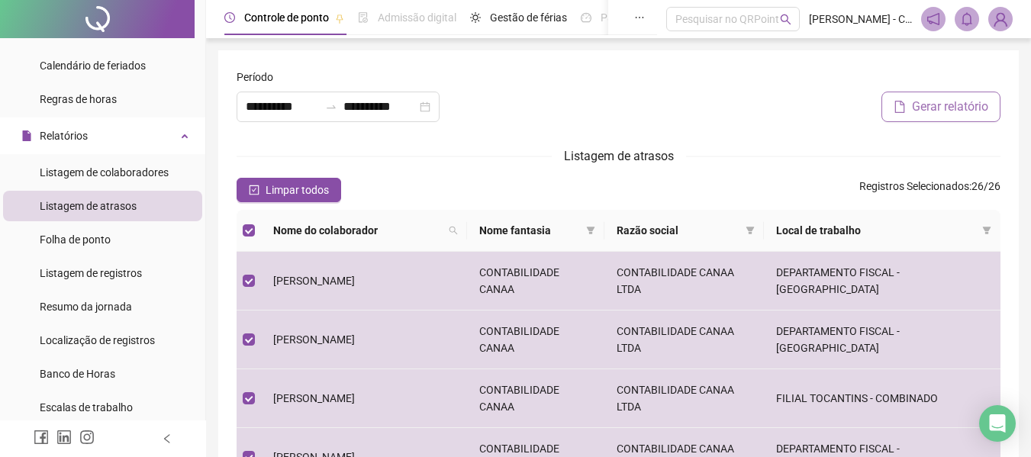
click at [939, 111] on span "Gerar relatório" at bounding box center [950, 107] width 76 height 18
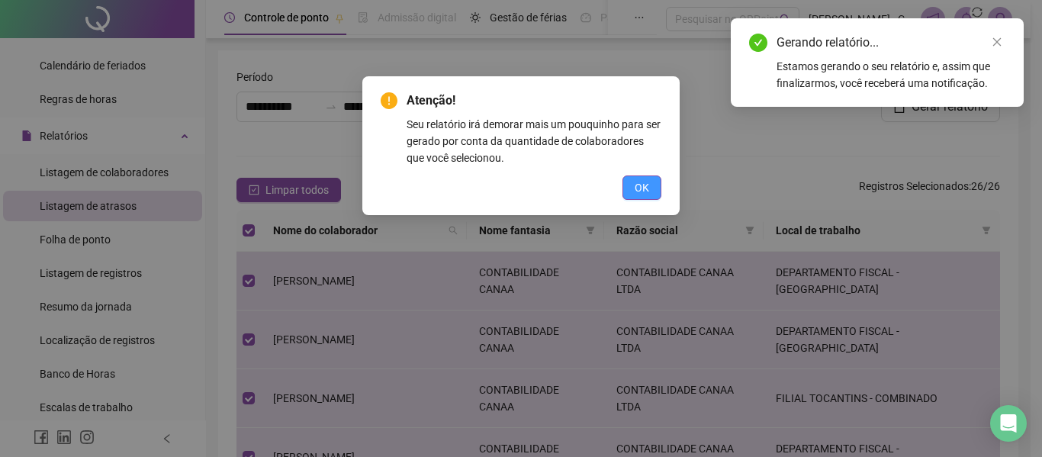
click at [644, 186] on span "OK" at bounding box center [642, 187] width 14 height 17
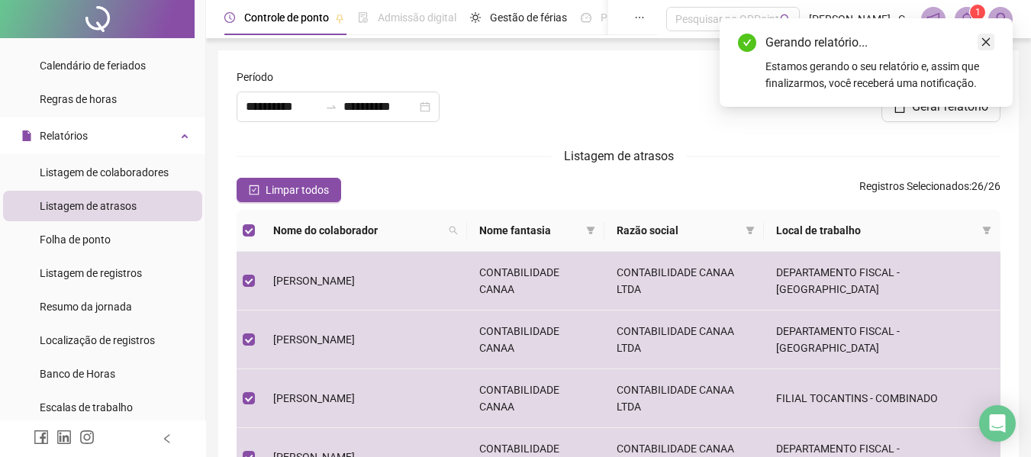
click at [983, 42] on link "Close" at bounding box center [985, 42] width 17 height 17
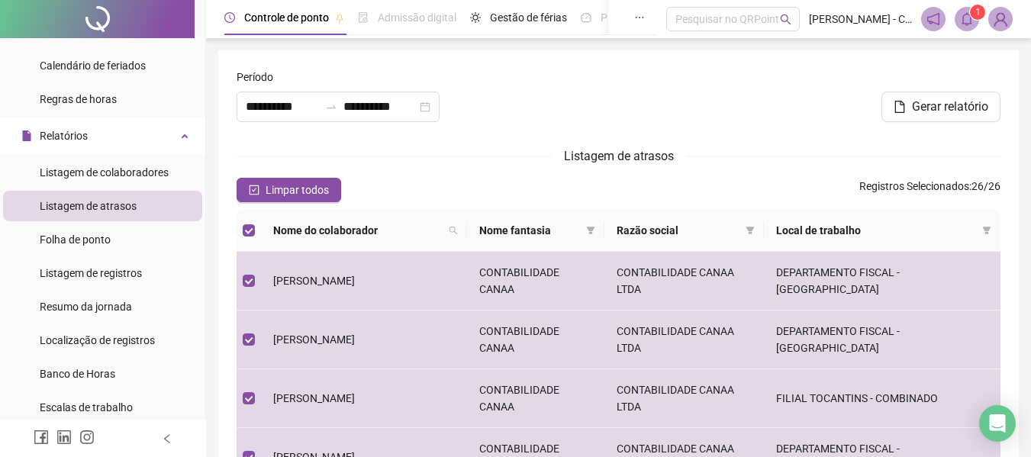
click at [963, 25] on icon "bell" at bounding box center [967, 19] width 14 height 14
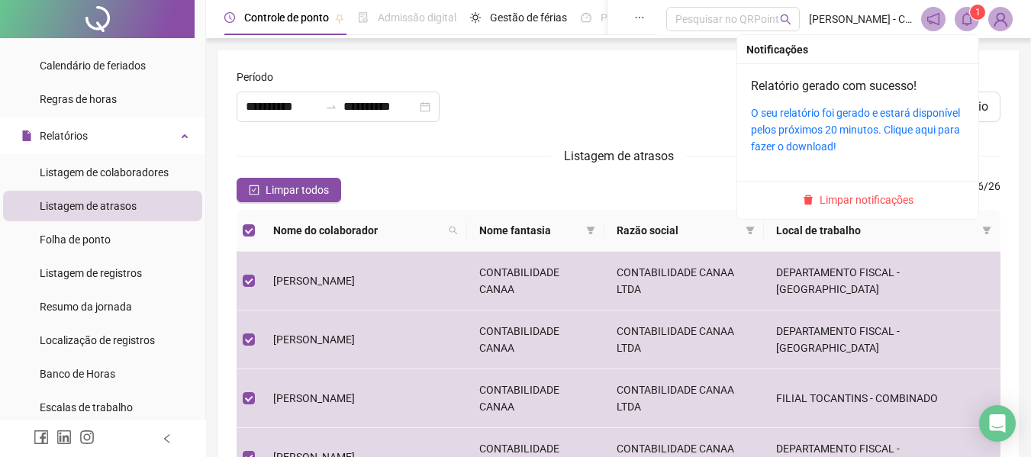
click at [826, 121] on div "O seu relatório foi gerado e estará disponível pelos próximos 20 minutos. Cliqu…" at bounding box center [858, 130] width 214 height 50
click at [826, 114] on link "O seu relatório foi gerado e estará disponível pelos próximos 20 minutos. Cliqu…" at bounding box center [855, 130] width 209 height 46
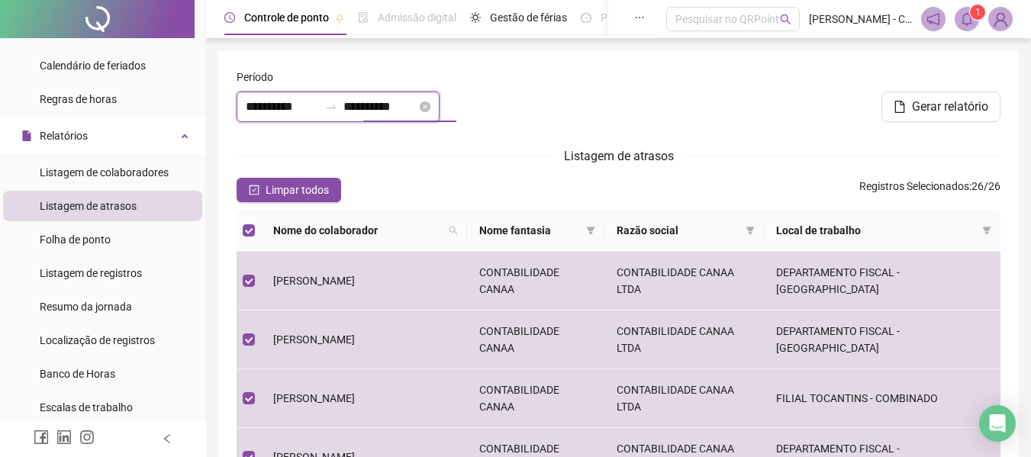
click at [376, 105] on input "**********" at bounding box center [379, 107] width 73 height 18
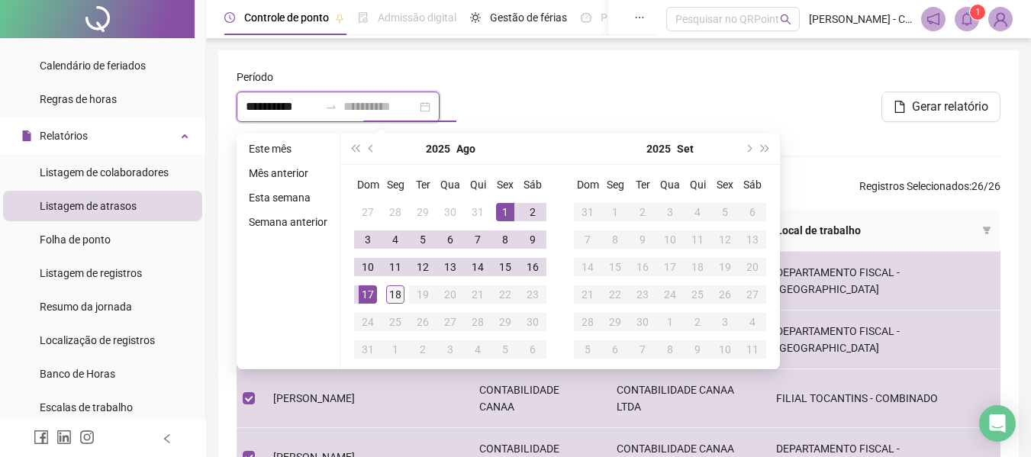
type input "**********"
click at [394, 294] on div "18" at bounding box center [395, 294] width 18 height 18
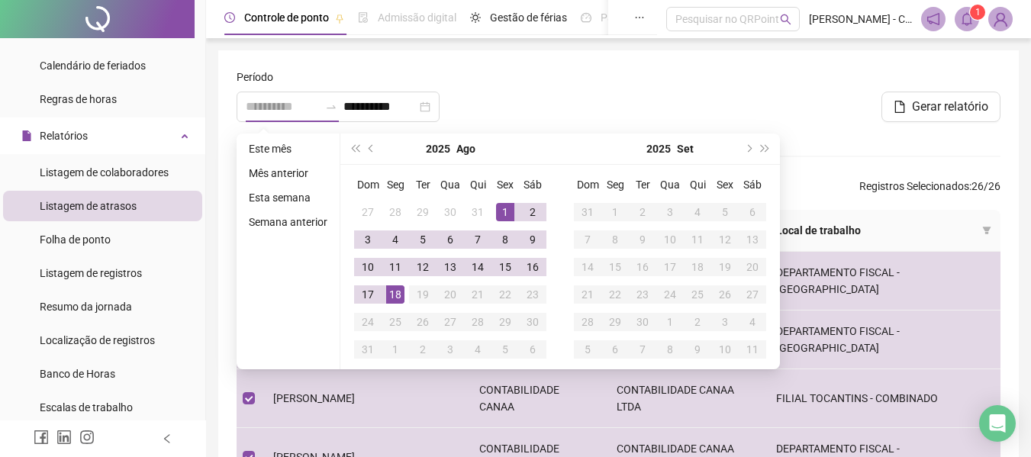
click at [394, 294] on div "18" at bounding box center [395, 294] width 18 height 18
type input "**********"
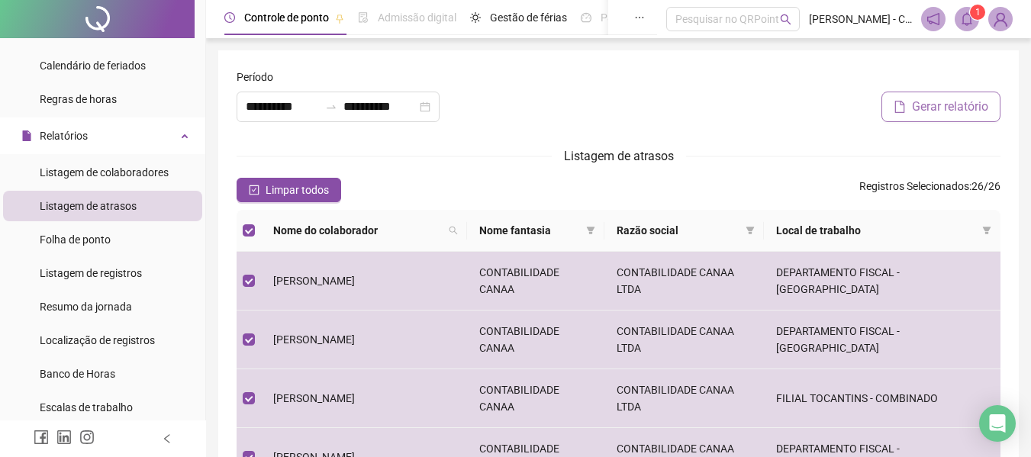
click at [968, 108] on span "Gerar relatório" at bounding box center [950, 107] width 76 height 18
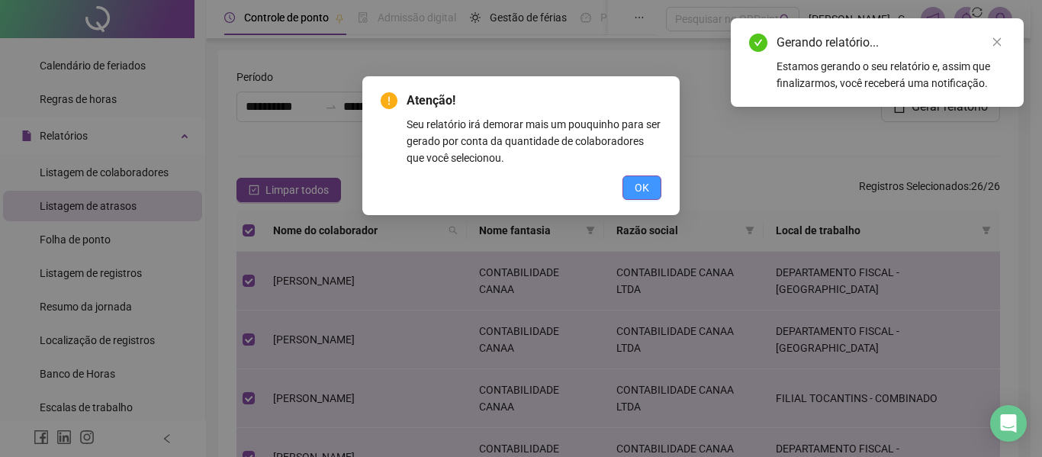
click at [632, 184] on button "OK" at bounding box center [642, 187] width 39 height 24
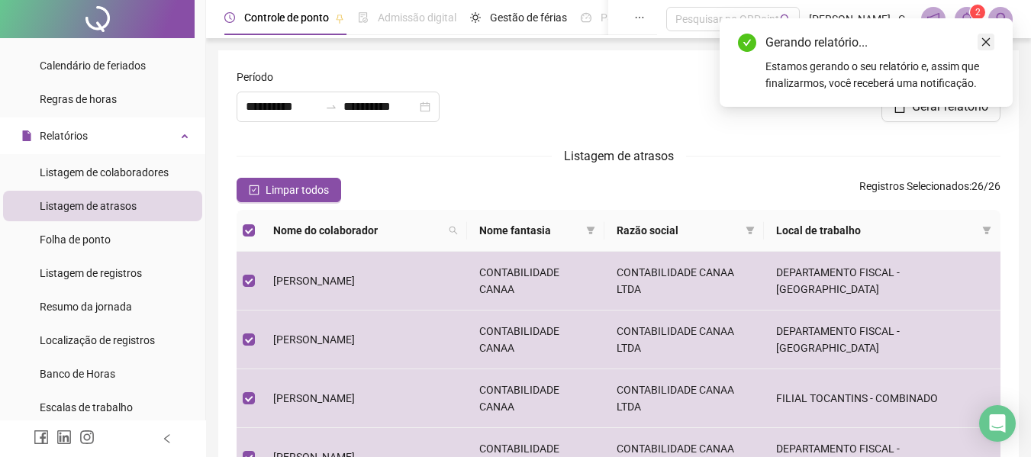
click at [983, 41] on icon "close" at bounding box center [985, 42] width 11 height 11
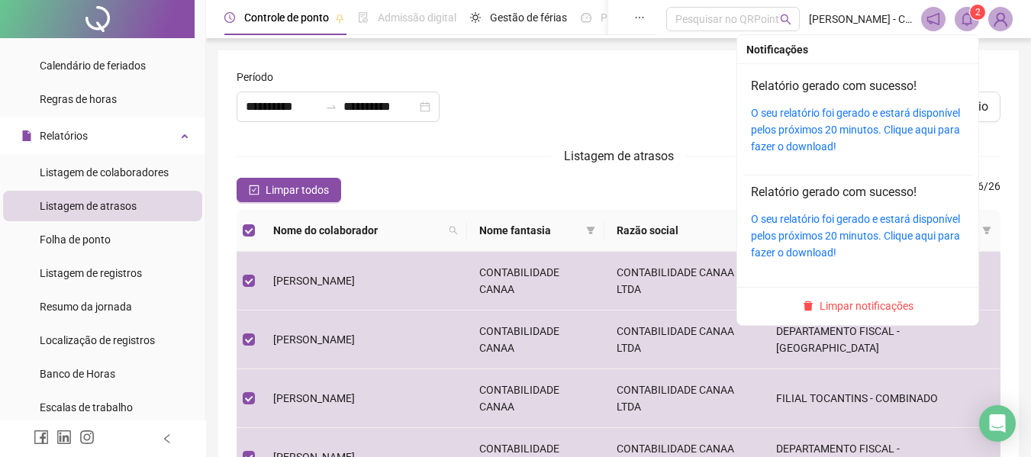
click at [962, 18] on icon "bell" at bounding box center [967, 19] width 14 height 14
click at [826, 110] on link "O seu relatório foi gerado e estará disponível pelos próximos 20 minutos. Cliqu…" at bounding box center [855, 130] width 209 height 46
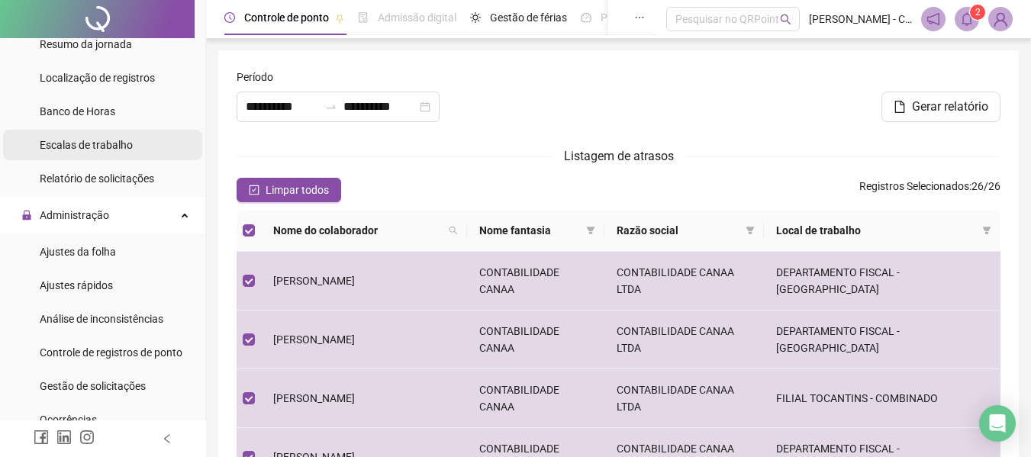
scroll to position [534, 0]
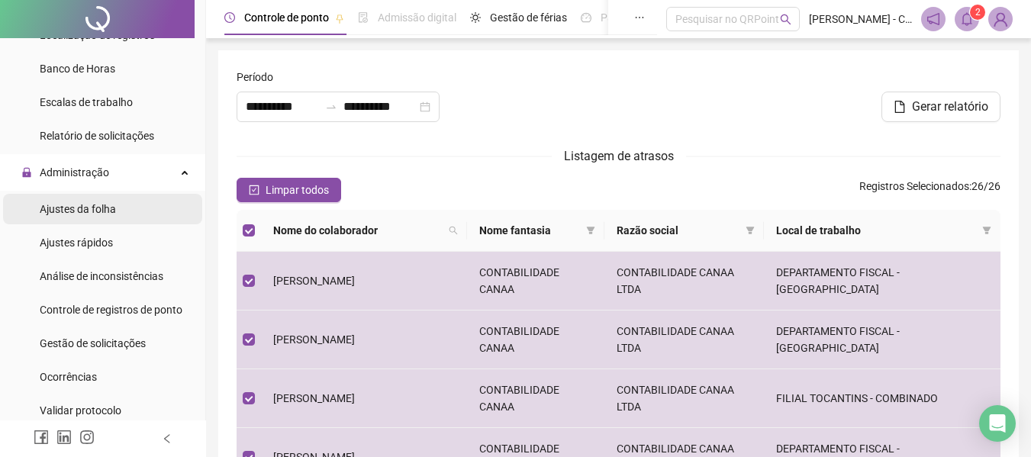
click at [85, 204] on span "Ajustes da folha" at bounding box center [78, 209] width 76 height 12
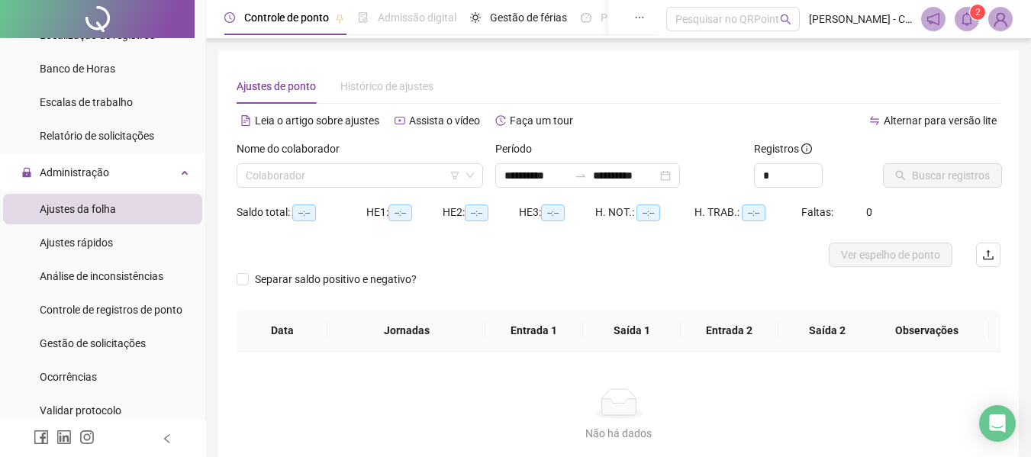
type input "**********"
click at [391, 172] on input "search" at bounding box center [353, 175] width 214 height 23
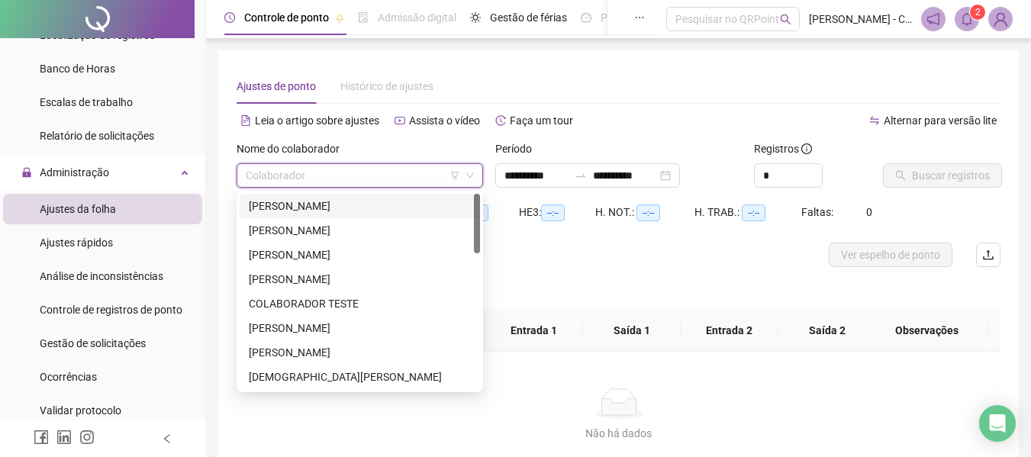
type input "*"
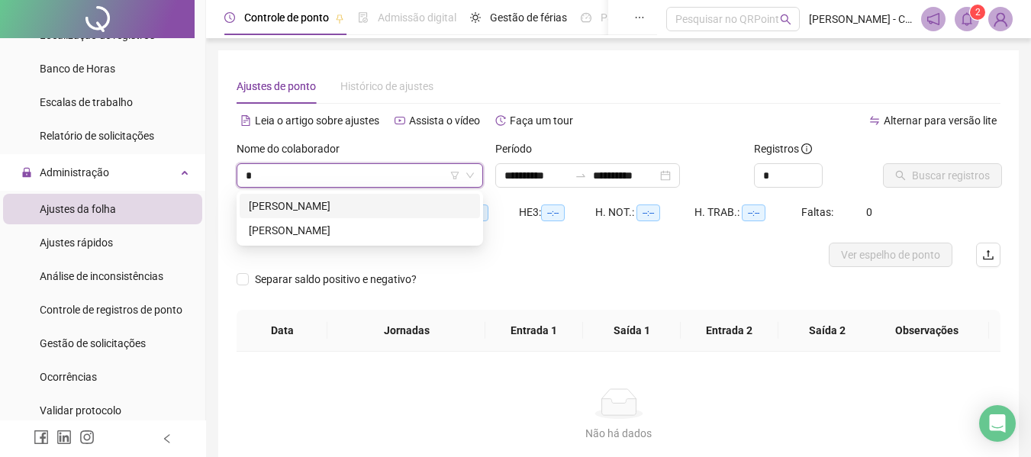
click at [376, 206] on div "[PERSON_NAME]" at bounding box center [360, 206] width 222 height 17
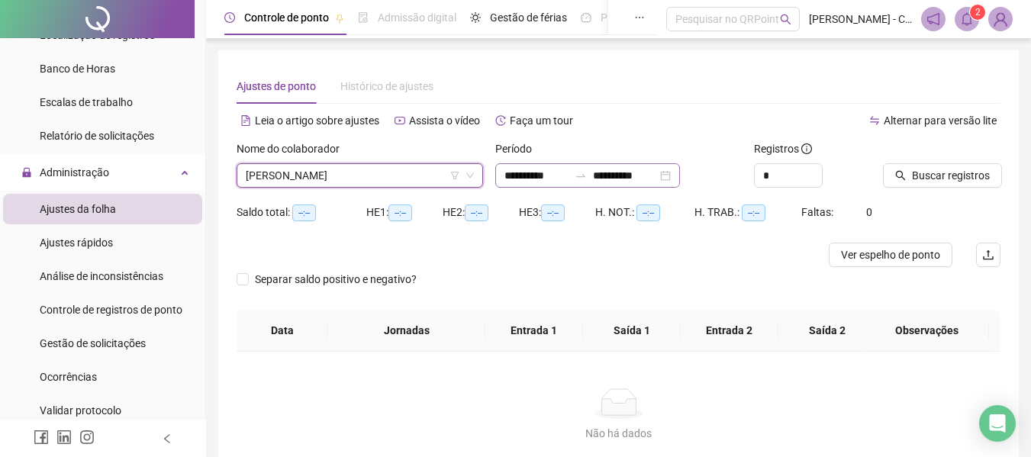
click at [587, 181] on icon "swap-right" at bounding box center [581, 175] width 12 height 12
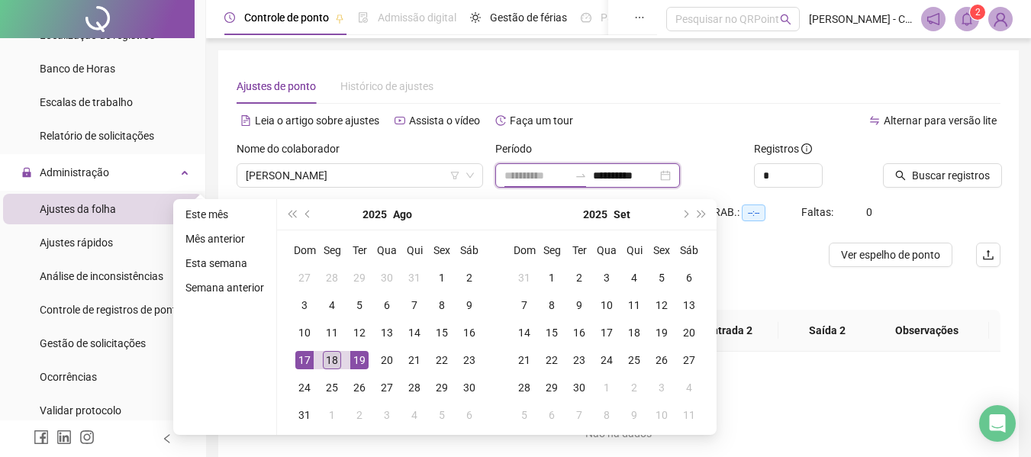
type input "**********"
click at [326, 356] on div "18" at bounding box center [332, 360] width 18 height 18
type input "**********"
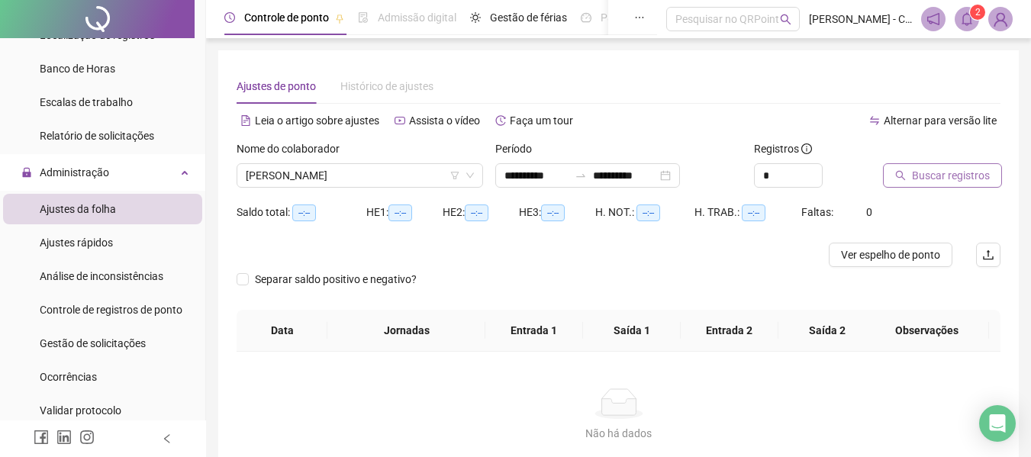
click at [927, 173] on span "Buscar registros" at bounding box center [951, 175] width 78 height 17
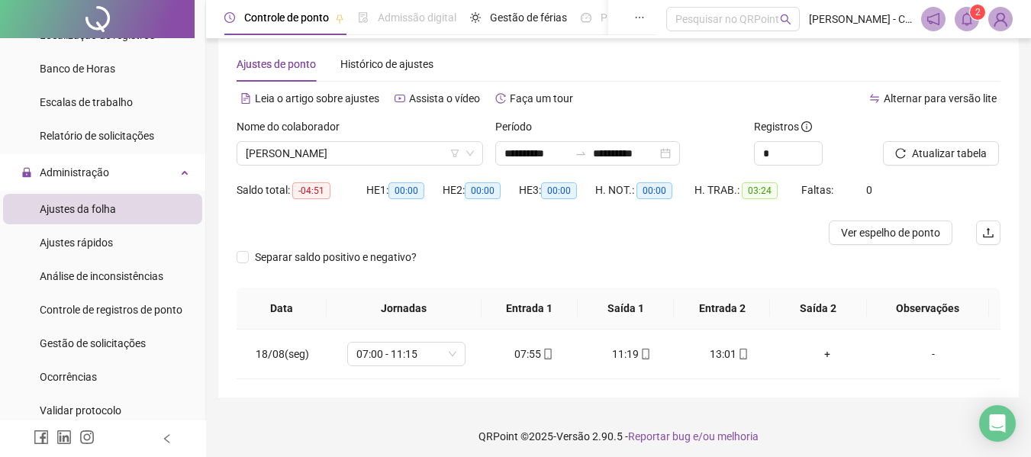
scroll to position [28, 0]
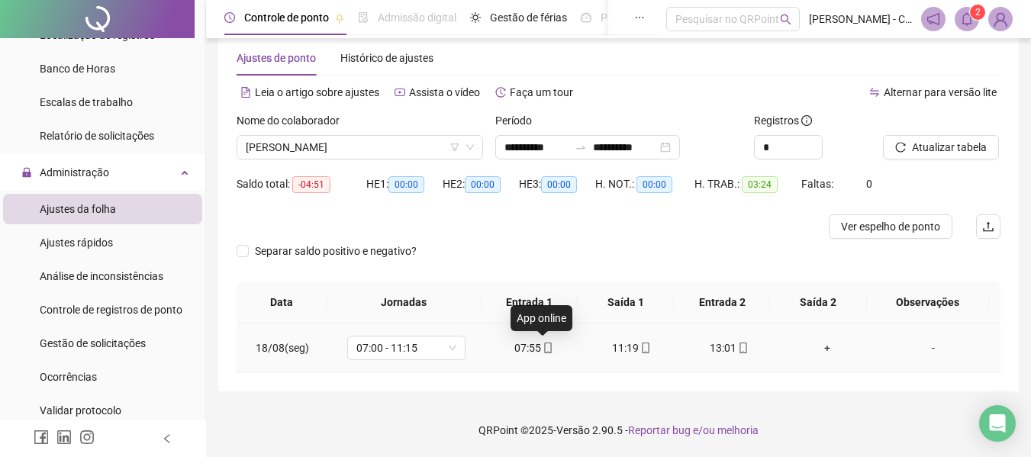
click at [545, 351] on icon "mobile" at bounding box center [548, 348] width 7 height 11
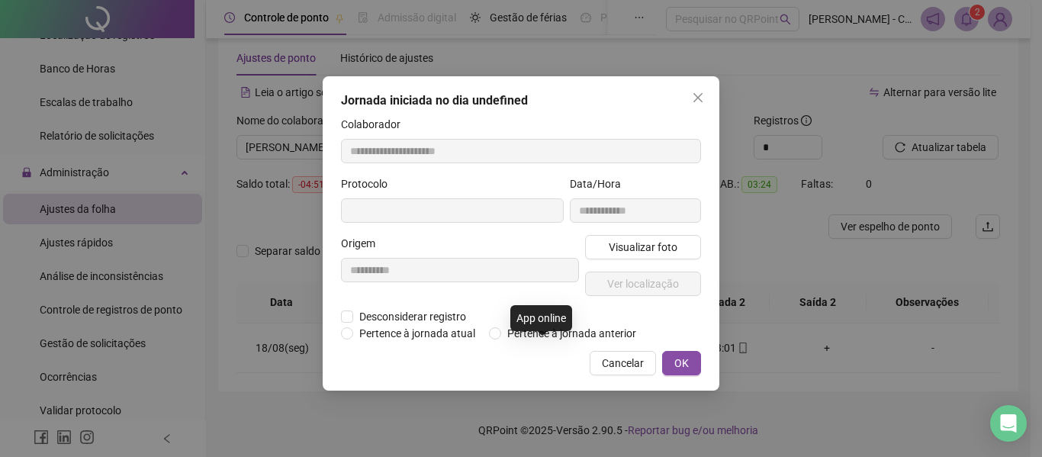
type input "**********"
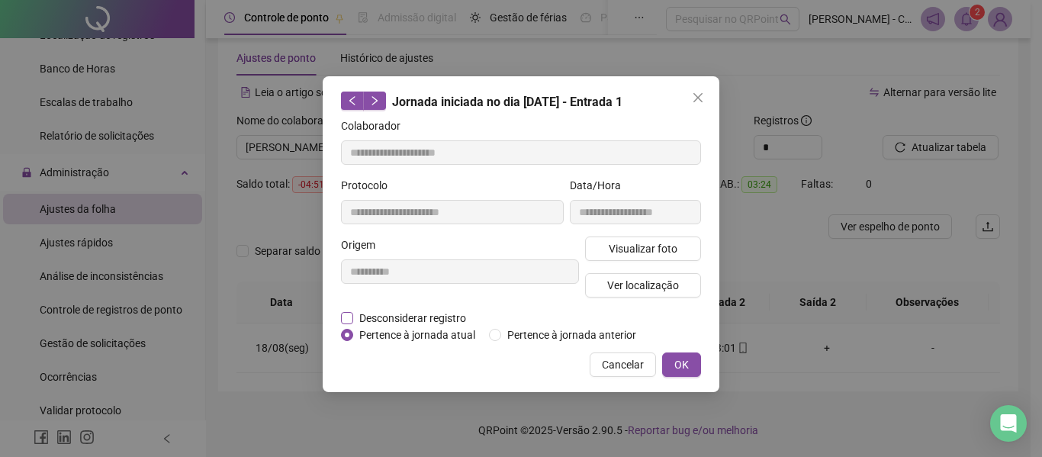
click at [427, 323] on span "Desconsiderar registro" at bounding box center [412, 318] width 119 height 17
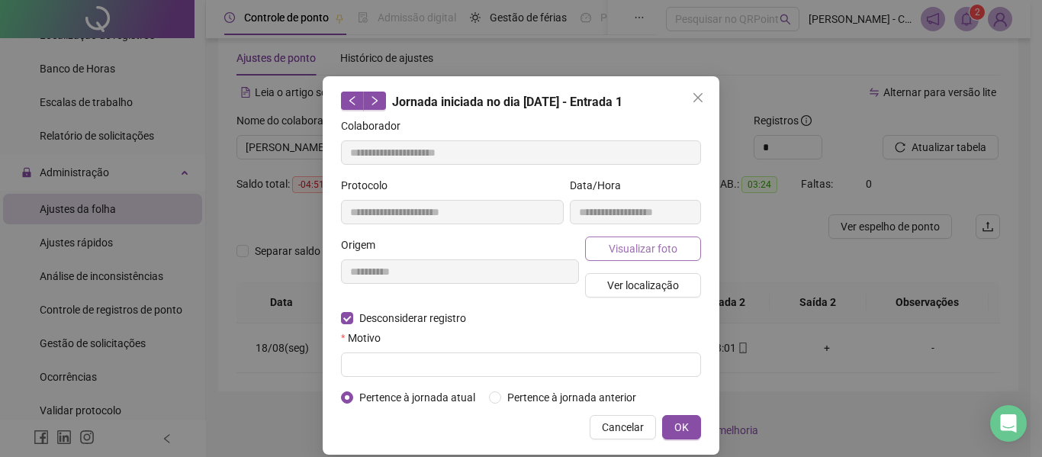
click at [618, 242] on span "Visualizar foto" at bounding box center [643, 248] width 69 height 17
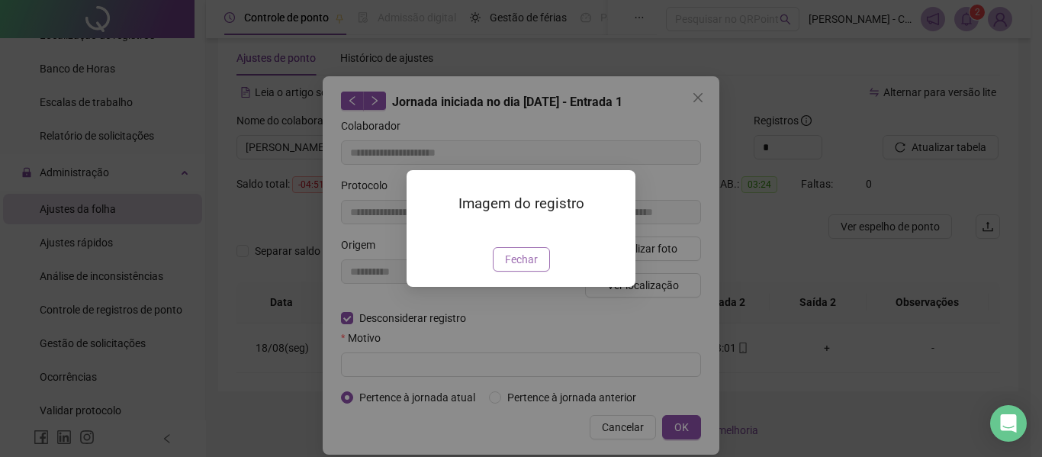
click at [530, 268] on span "Fechar" at bounding box center [521, 259] width 33 height 17
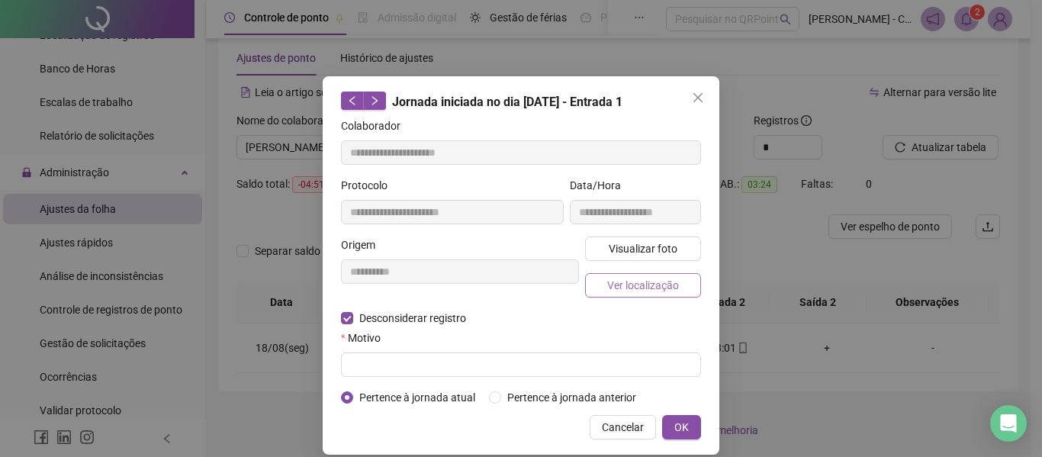
click at [643, 284] on span "Ver localização" at bounding box center [643, 285] width 72 height 17
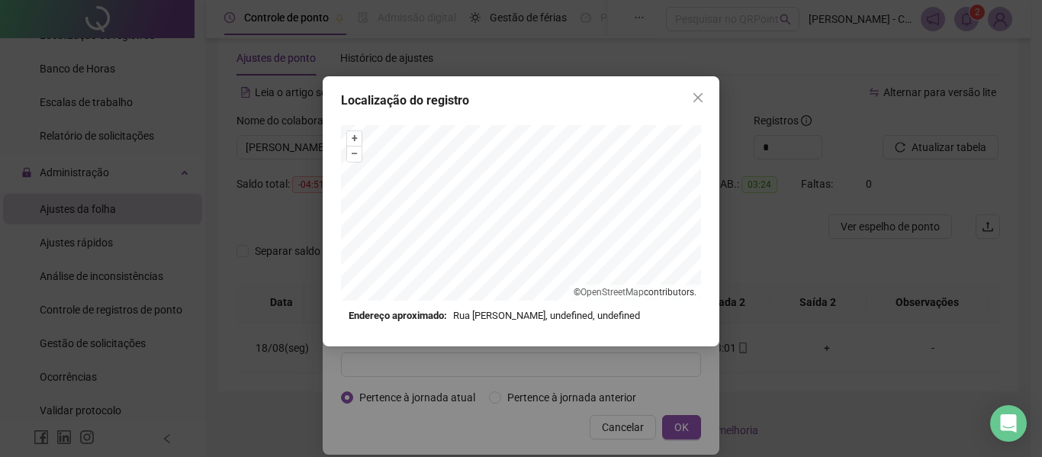
click at [606, 376] on div "Localização do registro + – ⇧ › © OpenStreetMap contributors. Endereço aproxima…" at bounding box center [521, 228] width 1042 height 457
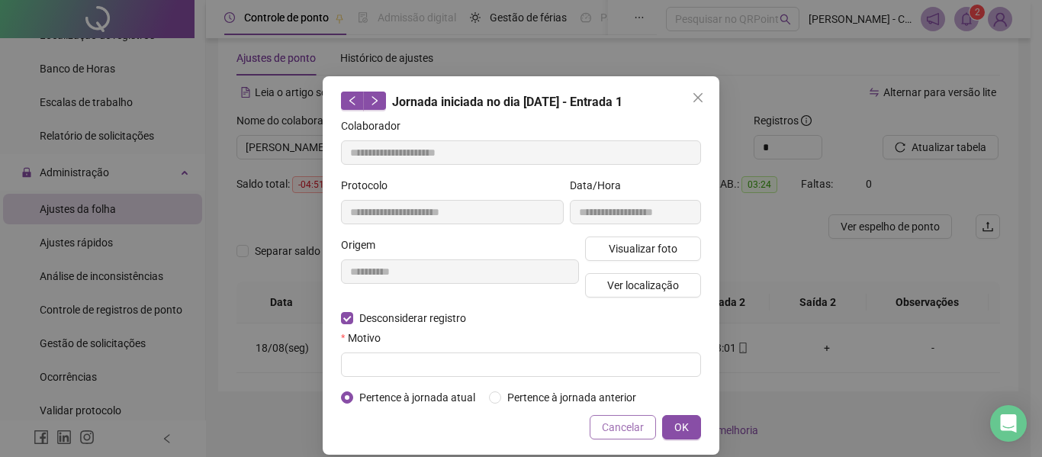
click at [623, 421] on span "Cancelar" at bounding box center [623, 427] width 42 height 17
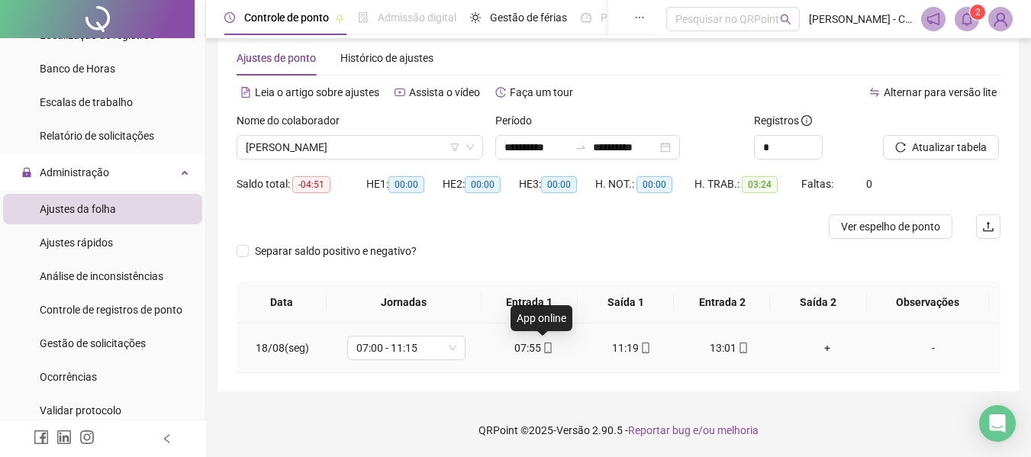
click at [542, 343] on icon "mobile" at bounding box center [547, 348] width 11 height 11
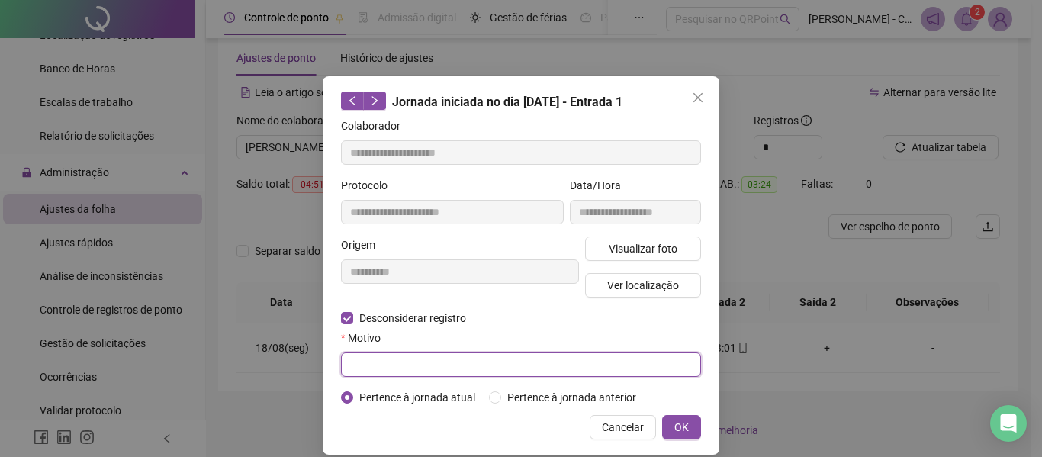
click at [405, 365] on input "text" at bounding box center [521, 364] width 360 height 24
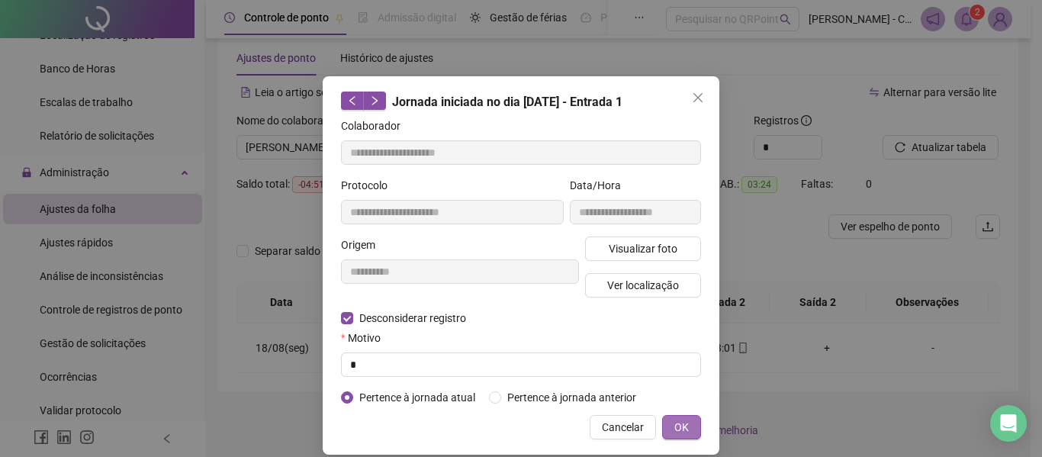
click at [676, 433] on span "OK" at bounding box center [681, 427] width 14 height 17
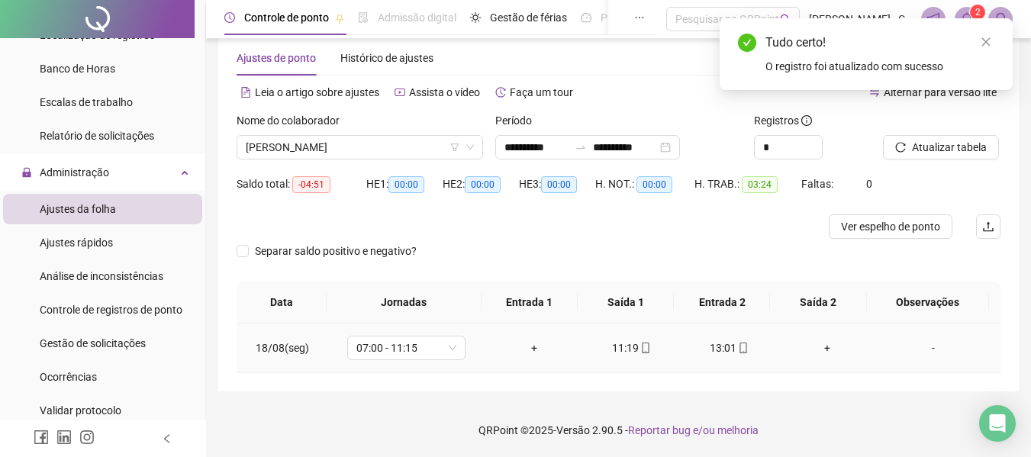
click at [523, 345] on div "+" at bounding box center [533, 348] width 73 height 17
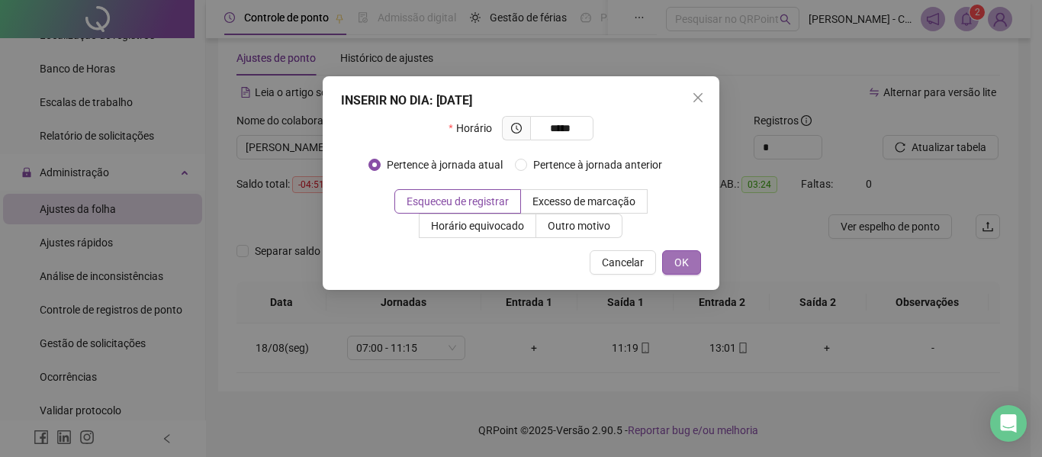
type input "*****"
click at [682, 264] on span "OK" at bounding box center [681, 262] width 14 height 17
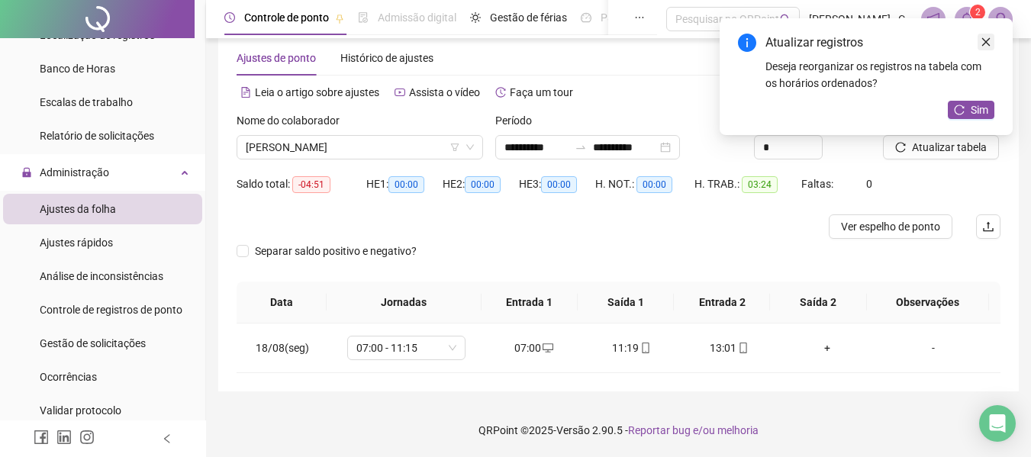
click at [987, 43] on icon "close" at bounding box center [985, 42] width 11 height 11
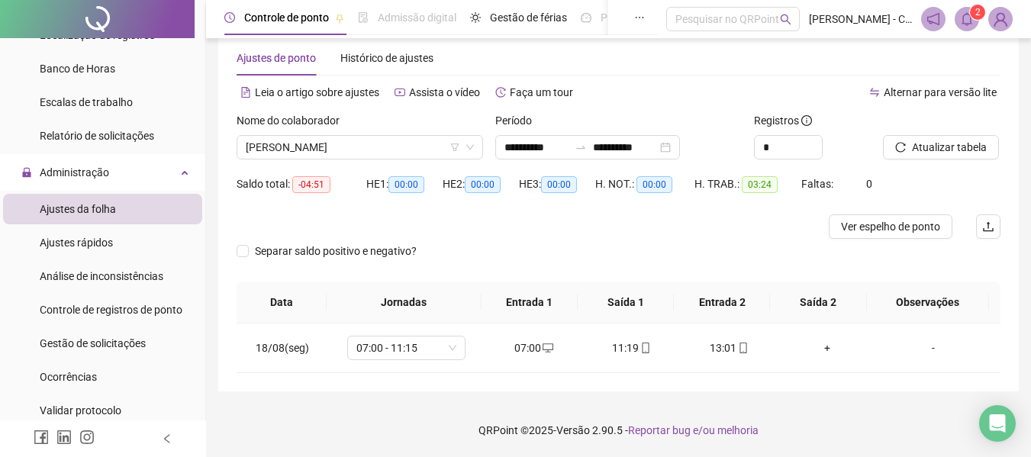
scroll to position [0, 0]
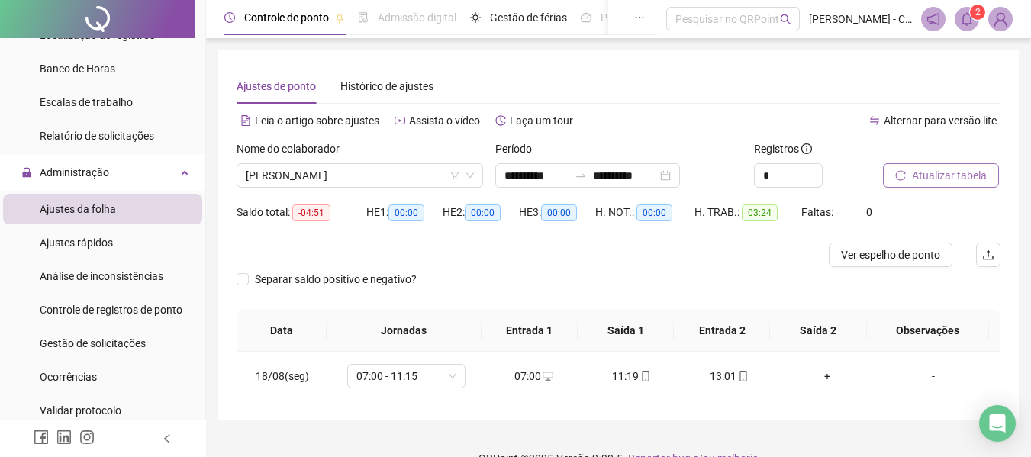
click at [902, 169] on button "Atualizar tabela" at bounding box center [941, 175] width 116 height 24
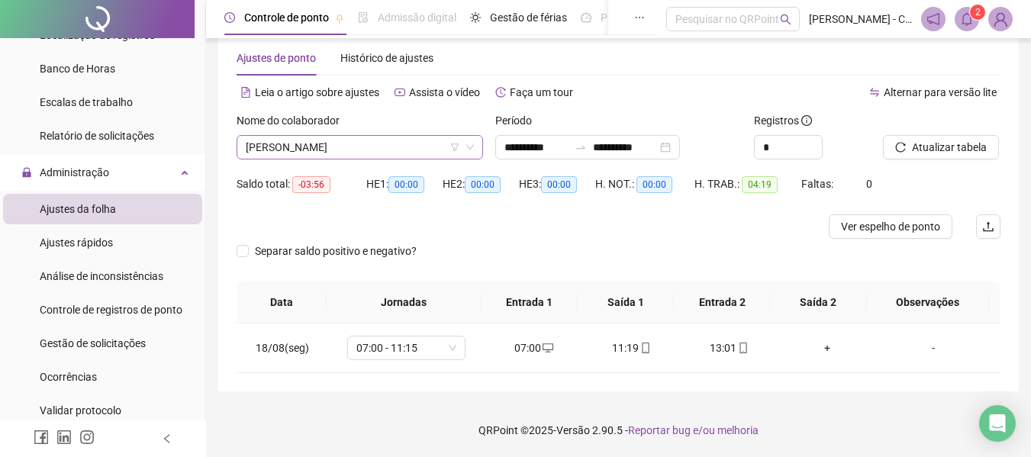
click at [420, 152] on span "[PERSON_NAME]" at bounding box center [360, 147] width 228 height 23
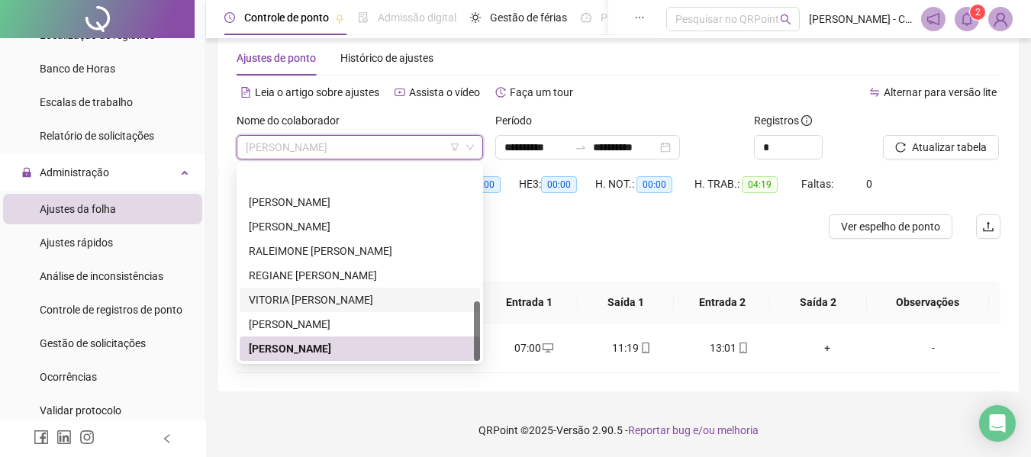
scroll to position [439, 0]
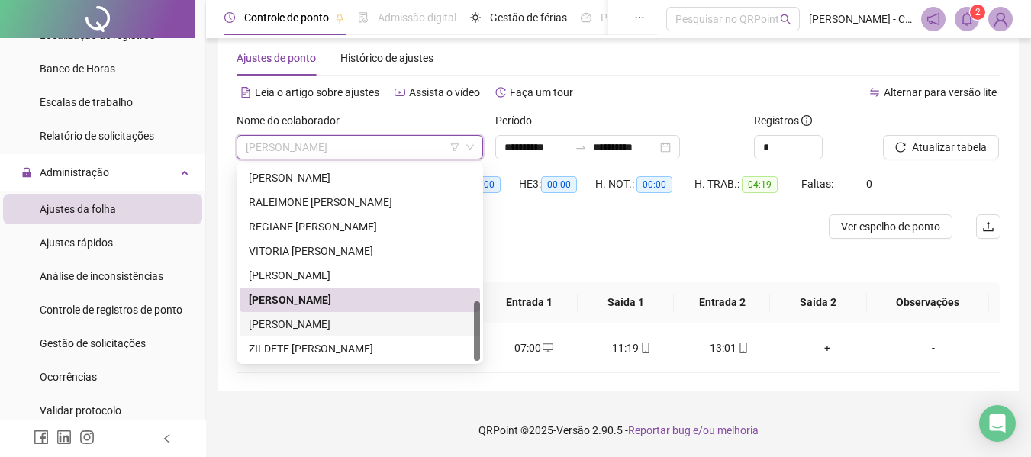
click at [359, 327] on div "[PERSON_NAME]" at bounding box center [360, 324] width 222 height 17
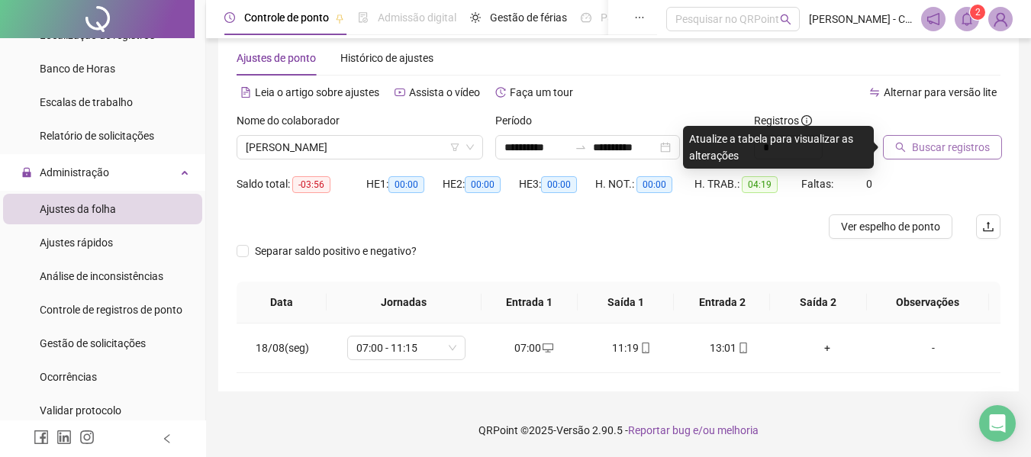
click at [941, 149] on span "Buscar registros" at bounding box center [951, 147] width 78 height 17
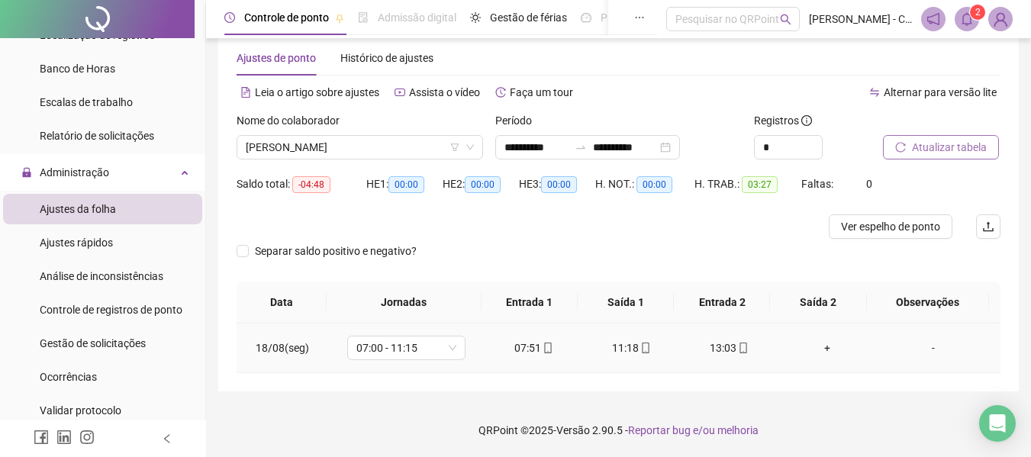
click at [533, 352] on div "07:51" at bounding box center [533, 348] width 73 height 17
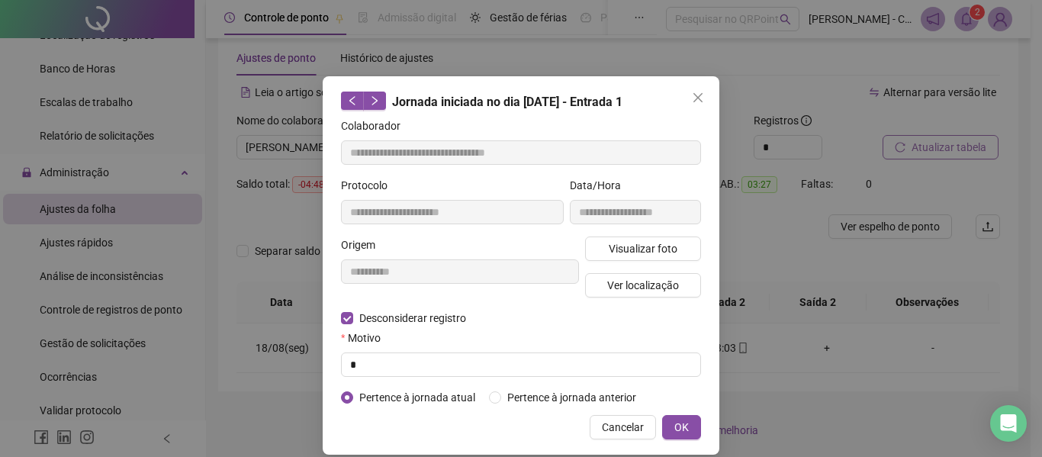
type input "**********"
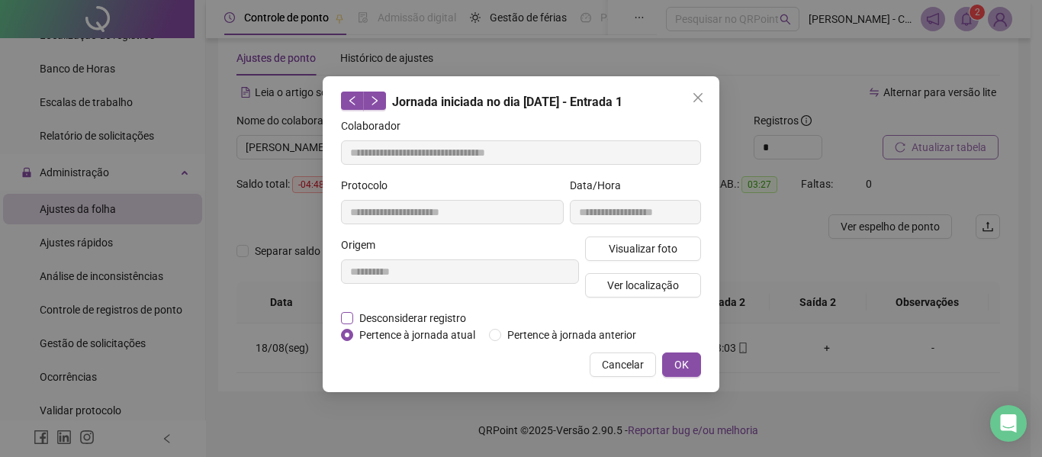
click at [414, 320] on span "Desconsiderar registro" at bounding box center [412, 318] width 119 height 17
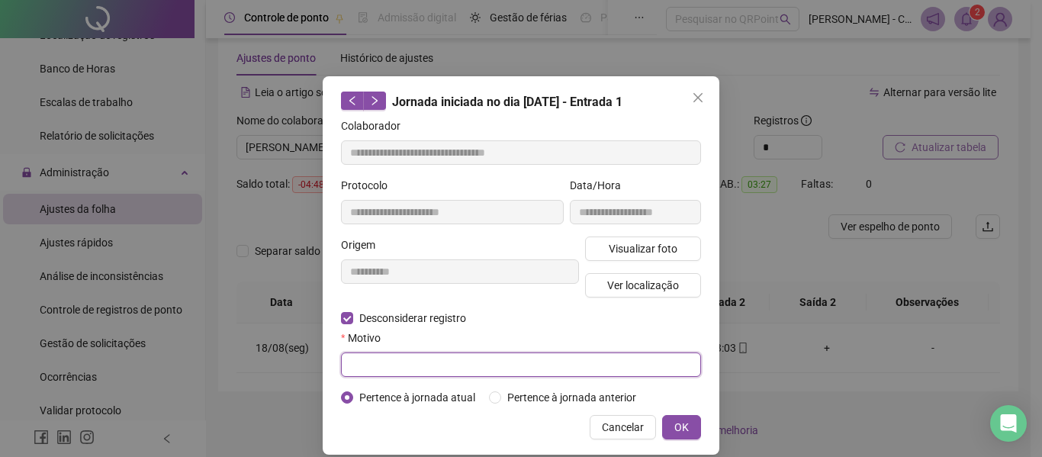
click at [565, 362] on input "text" at bounding box center [521, 364] width 360 height 24
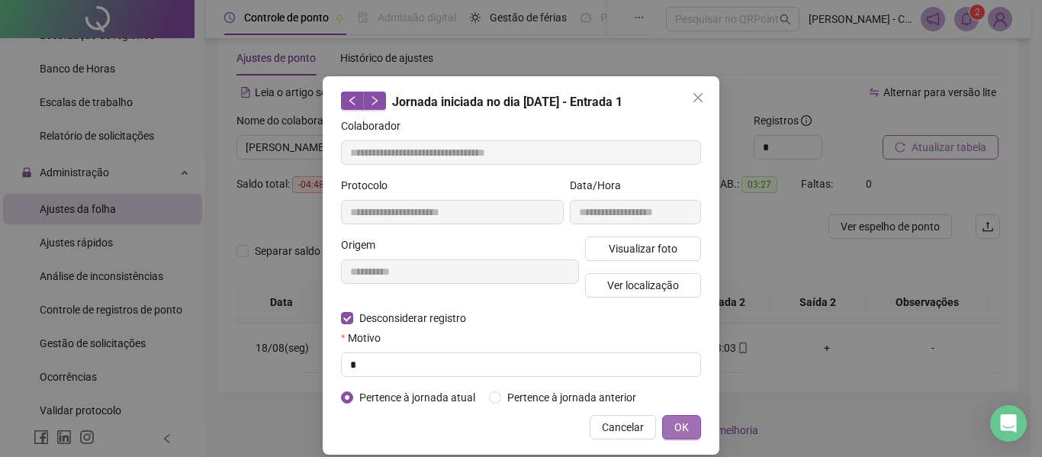
click at [678, 430] on span "OK" at bounding box center [681, 427] width 14 height 17
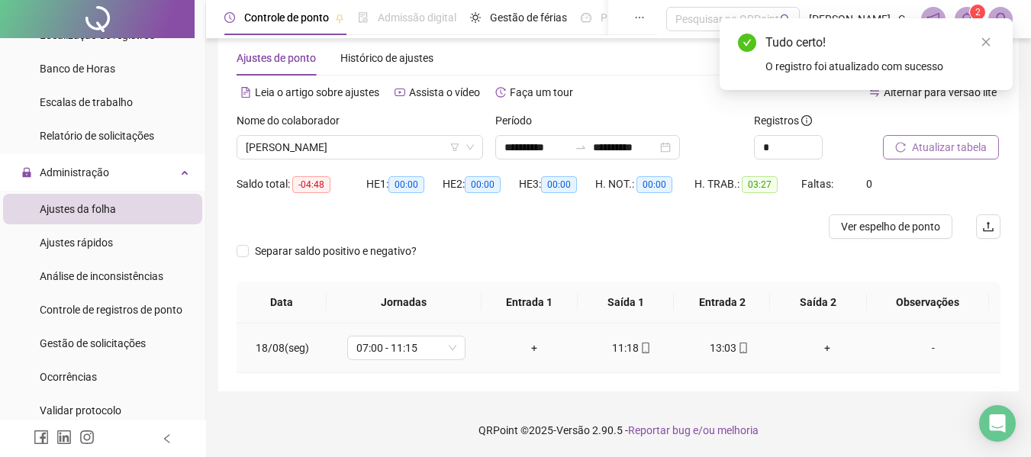
click at [530, 348] on div "+" at bounding box center [533, 348] width 73 height 17
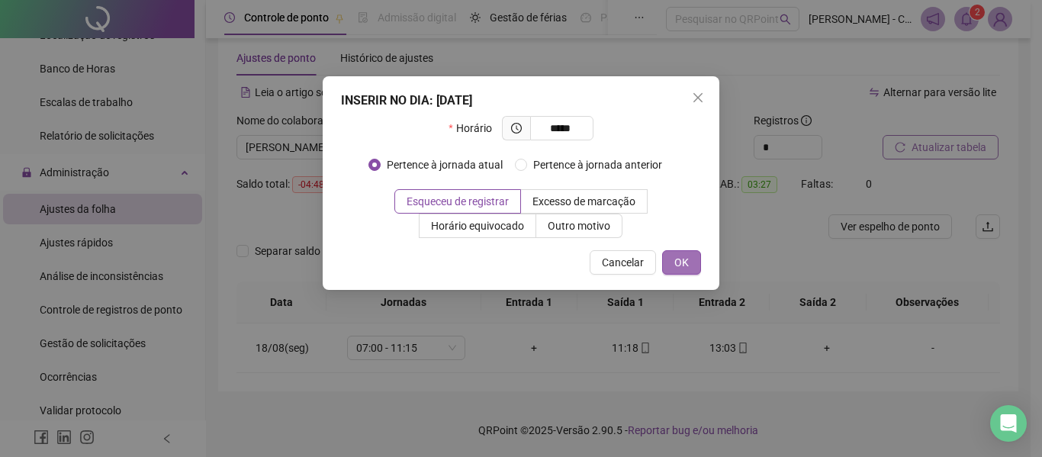
type input "*****"
click at [693, 264] on button "OK" at bounding box center [681, 262] width 39 height 24
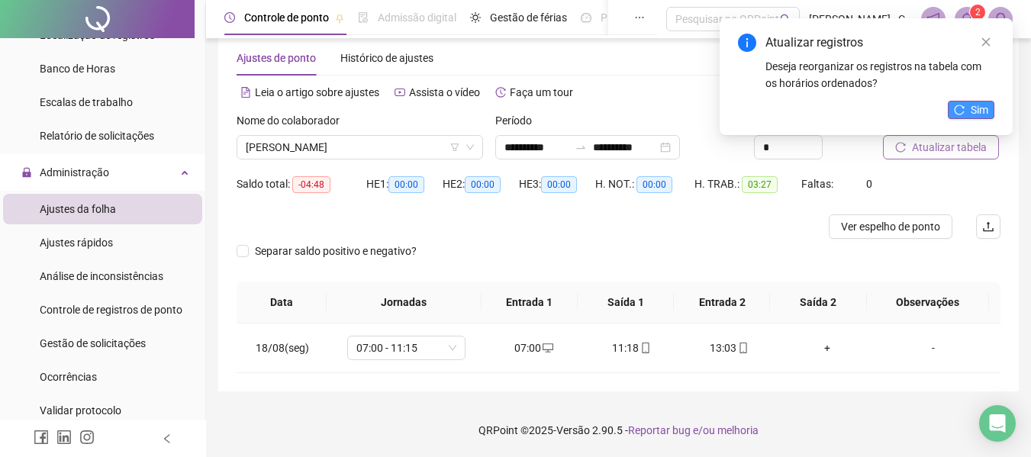
click at [978, 107] on span "Sim" at bounding box center [979, 109] width 18 height 17
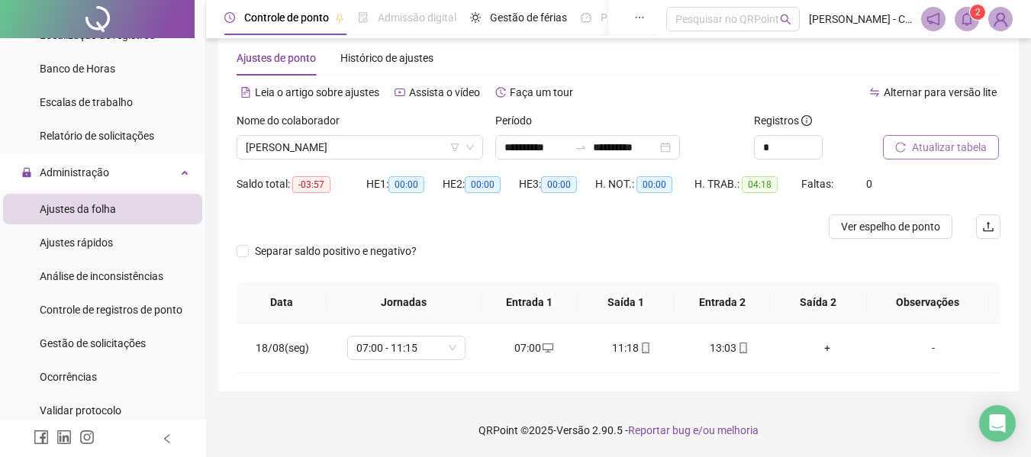
click at [922, 146] on span "Atualizar tabela" at bounding box center [949, 147] width 75 height 17
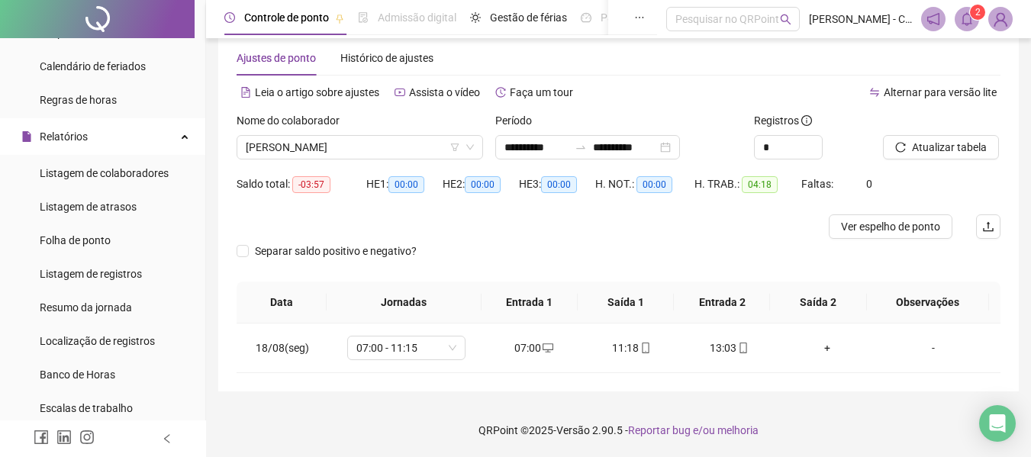
scroll to position [229, 0]
click at [98, 209] on span "Listagem de atrasos" at bounding box center [88, 206] width 97 height 12
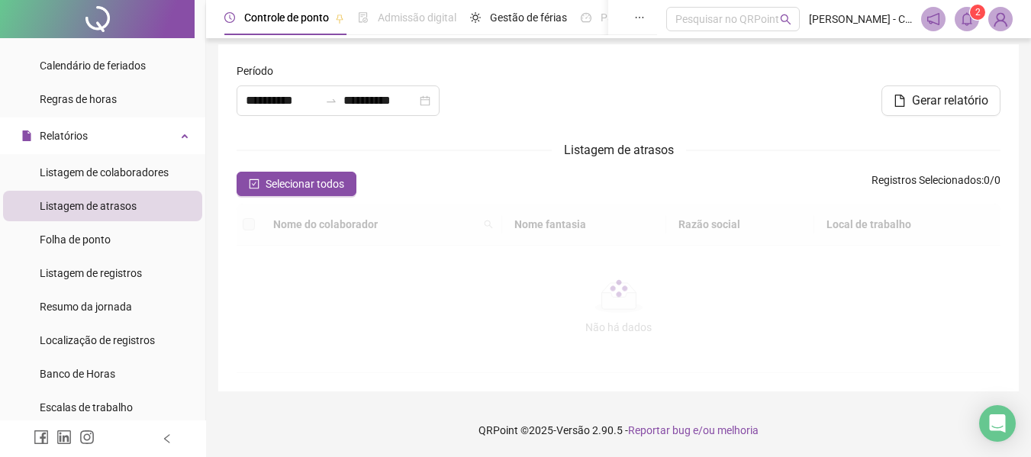
scroll to position [28, 0]
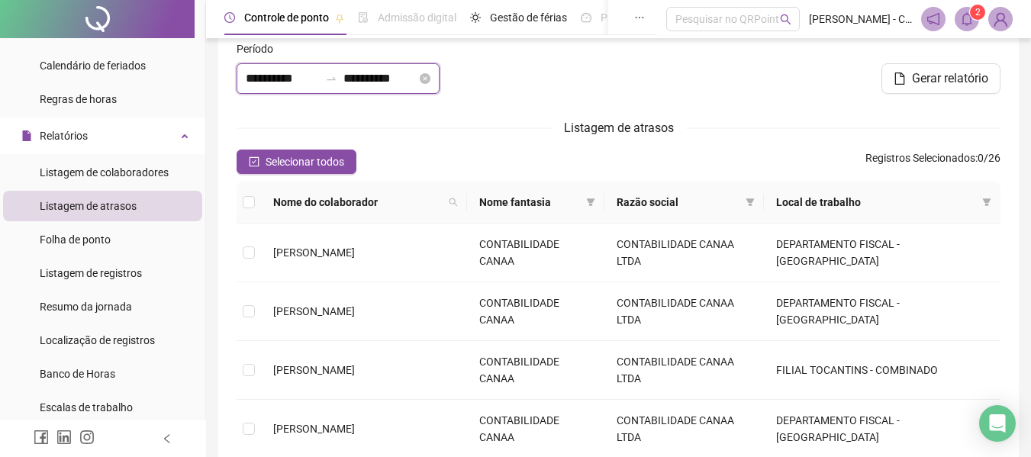
click at [417, 79] on input "**********" at bounding box center [379, 78] width 73 height 18
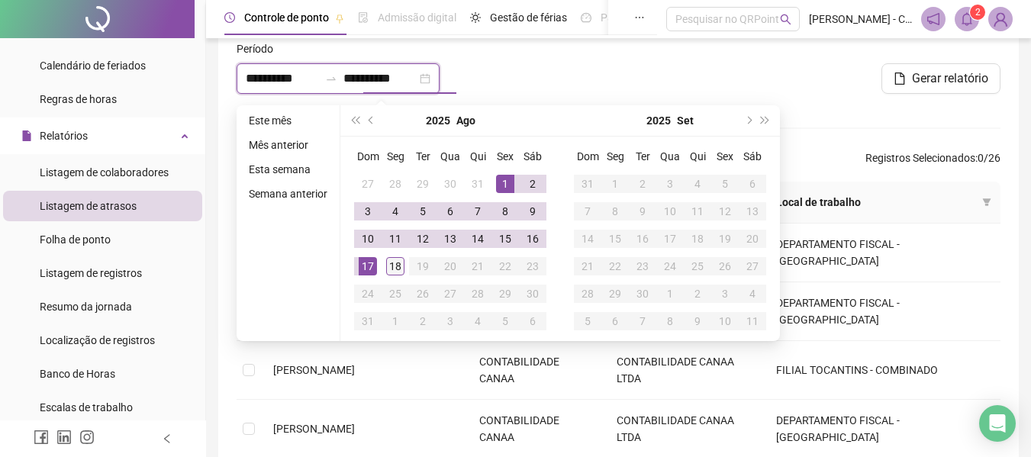
type input "**********"
click at [392, 264] on div "18" at bounding box center [395, 266] width 18 height 18
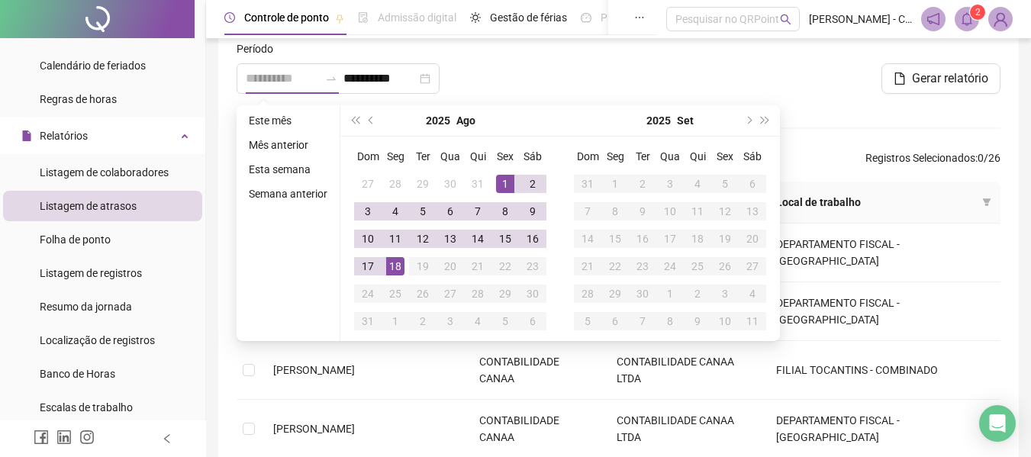
click at [392, 264] on div "18" at bounding box center [395, 266] width 18 height 18
type input "**********"
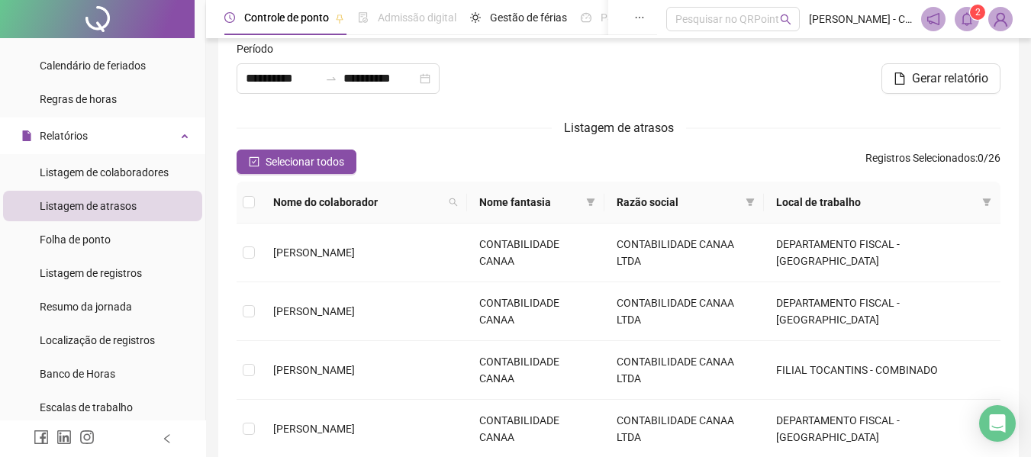
click at [934, 59] on div at bounding box center [747, 51] width 505 height 23
click at [287, 175] on form "**********" at bounding box center [619, 449] width 764 height 819
click at [296, 167] on span "Selecionar todos" at bounding box center [305, 161] width 79 height 17
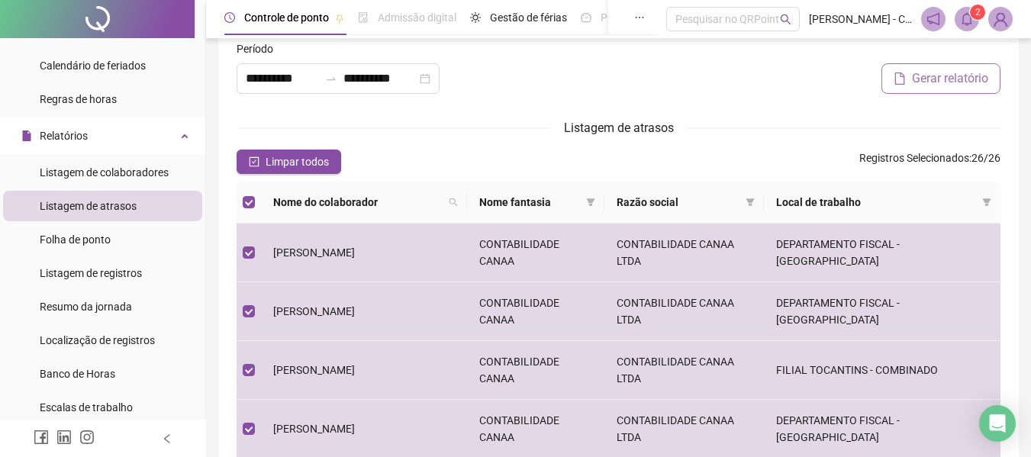
click at [955, 79] on span "Gerar relatório" at bounding box center [950, 78] width 76 height 18
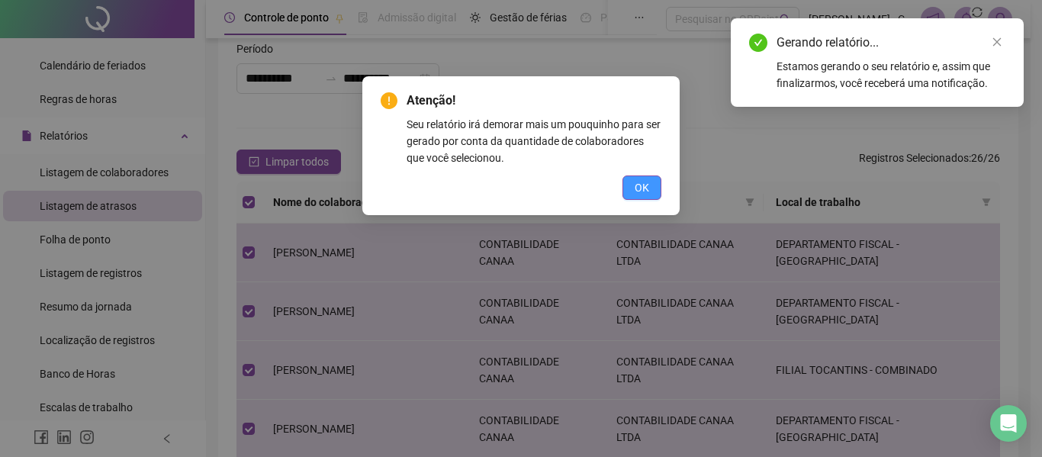
click at [637, 183] on span "OK" at bounding box center [642, 187] width 14 height 17
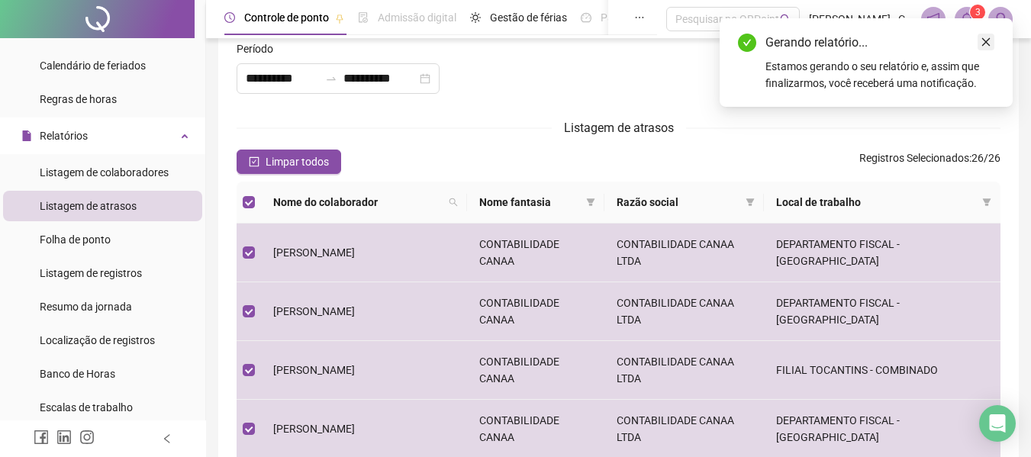
click at [991, 44] on link "Close" at bounding box center [985, 42] width 17 height 17
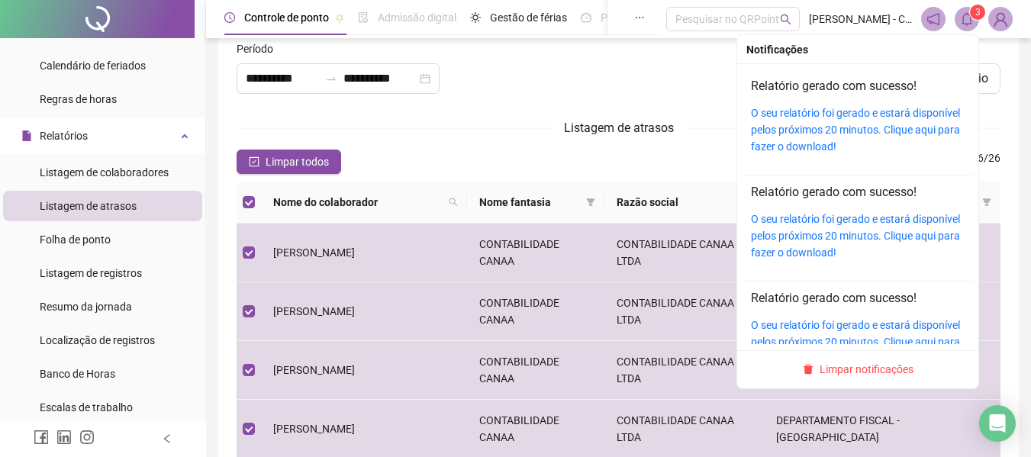
click at [962, 14] on icon "bell" at bounding box center [967, 19] width 14 height 14
click at [832, 130] on link "O seu relatório foi gerado e estará disponível pelos próximos 20 minutos. Cliqu…" at bounding box center [855, 130] width 209 height 46
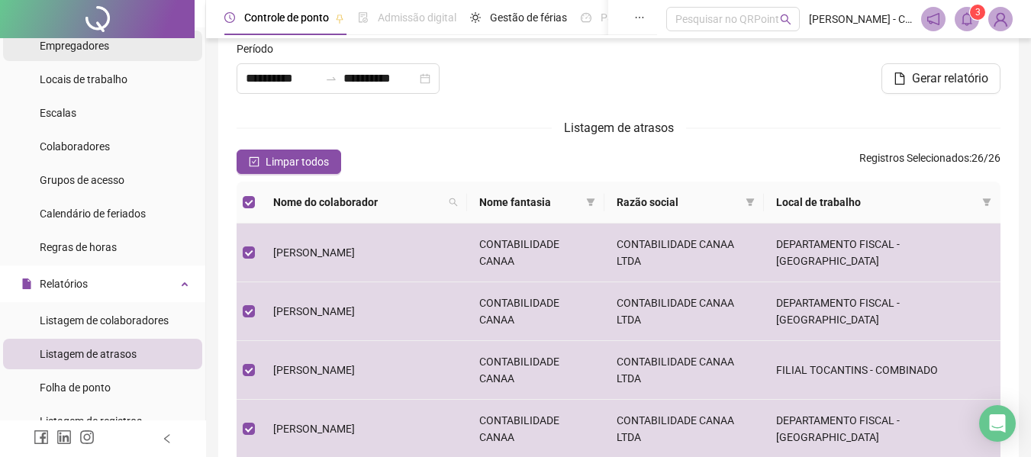
scroll to position [0, 0]
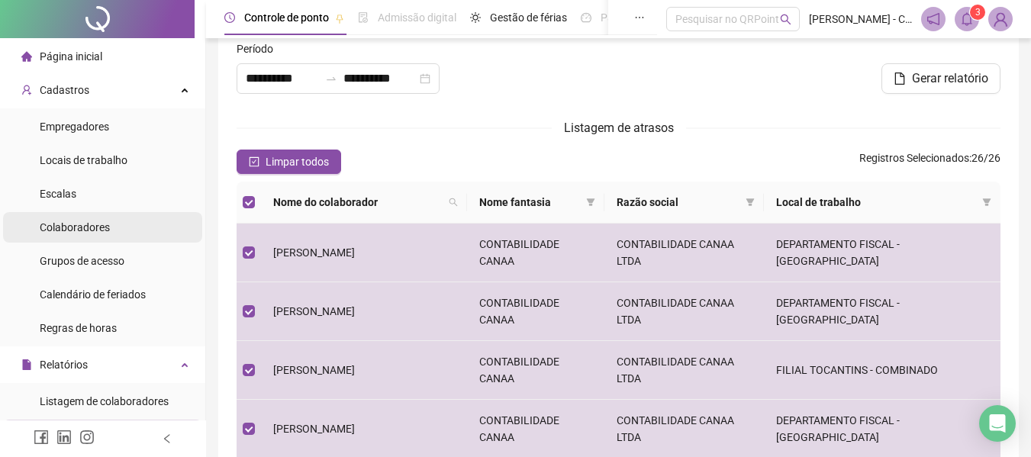
click at [87, 230] on span "Colaboradores" at bounding box center [75, 227] width 70 height 12
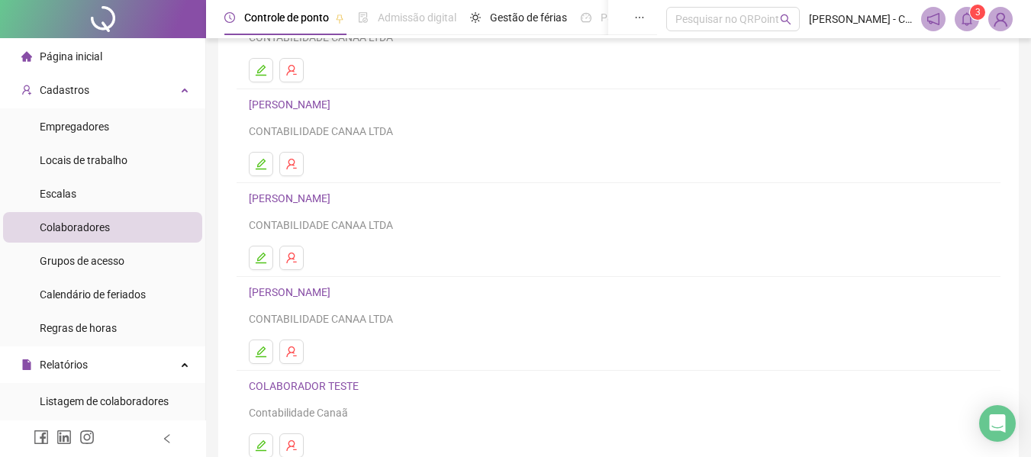
scroll to position [281, 0]
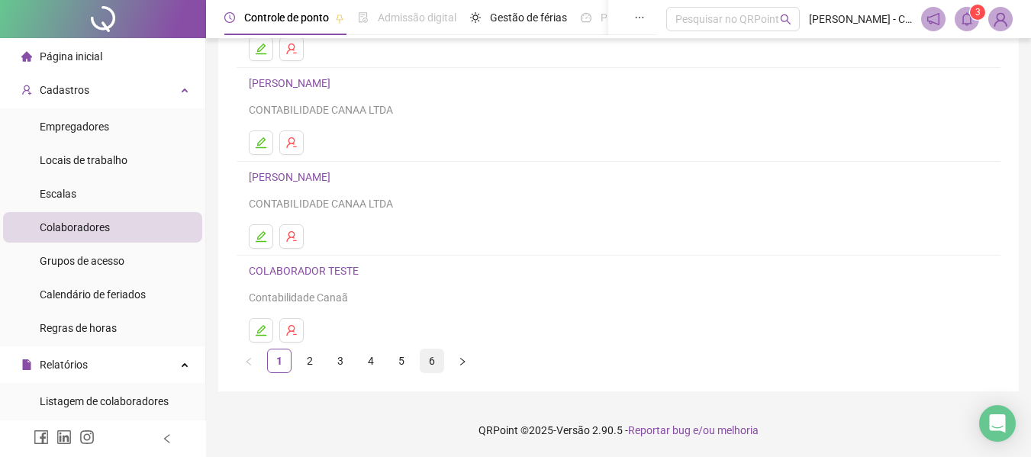
click at [435, 359] on link "6" at bounding box center [431, 360] width 23 height 23
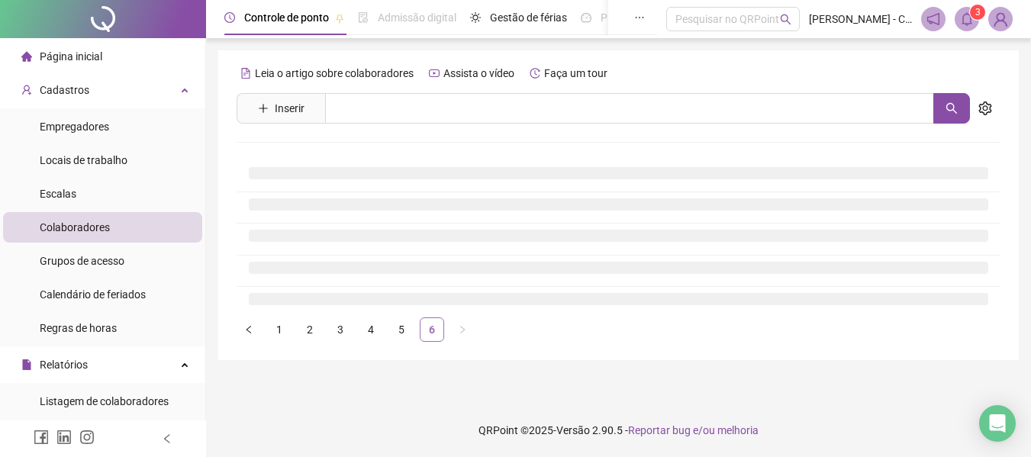
scroll to position [0, 0]
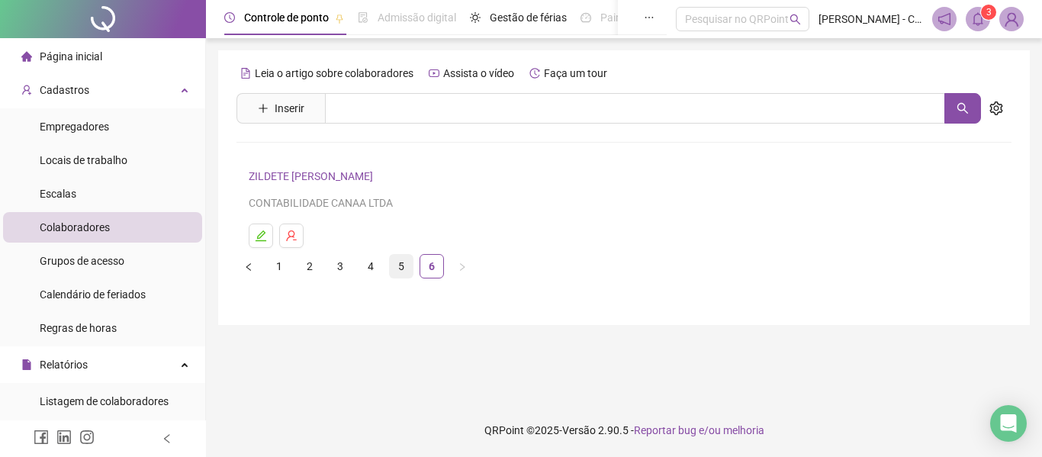
click at [396, 261] on link "5" at bounding box center [401, 266] width 23 height 23
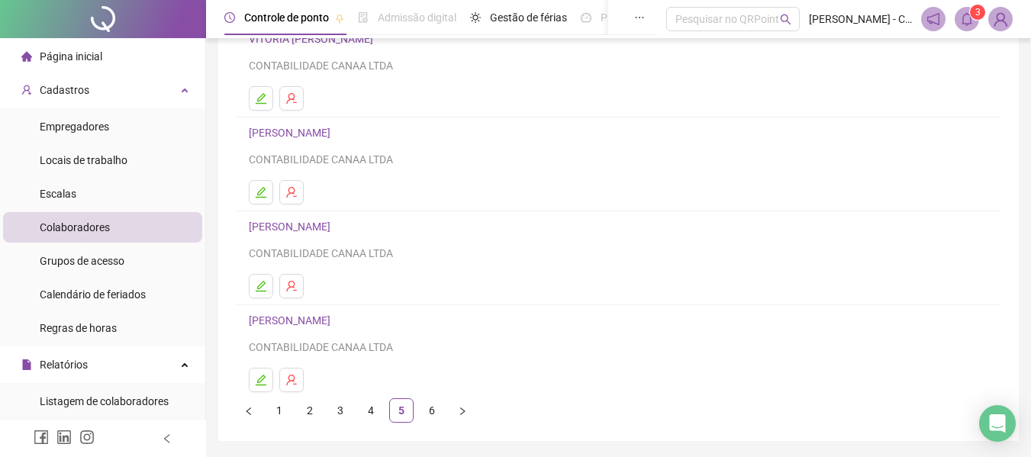
scroll to position [204, 0]
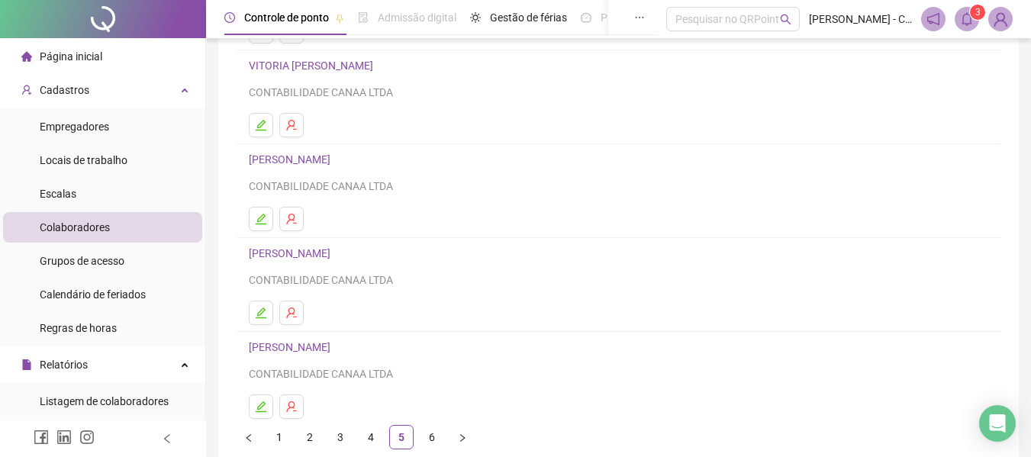
click at [335, 163] on link "[PERSON_NAME]" at bounding box center [292, 159] width 86 height 12
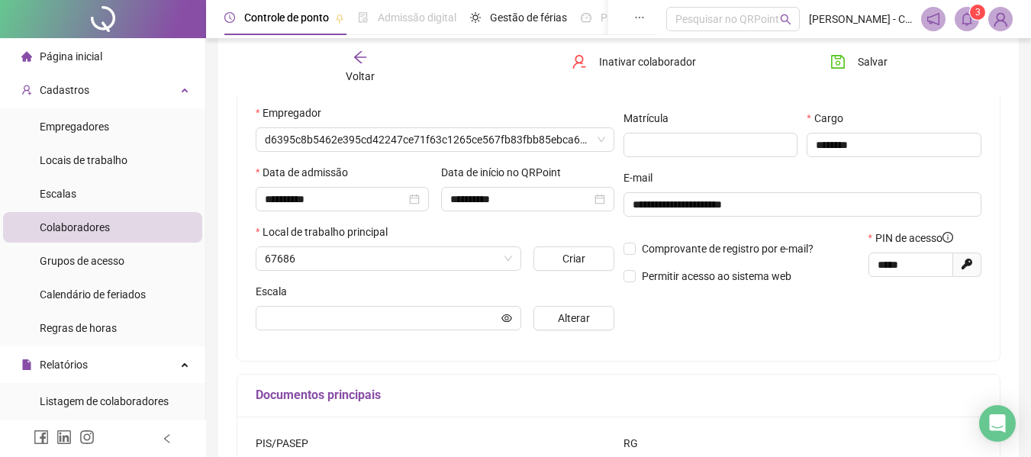
scroll to position [212, 0]
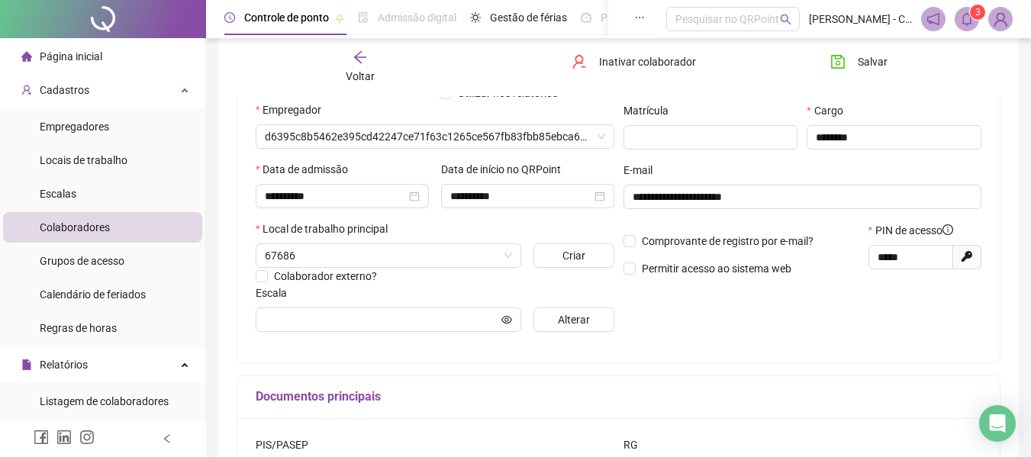
type input "**********"
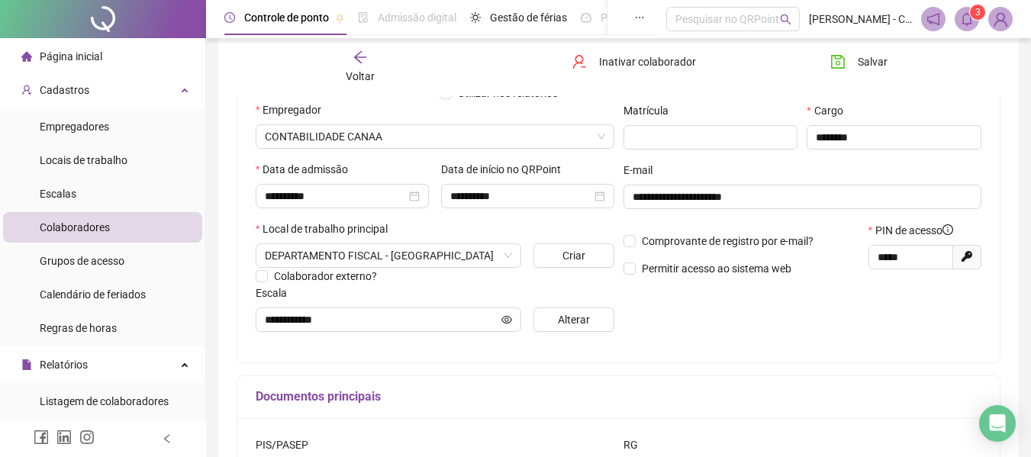
scroll to position [185, 0]
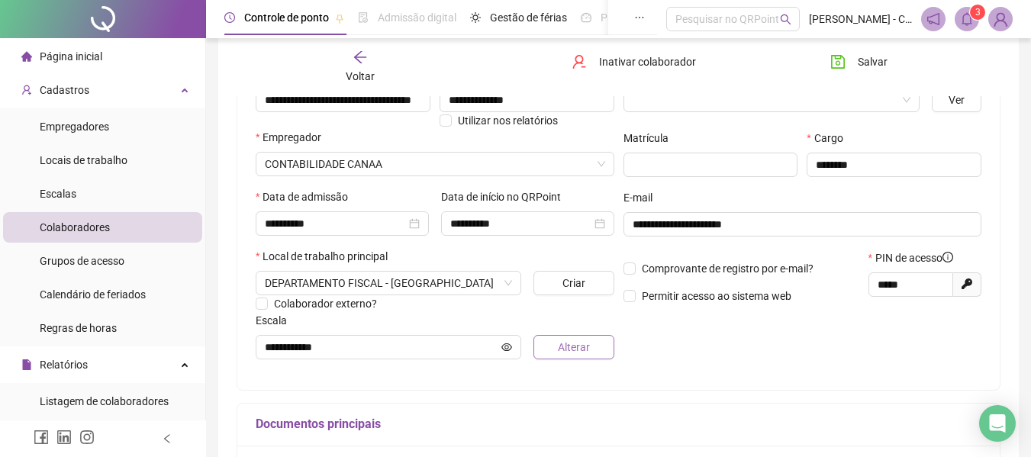
click at [558, 350] on span "Alterar" at bounding box center [574, 347] width 32 height 17
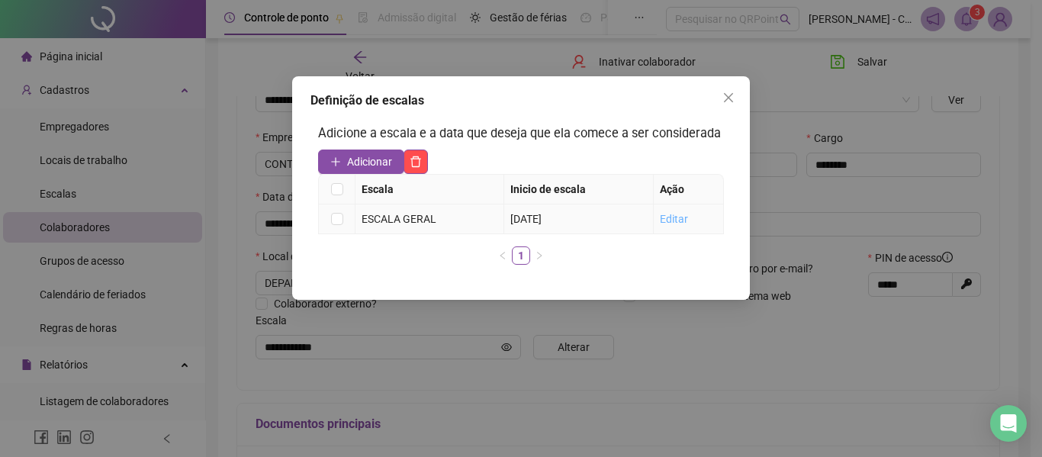
click at [674, 217] on link "Editar" at bounding box center [674, 219] width 28 height 12
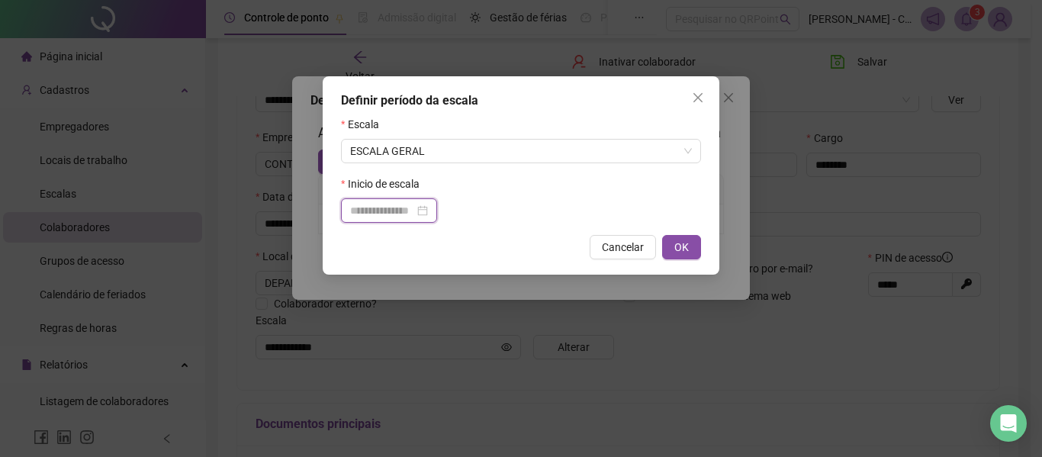
click at [379, 202] on input at bounding box center [382, 210] width 64 height 17
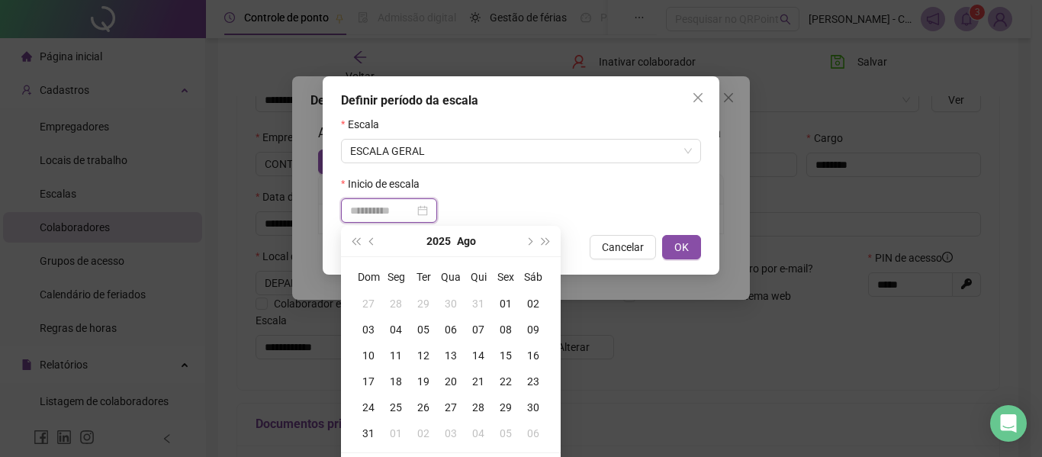
type input "**********"
click at [391, 377] on div "18" at bounding box center [395, 381] width 27 height 17
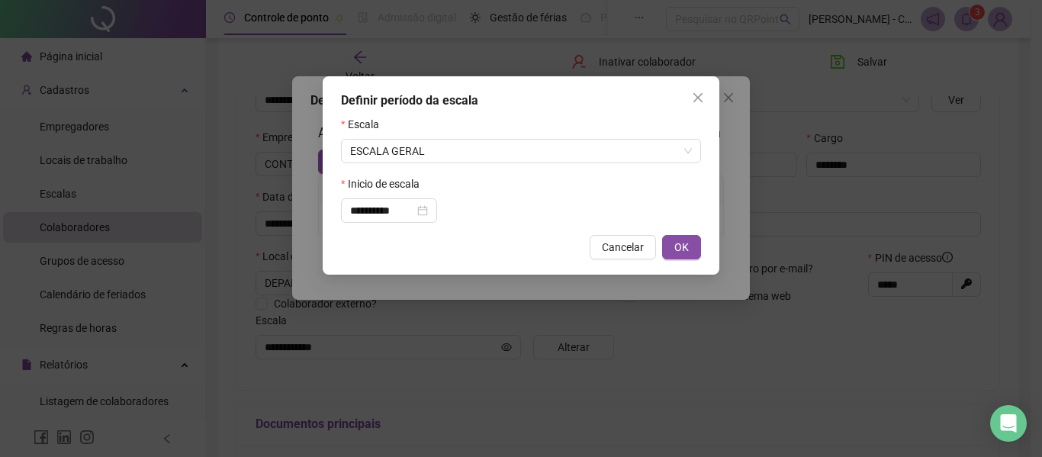
click at [681, 230] on div "**********" at bounding box center [521, 175] width 397 height 198
click at [681, 243] on span "OK" at bounding box center [681, 247] width 14 height 17
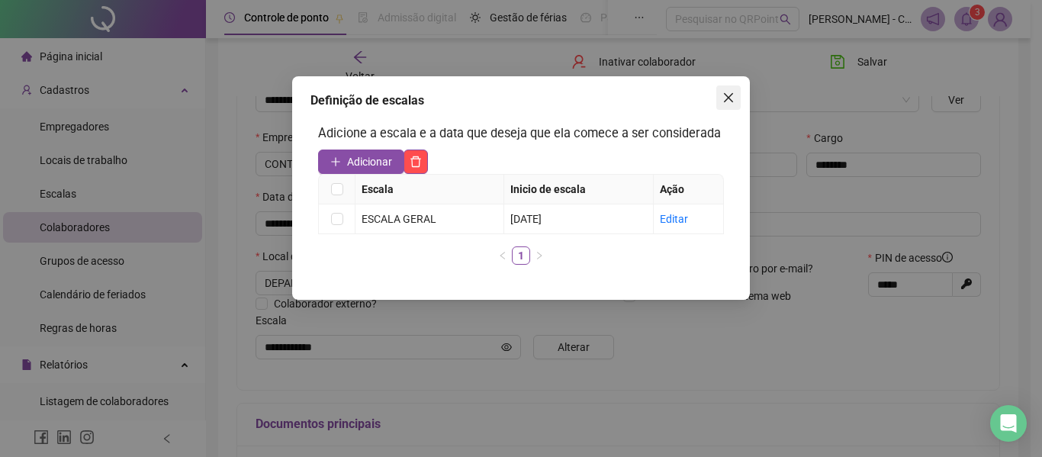
click at [728, 96] on icon "close" at bounding box center [728, 97] width 9 height 9
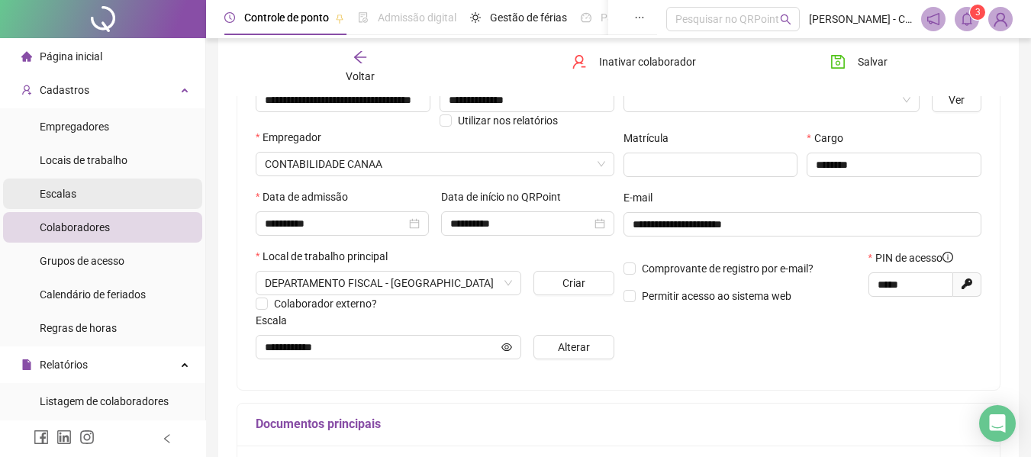
click at [109, 201] on li "Escalas" at bounding box center [102, 194] width 199 height 31
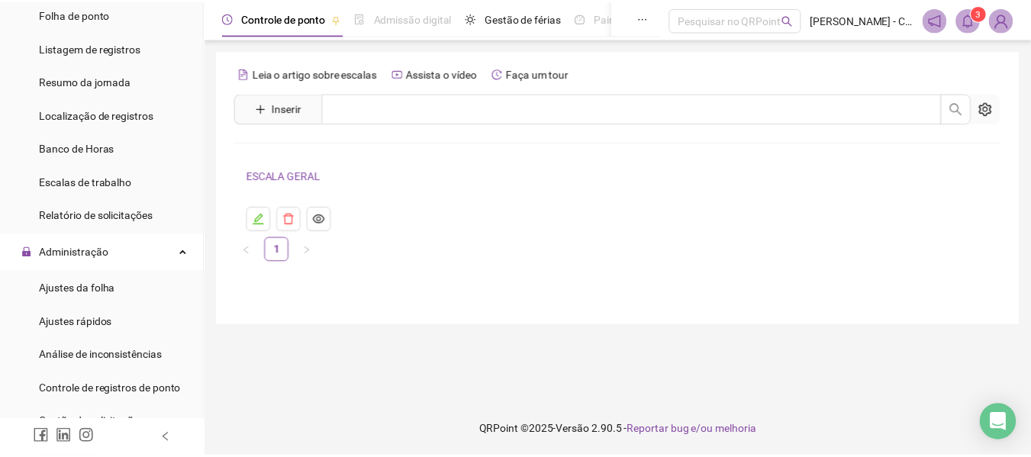
scroll to position [534, 0]
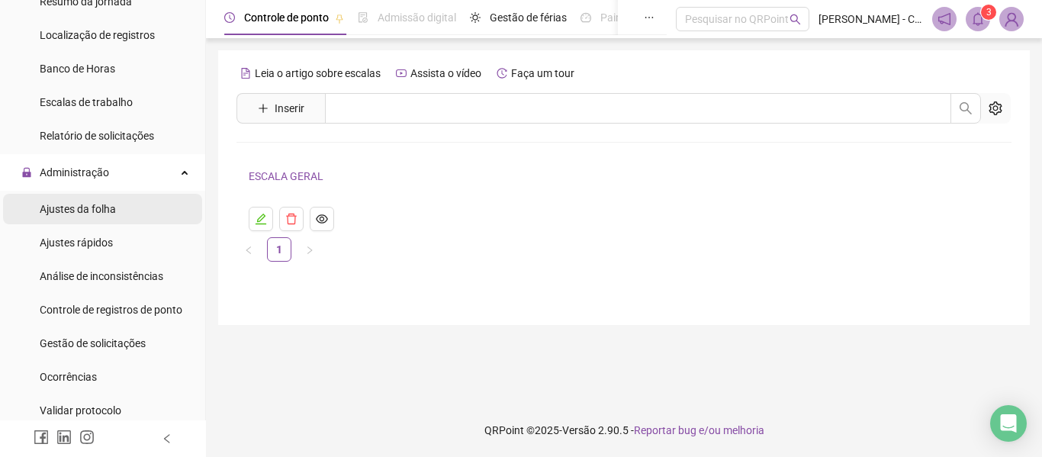
click at [96, 205] on span "Ajustes da folha" at bounding box center [78, 209] width 76 height 12
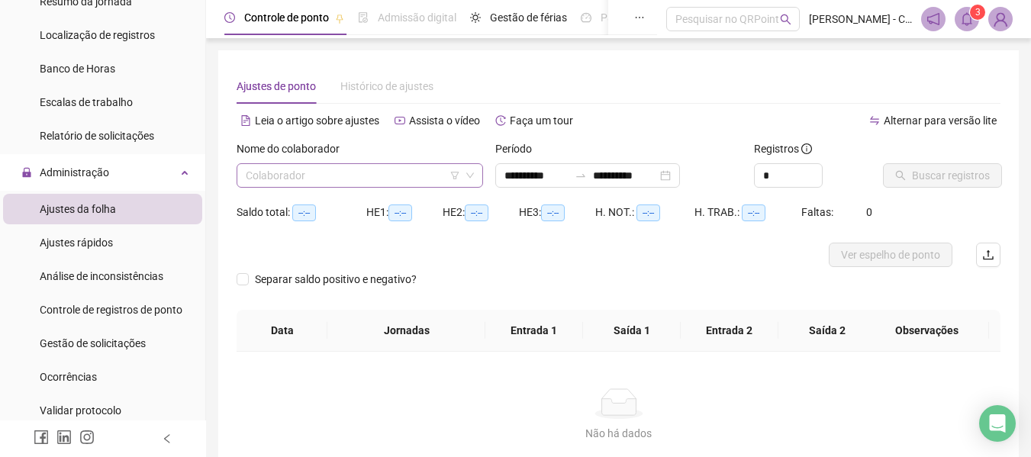
click at [375, 176] on input "search" at bounding box center [353, 175] width 214 height 23
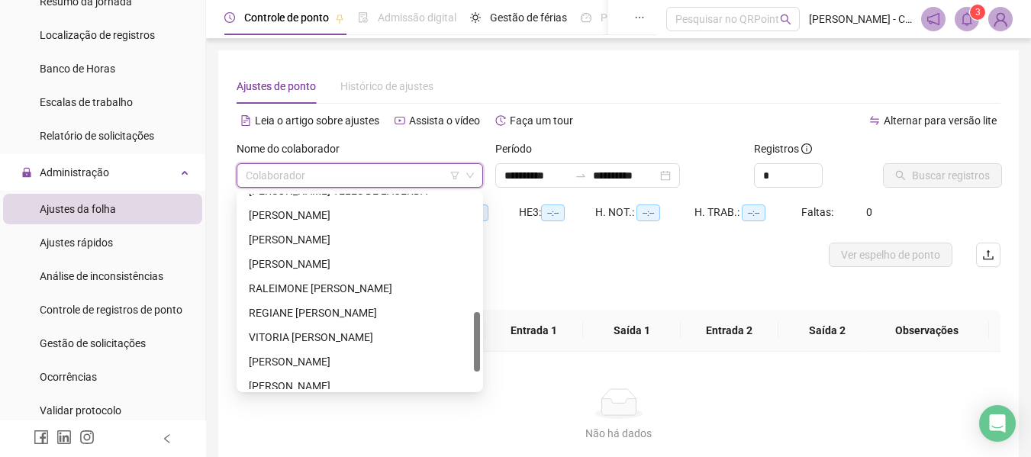
scroll to position [439, 0]
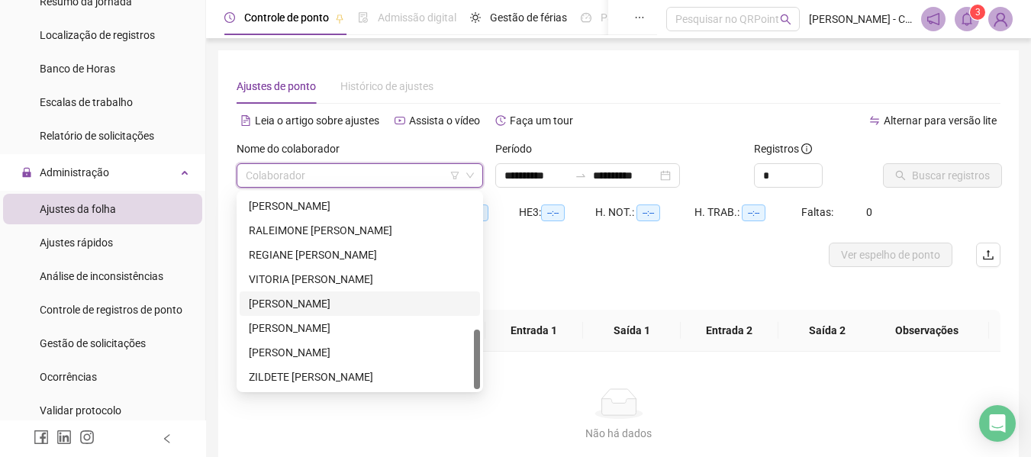
click at [333, 298] on div "[PERSON_NAME]" at bounding box center [360, 303] width 222 height 17
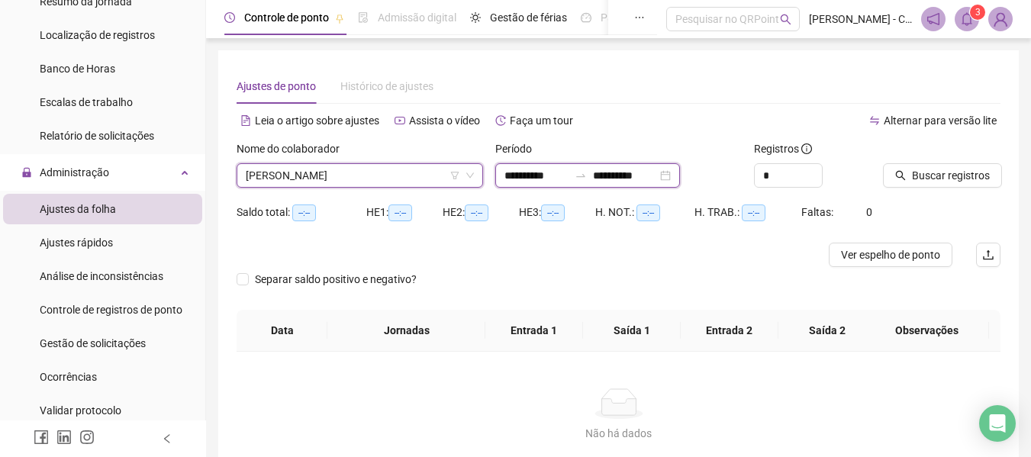
click at [657, 175] on input "**********" at bounding box center [625, 175] width 64 height 17
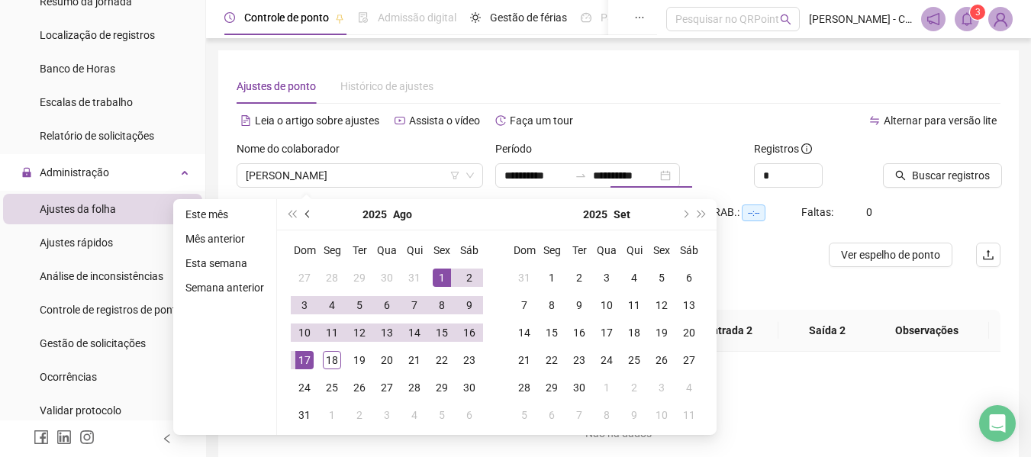
click at [305, 213] on span "prev-year" at bounding box center [309, 215] width 8 height 8
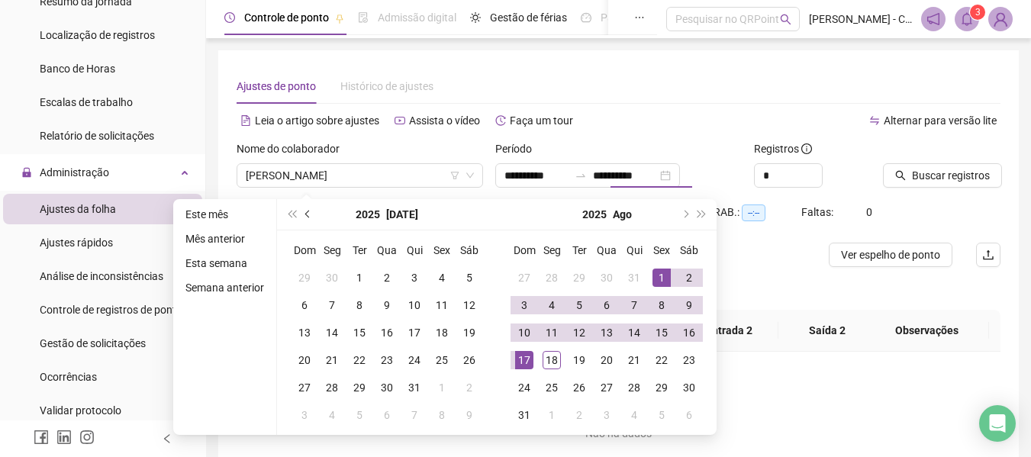
click at [305, 213] on span "prev-year" at bounding box center [309, 215] width 8 height 8
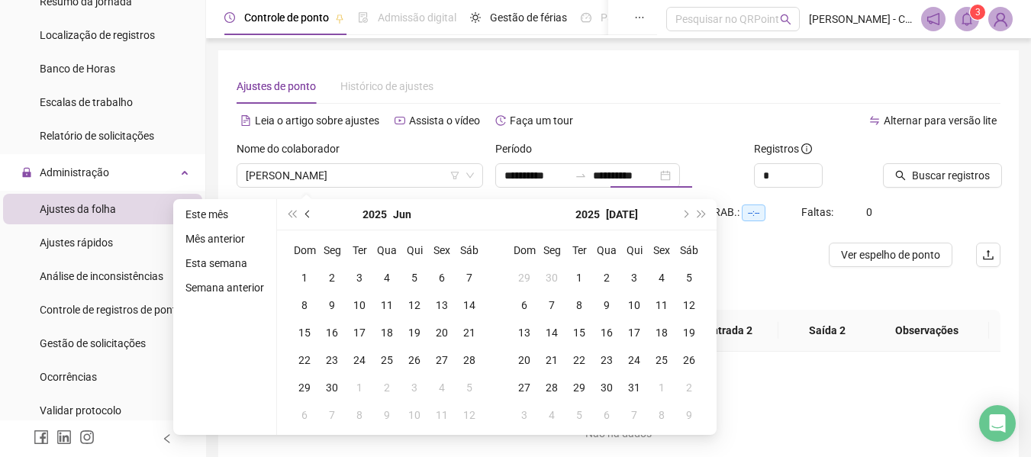
click at [305, 213] on span "prev-year" at bounding box center [309, 215] width 8 height 8
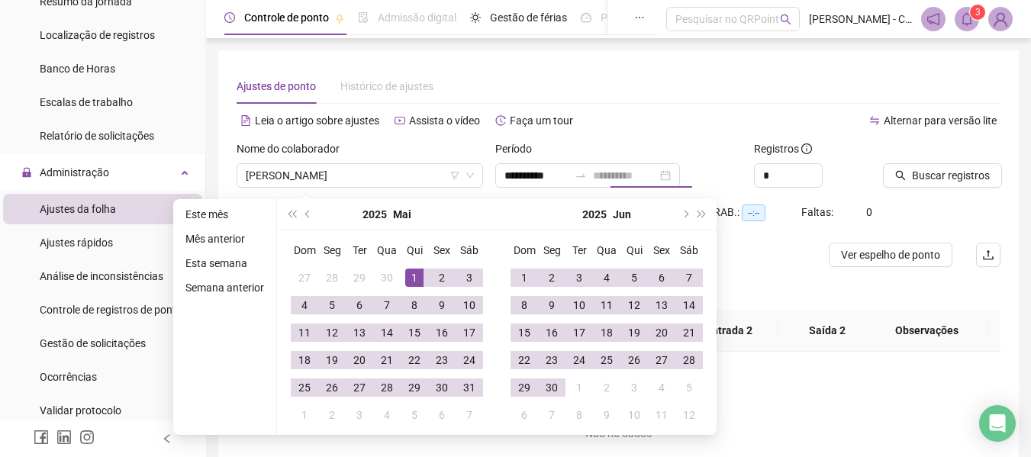
type input "**********"
click at [415, 272] on div "1" at bounding box center [414, 278] width 18 height 18
click at [700, 214] on span "super-next-year" at bounding box center [702, 215] width 8 height 8
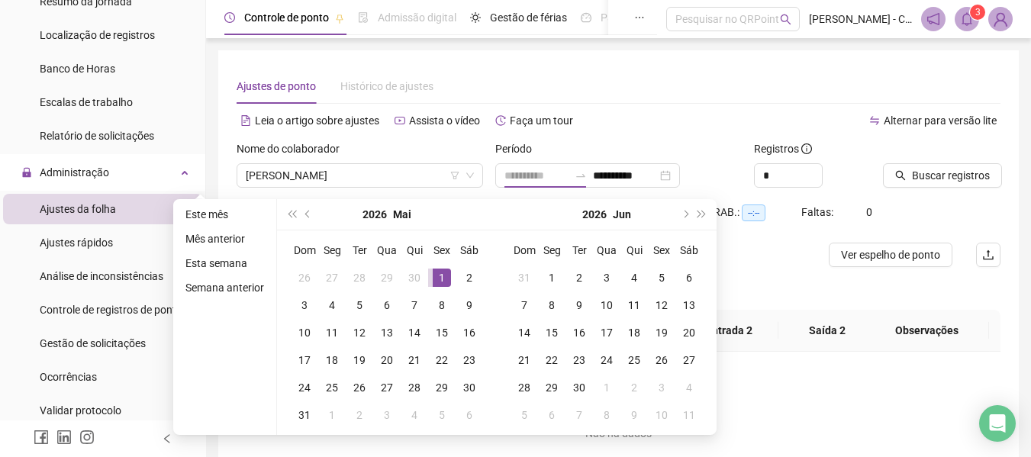
click at [434, 285] on div "1" at bounding box center [442, 278] width 18 height 18
type input "**********"
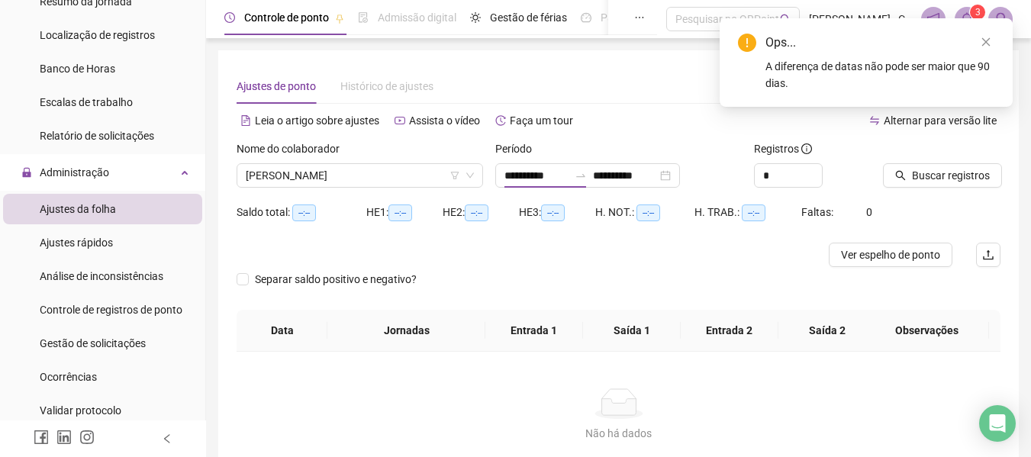
type input "**********"
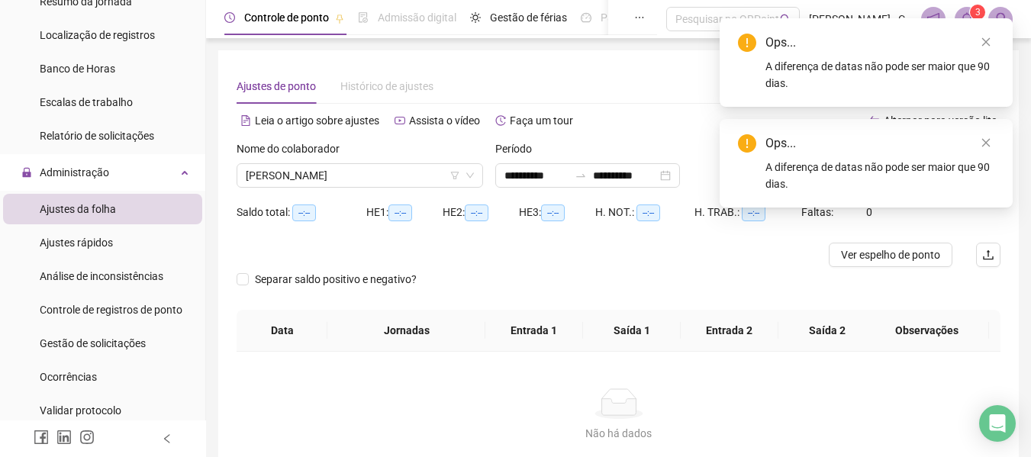
click at [952, 183] on div "A diferença de datas não pode ser maior que 90 dias." at bounding box center [879, 176] width 229 height 34
click at [988, 140] on icon "close" at bounding box center [985, 142] width 11 height 11
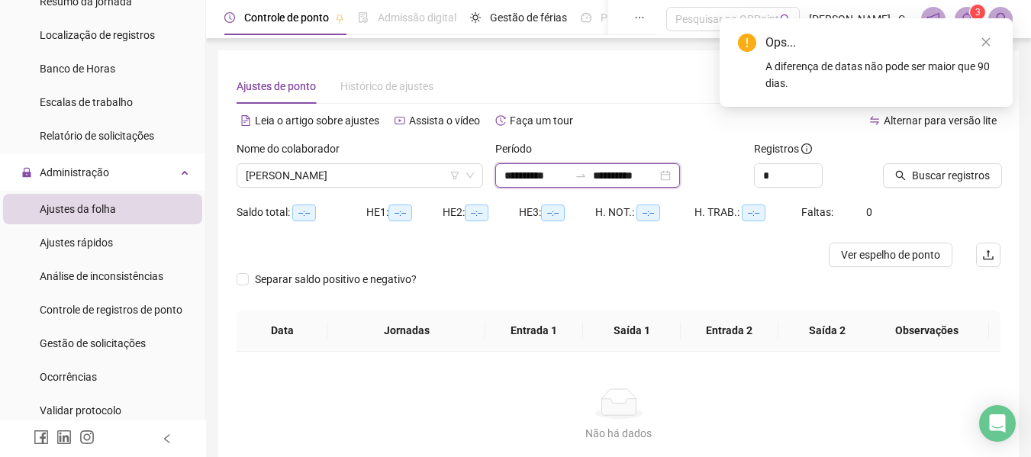
click at [657, 178] on input "**********" at bounding box center [625, 175] width 64 height 17
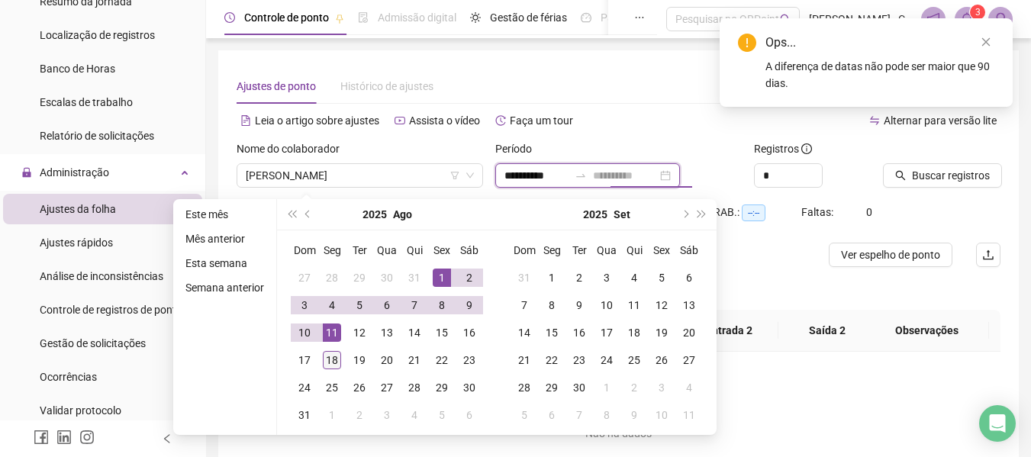
type input "**********"
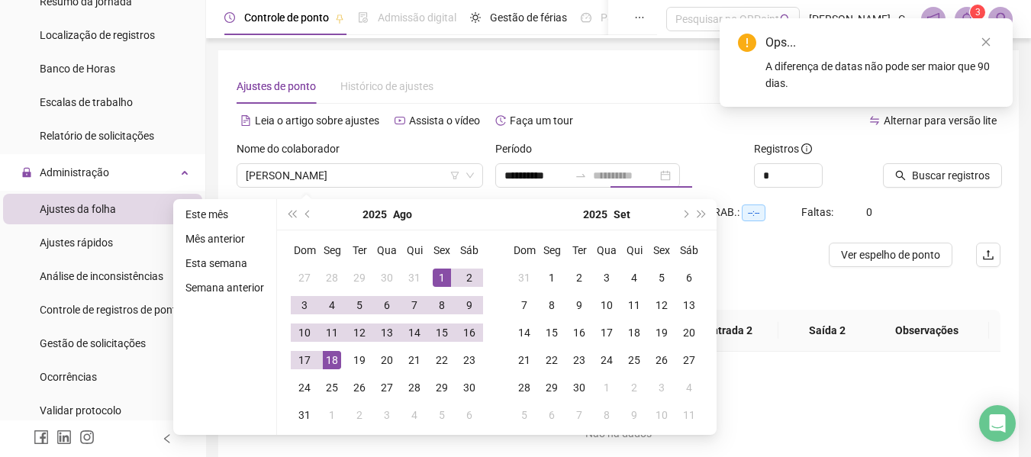
click at [326, 354] on div "18" at bounding box center [332, 360] width 18 height 18
type input "**********"
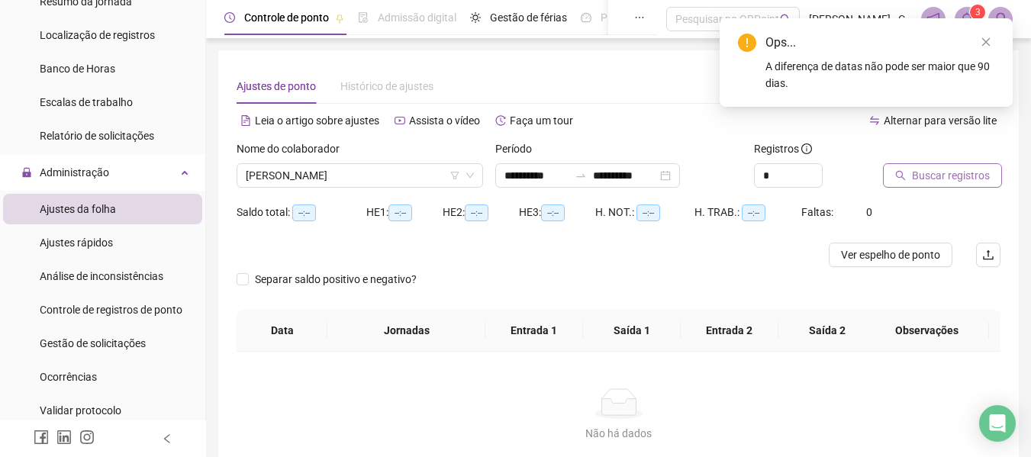
click at [987, 164] on button "Buscar registros" at bounding box center [942, 175] width 119 height 24
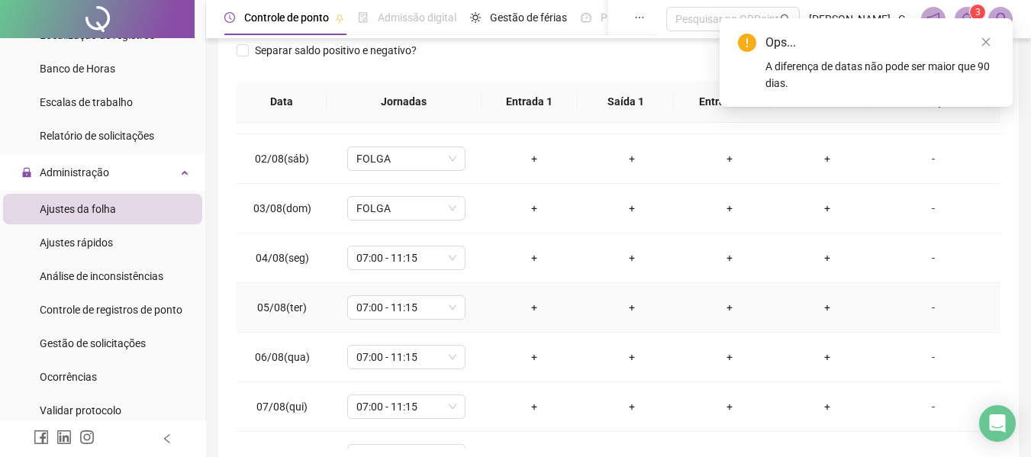
scroll to position [0, 0]
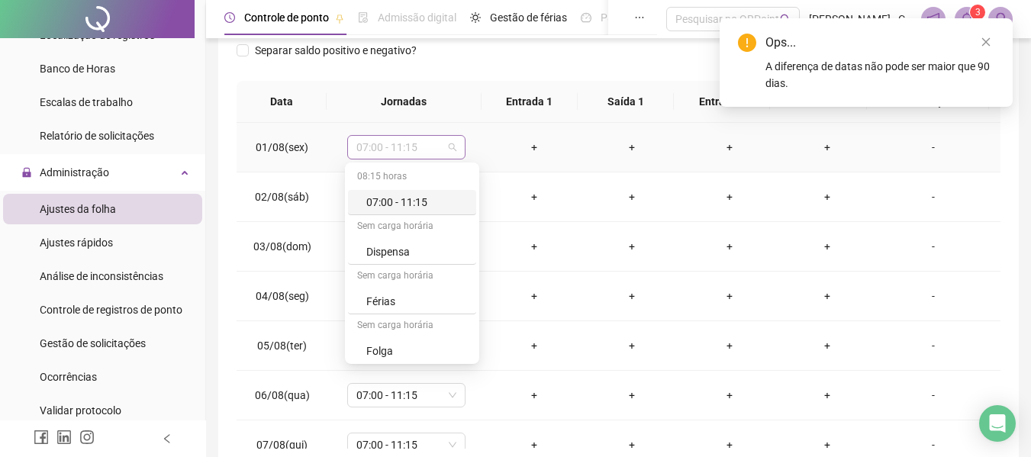
click at [438, 151] on span "07:00 - 11:15" at bounding box center [406, 147] width 100 height 23
click at [393, 251] on div "Dispensa" at bounding box center [416, 251] width 101 height 17
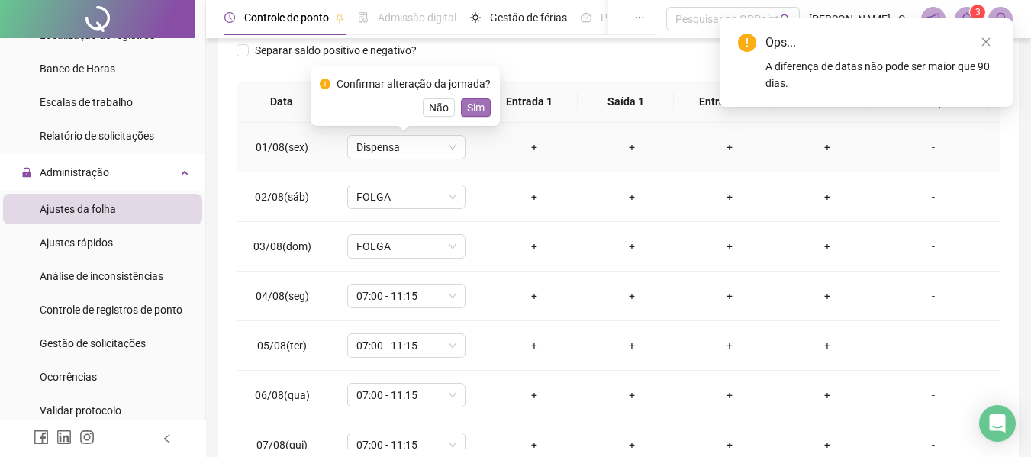
click at [473, 111] on span "Sim" at bounding box center [476, 107] width 18 height 17
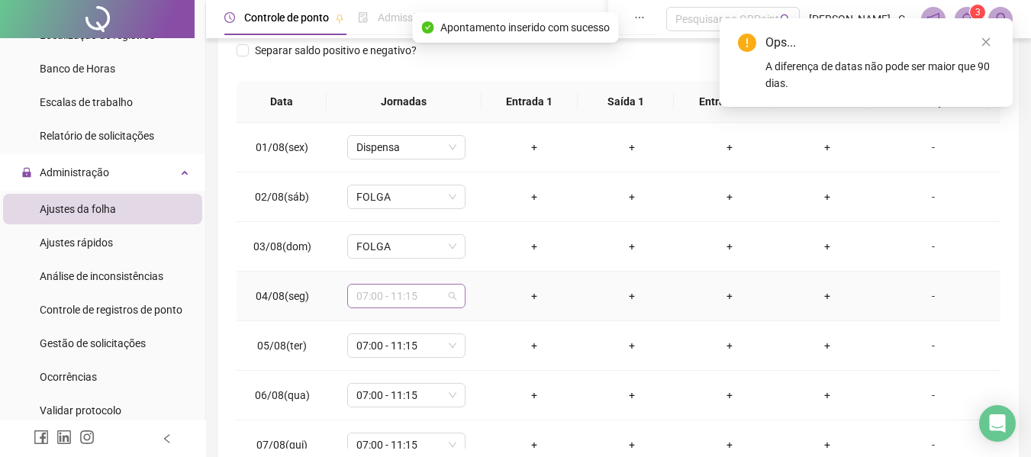
click at [419, 293] on span "07:00 - 11:15" at bounding box center [406, 296] width 100 height 23
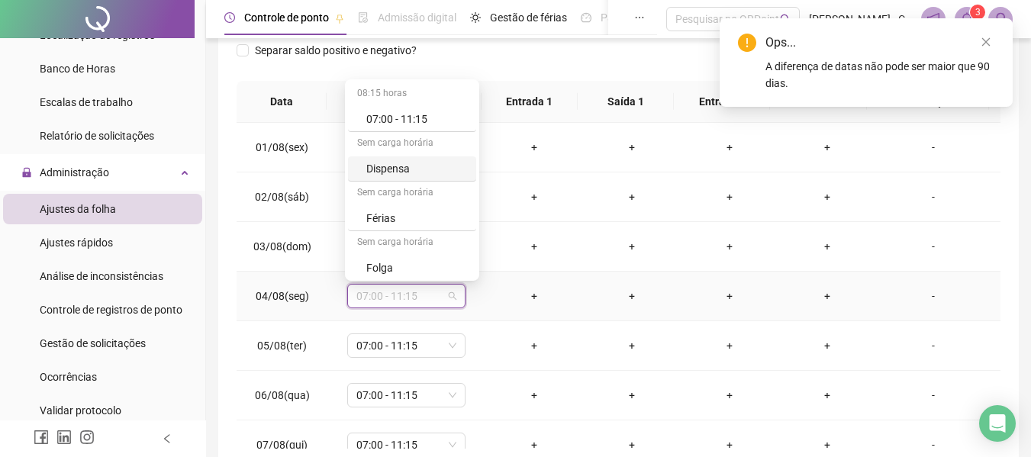
click at [410, 168] on div "Dispensa" at bounding box center [416, 168] width 101 height 17
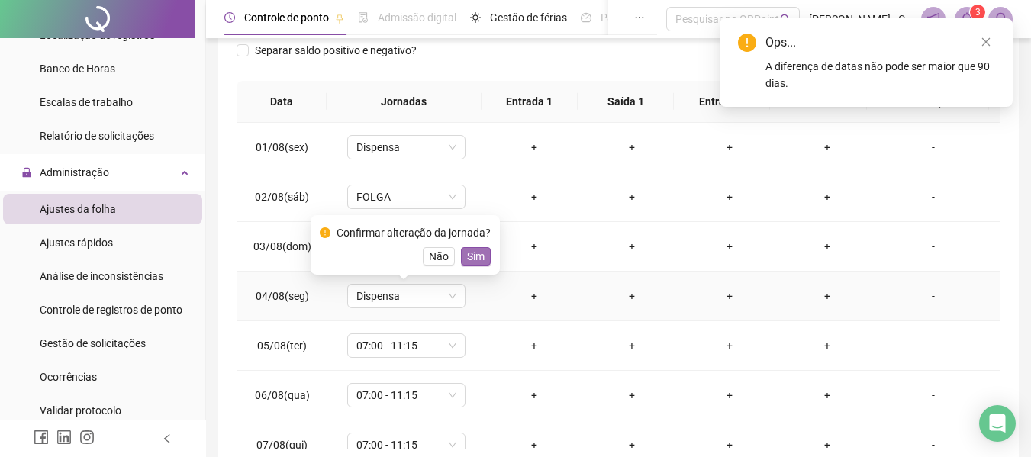
click at [474, 247] on button "Sim" at bounding box center [476, 256] width 30 height 18
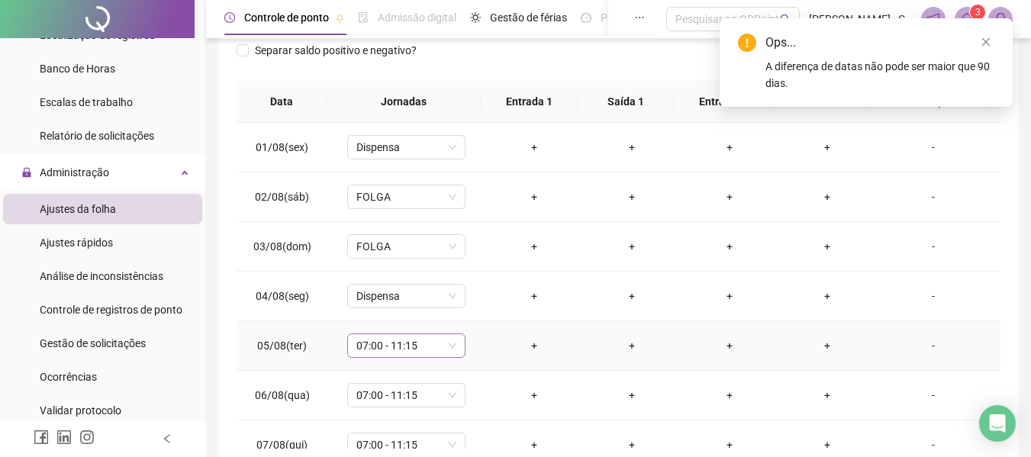
click at [417, 354] on span "07:00 - 11:15" at bounding box center [406, 345] width 100 height 23
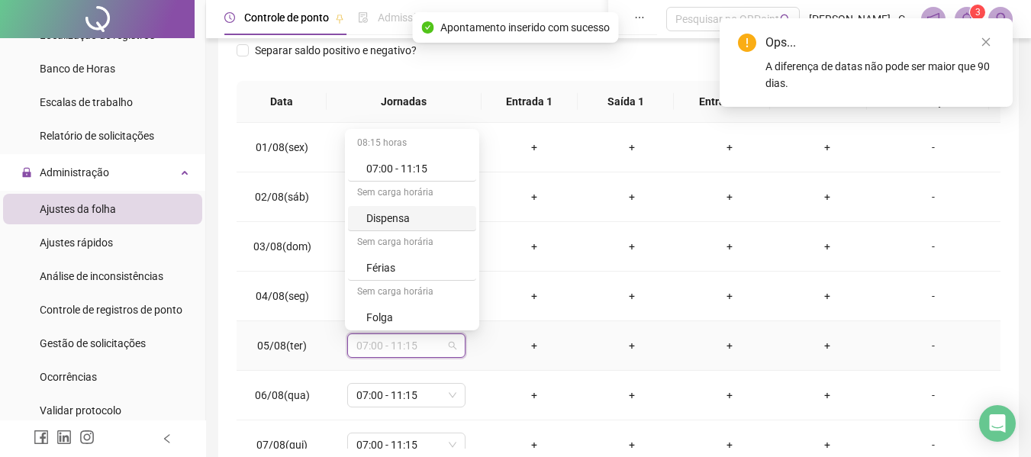
click at [407, 219] on div "Dispensa" at bounding box center [416, 218] width 101 height 17
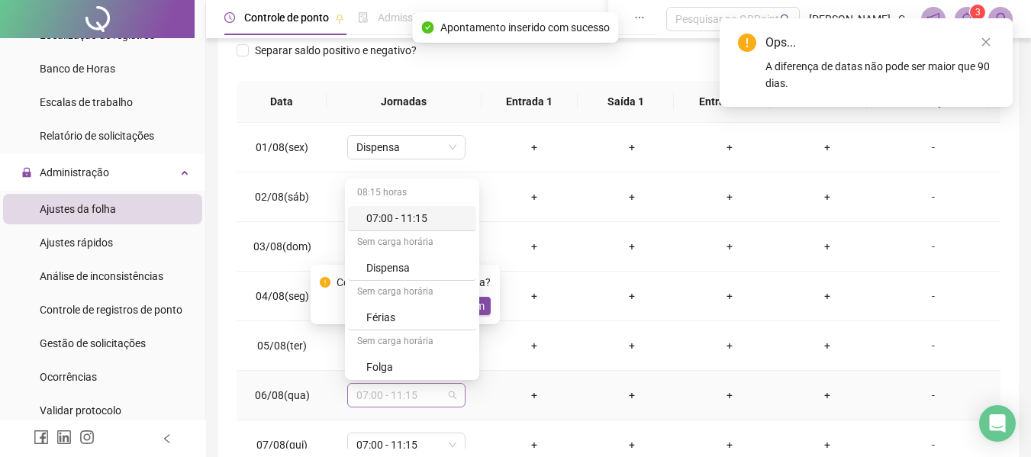
click at [404, 394] on span "07:00 - 11:15" at bounding box center [406, 395] width 100 height 23
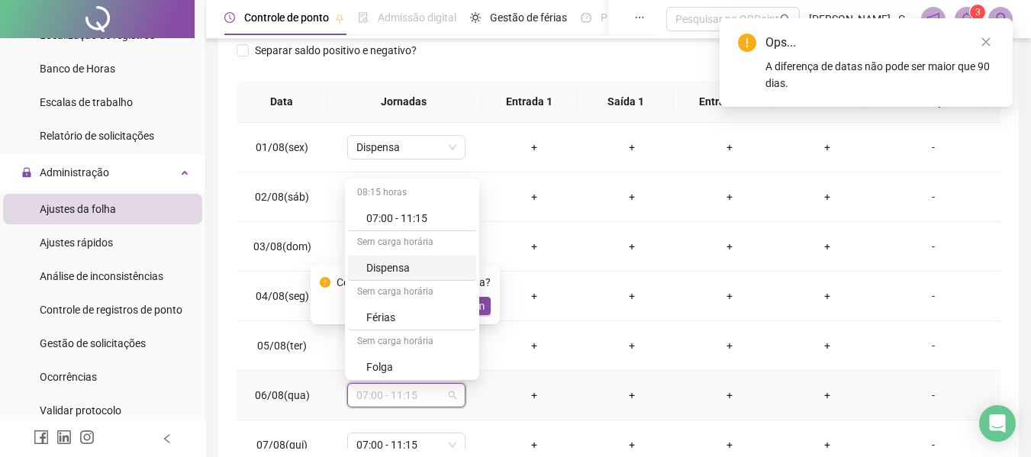
click at [410, 273] on div "Dispensa" at bounding box center [416, 267] width 101 height 17
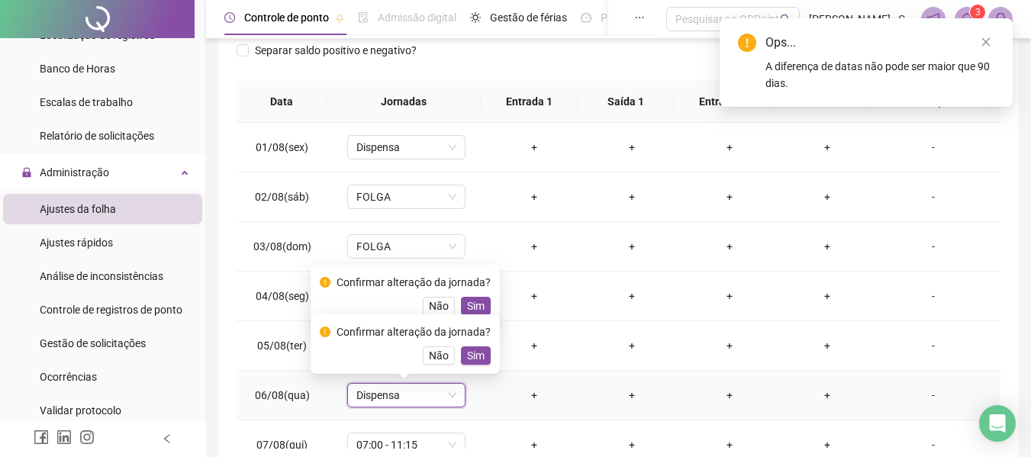
scroll to position [304, 0]
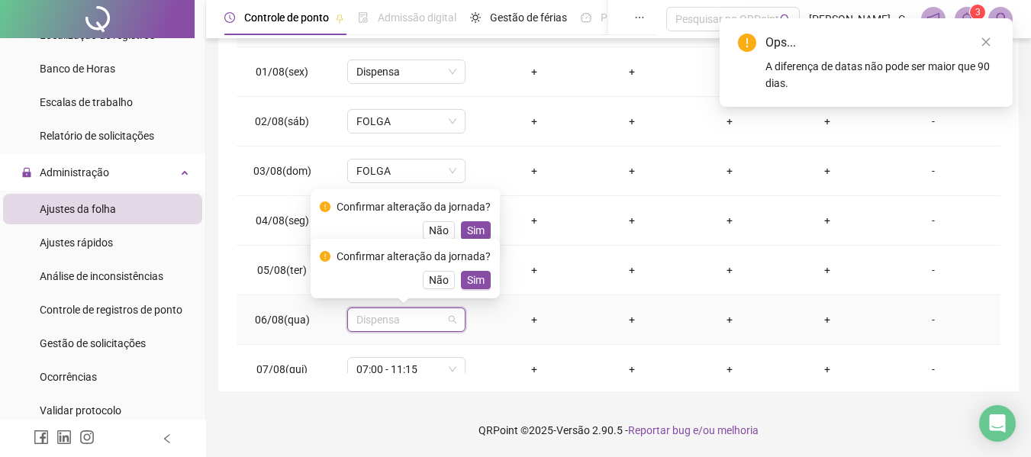
click at [423, 323] on span "Dispensa" at bounding box center [406, 319] width 100 height 23
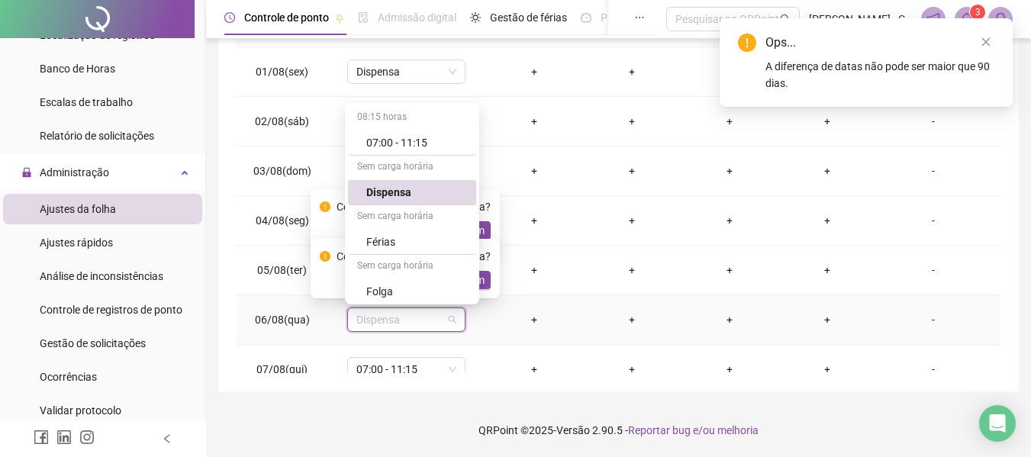
click at [423, 323] on span "Dispensa" at bounding box center [406, 319] width 100 height 23
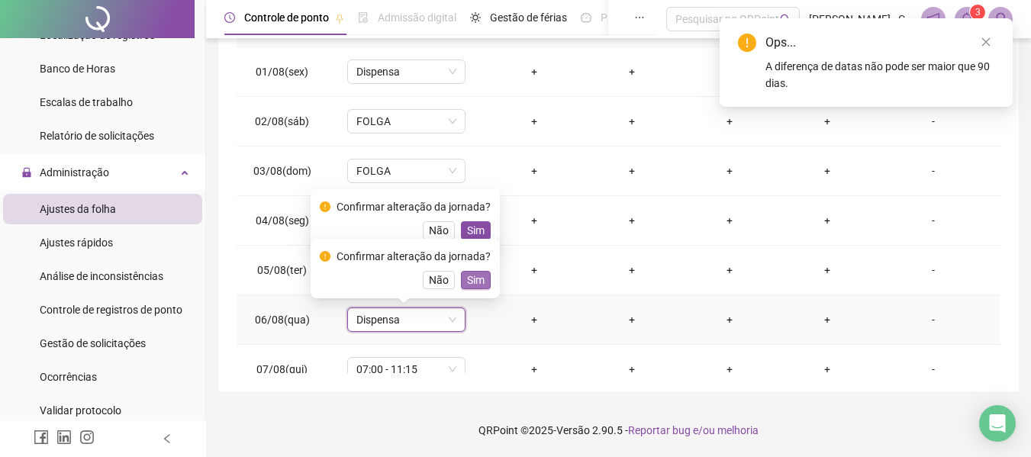
click at [473, 278] on span "Sim" at bounding box center [476, 280] width 18 height 17
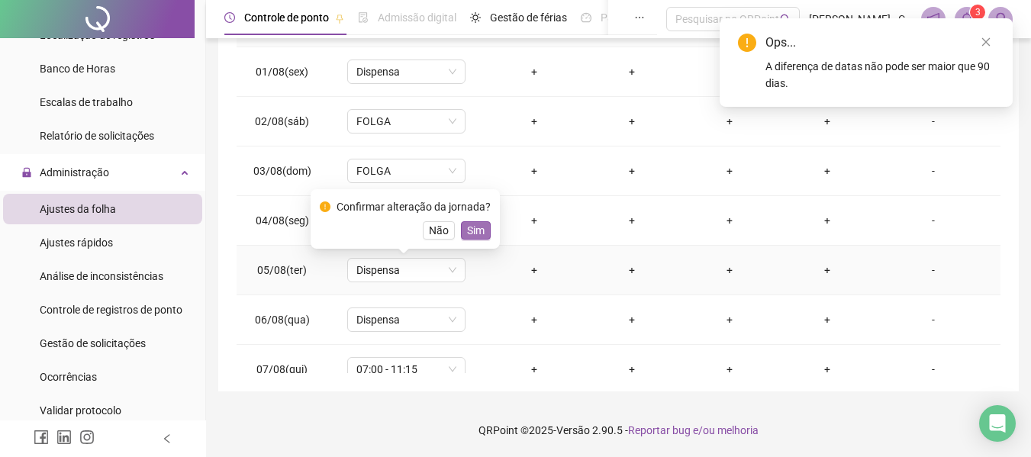
click at [475, 230] on span "Sim" at bounding box center [476, 230] width 18 height 17
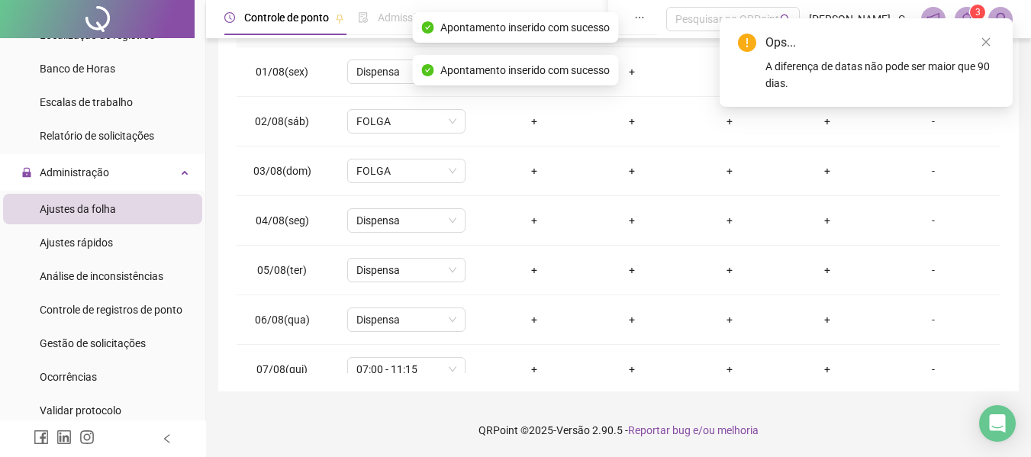
click at [405, 376] on div "**********" at bounding box center [618, 68] width 800 height 645
click at [405, 371] on span "07:00 - 11:15" at bounding box center [406, 369] width 100 height 23
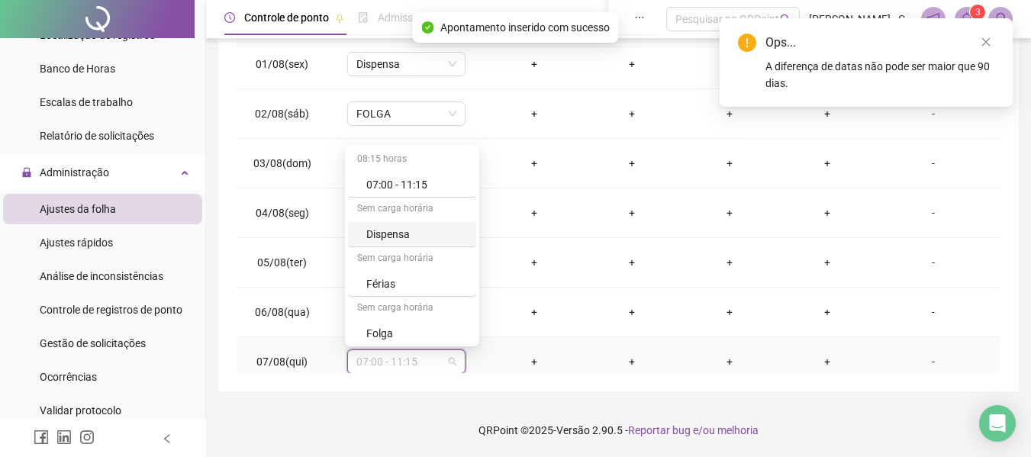
click at [401, 233] on div "Dispensa" at bounding box center [416, 234] width 101 height 17
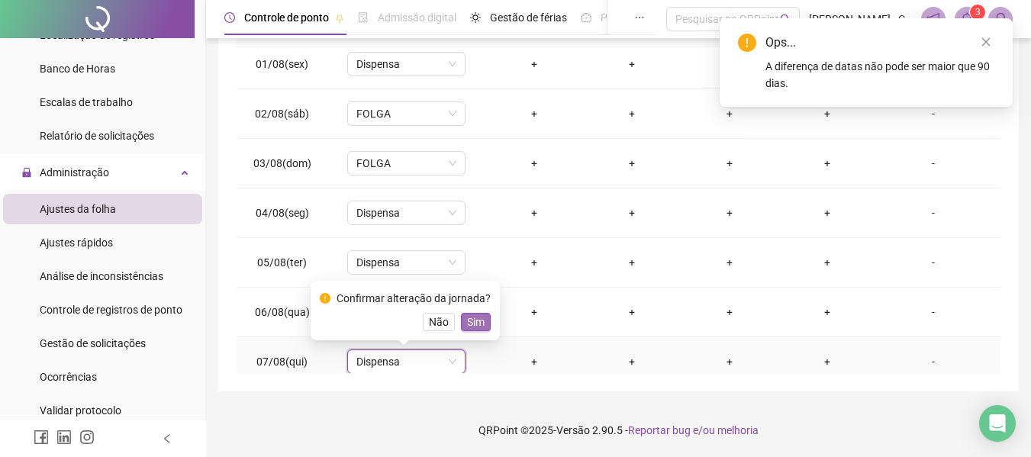
click at [471, 318] on span "Sim" at bounding box center [476, 322] width 18 height 17
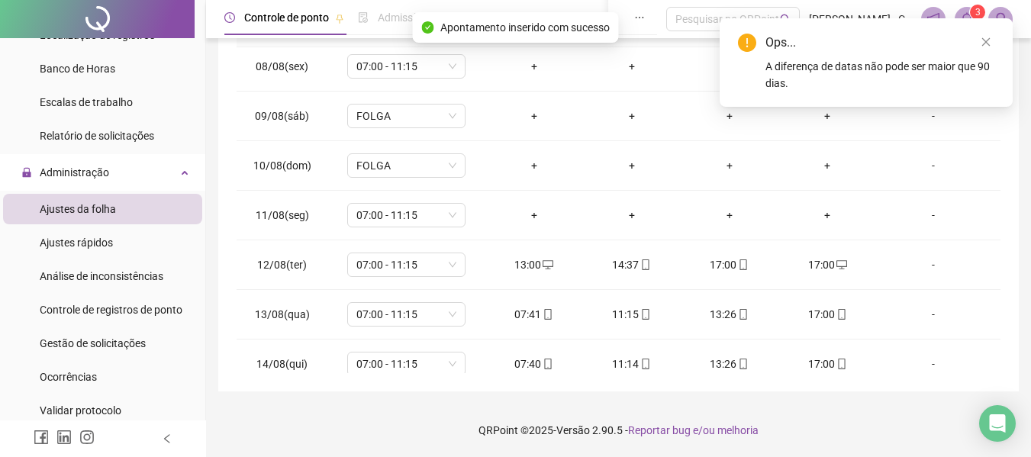
scroll to position [389, 0]
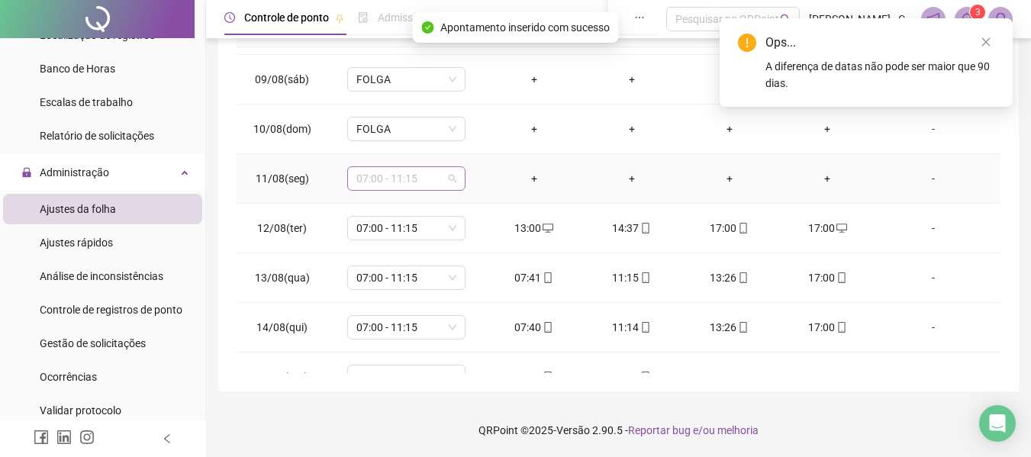
click at [418, 185] on span "07:00 - 11:15" at bounding box center [406, 178] width 100 height 23
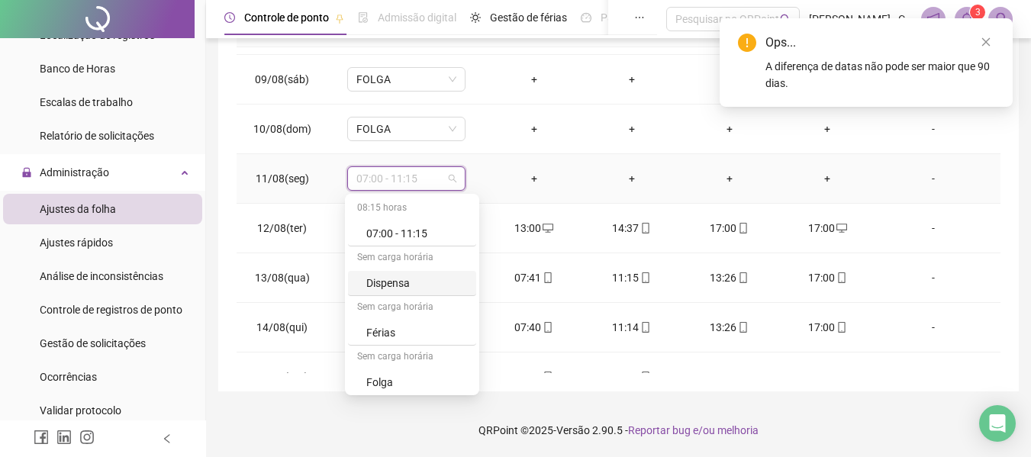
click at [420, 282] on div "Dispensa" at bounding box center [416, 283] width 101 height 17
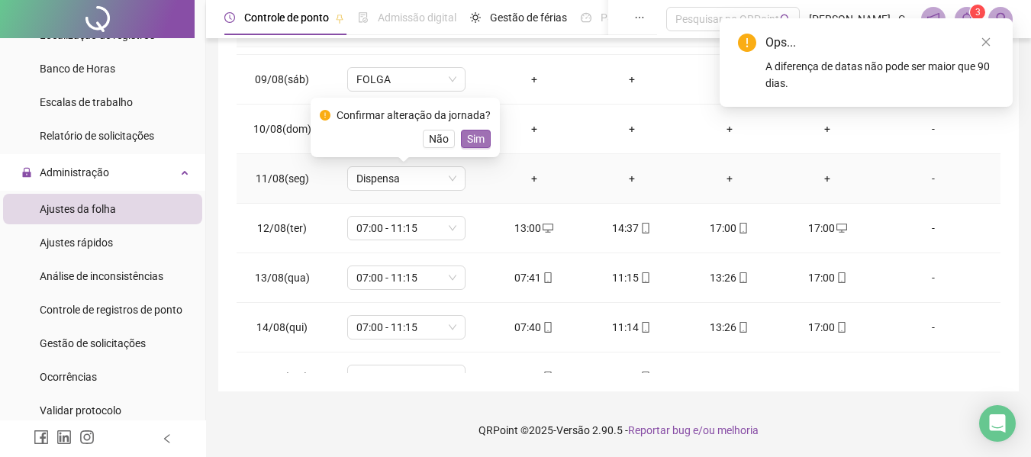
click at [469, 137] on span "Sim" at bounding box center [476, 138] width 18 height 17
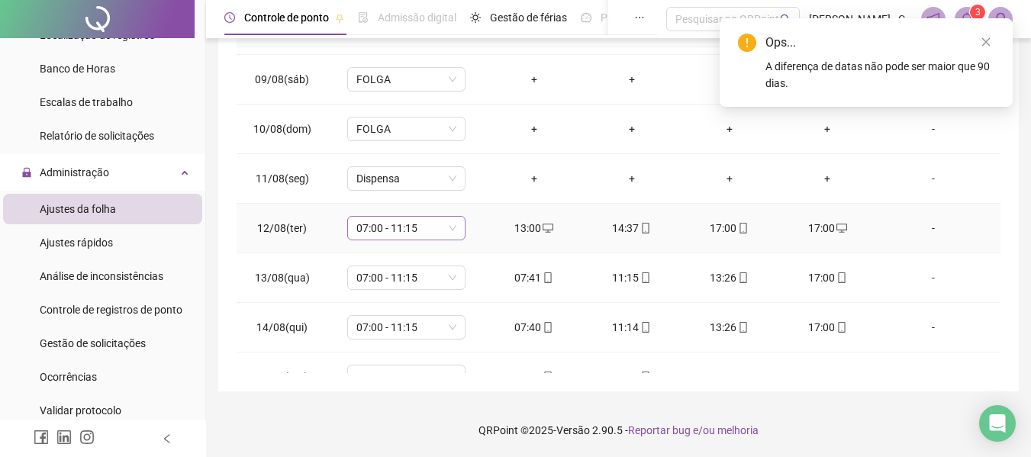
click at [427, 230] on span "07:00 - 11:15" at bounding box center [406, 228] width 100 height 23
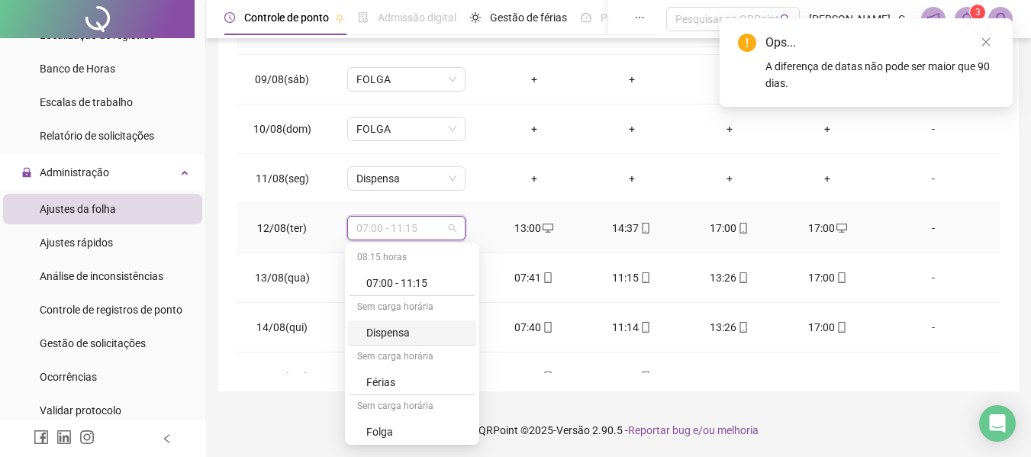
click at [410, 338] on div "Dispensa" at bounding box center [416, 332] width 101 height 17
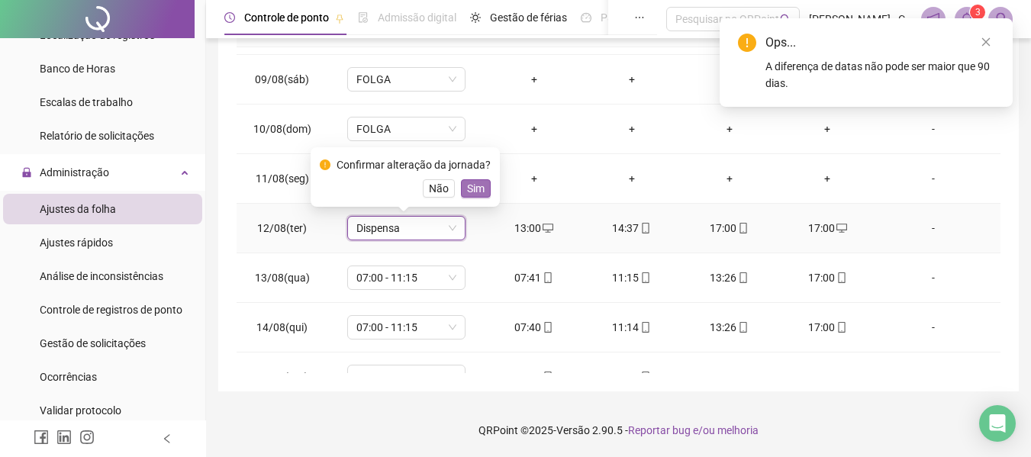
click at [479, 186] on span "Sim" at bounding box center [476, 188] width 18 height 17
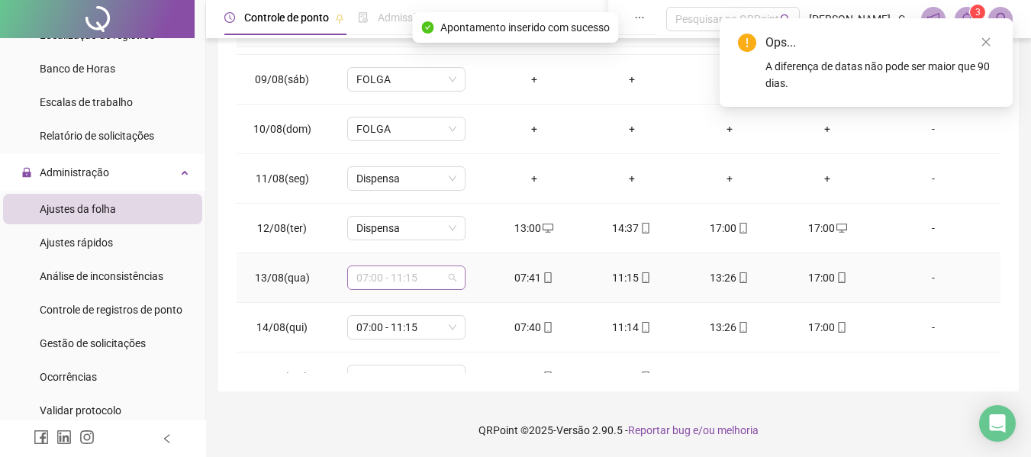
click at [425, 279] on span "07:00 - 11:15" at bounding box center [406, 277] width 100 height 23
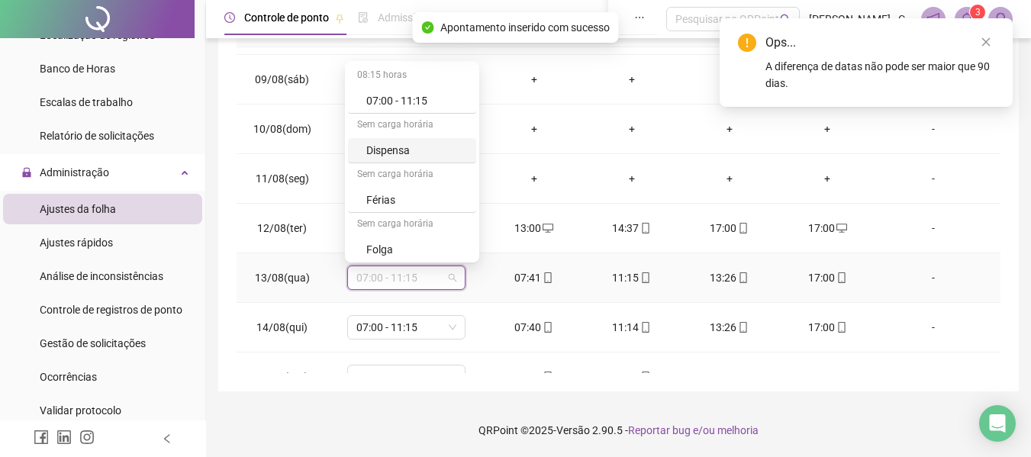
click at [416, 154] on div "Dispensa" at bounding box center [416, 150] width 101 height 17
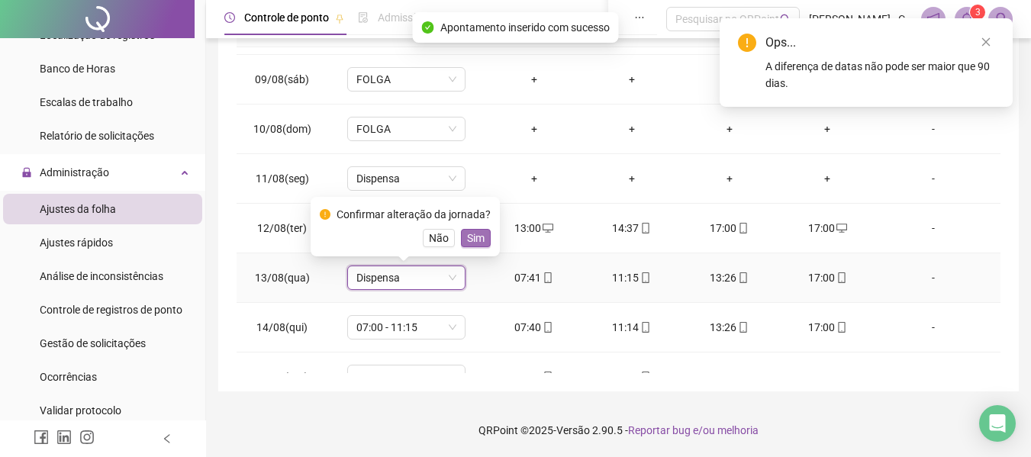
click at [468, 237] on span "Sim" at bounding box center [476, 238] width 18 height 17
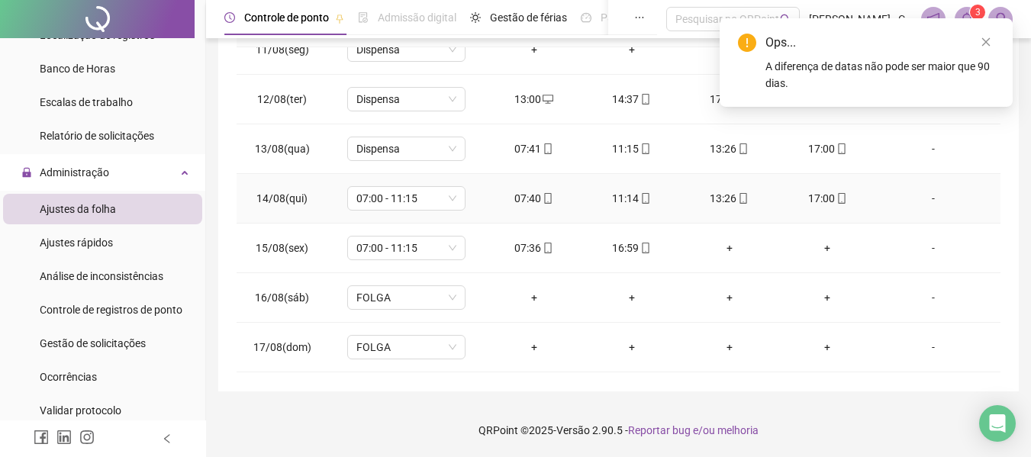
scroll to position [542, 0]
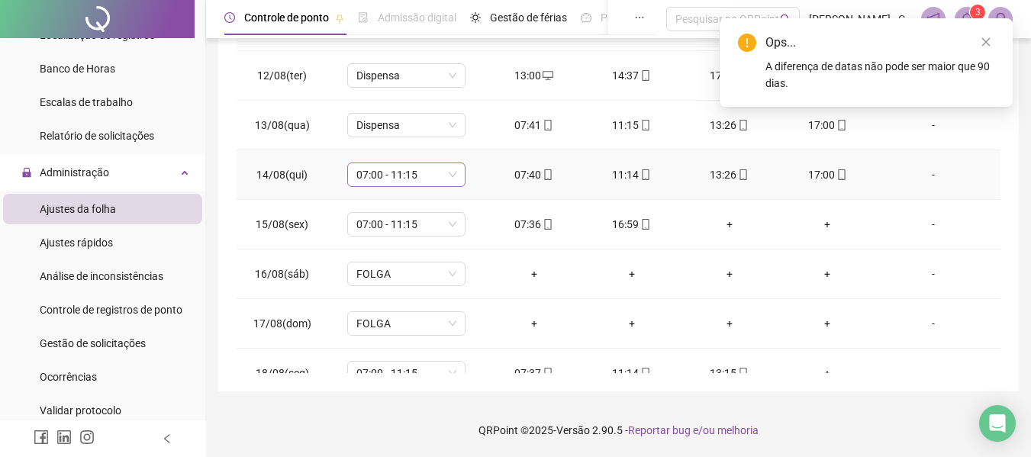
click at [431, 164] on span "07:00 - 11:15" at bounding box center [406, 174] width 100 height 23
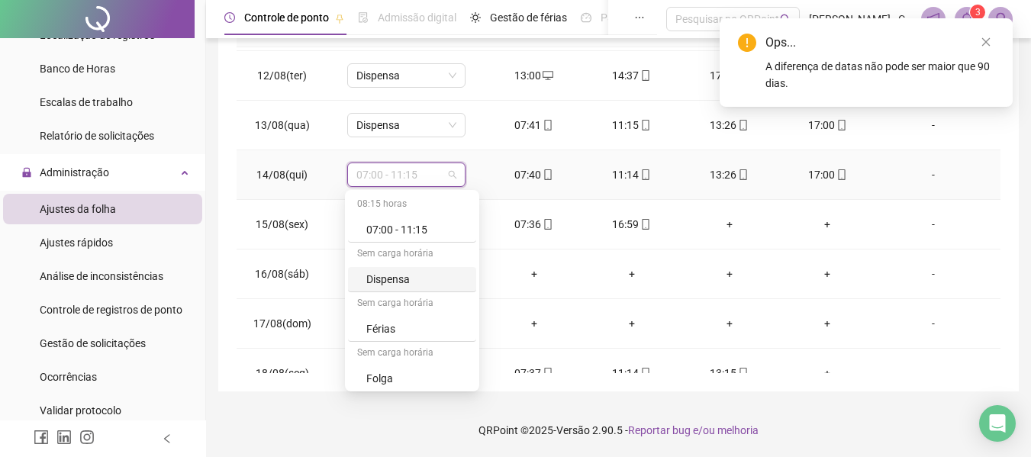
click at [410, 284] on div "Dispensa" at bounding box center [416, 279] width 101 height 17
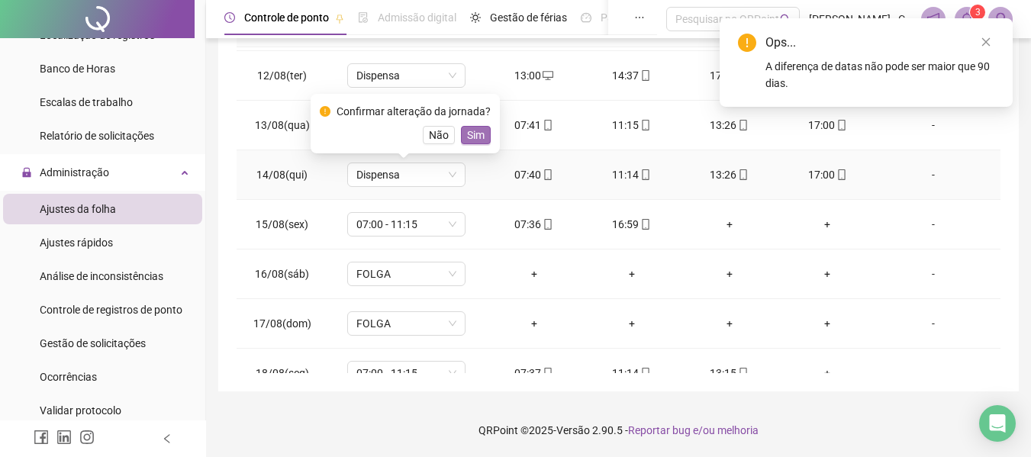
click at [469, 136] on span "Sim" at bounding box center [476, 135] width 18 height 17
click at [401, 227] on span "07:00 - 11:15" at bounding box center [406, 224] width 100 height 23
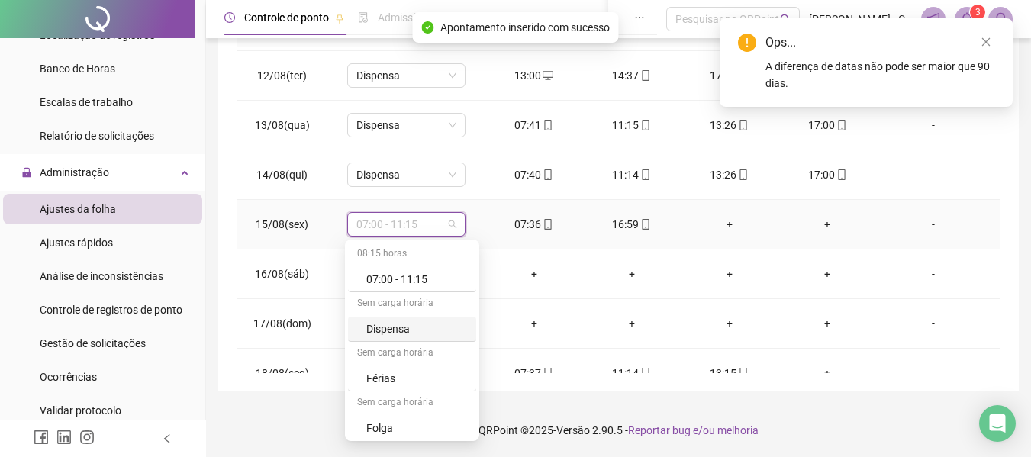
click at [414, 320] on div "Dispensa" at bounding box center [416, 328] width 101 height 17
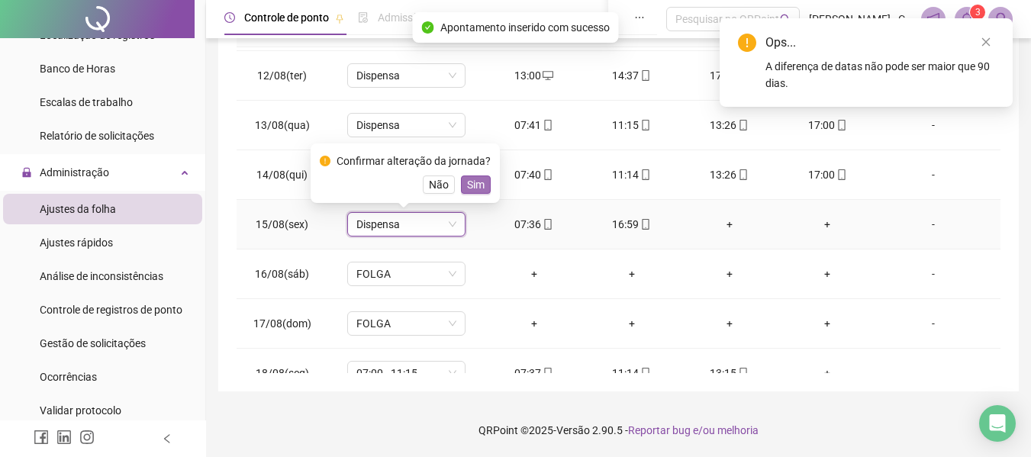
click at [470, 185] on span "Sim" at bounding box center [476, 184] width 18 height 17
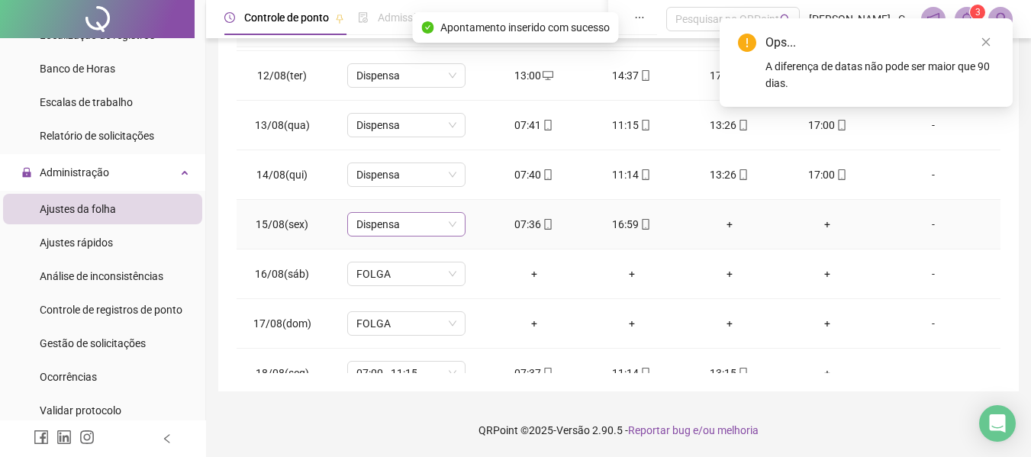
click at [423, 226] on span "Dispensa" at bounding box center [406, 224] width 100 height 23
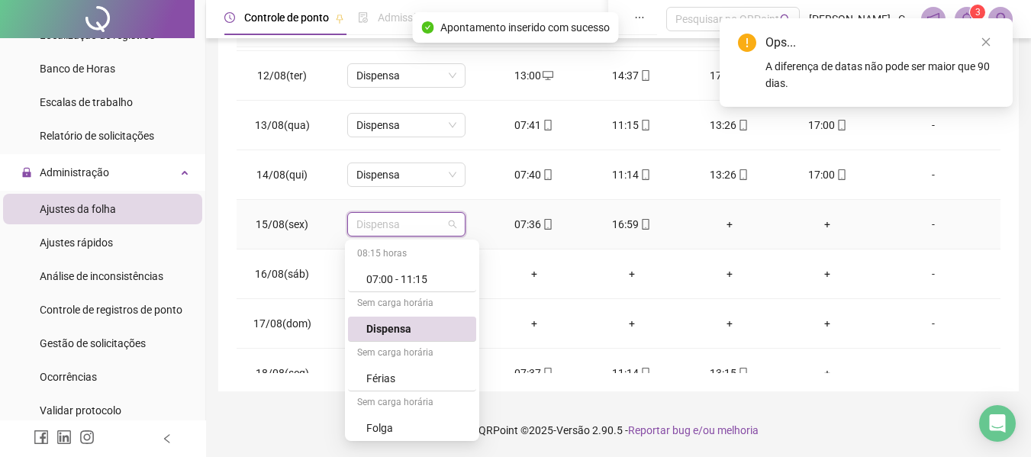
click at [425, 226] on span "Dispensa" at bounding box center [406, 224] width 100 height 23
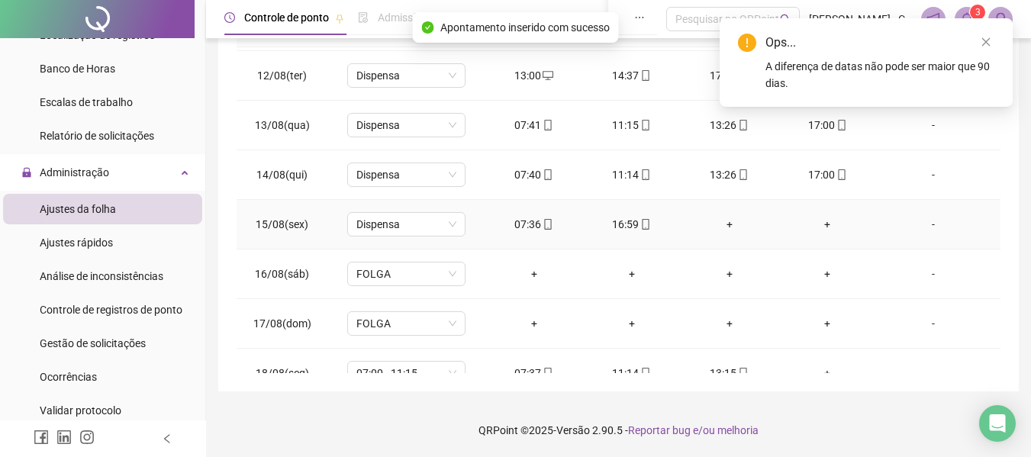
click at [487, 226] on td "07:36" at bounding box center [534, 225] width 98 height 50
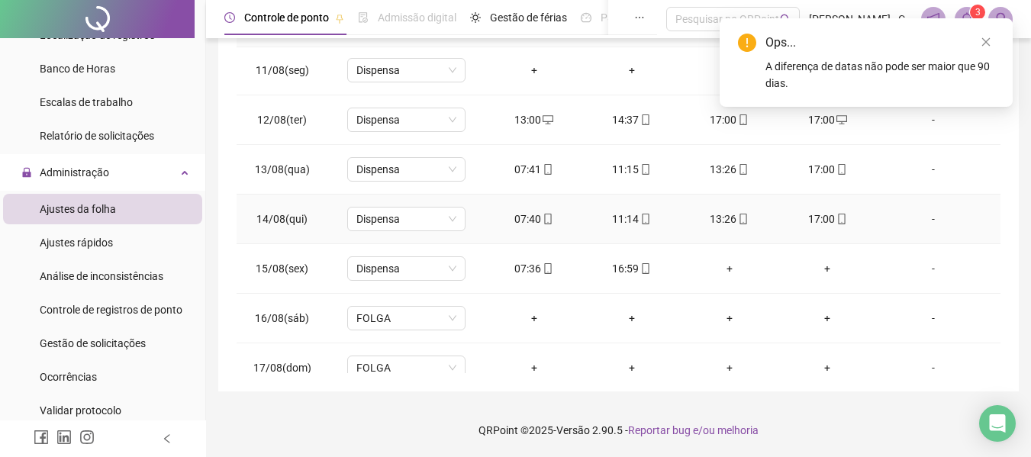
scroll to position [567, 0]
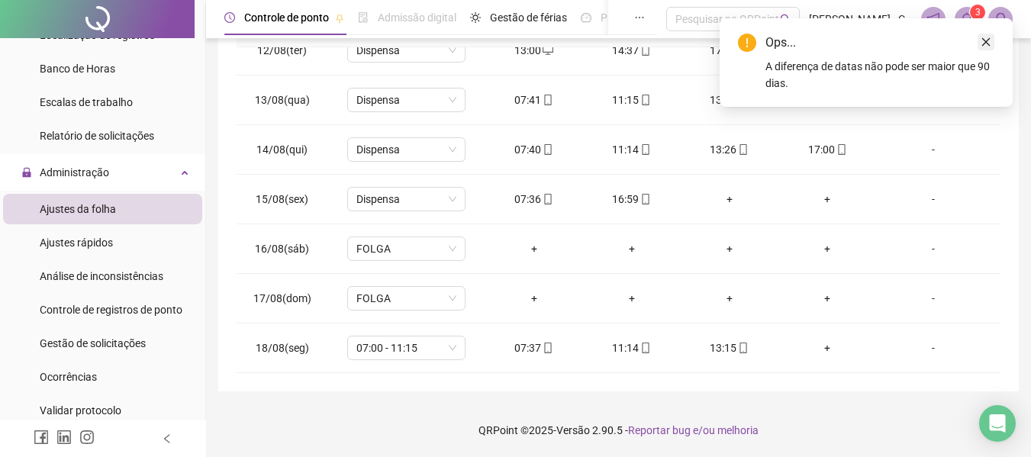
click at [987, 44] on icon "close" at bounding box center [985, 42] width 11 height 11
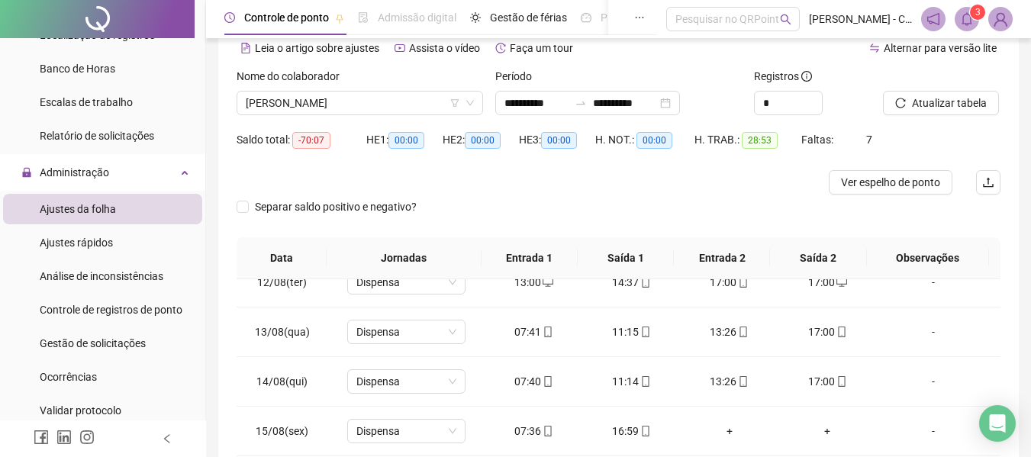
scroll to position [0, 0]
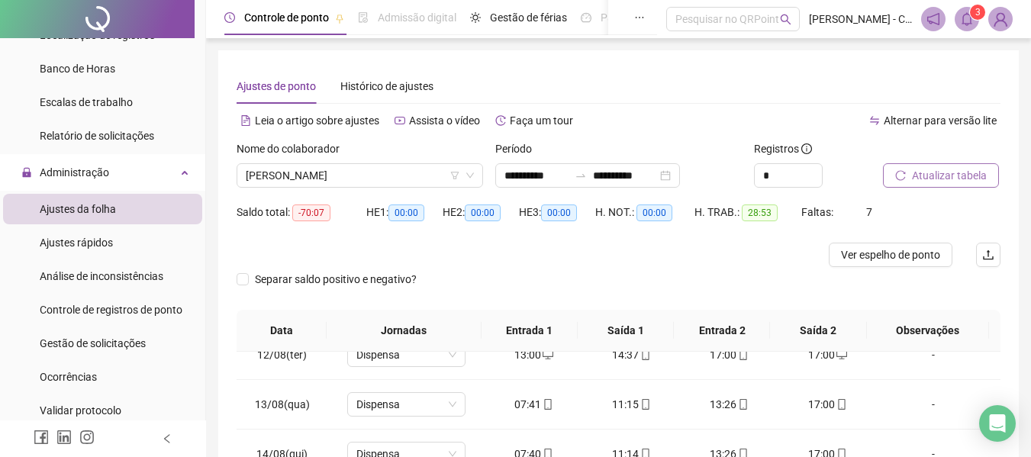
click at [946, 172] on span "Atualizar tabela" at bounding box center [949, 175] width 75 height 17
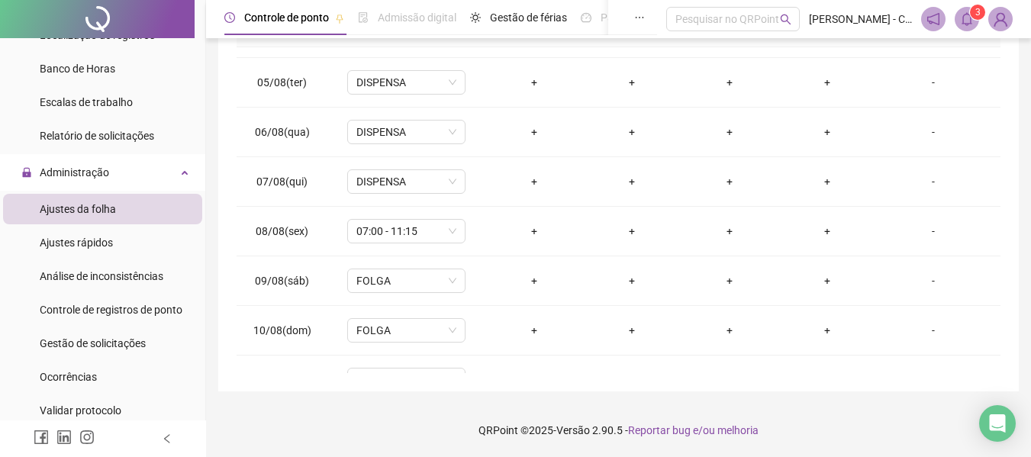
scroll to position [185, 0]
click at [433, 239] on span "07:00 - 11:15" at bounding box center [406, 233] width 100 height 23
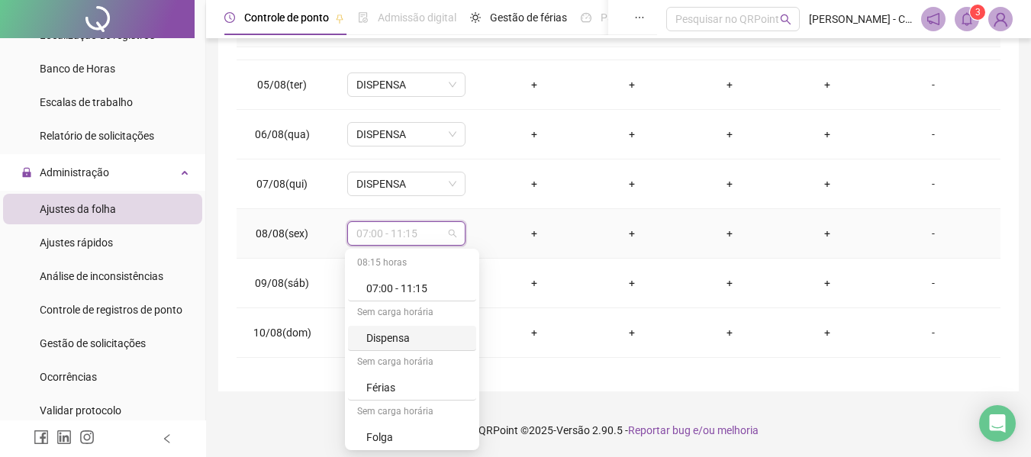
click at [411, 341] on div "Dispensa" at bounding box center [416, 338] width 101 height 17
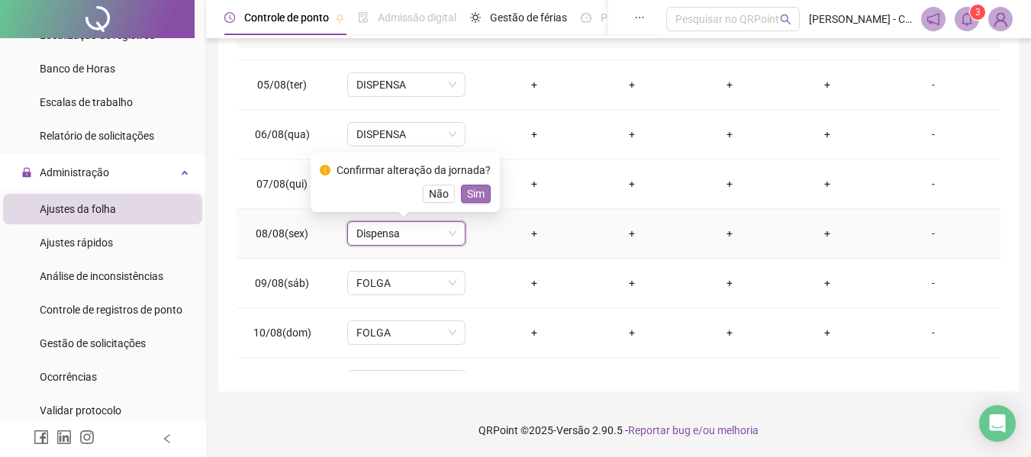
click at [462, 193] on button "Sim" at bounding box center [476, 194] width 30 height 18
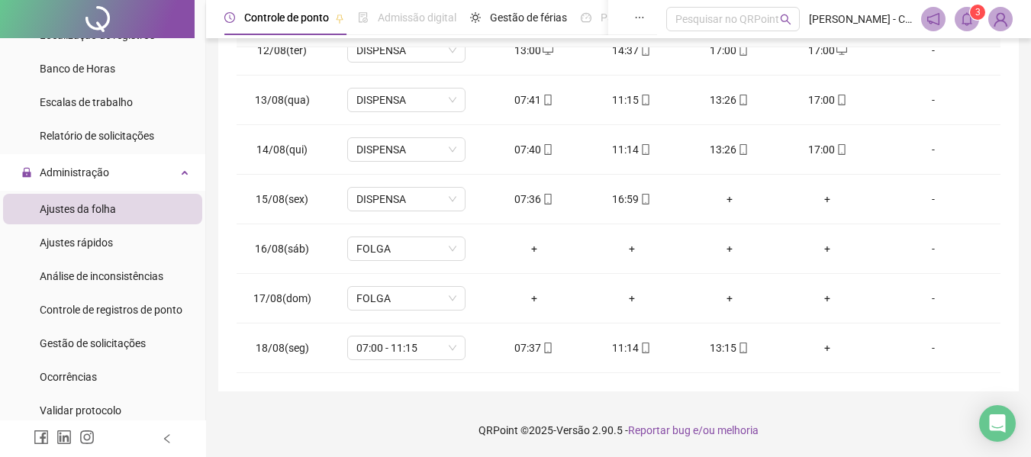
scroll to position [0, 0]
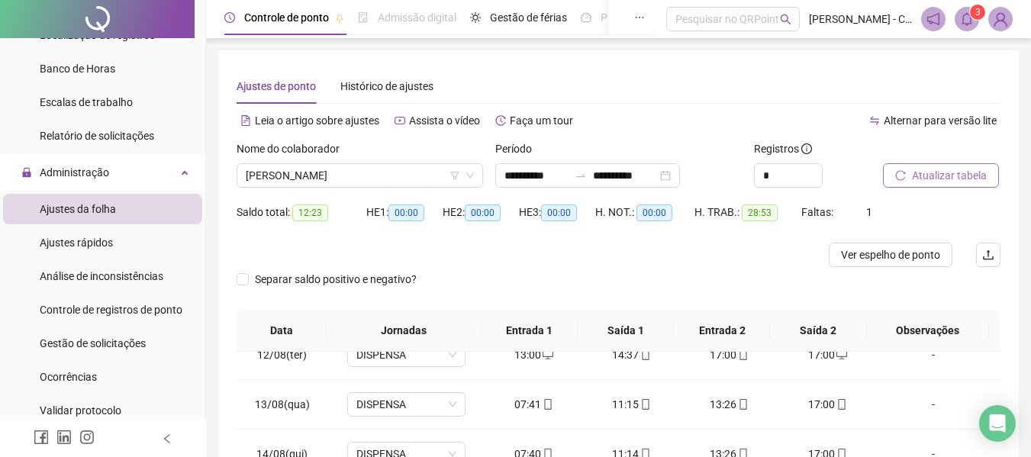
click at [900, 173] on icon "reload" at bounding box center [900, 175] width 11 height 11
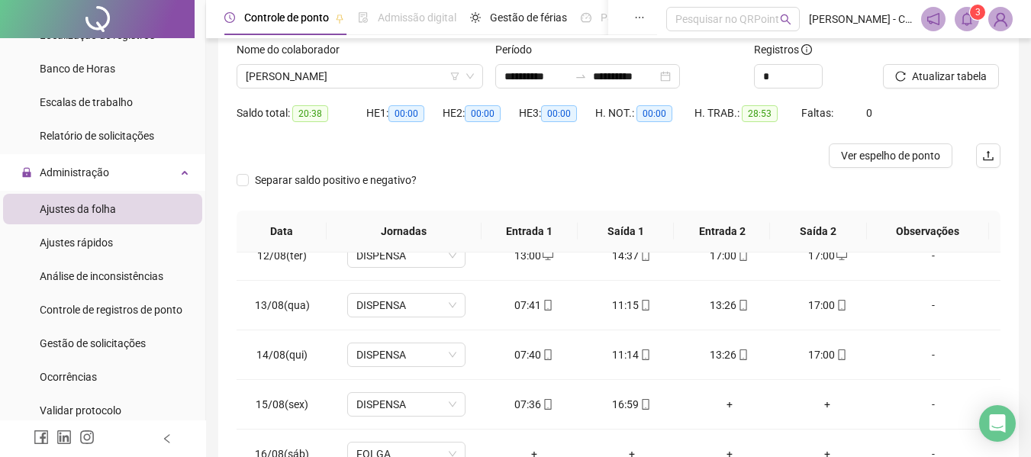
scroll to position [304, 0]
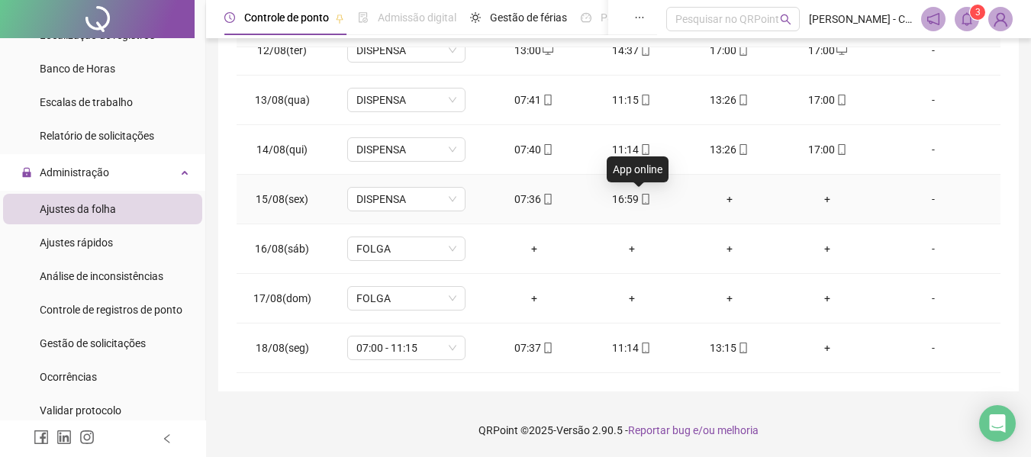
click at [642, 198] on icon "mobile" at bounding box center [645, 199] width 7 height 11
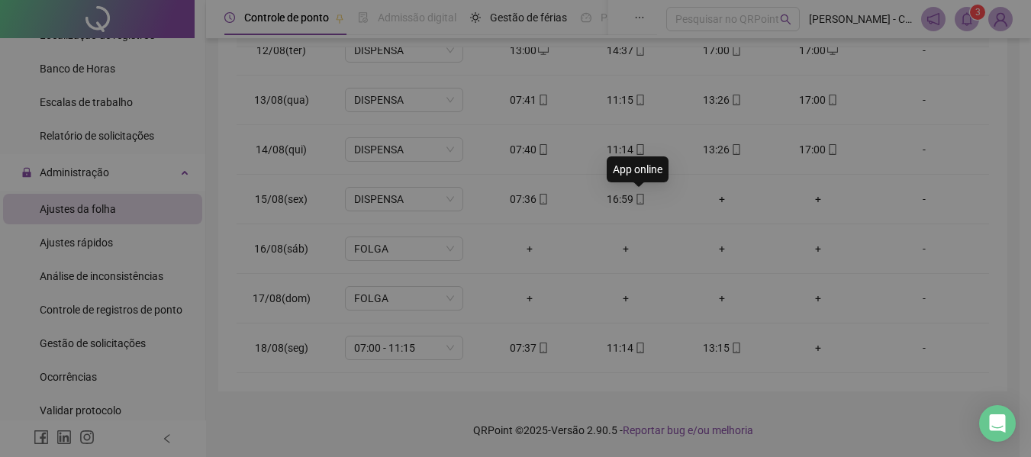
type input "**********"
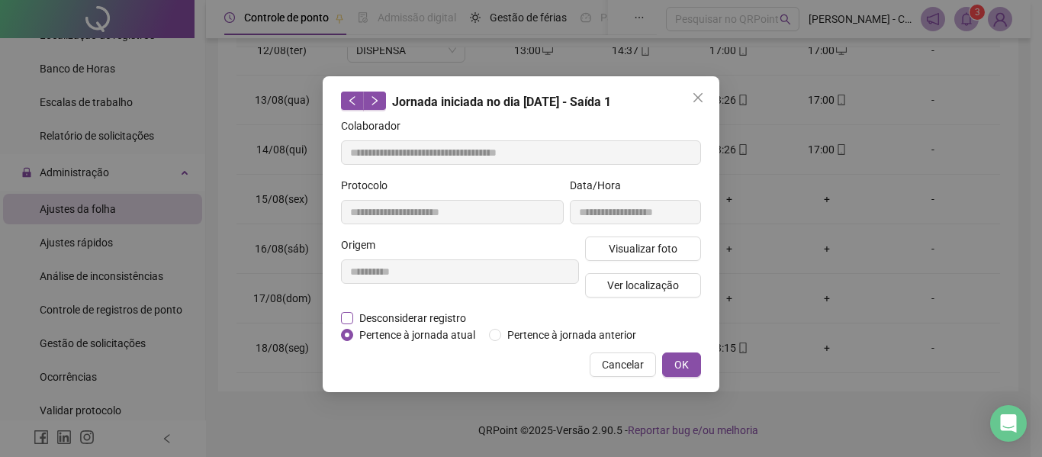
click at [410, 316] on span "Desconsiderar registro" at bounding box center [412, 318] width 119 height 17
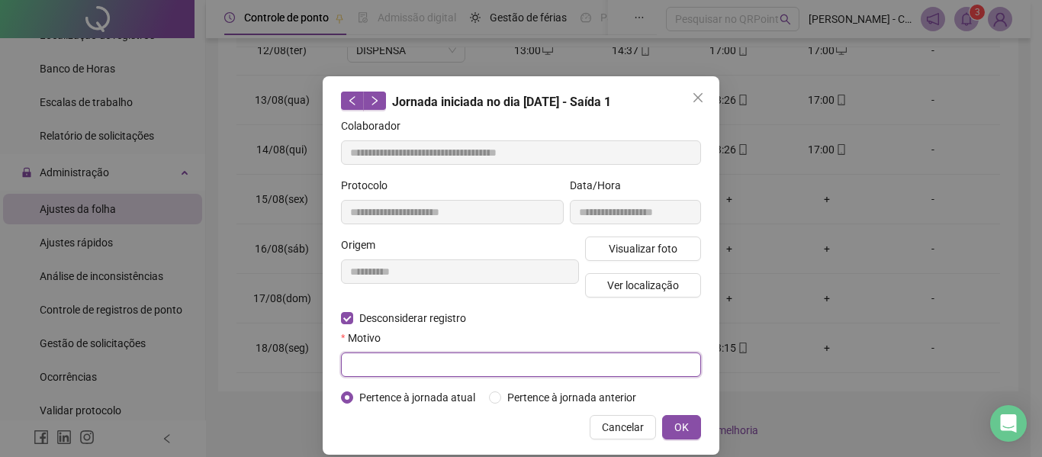
click at [442, 364] on input "text" at bounding box center [521, 364] width 360 height 24
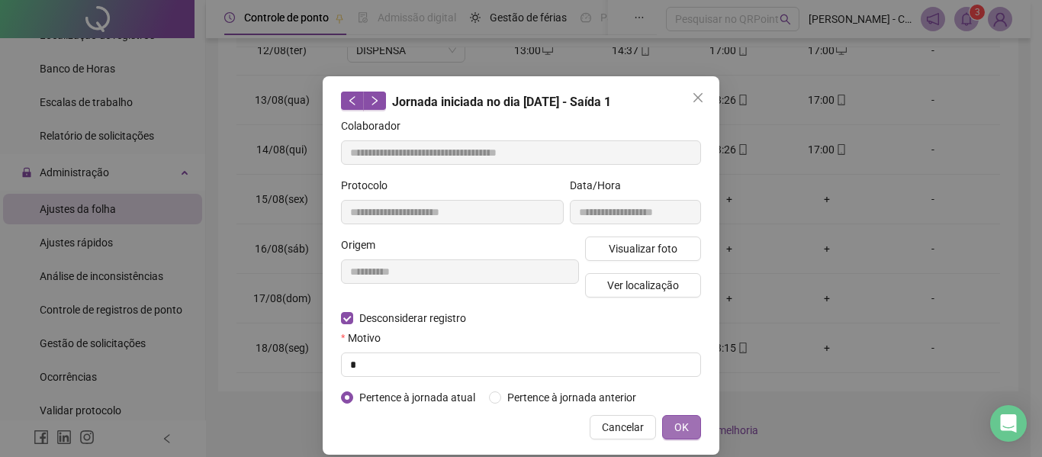
click at [674, 430] on span "OK" at bounding box center [681, 427] width 14 height 17
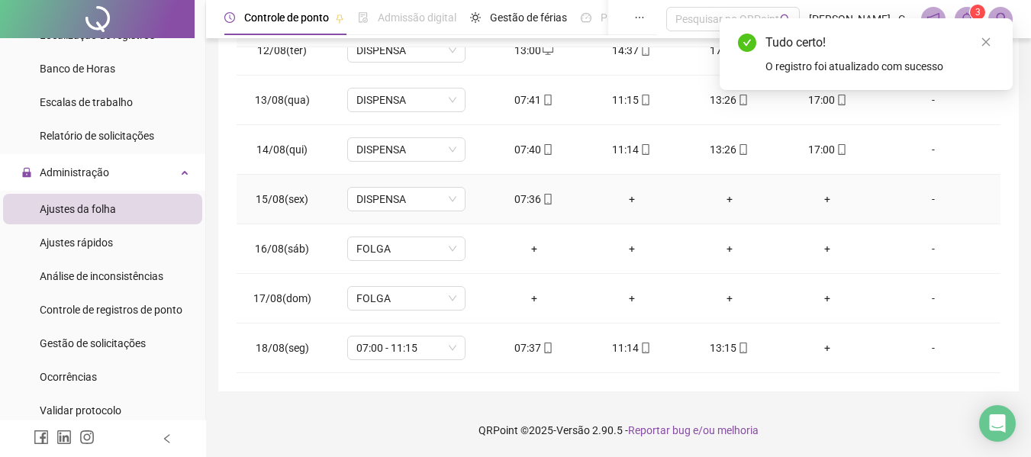
click at [623, 201] on div "+" at bounding box center [631, 199] width 73 height 17
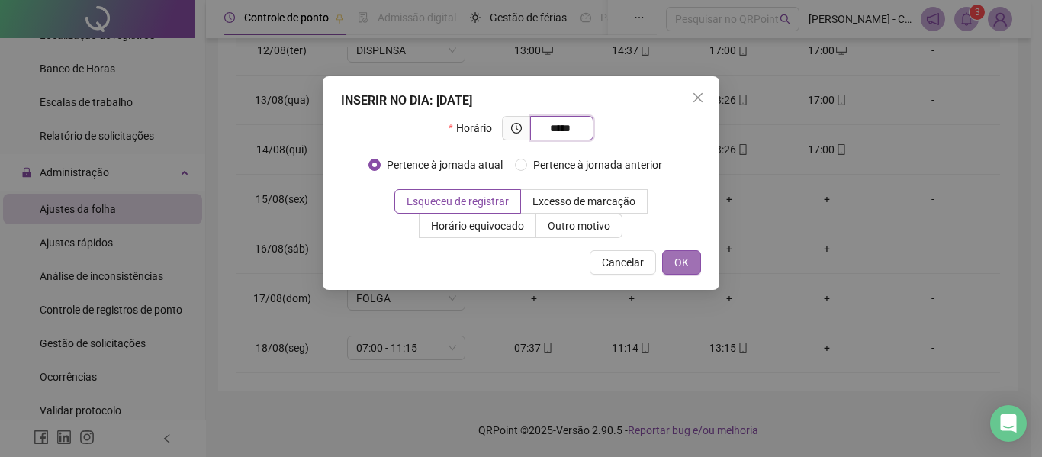
type input "*****"
click at [687, 266] on span "OK" at bounding box center [681, 262] width 14 height 17
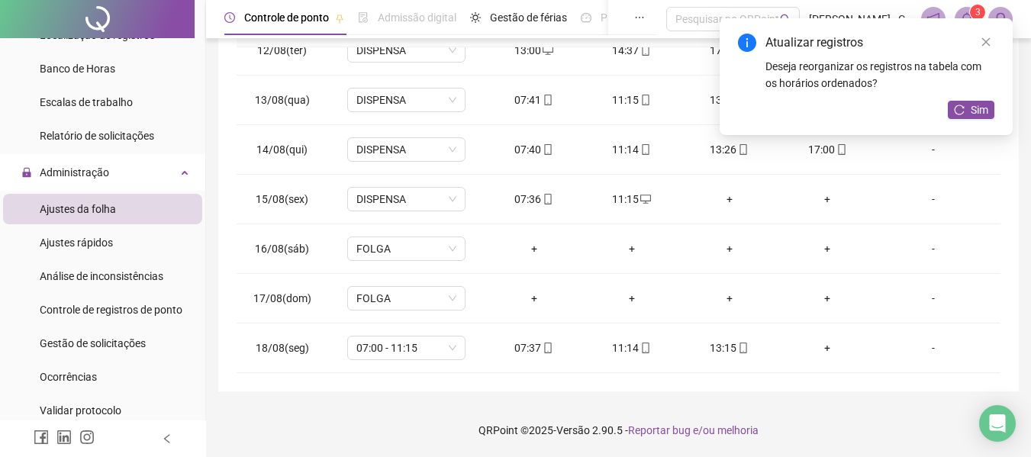
click at [723, 196] on div "+" at bounding box center [729, 199] width 73 height 17
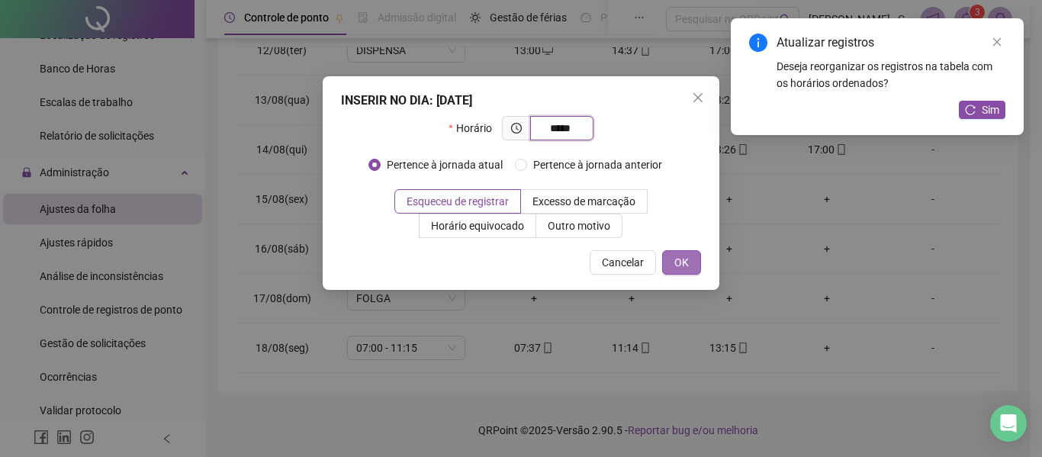
type input "*****"
click at [691, 258] on button "OK" at bounding box center [681, 262] width 39 height 24
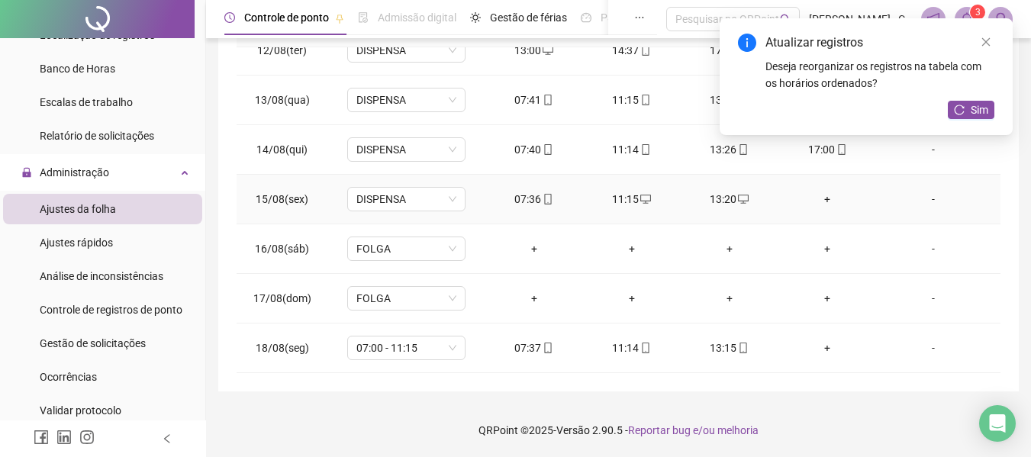
click at [813, 201] on div "+" at bounding box center [826, 199] width 73 height 17
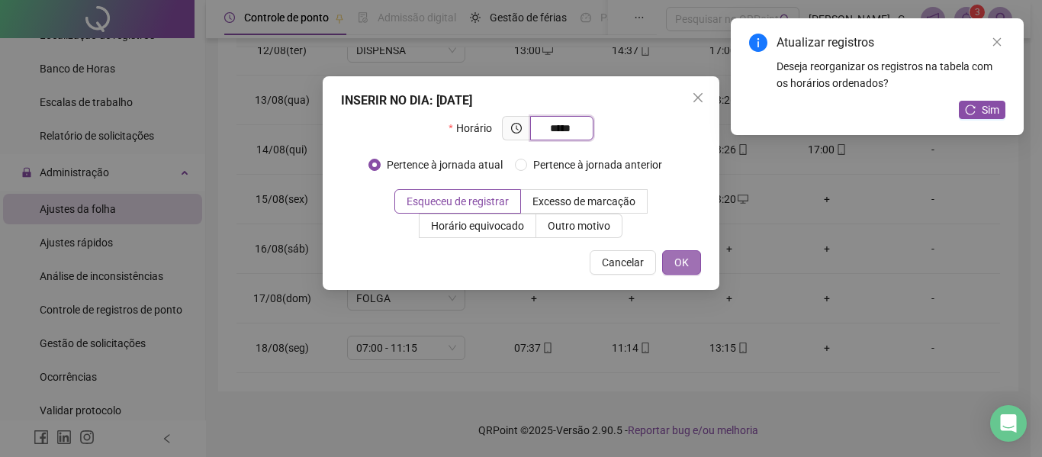
type input "*****"
click at [691, 254] on button "OK" at bounding box center [681, 262] width 39 height 24
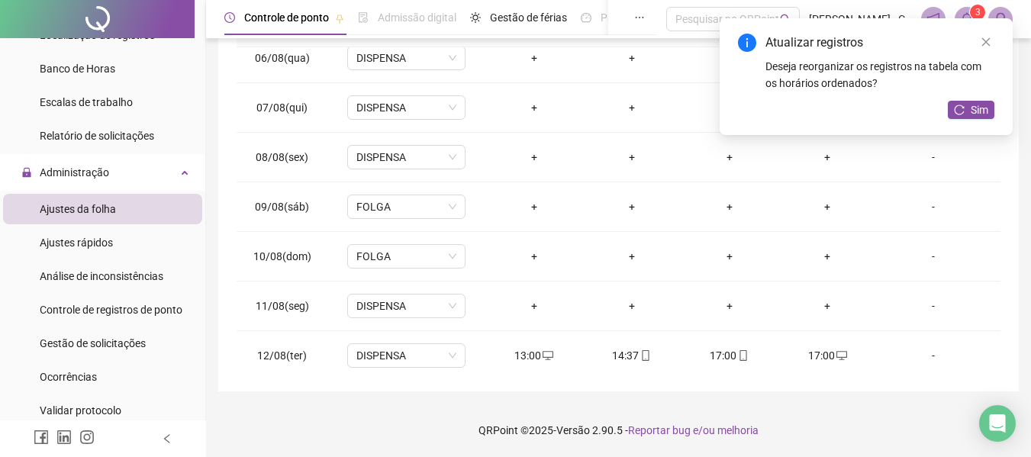
scroll to position [0, 0]
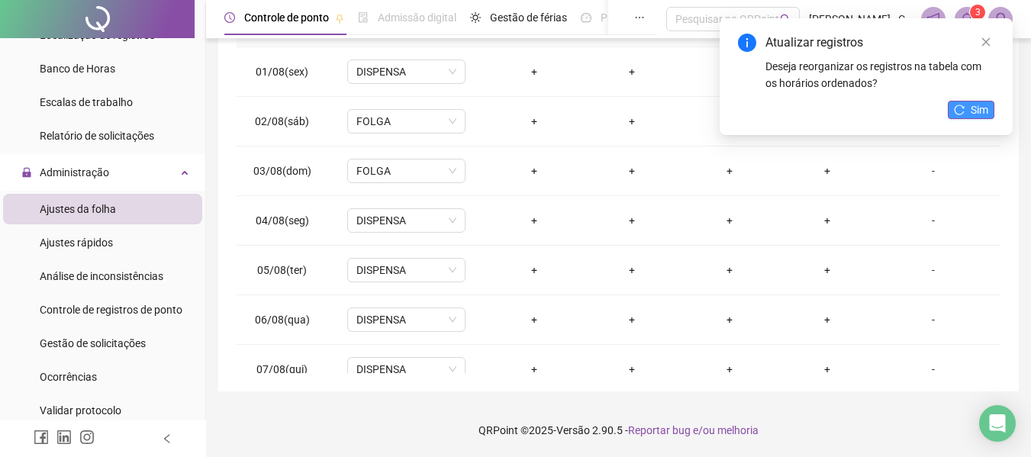
click at [983, 109] on span "Sim" at bounding box center [979, 109] width 18 height 17
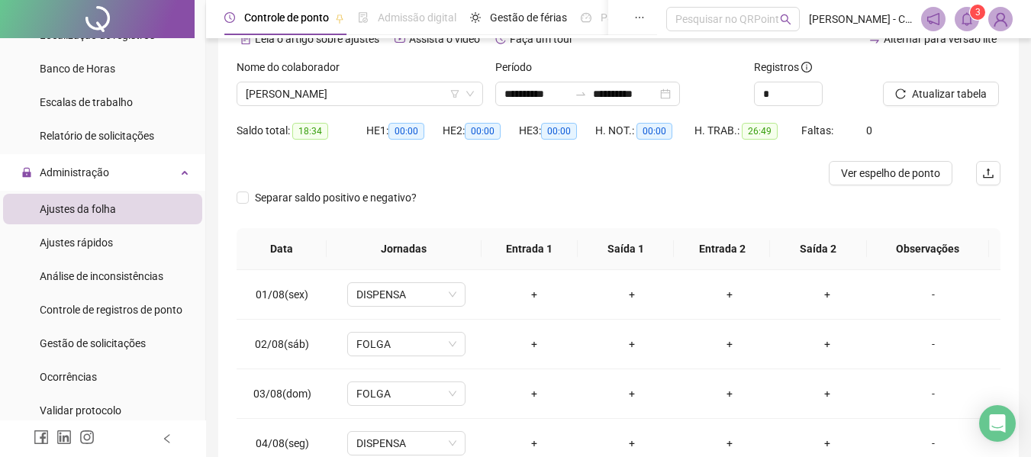
scroll to position [76, 0]
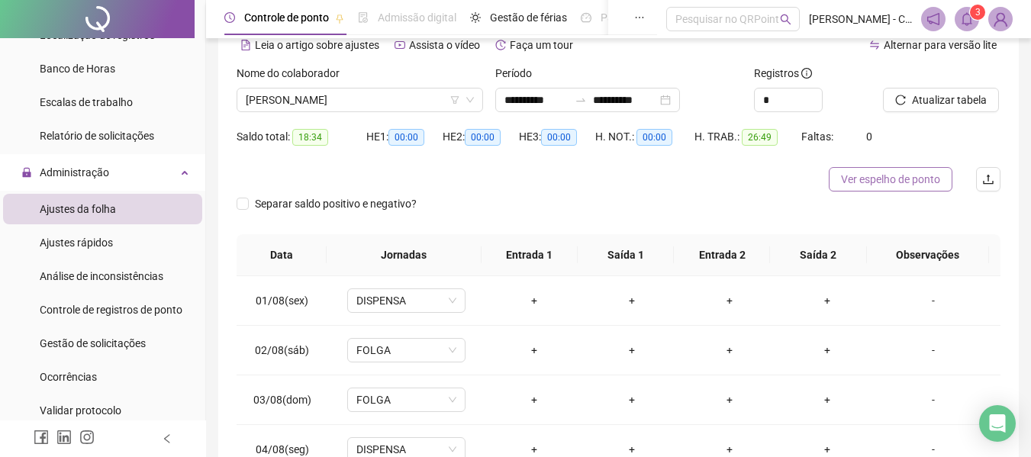
click at [858, 173] on span "Ver espelho de ponto" at bounding box center [890, 179] width 99 height 17
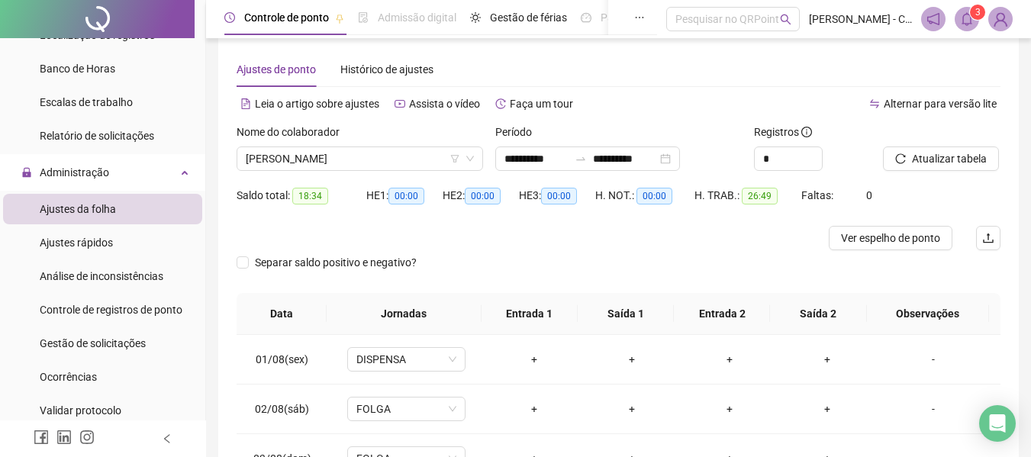
scroll to position [0, 0]
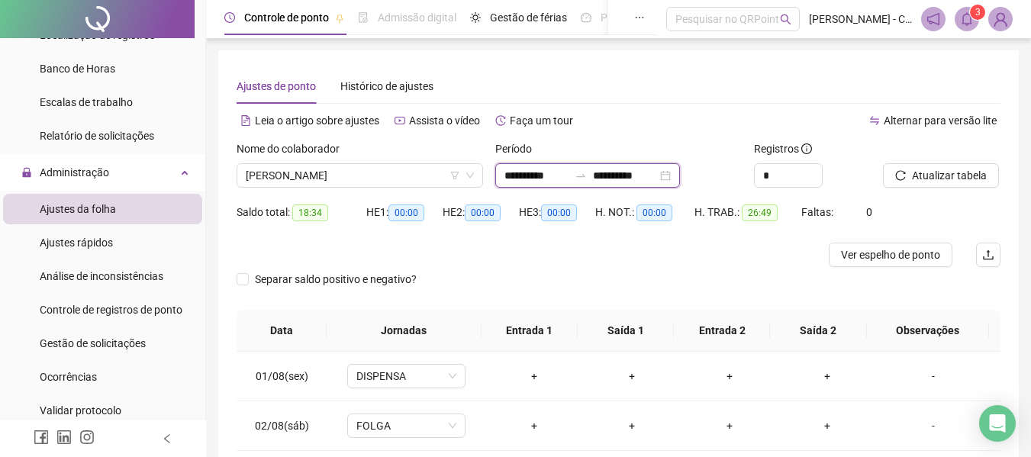
click at [568, 180] on input "**********" at bounding box center [536, 175] width 64 height 17
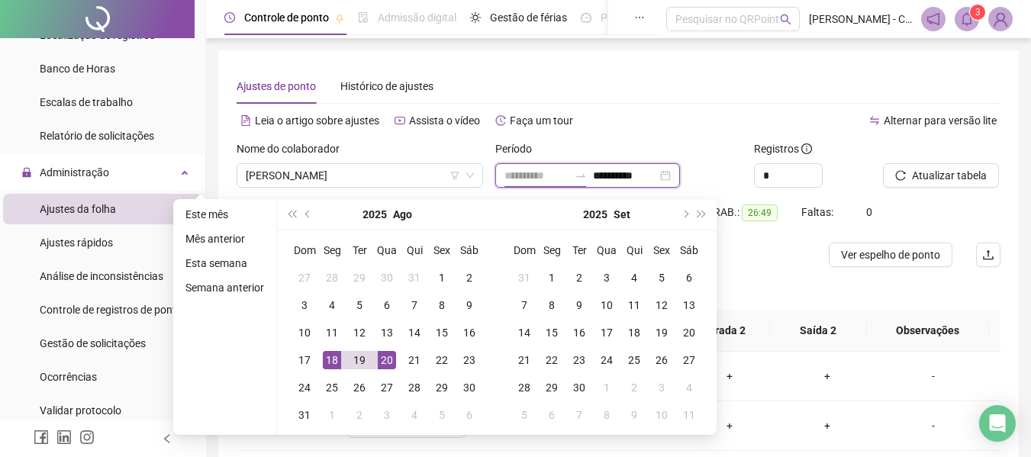
type input "**********"
click at [326, 360] on div "18" at bounding box center [332, 360] width 18 height 18
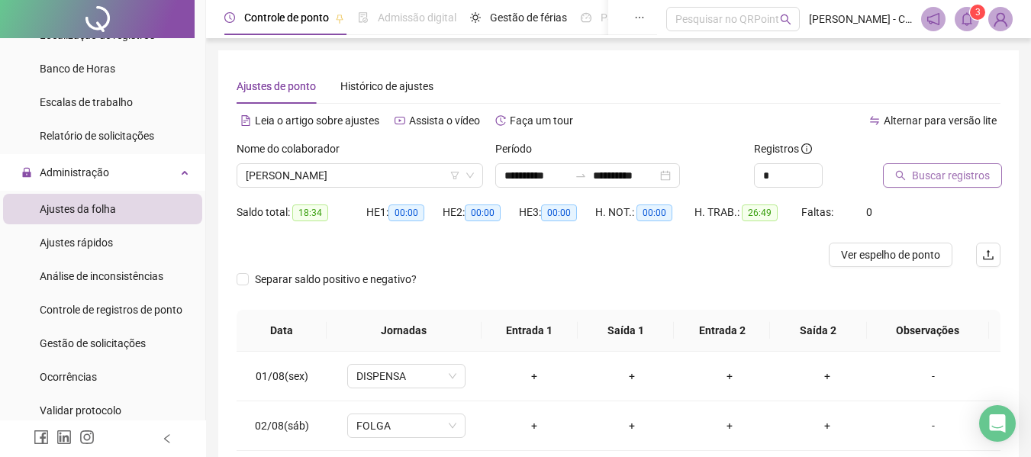
click at [935, 175] on span "Buscar registros" at bounding box center [951, 175] width 78 height 17
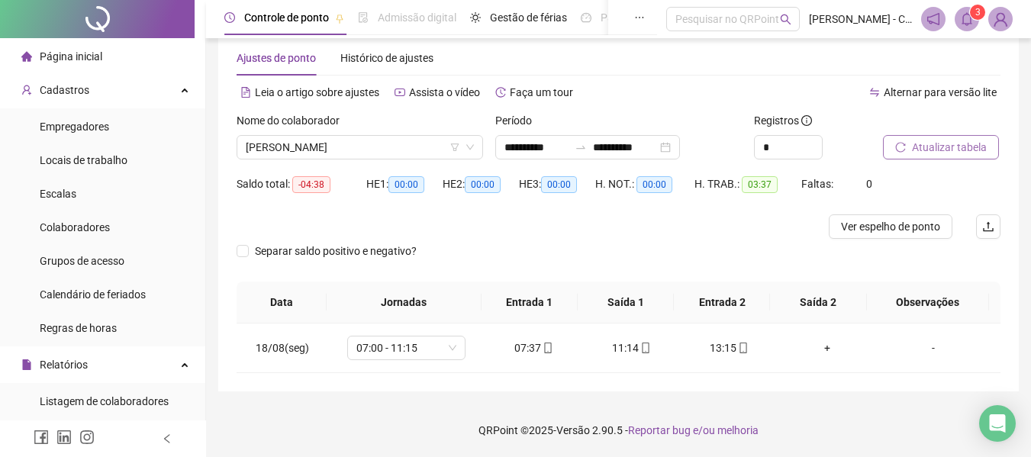
click at [87, 62] on span "Página inicial" at bounding box center [71, 56] width 63 height 12
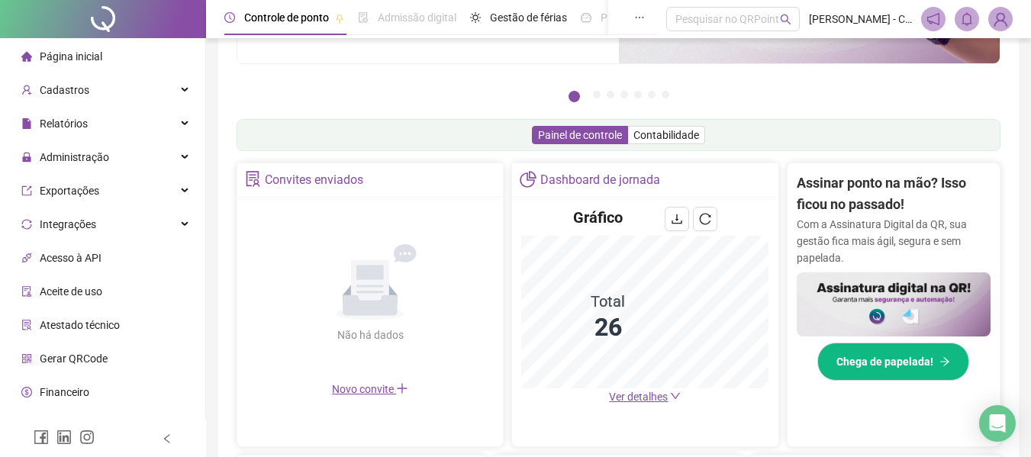
scroll to position [229, 0]
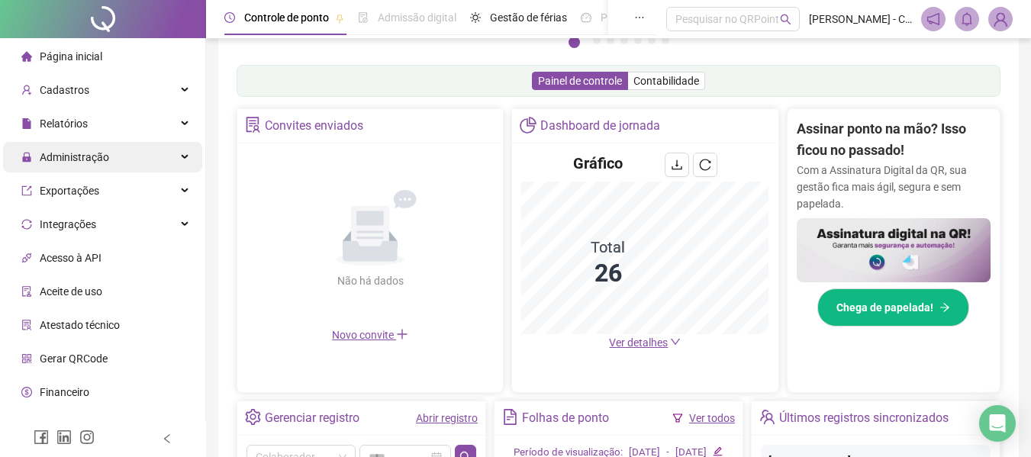
click at [166, 153] on div "Administração" at bounding box center [102, 157] width 199 height 31
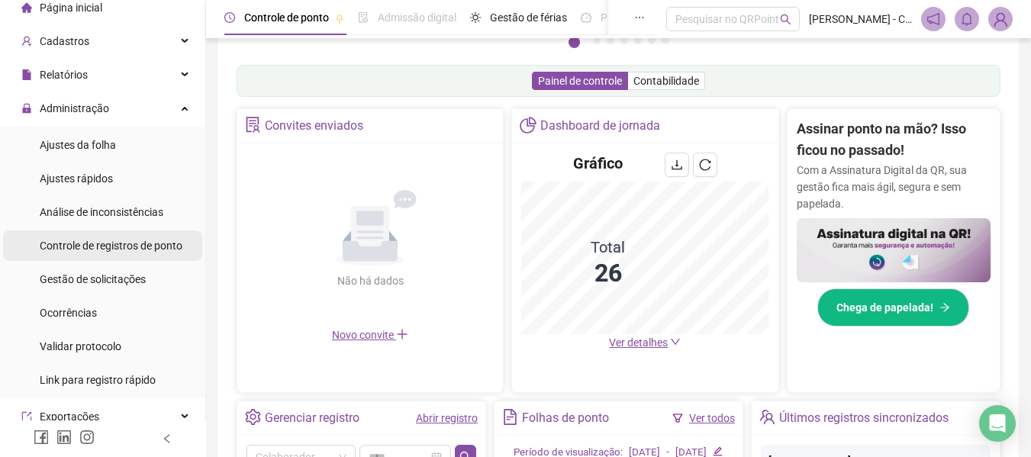
scroll to position [76, 0]
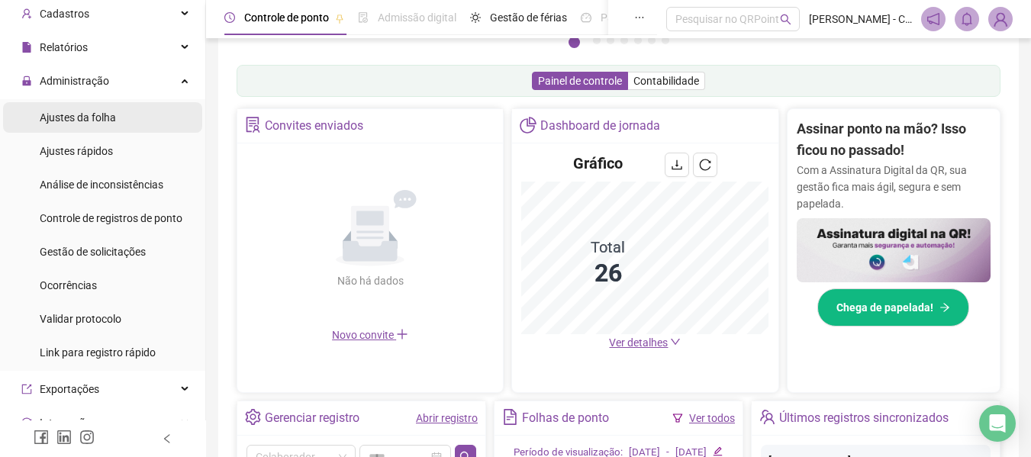
click at [83, 116] on span "Ajustes da folha" at bounding box center [78, 117] width 76 height 12
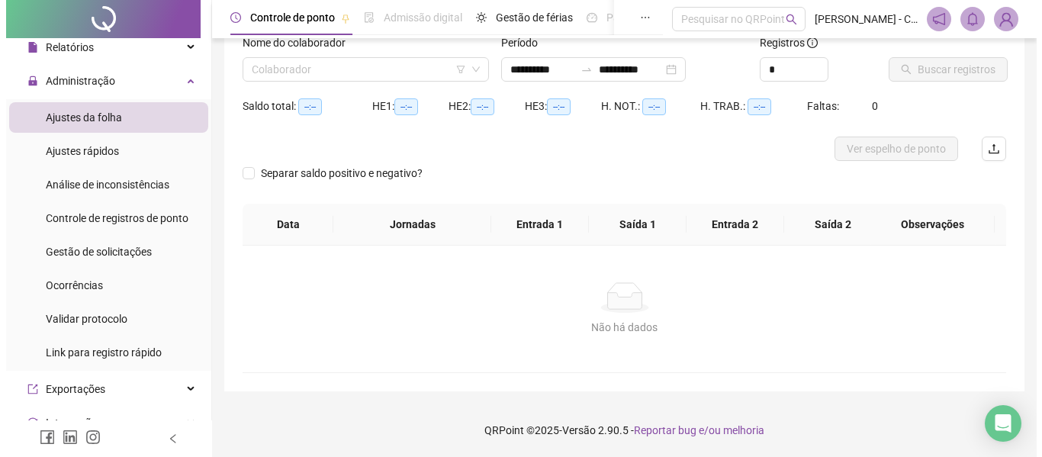
scroll to position [106, 0]
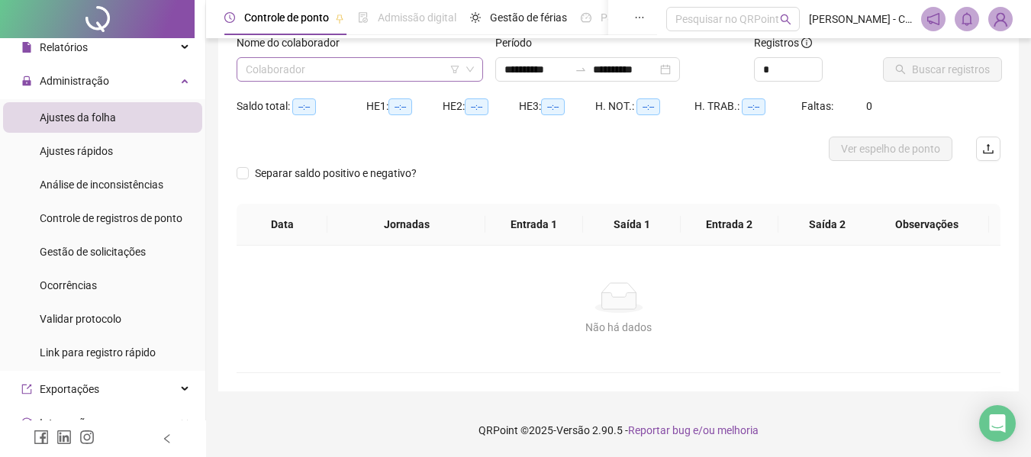
click at [353, 72] on input "search" at bounding box center [353, 69] width 214 height 23
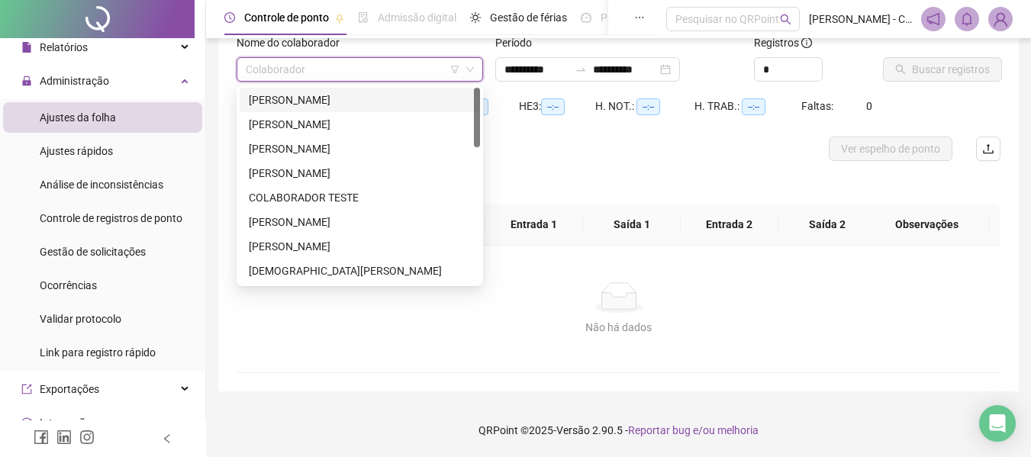
click at [357, 97] on div "[PERSON_NAME]" at bounding box center [360, 100] width 222 height 17
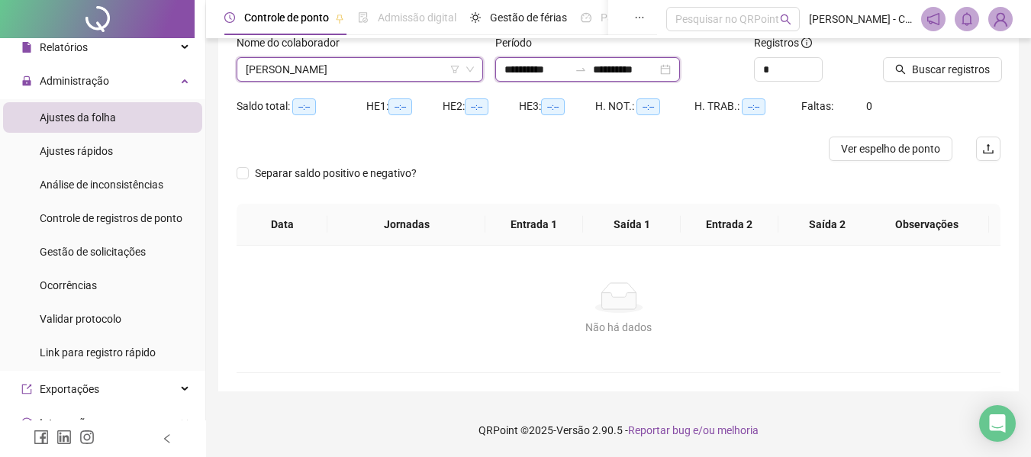
click at [657, 69] on input "**********" at bounding box center [625, 69] width 64 height 17
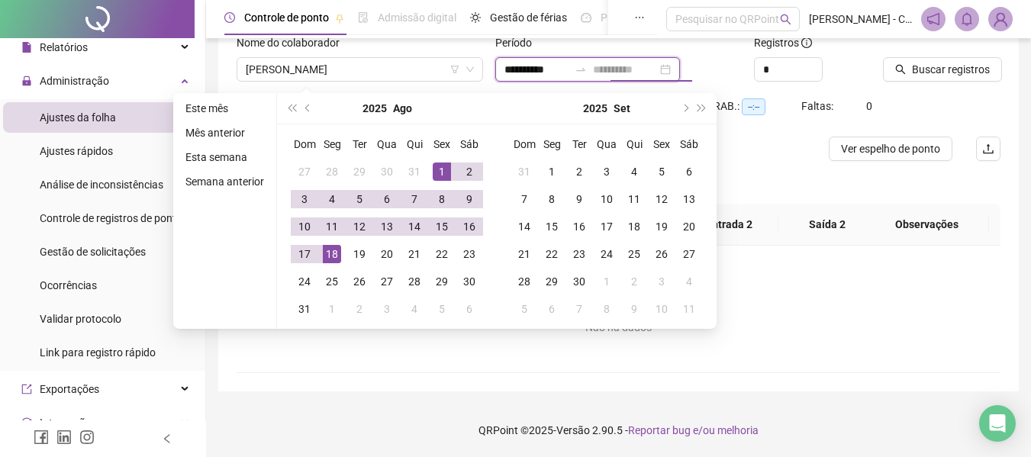
type input "**********"
click at [327, 249] on div "18" at bounding box center [332, 254] width 18 height 18
type input "**********"
click at [928, 61] on span "Buscar registros" at bounding box center [951, 69] width 78 height 17
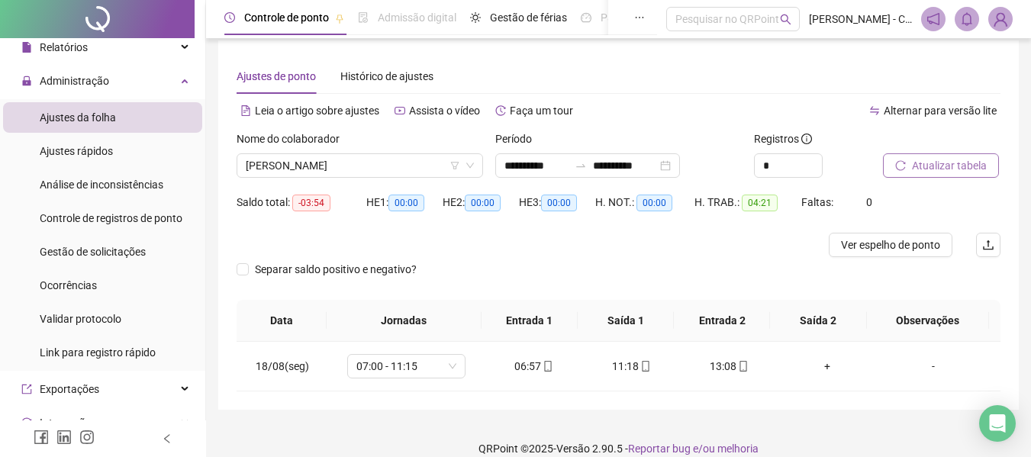
scroll to position [0, 0]
